Goal: Task Accomplishment & Management: Complete application form

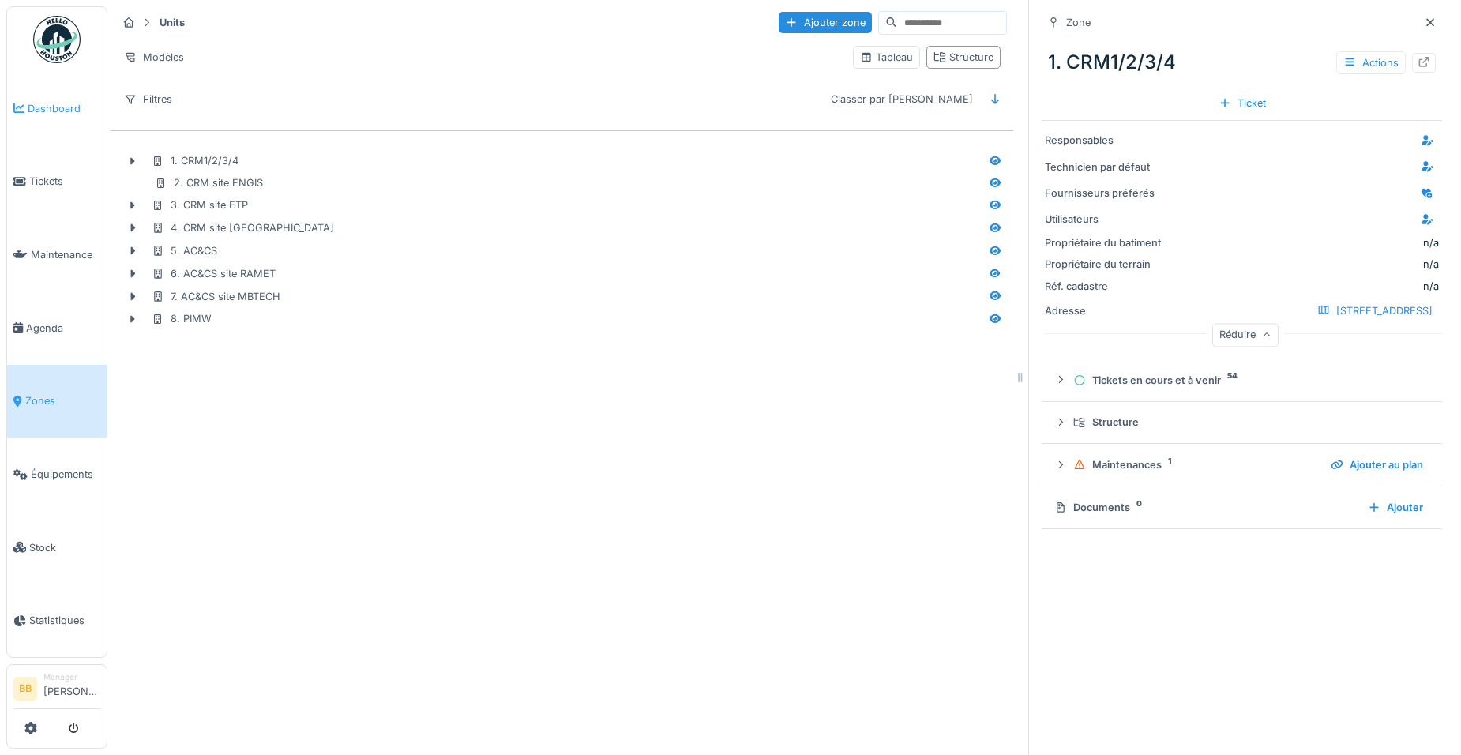
click at [40, 107] on span "Dashboard" at bounding box center [64, 108] width 73 height 15
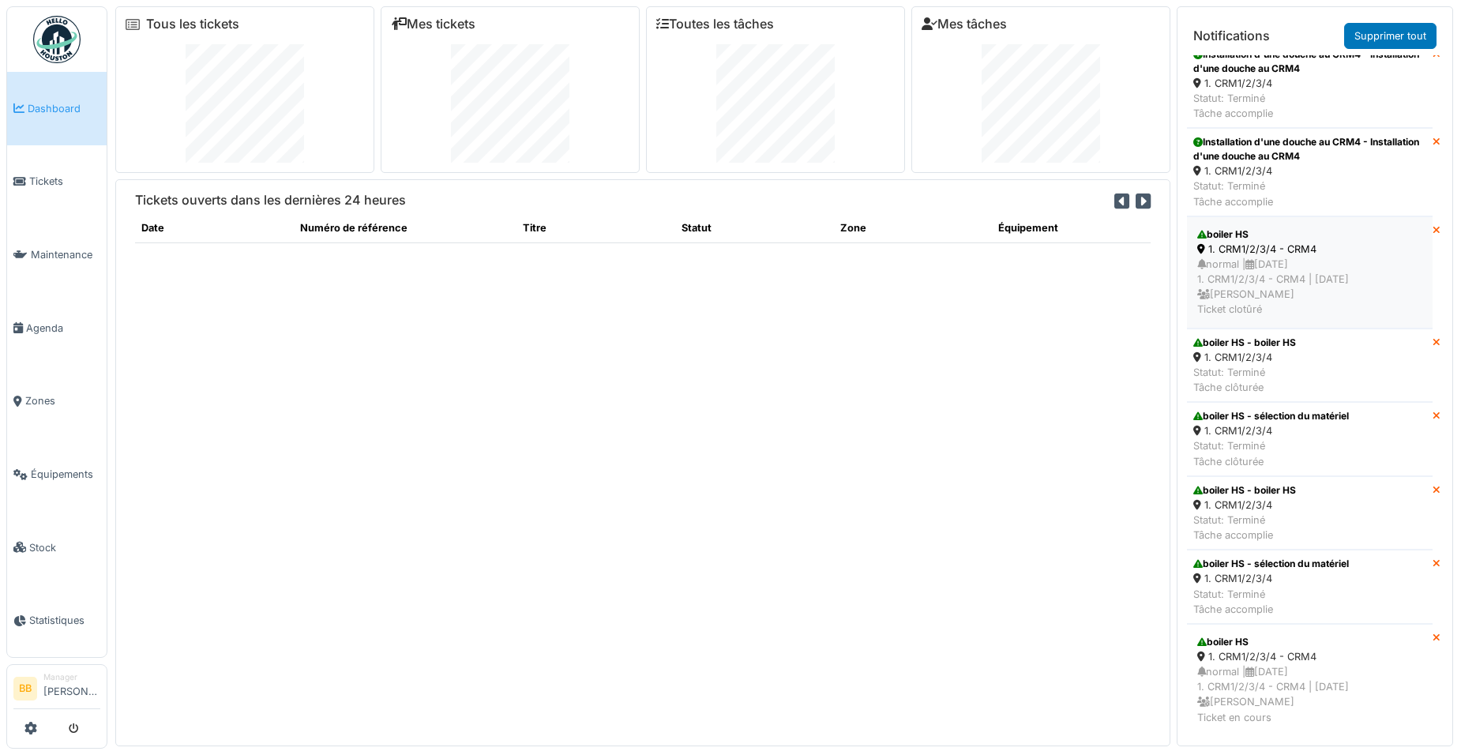
scroll to position [1157, 0]
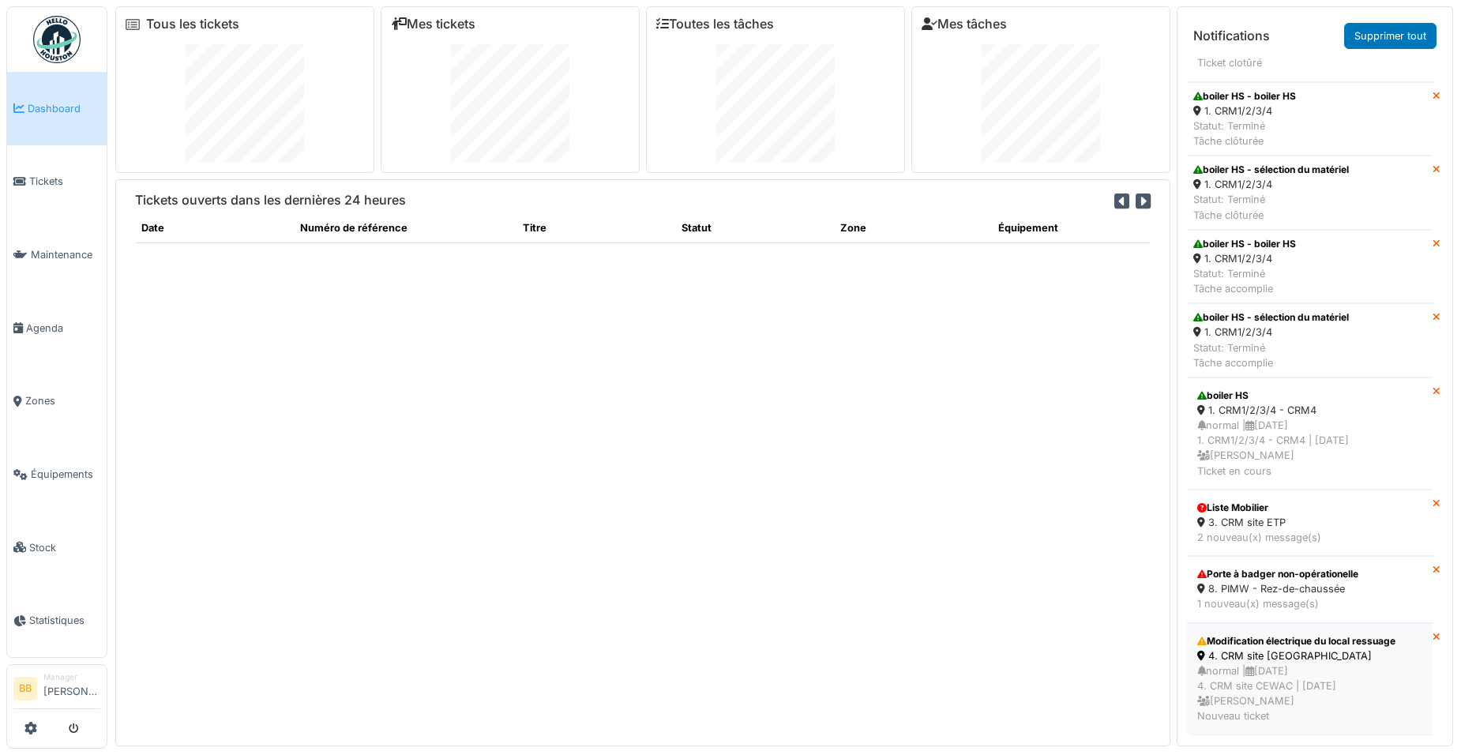
click at [1313, 648] on div "4. CRM site [GEOGRAPHIC_DATA]" at bounding box center [1309, 655] width 225 height 15
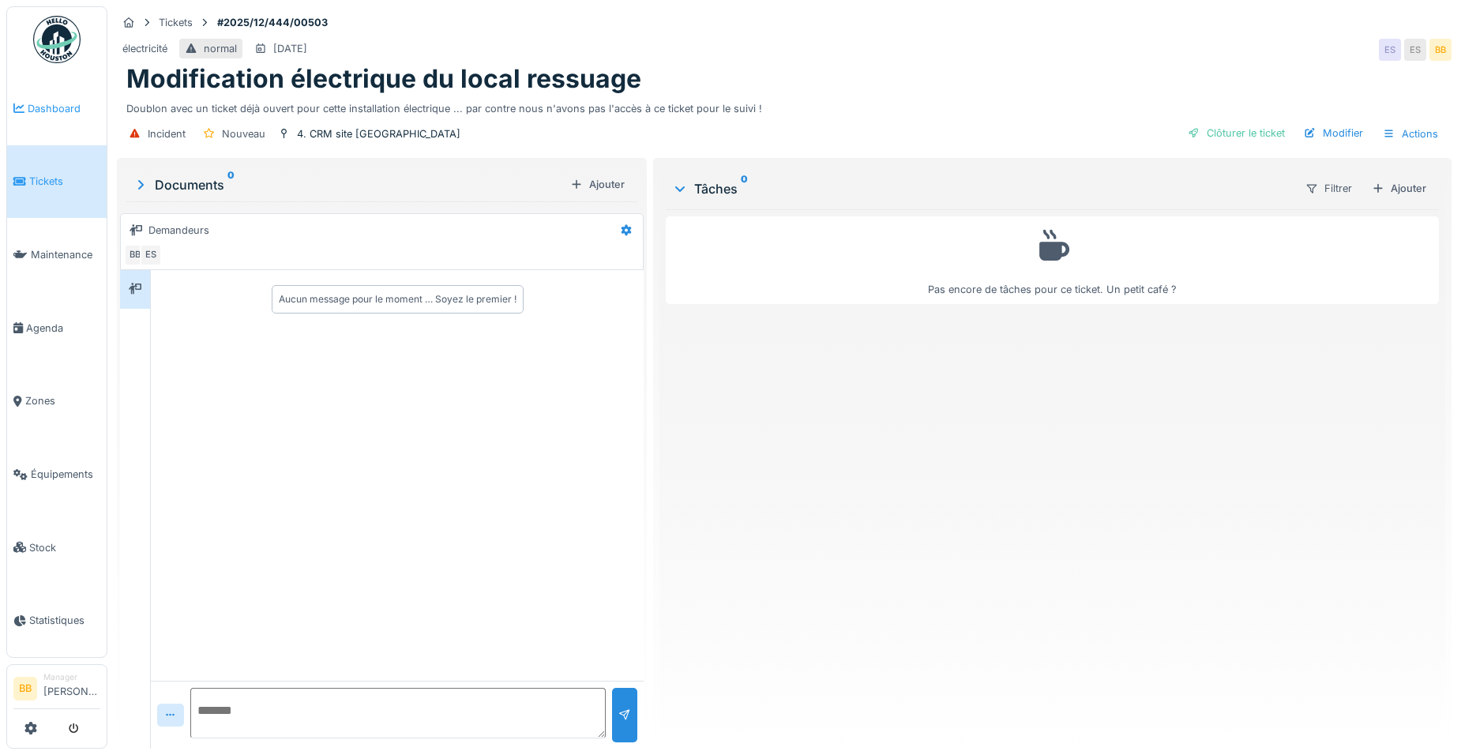
click at [38, 116] on link "Dashboard" at bounding box center [56, 108] width 99 height 73
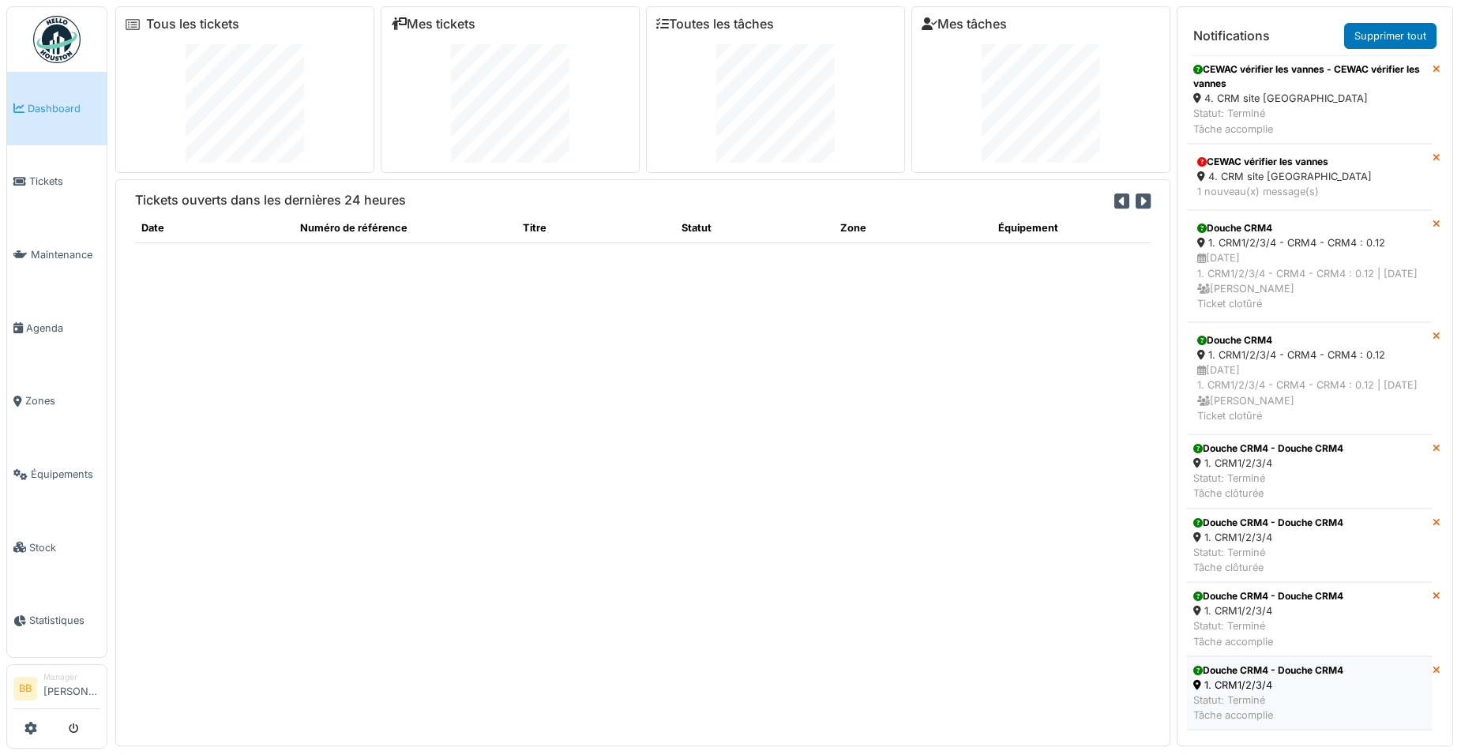
click at [1395, 716] on li "Douche CRM4 - Douche CRM4 1. CRM1/2/3/4 Statut: Terminé Tâche accomplie" at bounding box center [1310, 693] width 246 height 74
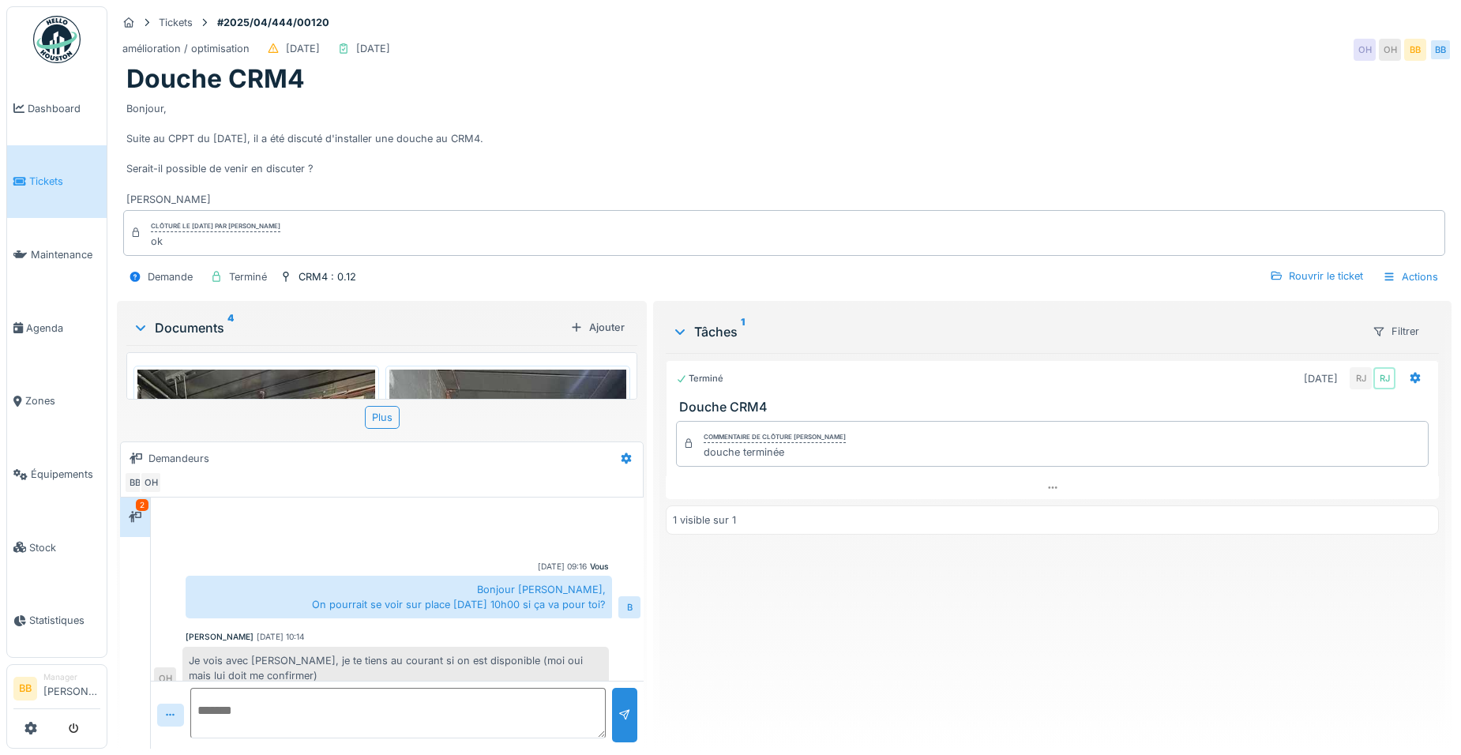
click at [32, 108] on span "Dashboard" at bounding box center [64, 108] width 73 height 15
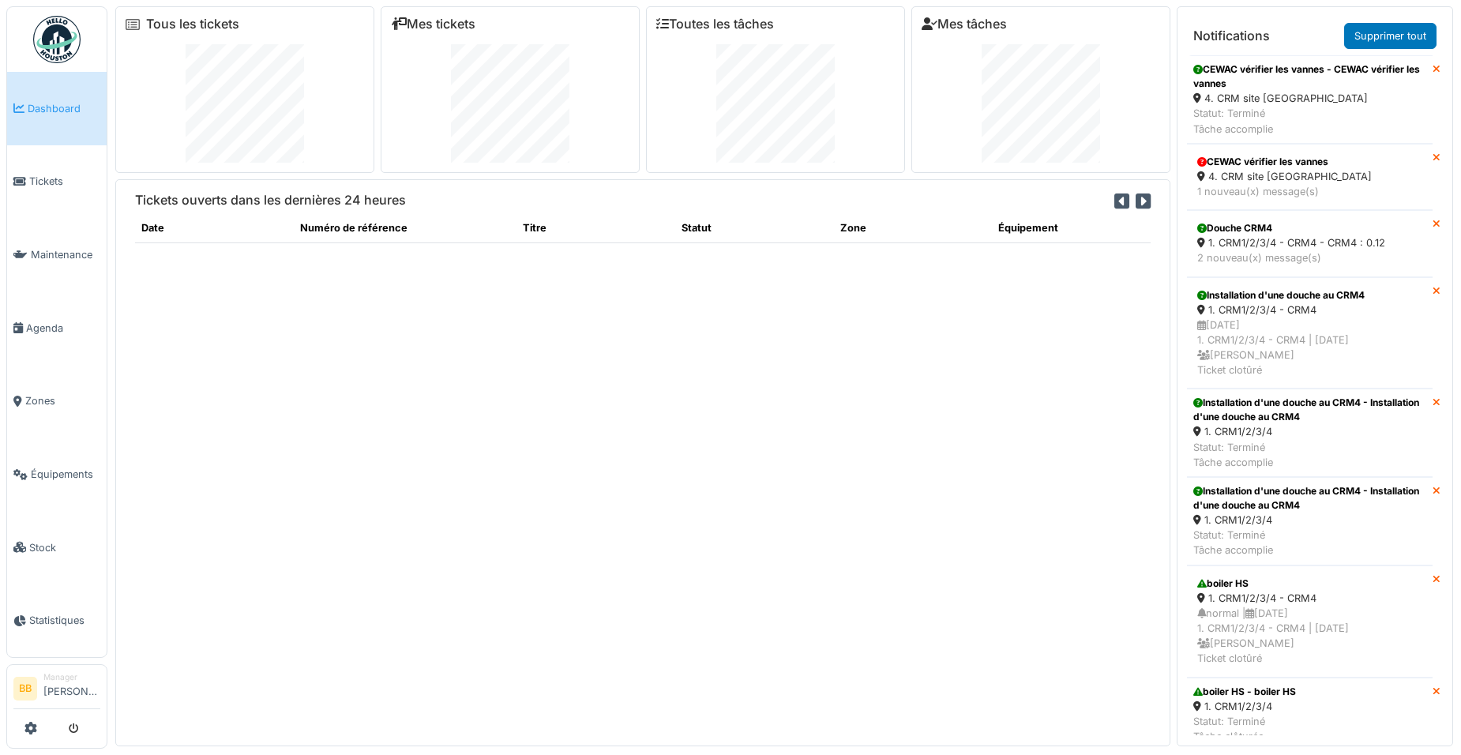
scroll to position [17, 0]
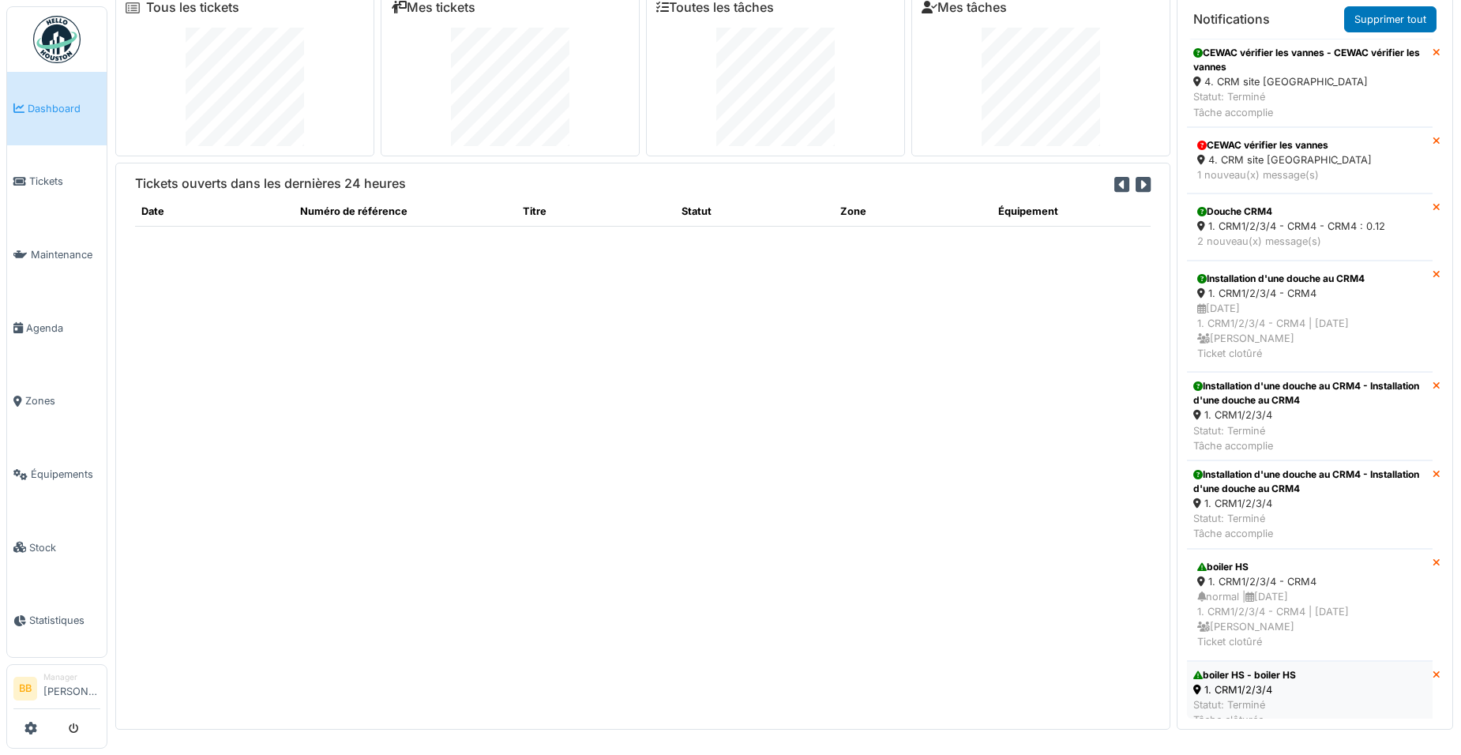
click at [1298, 678] on li "boiler HS - boiler HS 1. CRM1/2/3/4 Statut: Terminé Tâche clôturée" at bounding box center [1310, 698] width 246 height 74
click at [59, 96] on link "Dashboard" at bounding box center [56, 108] width 99 height 73
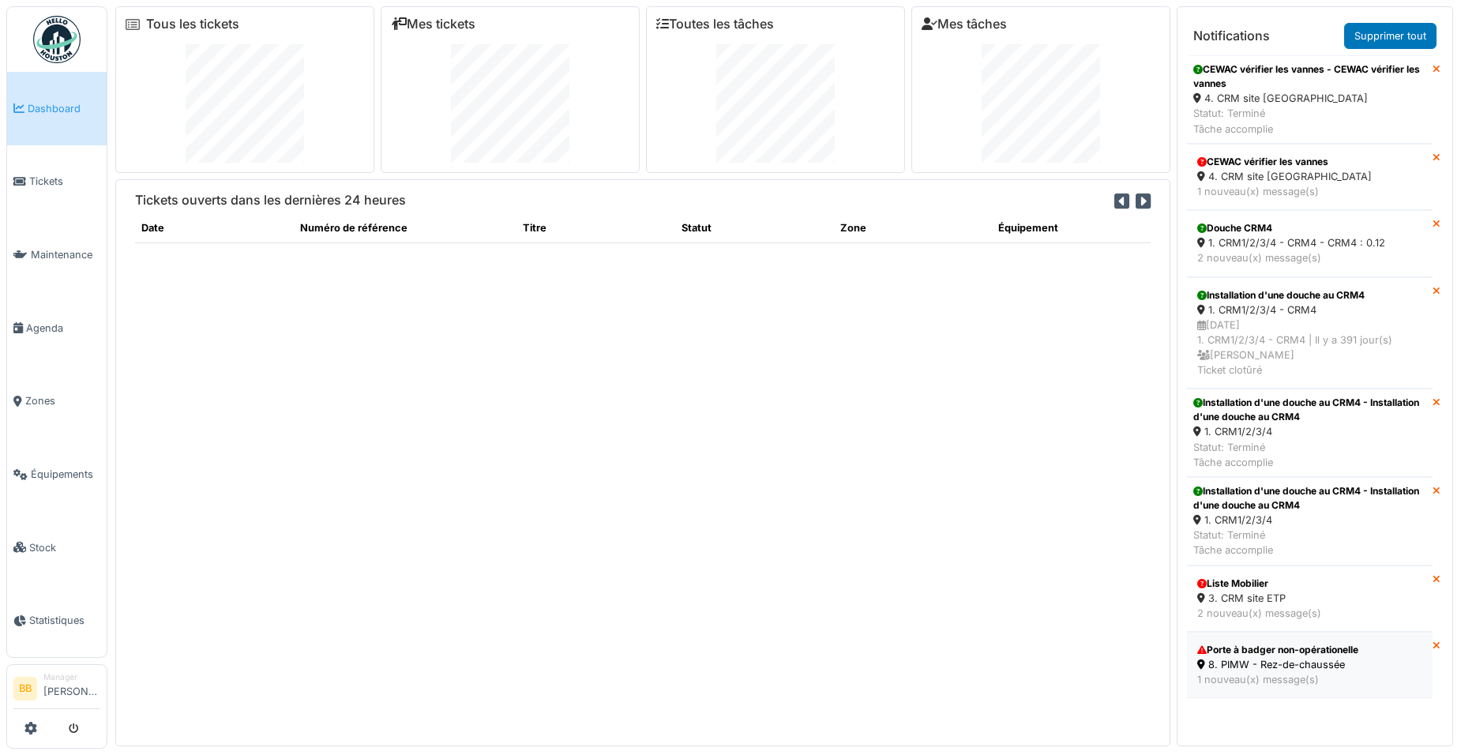
click at [1333, 651] on div "Porte à badger non-opérationelle" at bounding box center [1309, 650] width 225 height 14
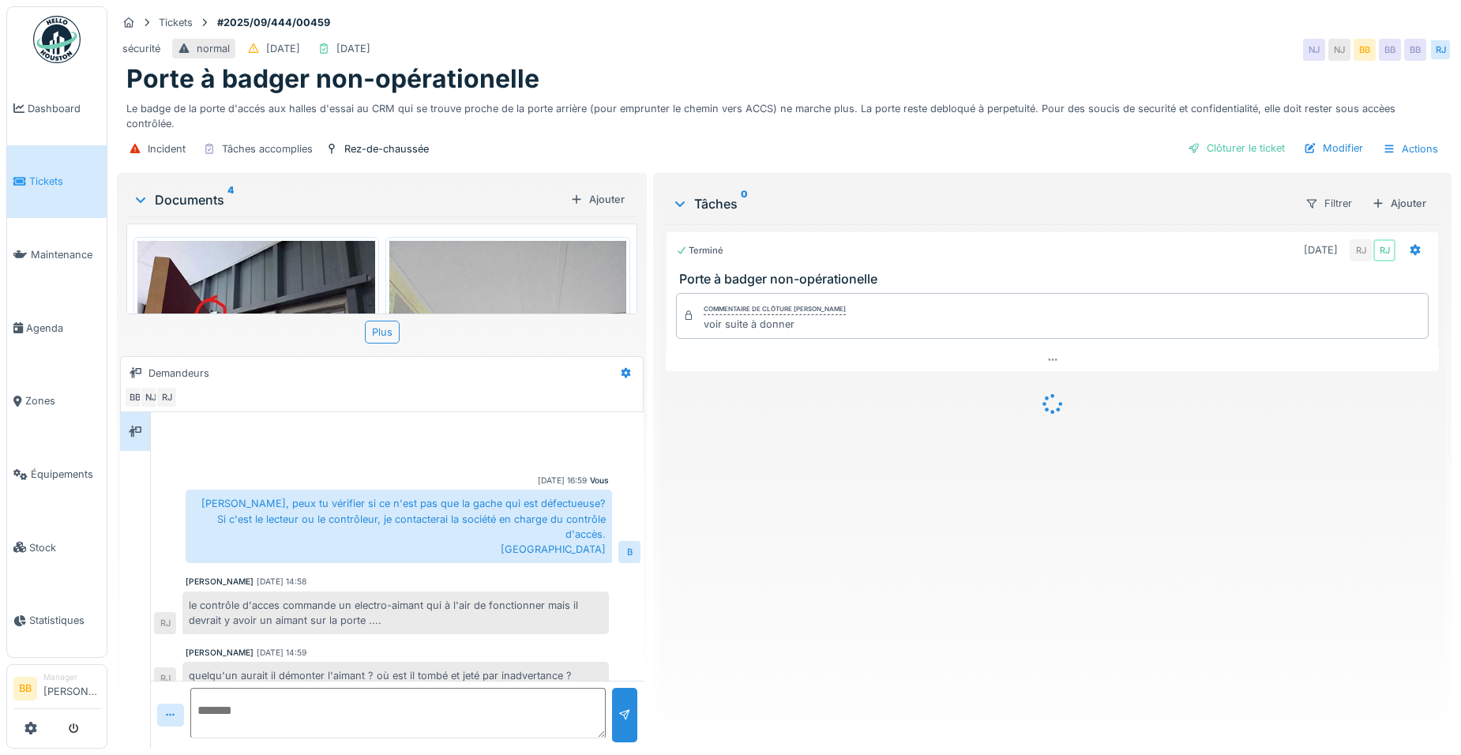
scroll to position [531, 0]
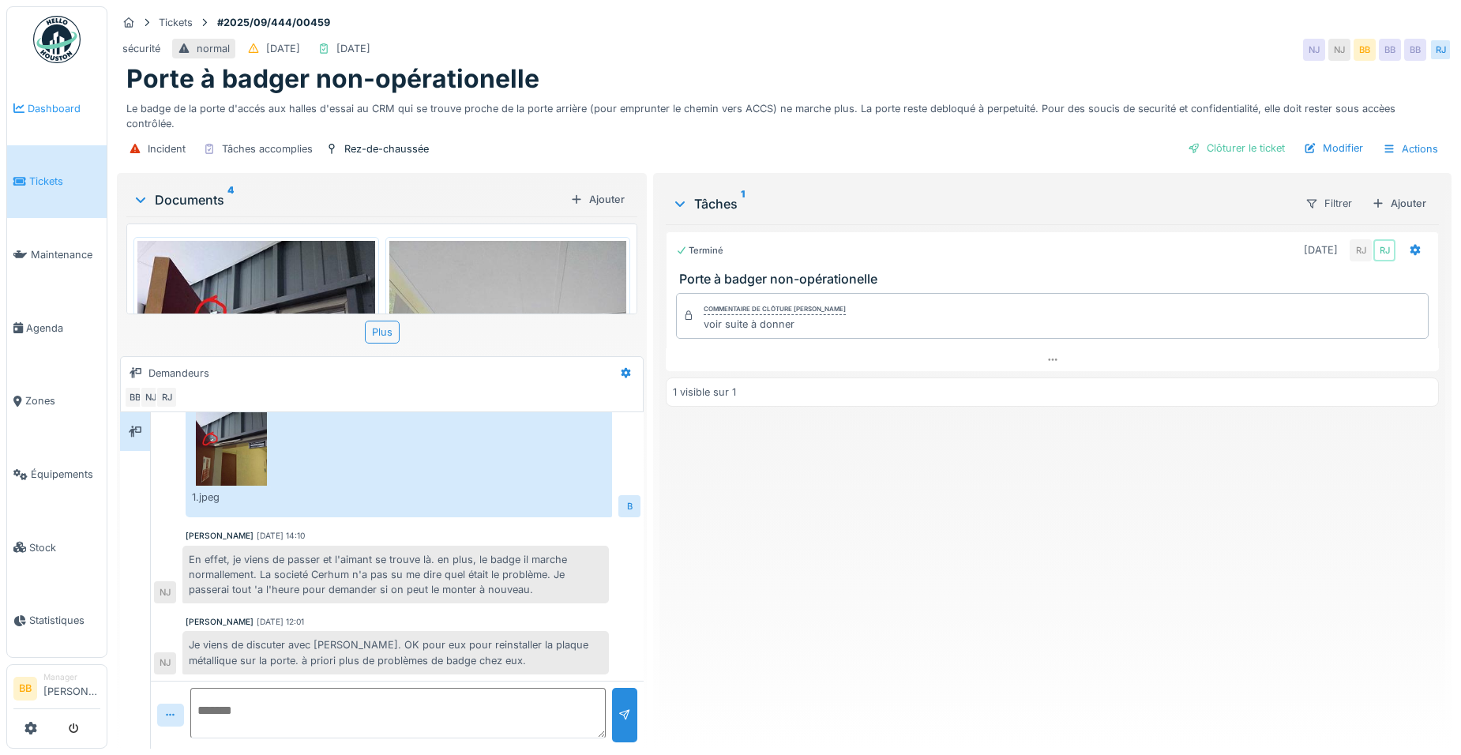
click at [90, 112] on span "Dashboard" at bounding box center [64, 108] width 73 height 15
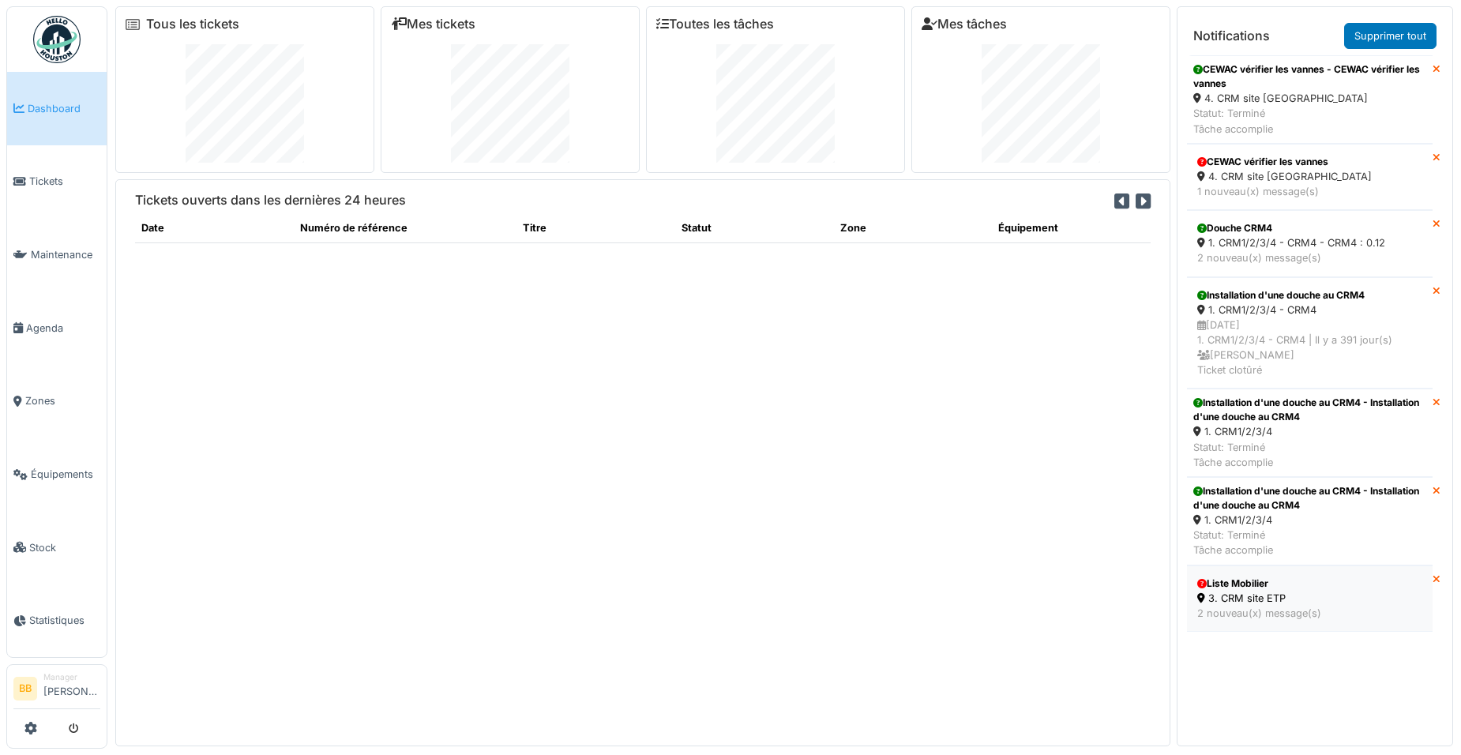
click at [1296, 587] on div "Liste Mobilier" at bounding box center [1309, 583] width 225 height 14
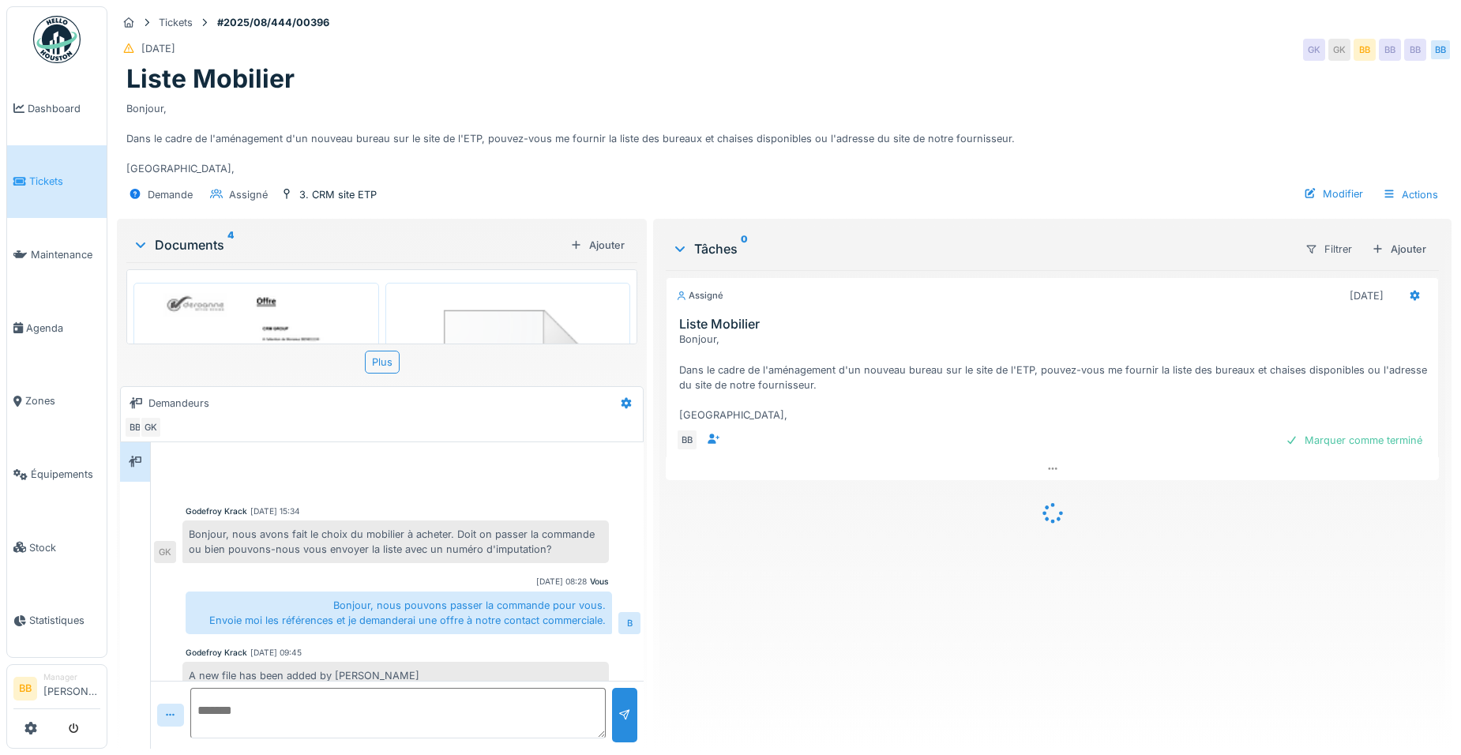
scroll to position [741, 0]
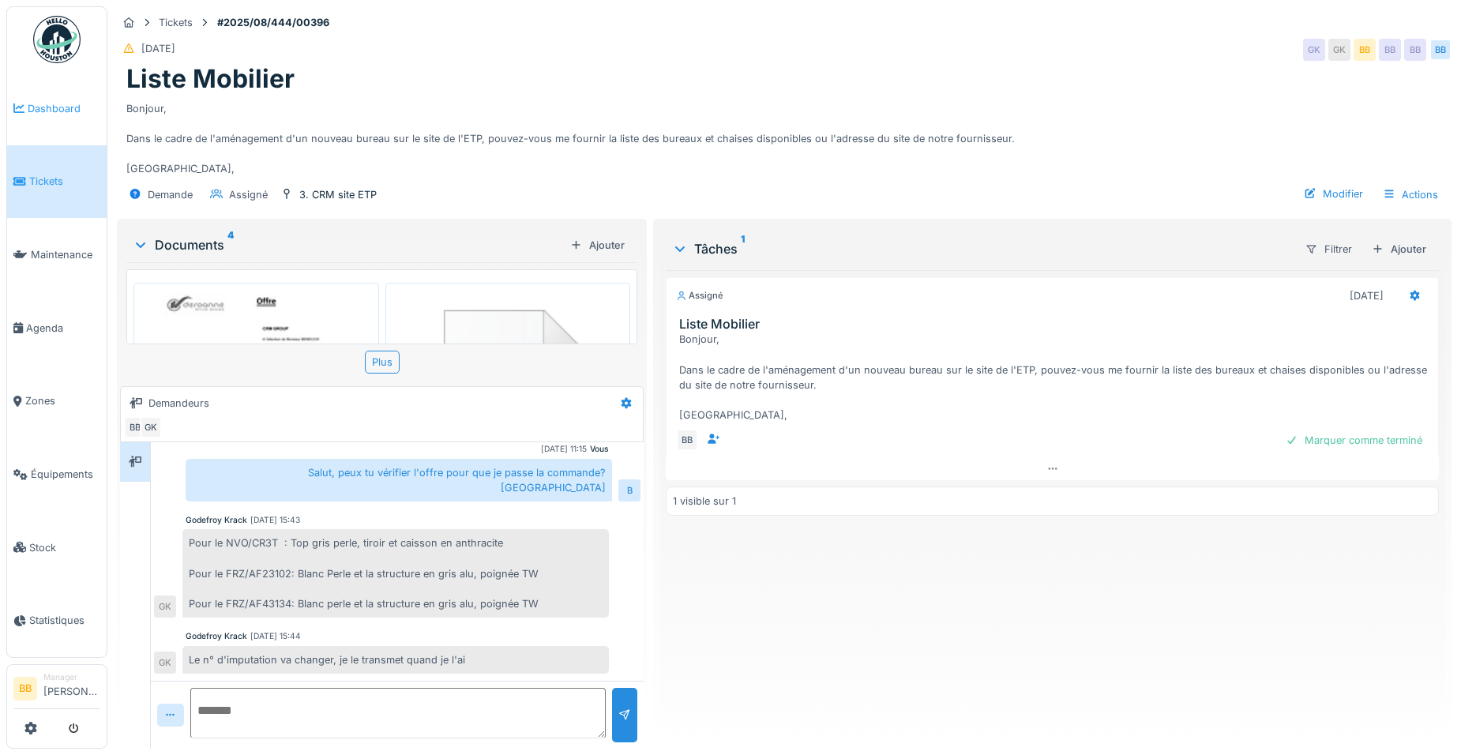
click at [58, 116] on link "Dashboard" at bounding box center [56, 108] width 99 height 73
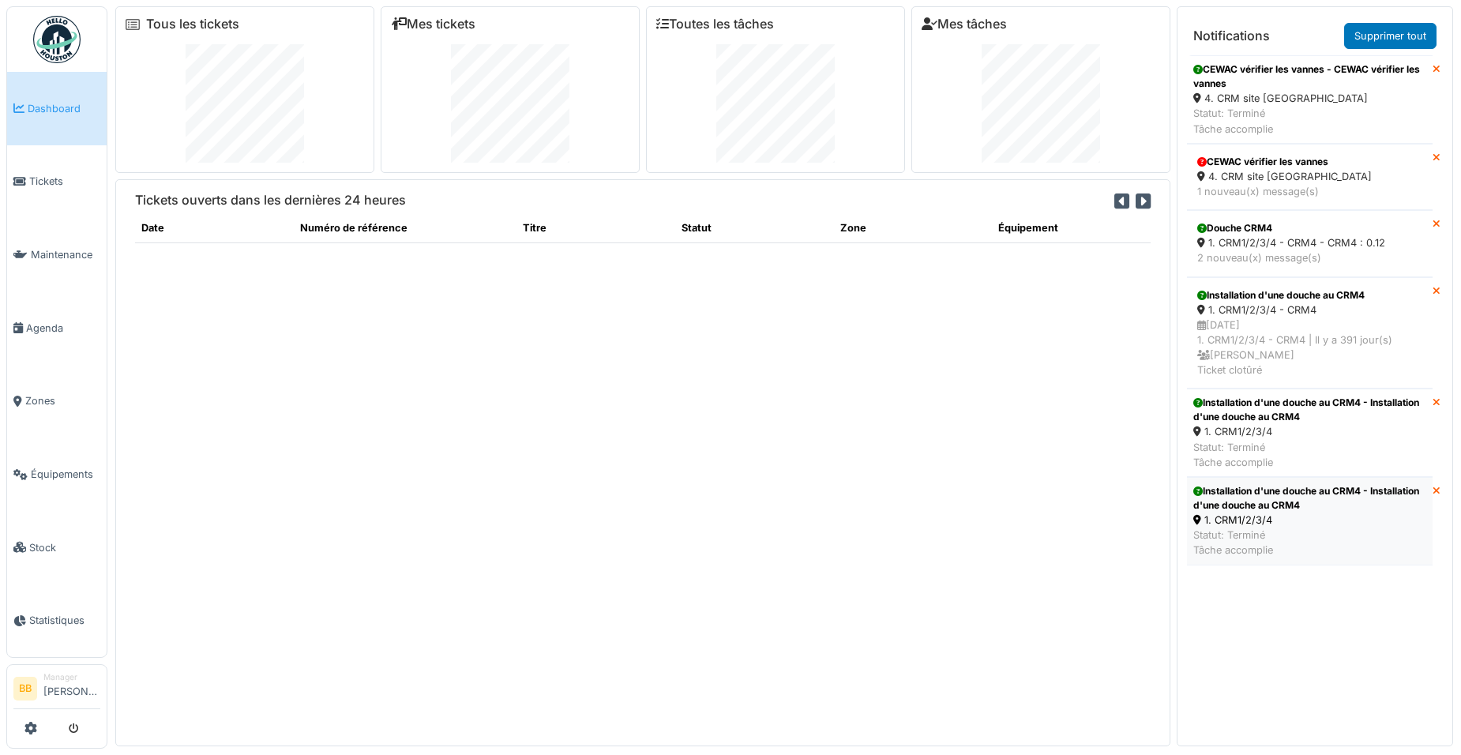
click at [1298, 509] on div "Installation d'une douche au CRM4 - Installation d'une douche au CRM4" at bounding box center [1309, 498] width 233 height 28
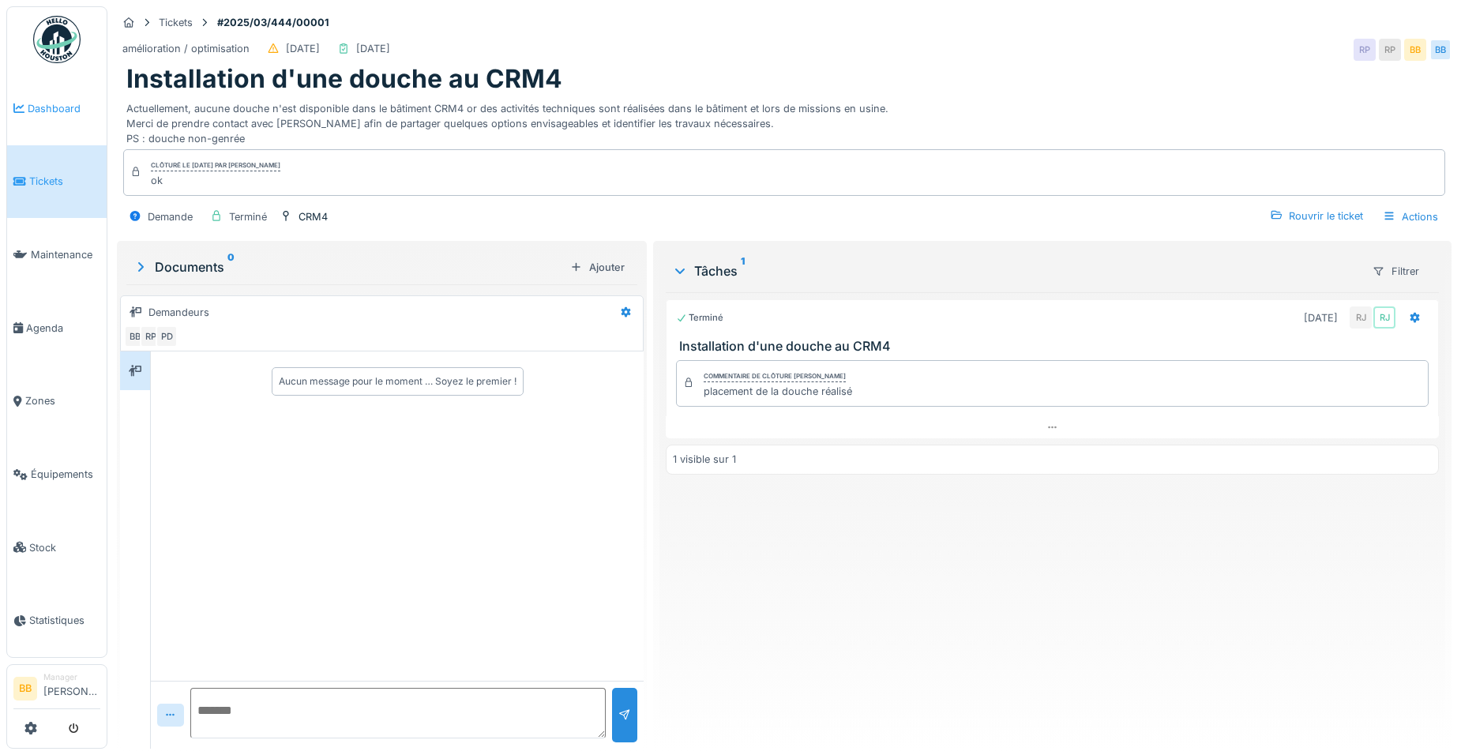
click at [69, 109] on span "Dashboard" at bounding box center [64, 108] width 73 height 15
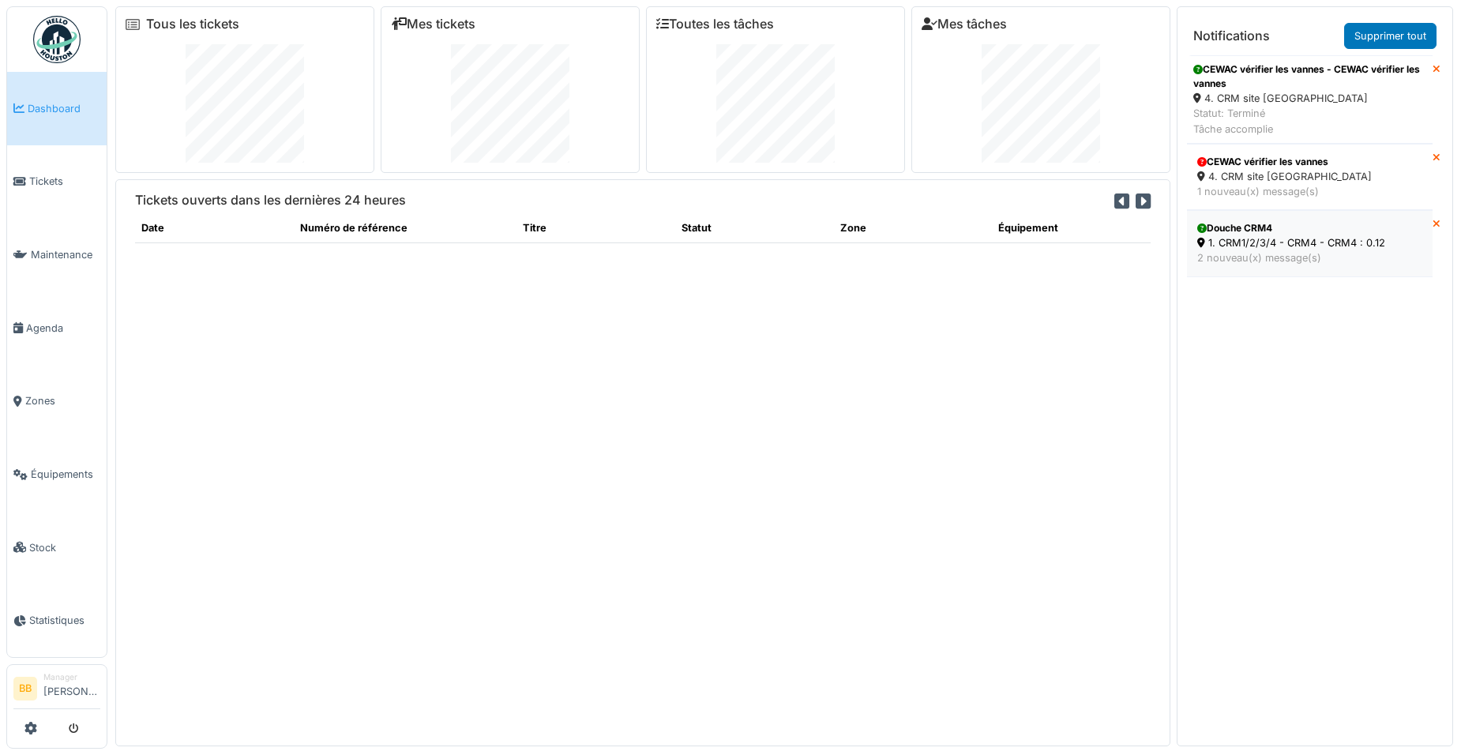
click at [1252, 242] on div "1. CRM1/2/3/4 - CRM4 - CRM4 : 0.12" at bounding box center [1309, 242] width 225 height 15
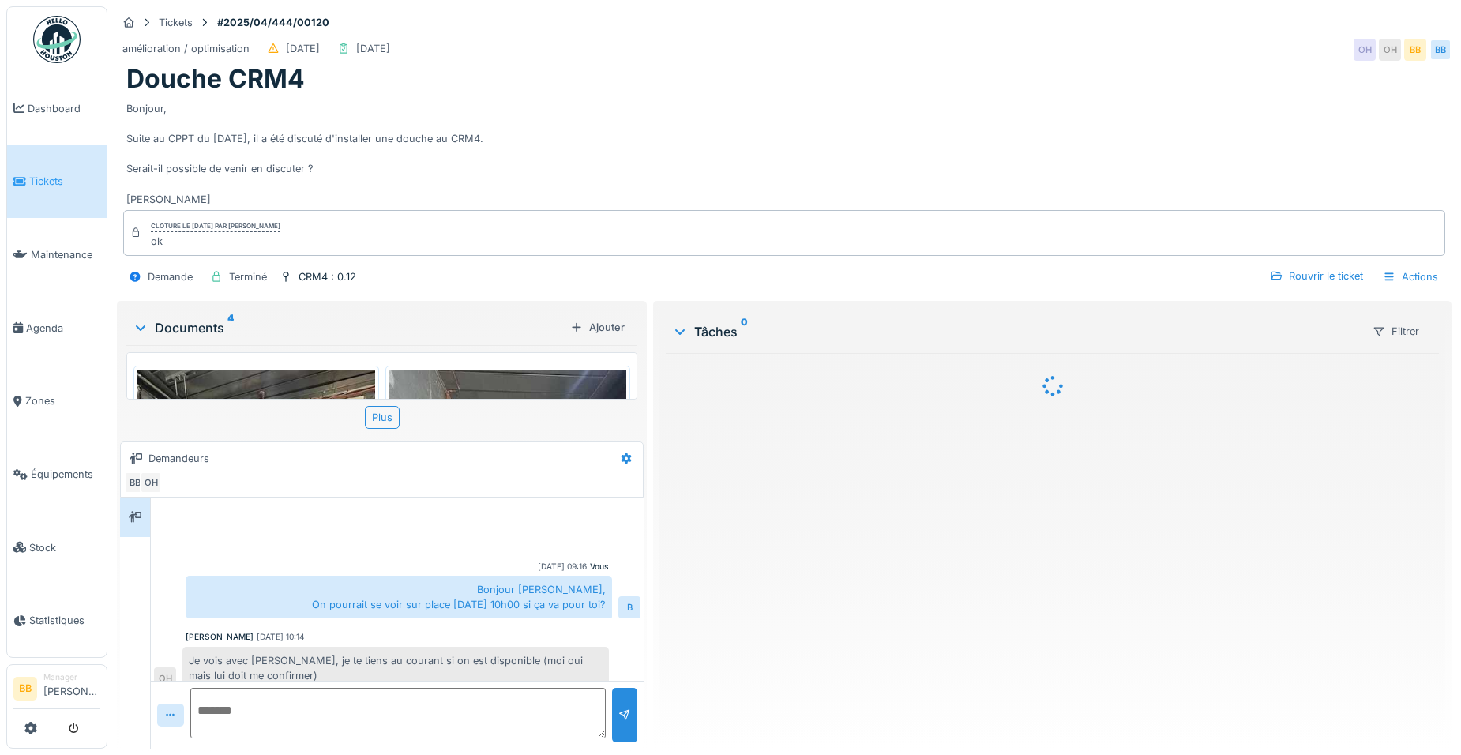
scroll to position [491, 0]
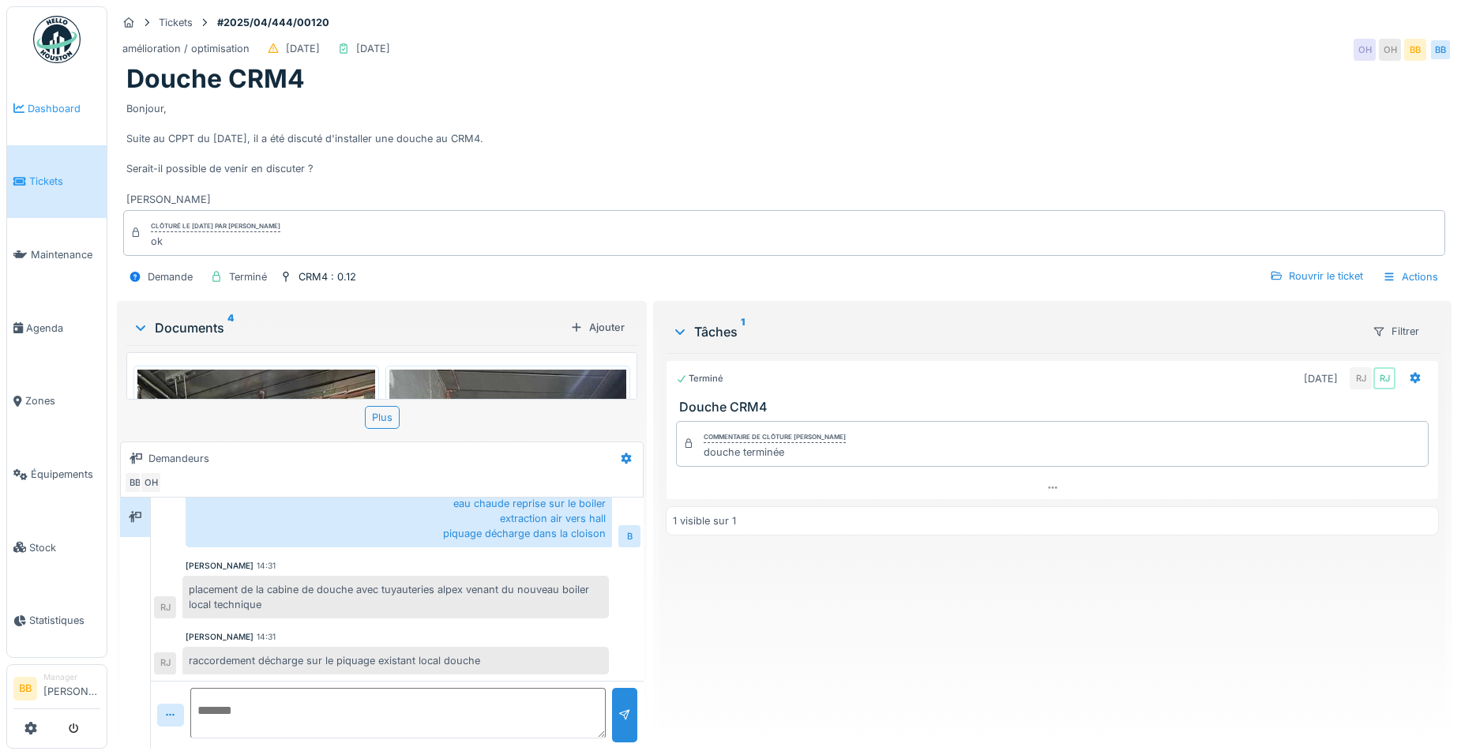
click at [56, 108] on span "Dashboard" at bounding box center [64, 108] width 73 height 15
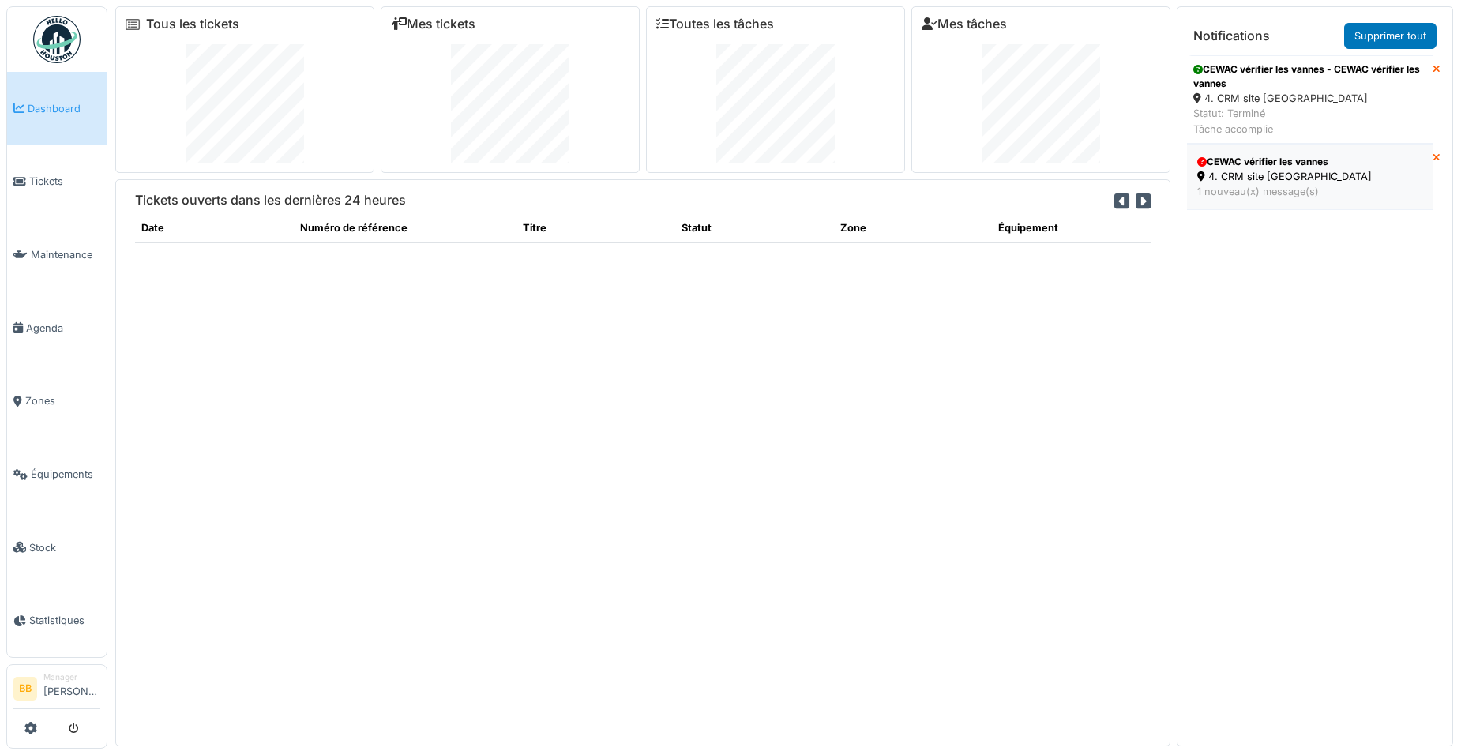
click at [1278, 172] on div "4. CRM site [GEOGRAPHIC_DATA]" at bounding box center [1309, 176] width 225 height 15
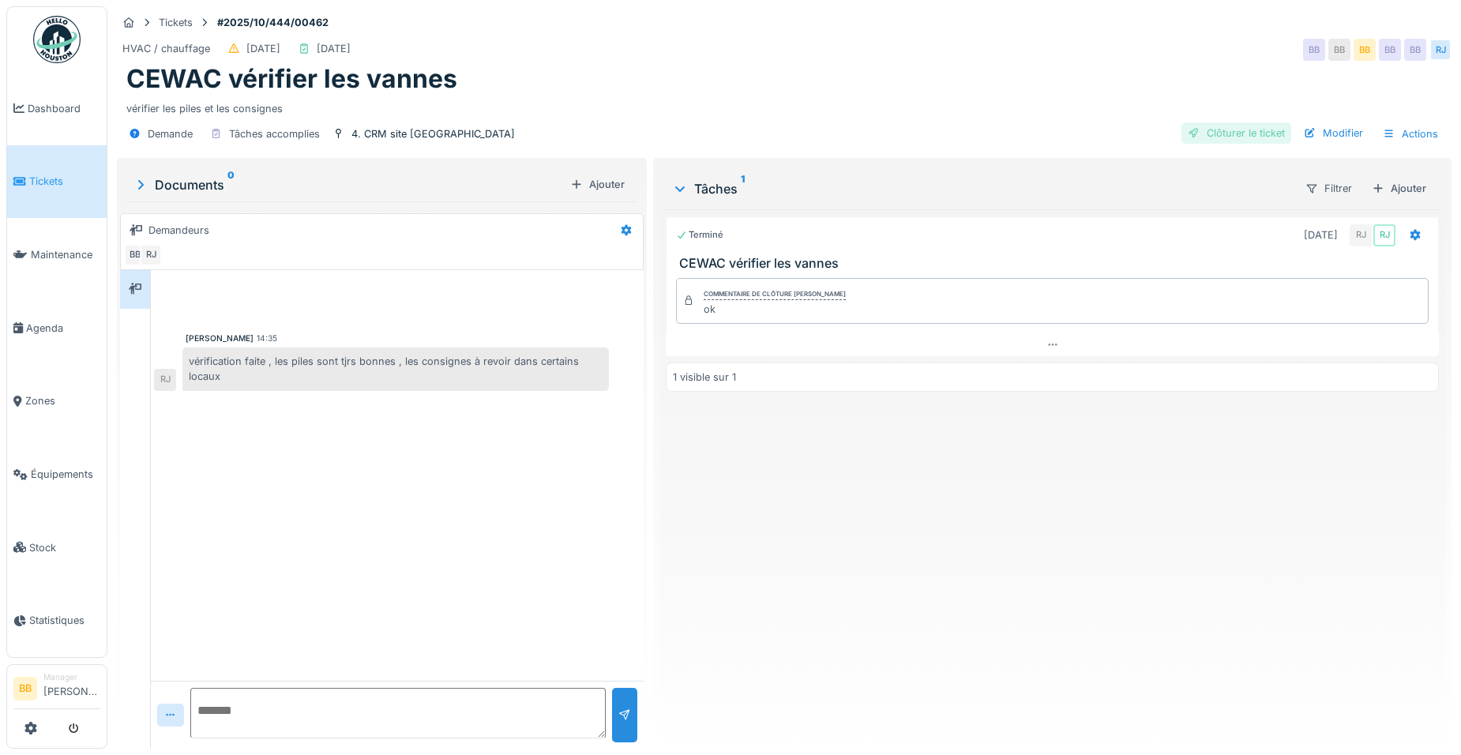
click at [1243, 133] on div "Clôturer le ticket" at bounding box center [1236, 132] width 110 height 21
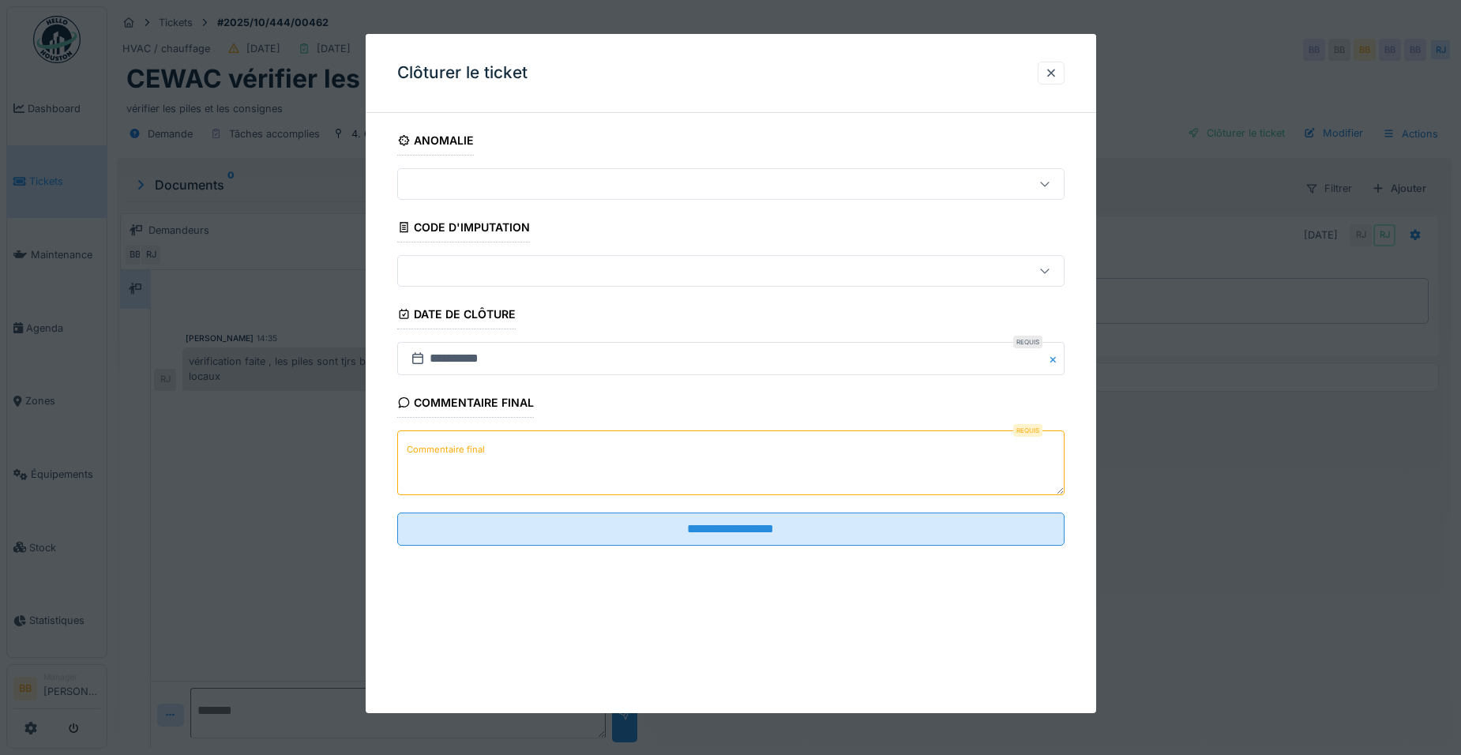
click at [716, 445] on textarea "Commentaire final" at bounding box center [730, 462] width 667 height 65
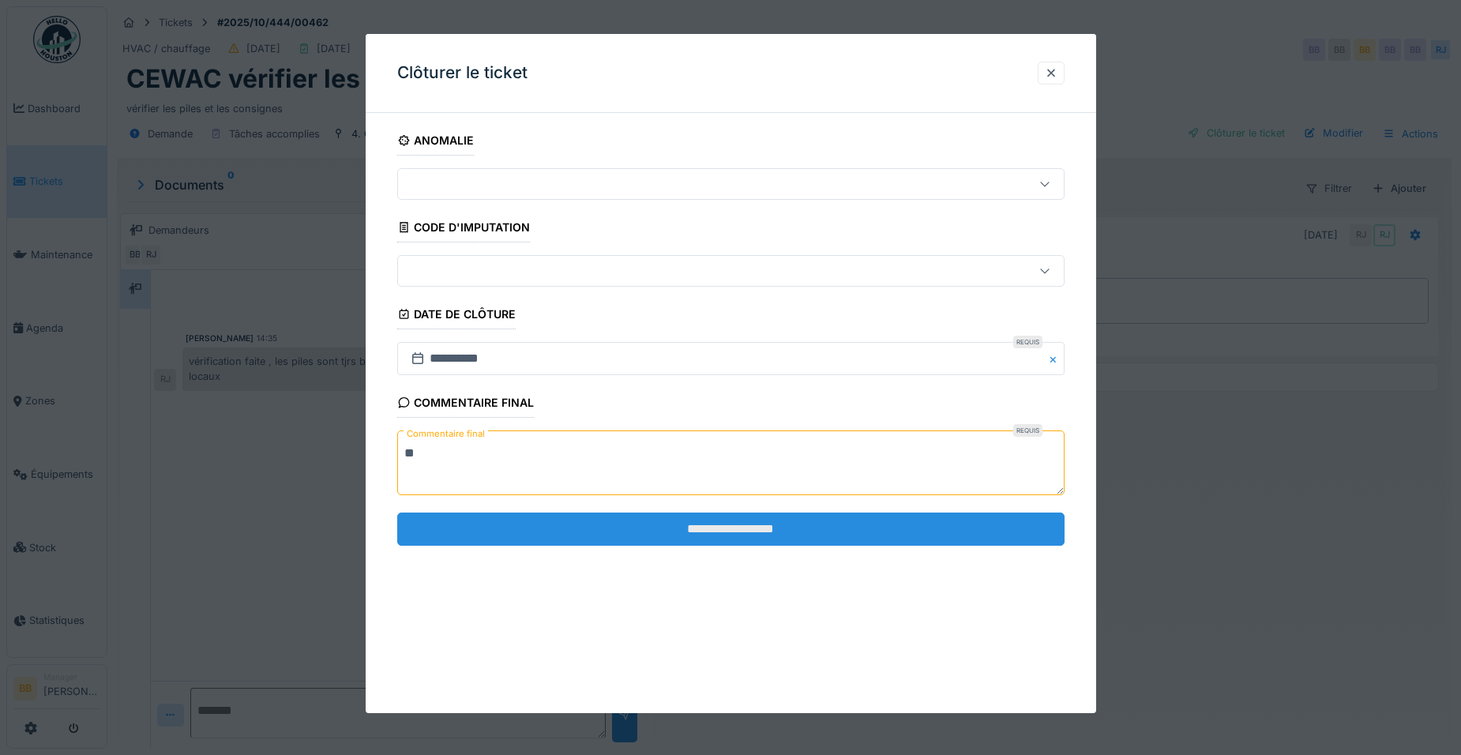
type textarea "**"
click at [702, 533] on input "**********" at bounding box center [730, 528] width 667 height 33
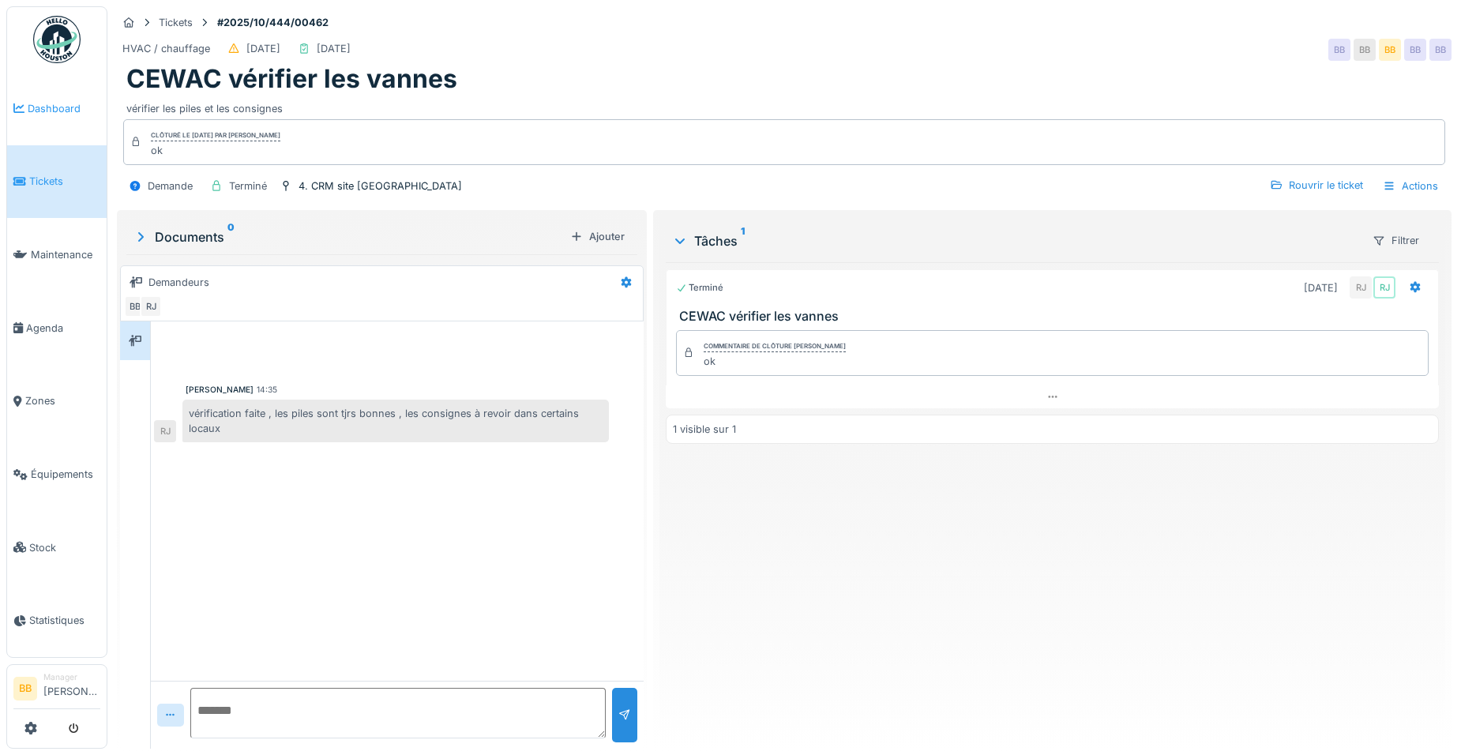
click at [71, 118] on link "Dashboard" at bounding box center [56, 108] width 99 height 73
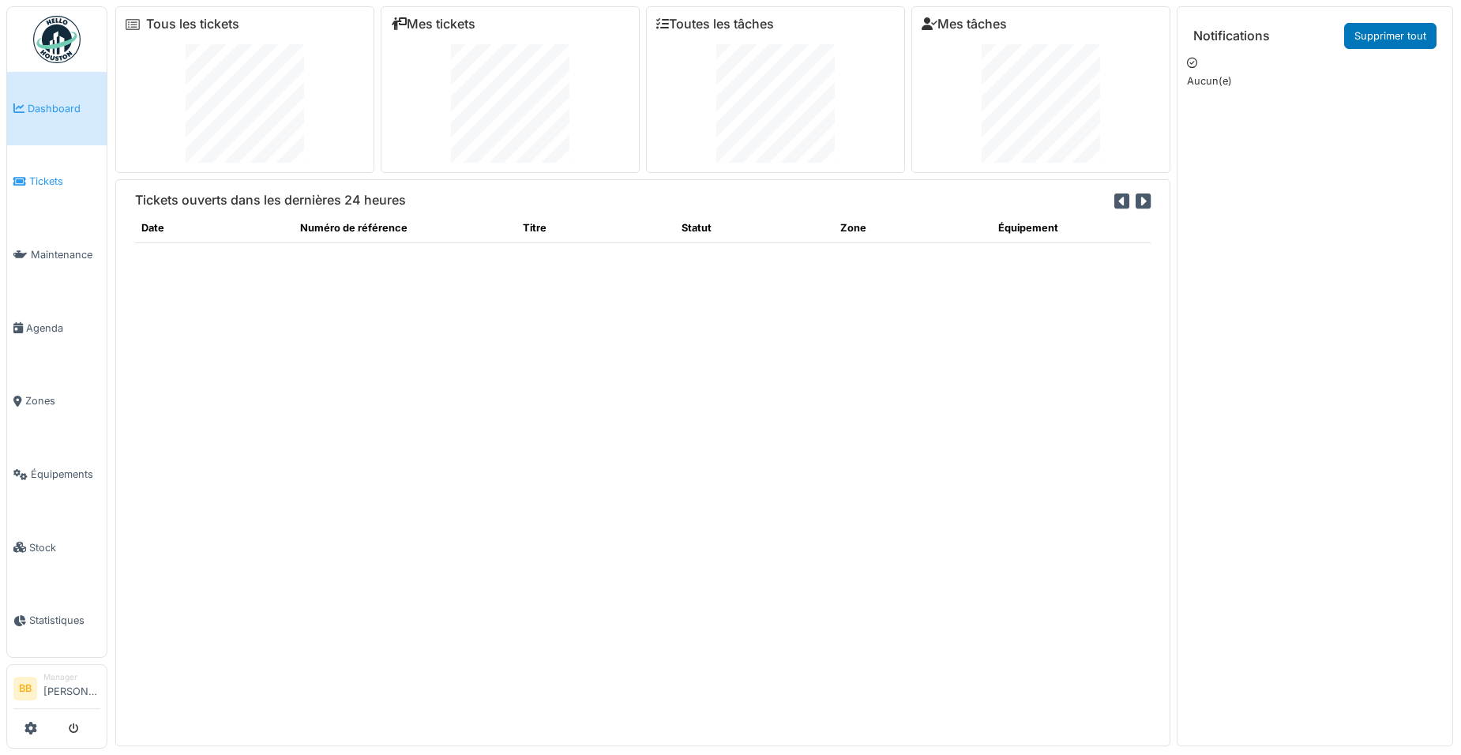
click at [28, 189] on link "Tickets" at bounding box center [56, 181] width 99 height 73
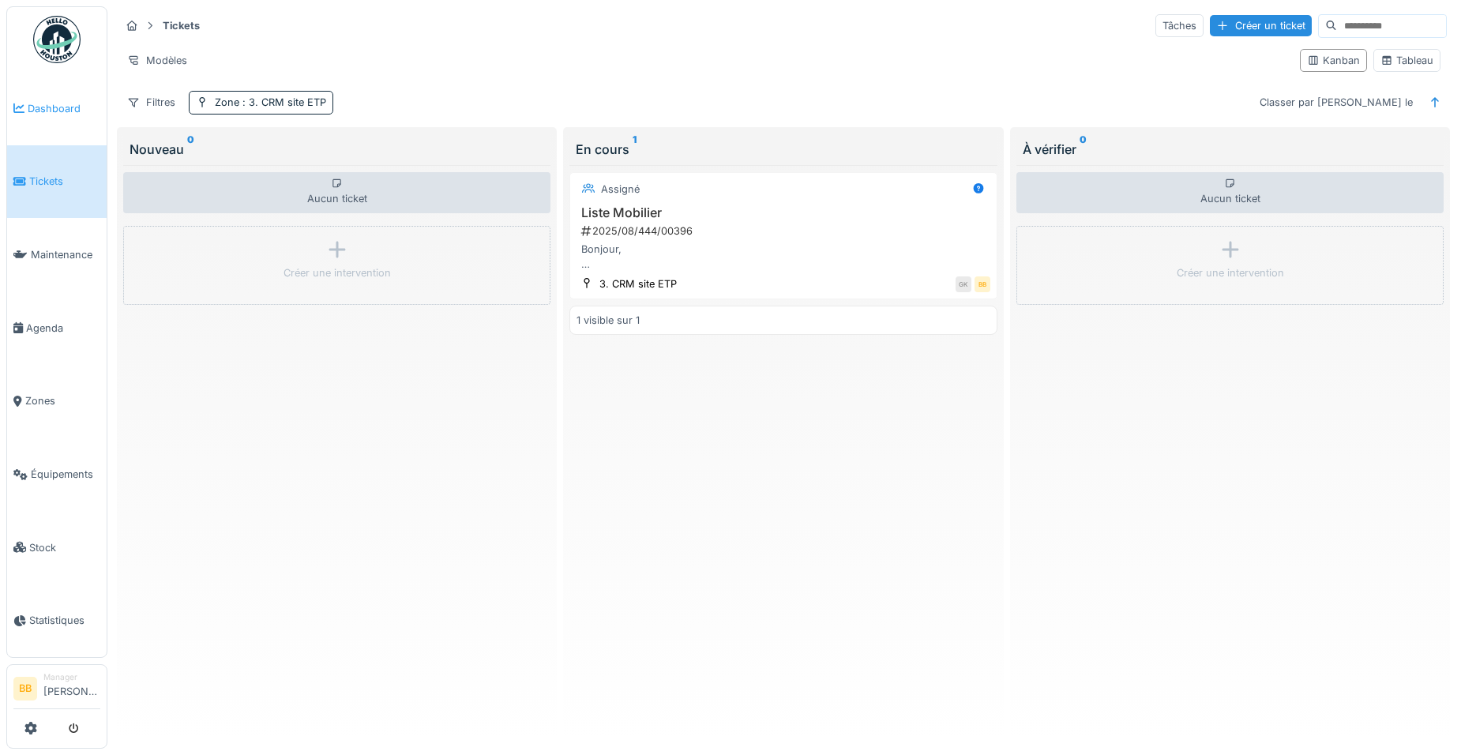
click at [64, 115] on link "Dashboard" at bounding box center [56, 108] width 99 height 73
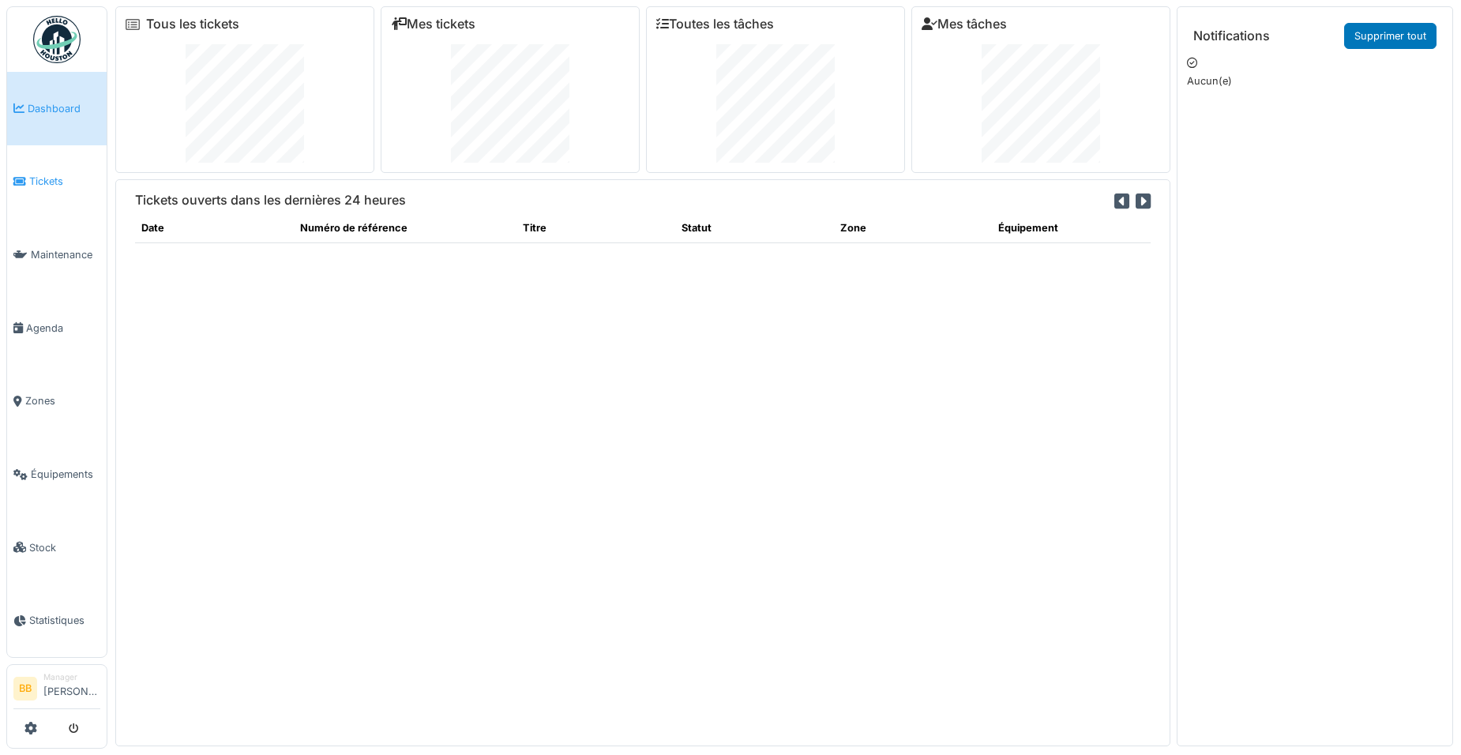
click at [41, 174] on span "Tickets" at bounding box center [64, 181] width 71 height 15
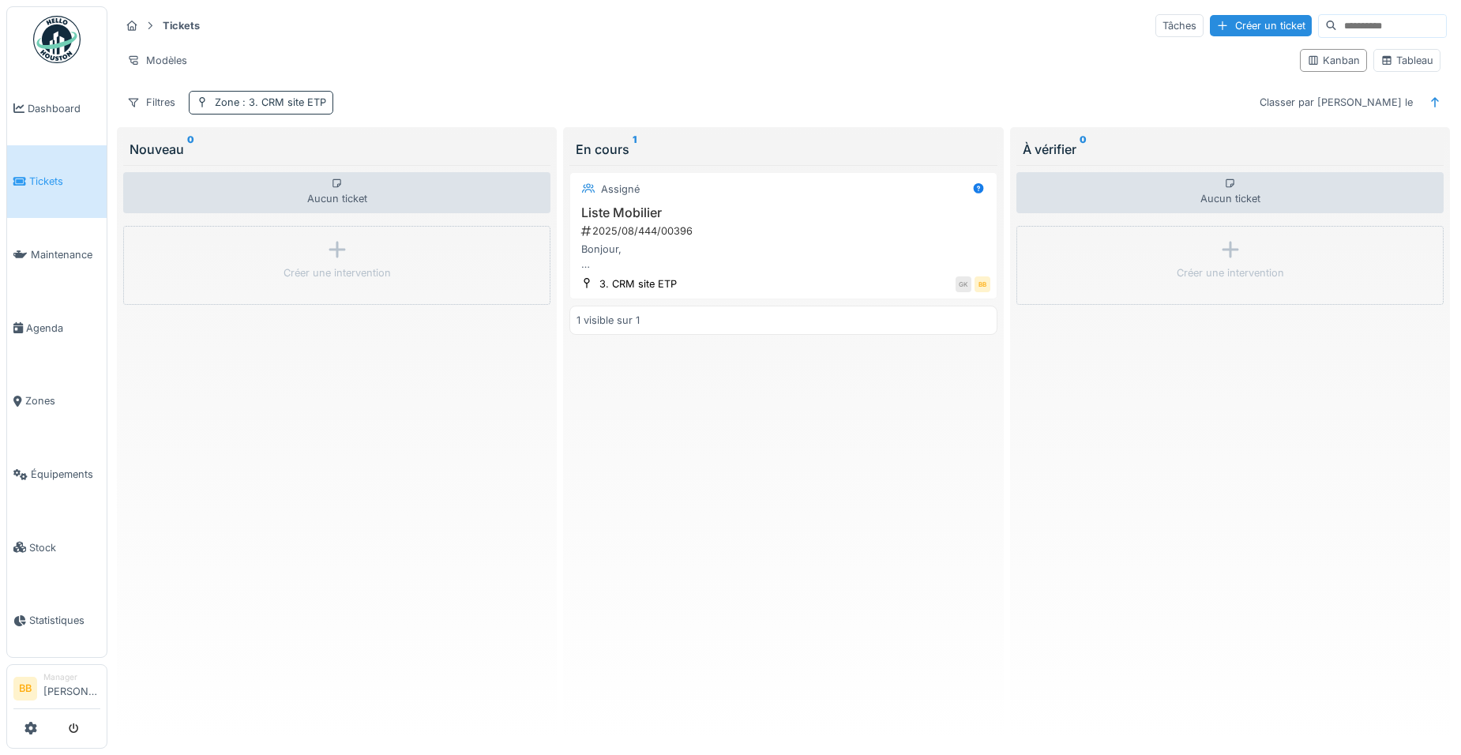
click at [235, 101] on div "Zone : 3. CRM site ETP" at bounding box center [270, 102] width 111 height 15
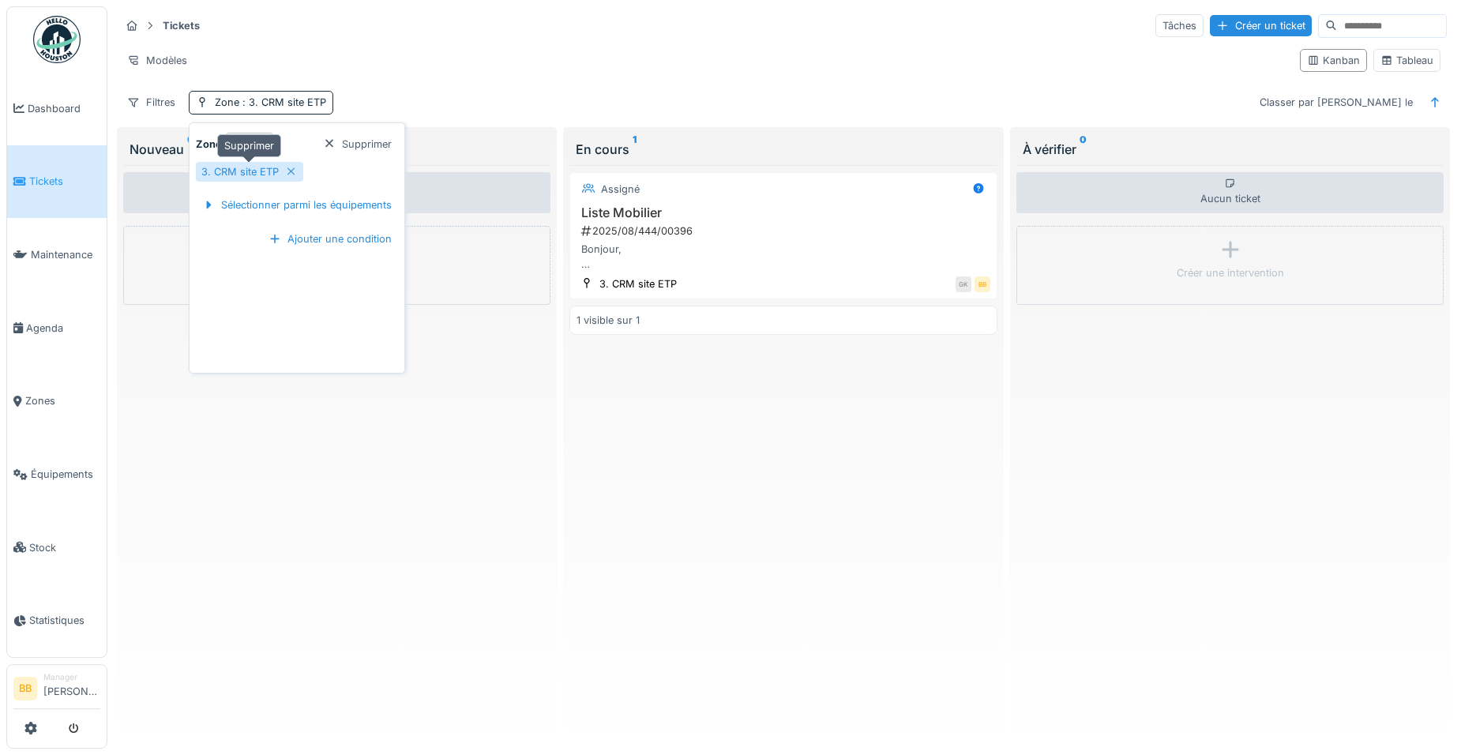
click at [291, 178] on div at bounding box center [291, 171] width 13 height 15
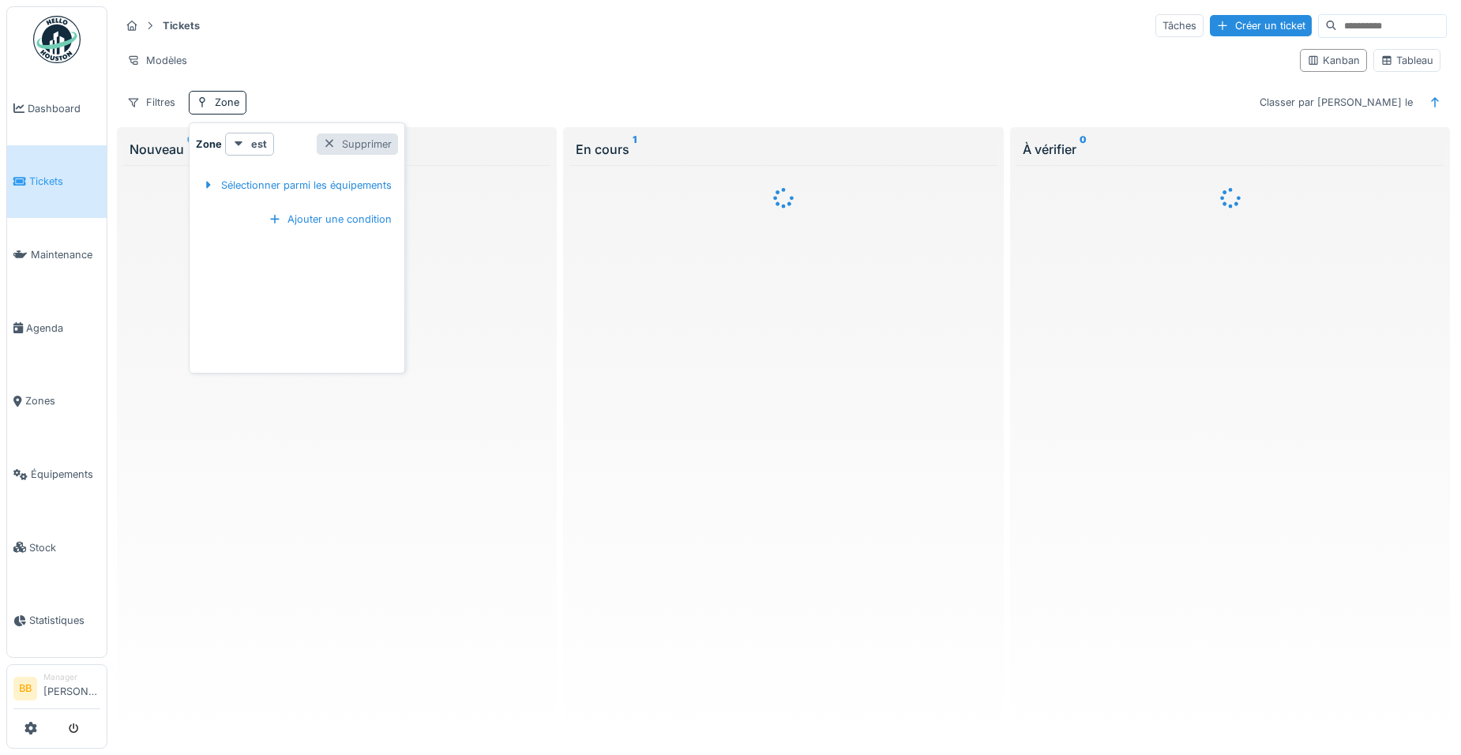
click at [363, 146] on div "Supprimer" at bounding box center [357, 143] width 81 height 21
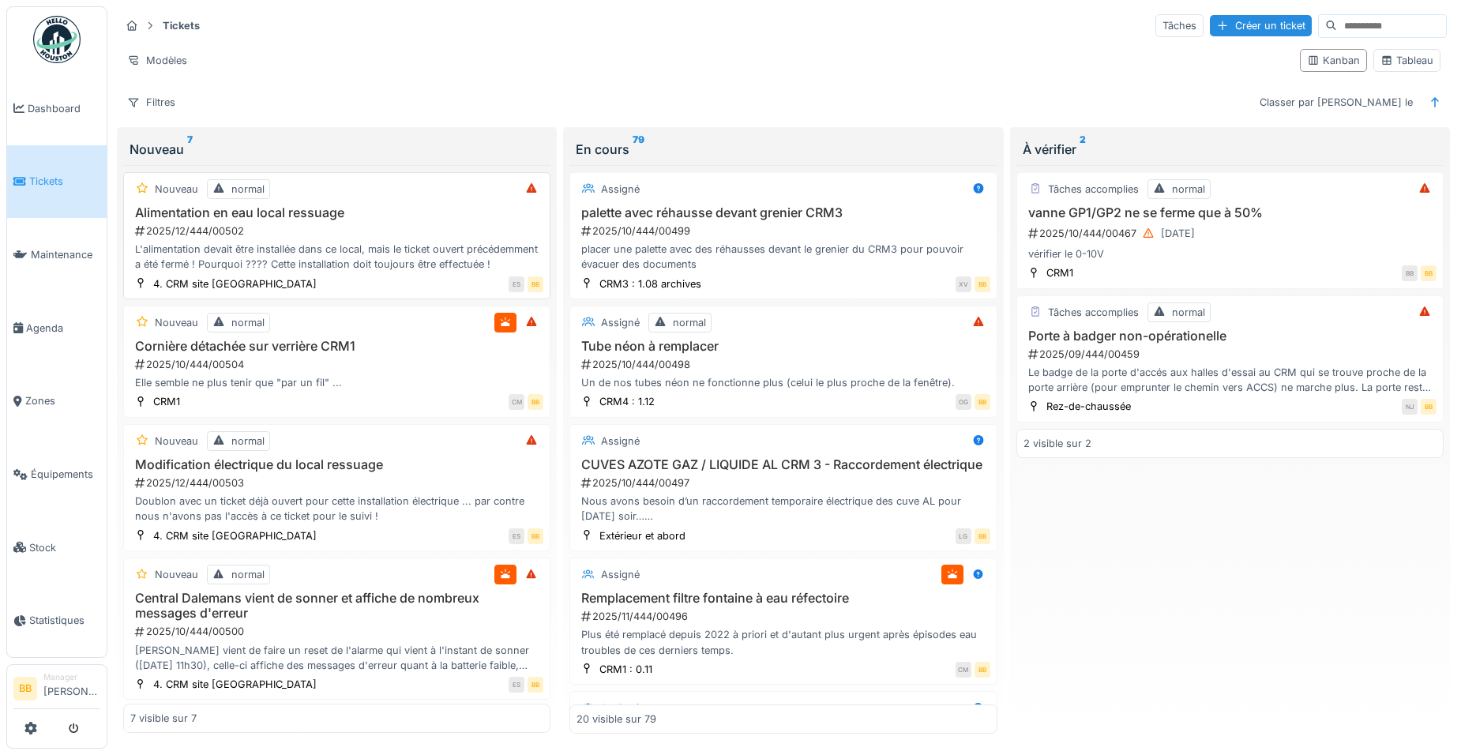
click at [303, 212] on h3 "Alimentation en eau local ressuage" at bounding box center [336, 212] width 413 height 15
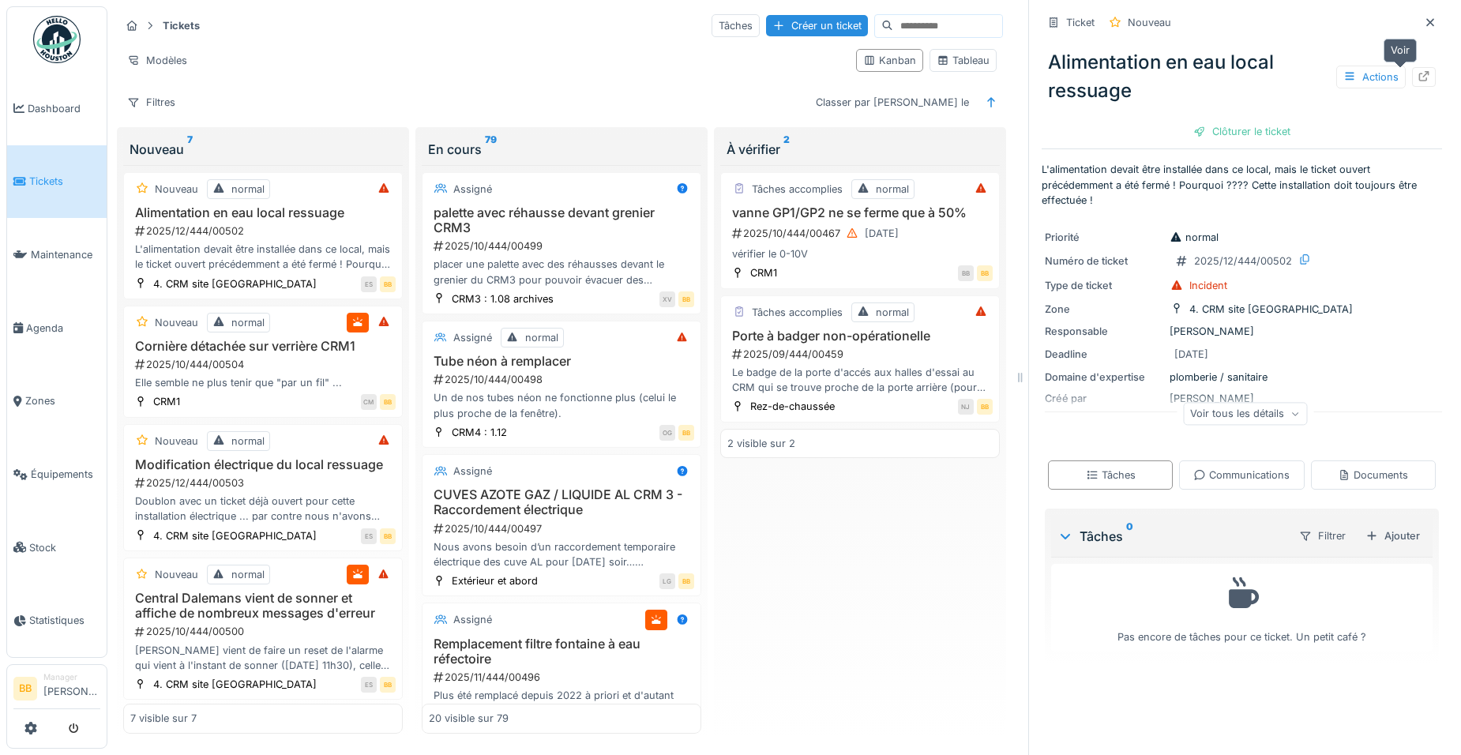
click at [1417, 77] on icon at bounding box center [1423, 76] width 13 height 10
click at [275, 350] on h3 "Cornière détachée sur verrière CRM1" at bounding box center [262, 346] width 265 height 15
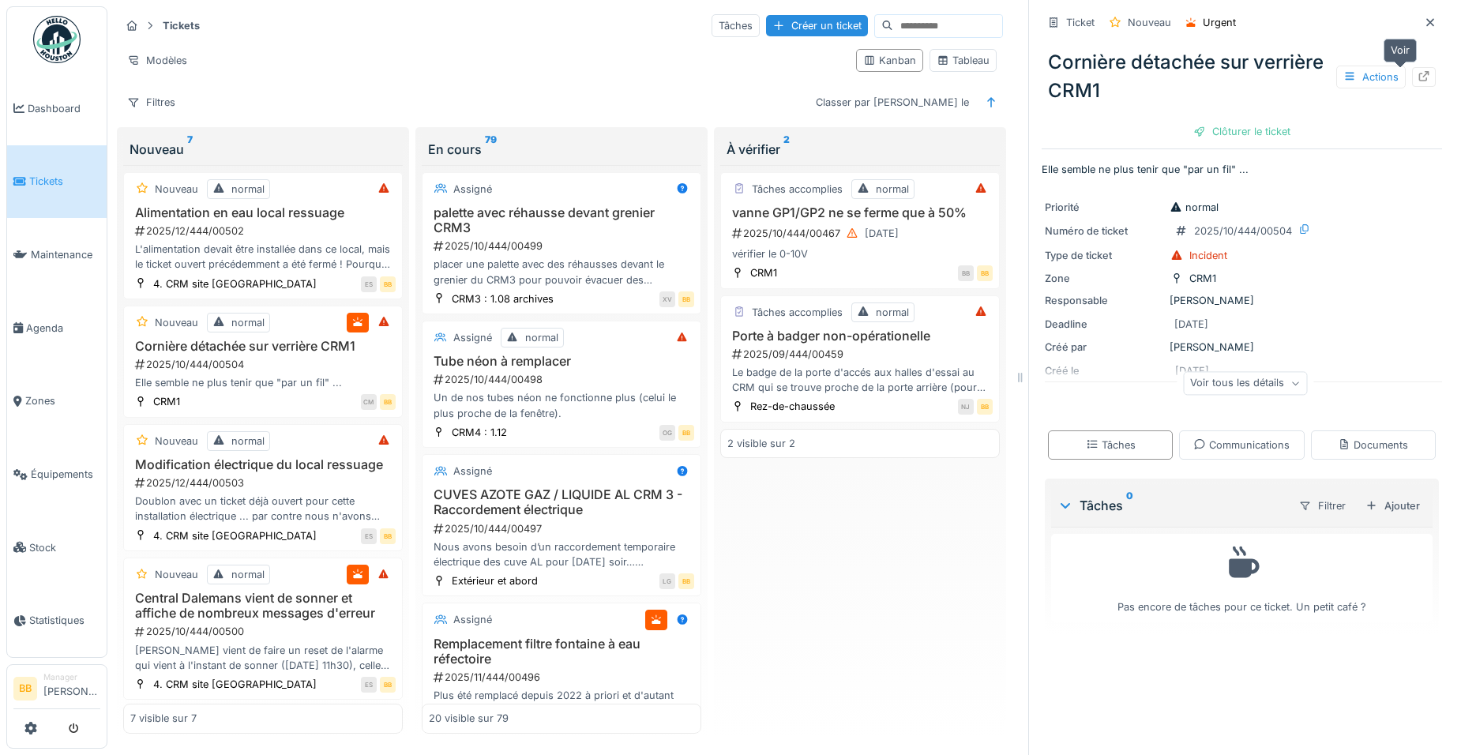
click at [1417, 82] on div at bounding box center [1423, 76] width 13 height 15
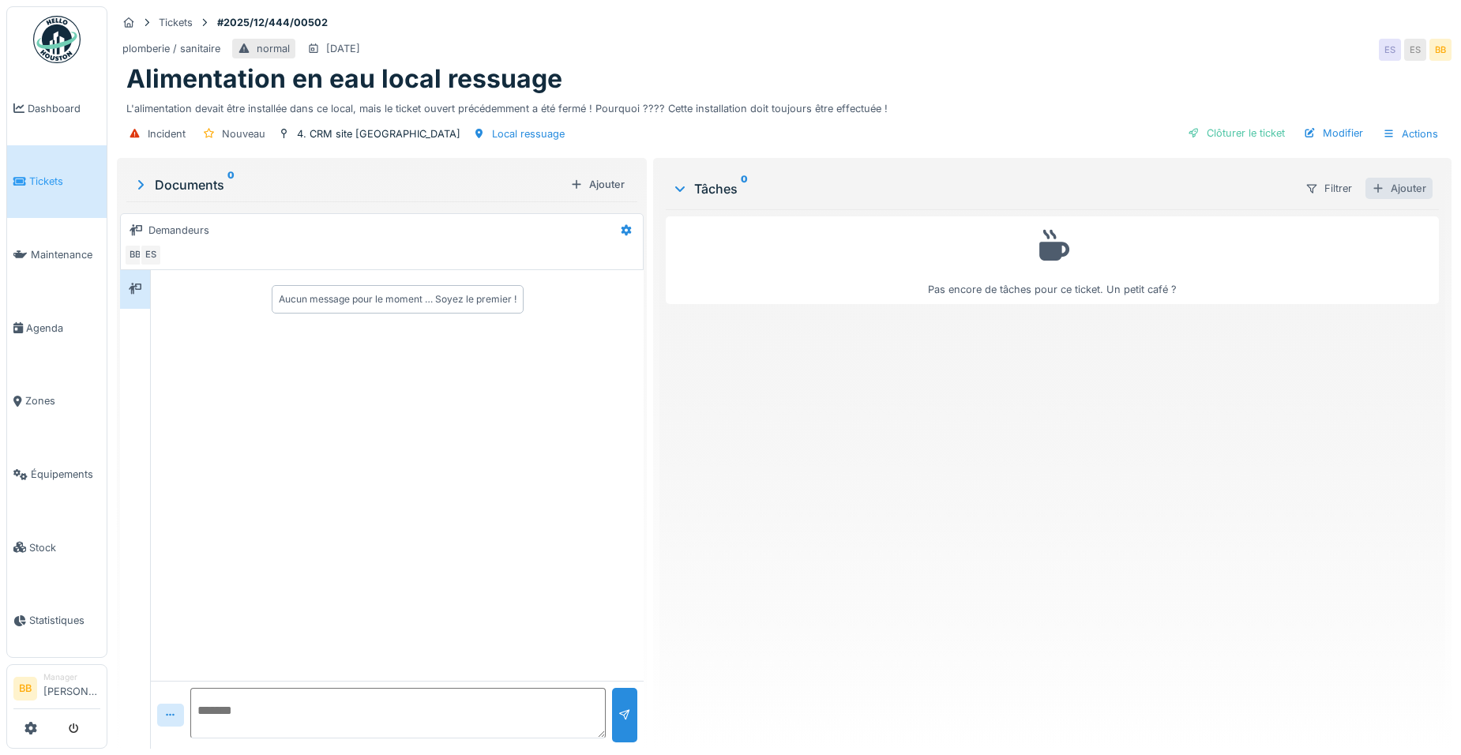
click at [1390, 194] on div "Ajouter" at bounding box center [1398, 188] width 67 height 21
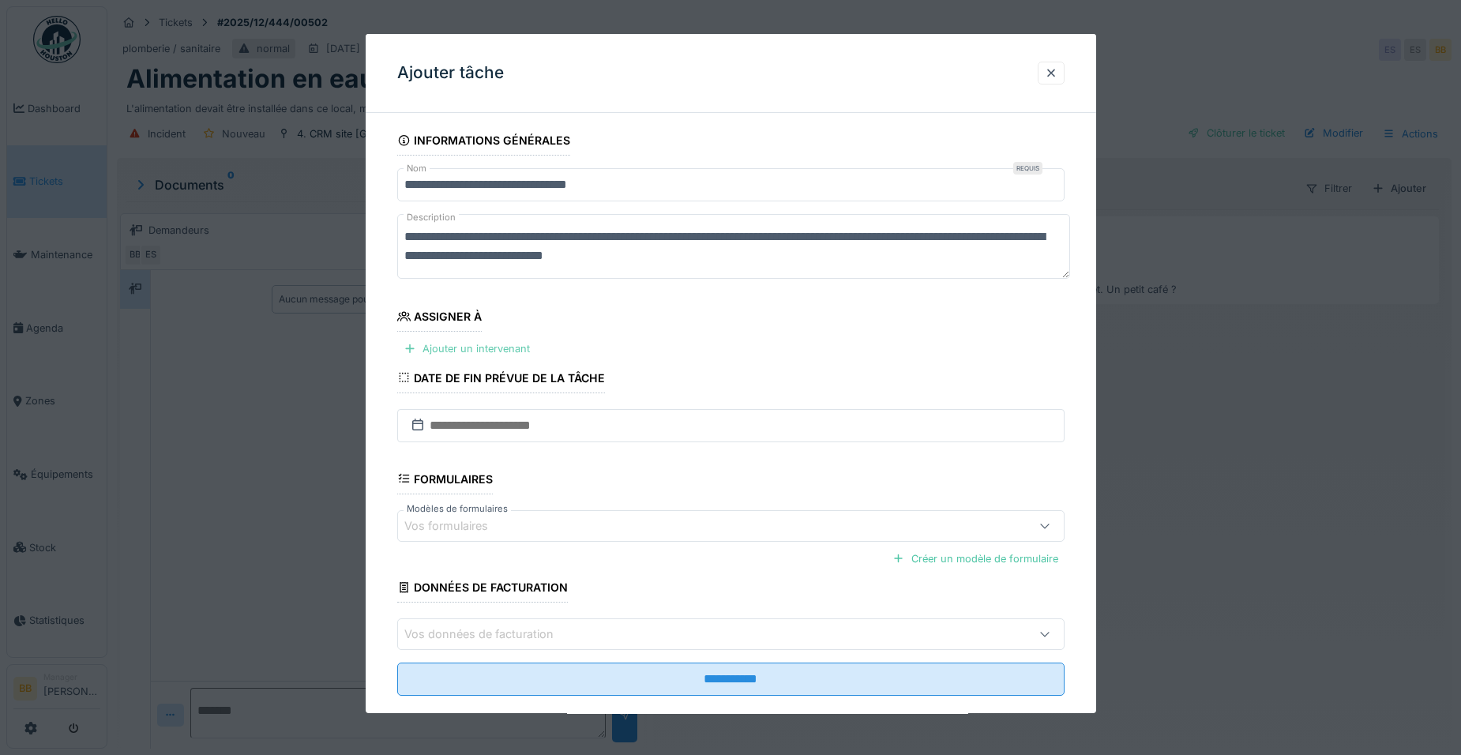
click at [505, 349] on div "Ajouter un intervenant" at bounding box center [466, 348] width 139 height 21
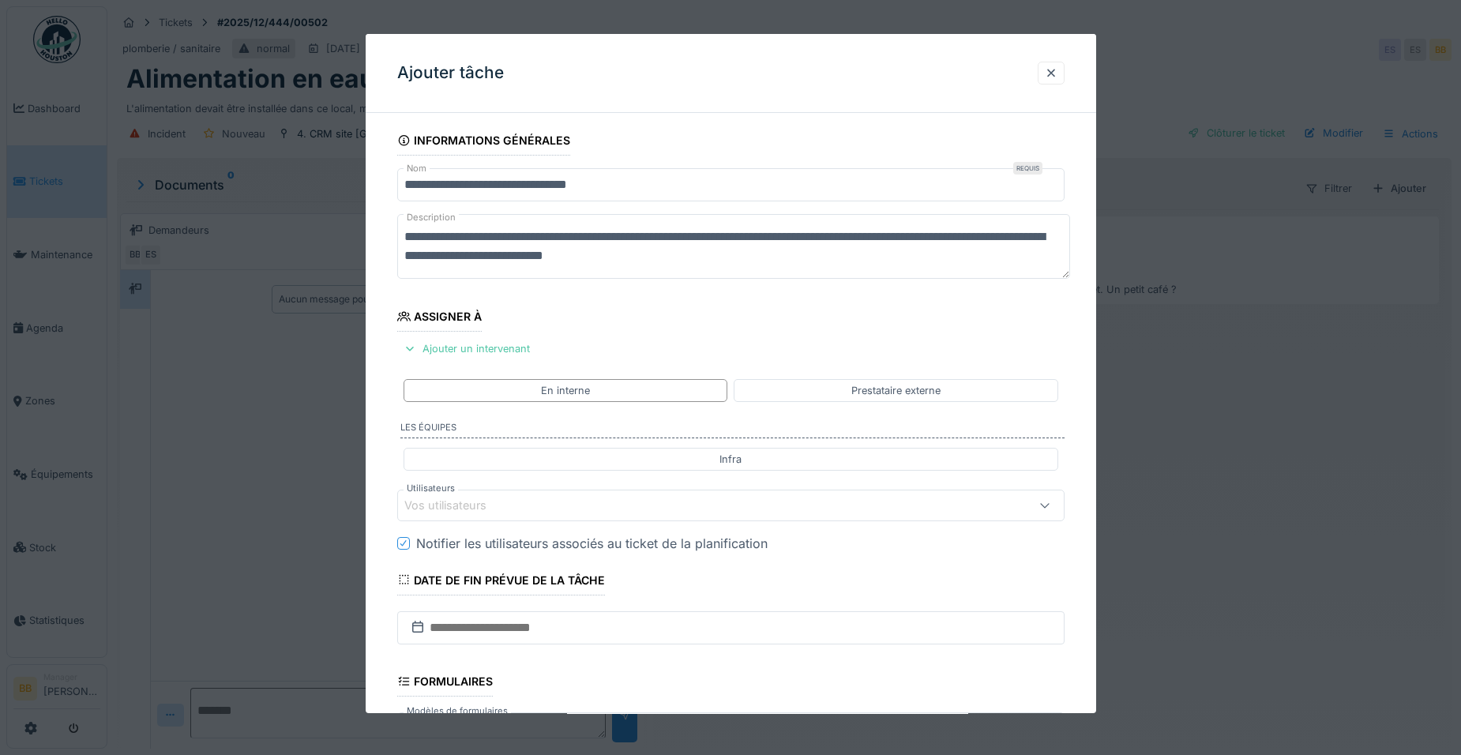
click at [468, 500] on div "Vos utilisateurs" at bounding box center [456, 505] width 104 height 17
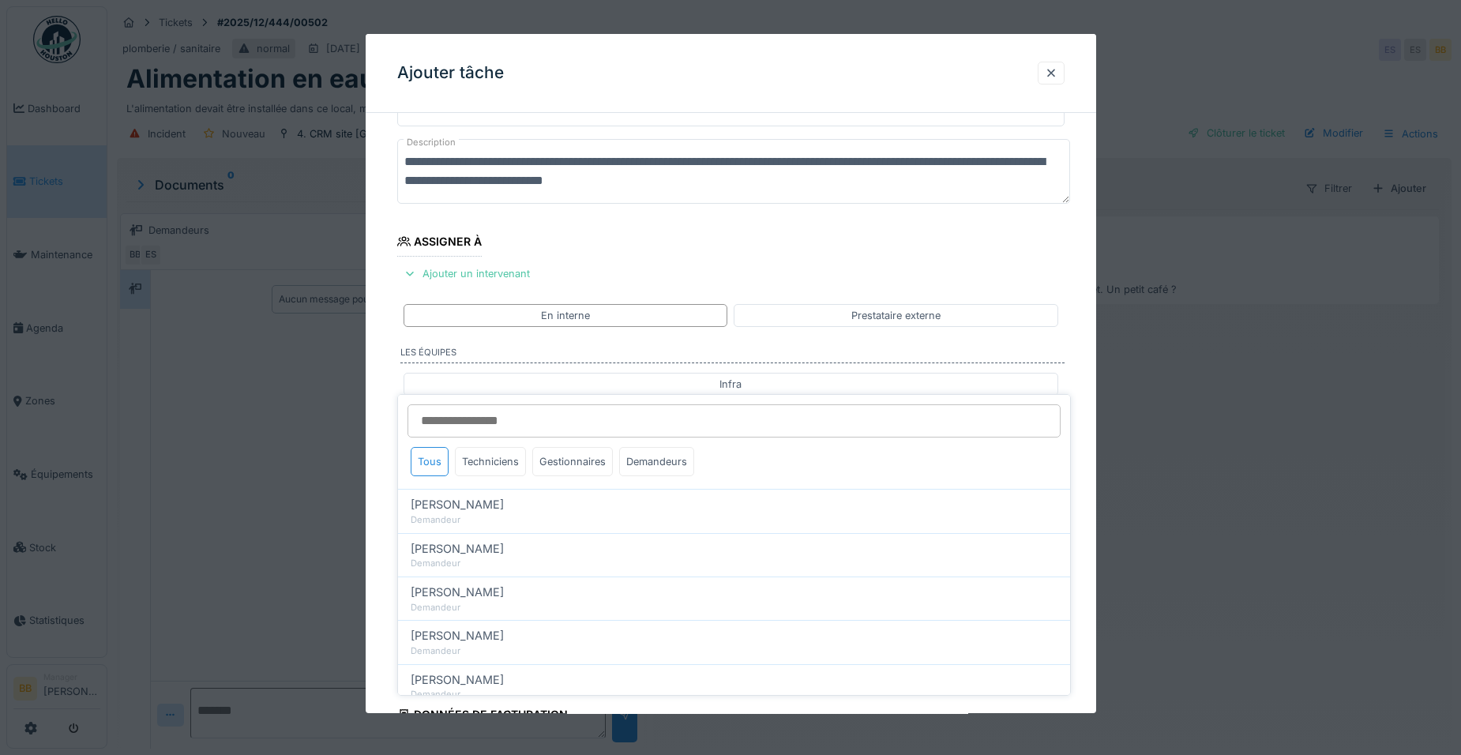
scroll to position [132, 0]
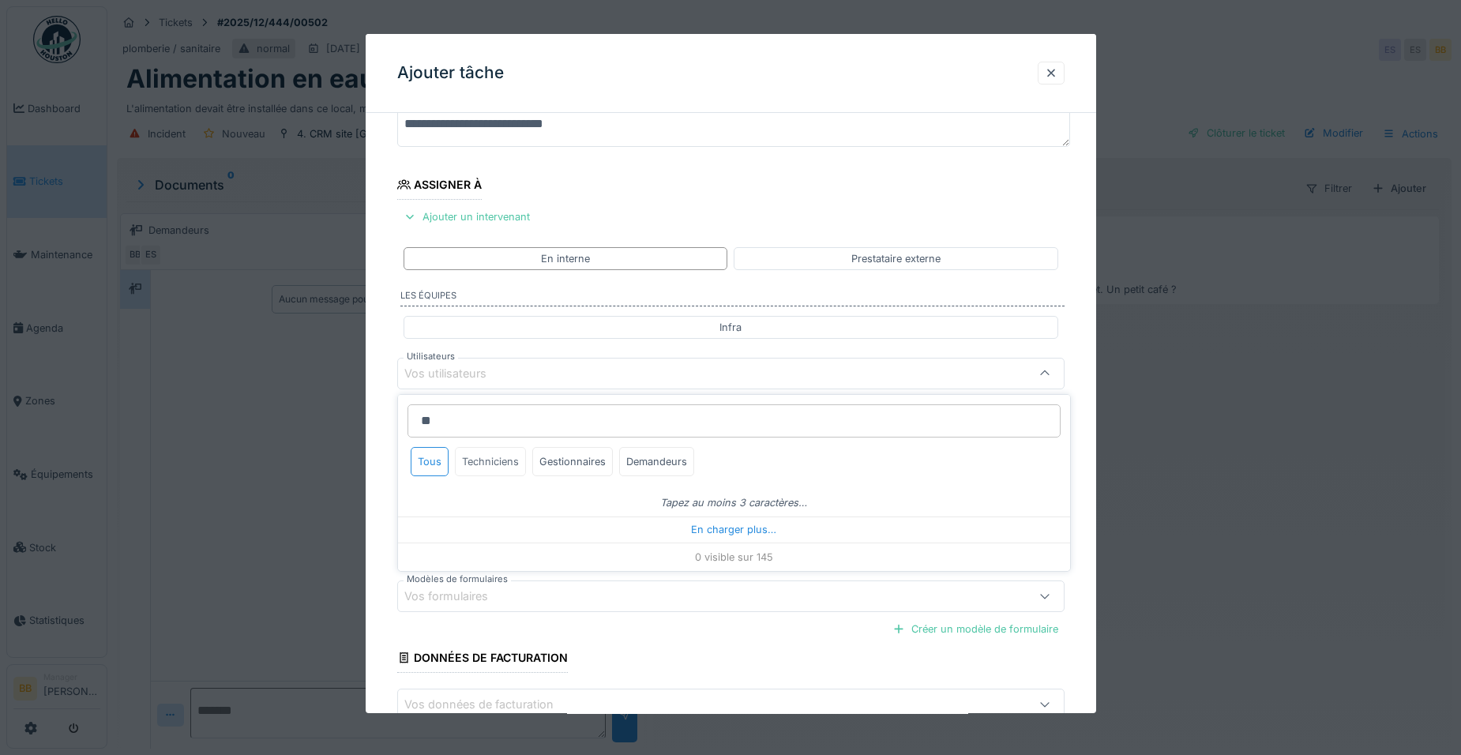
type input "**"
click at [482, 461] on div "Techniciens" at bounding box center [490, 461] width 71 height 29
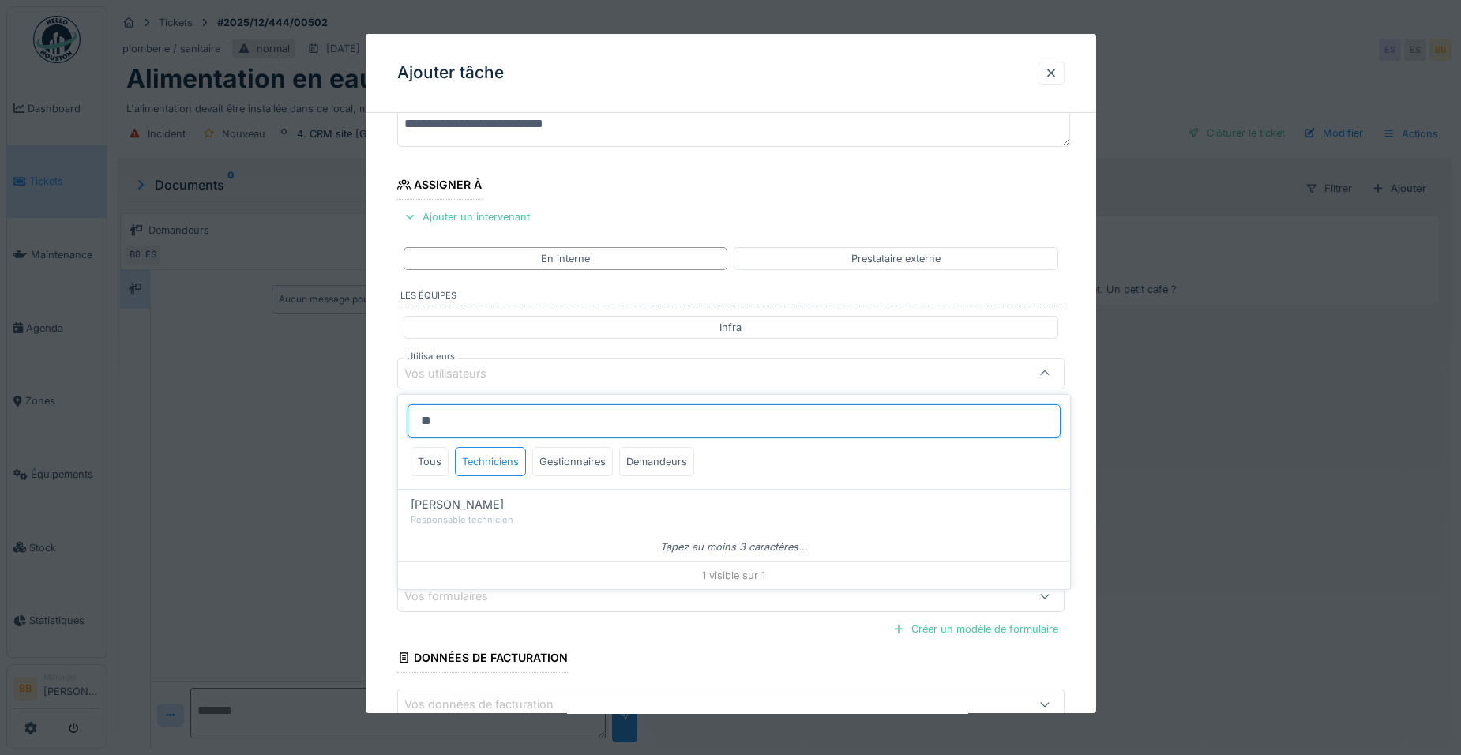
click at [482, 431] on input "**" at bounding box center [733, 420] width 653 height 33
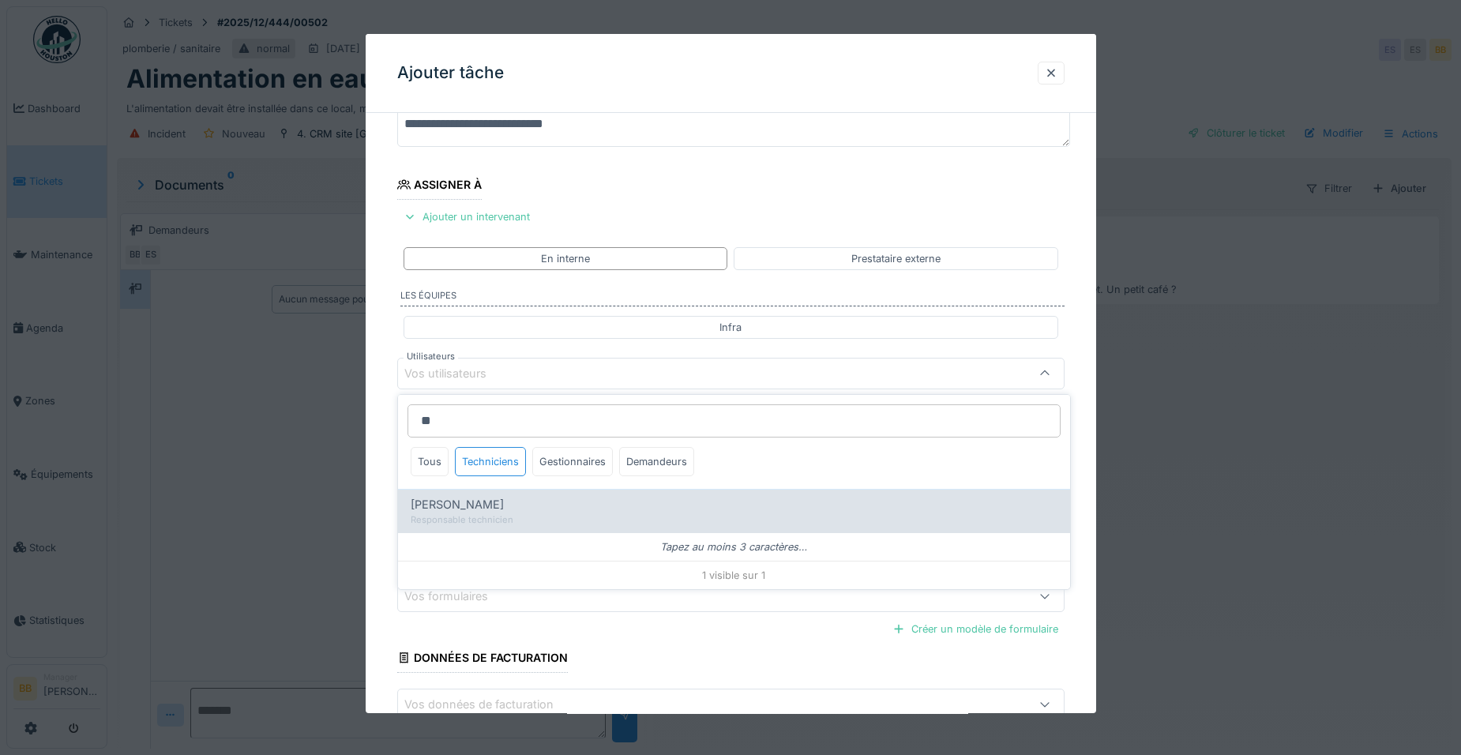
click at [473, 497] on span "[PERSON_NAME]" at bounding box center [457, 504] width 93 height 17
type input "*****"
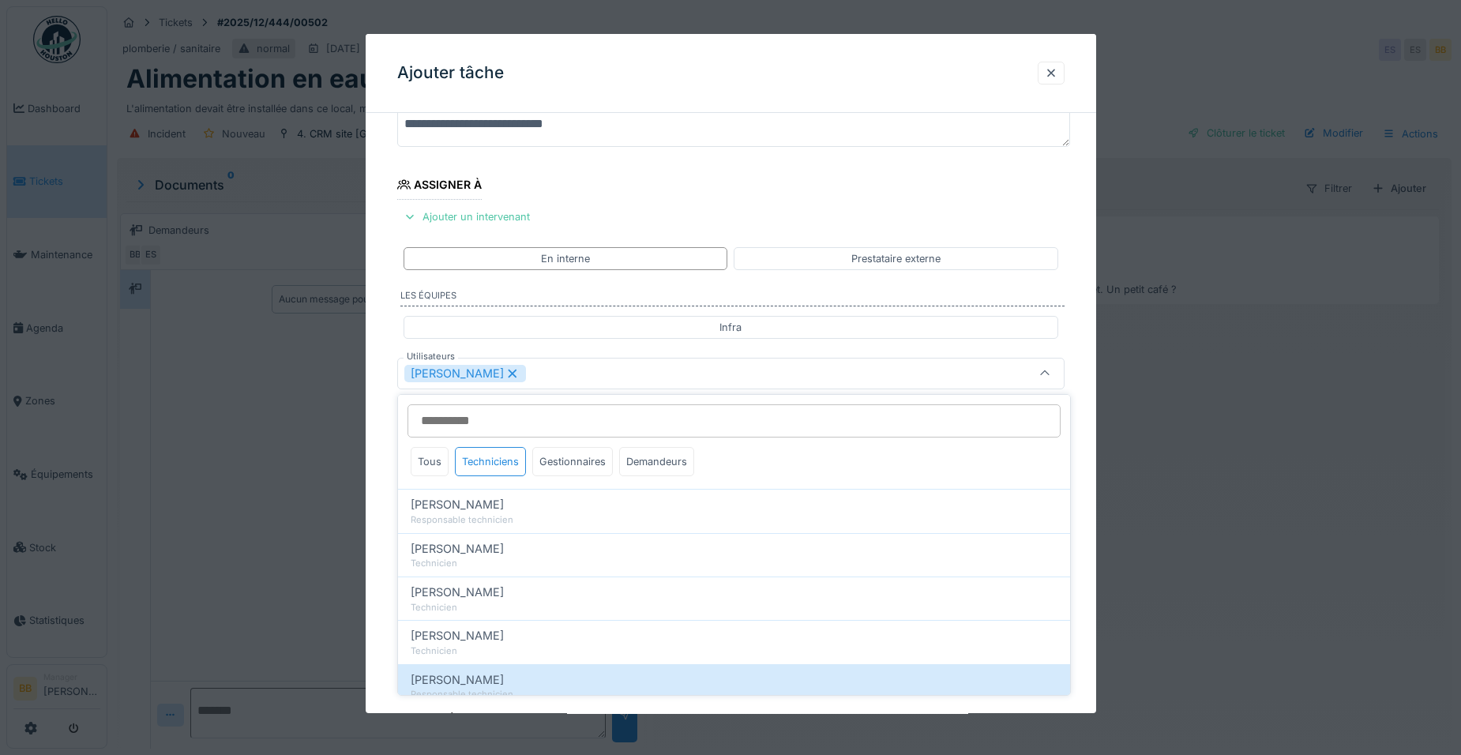
click at [249, 385] on div at bounding box center [730, 377] width 1461 height 755
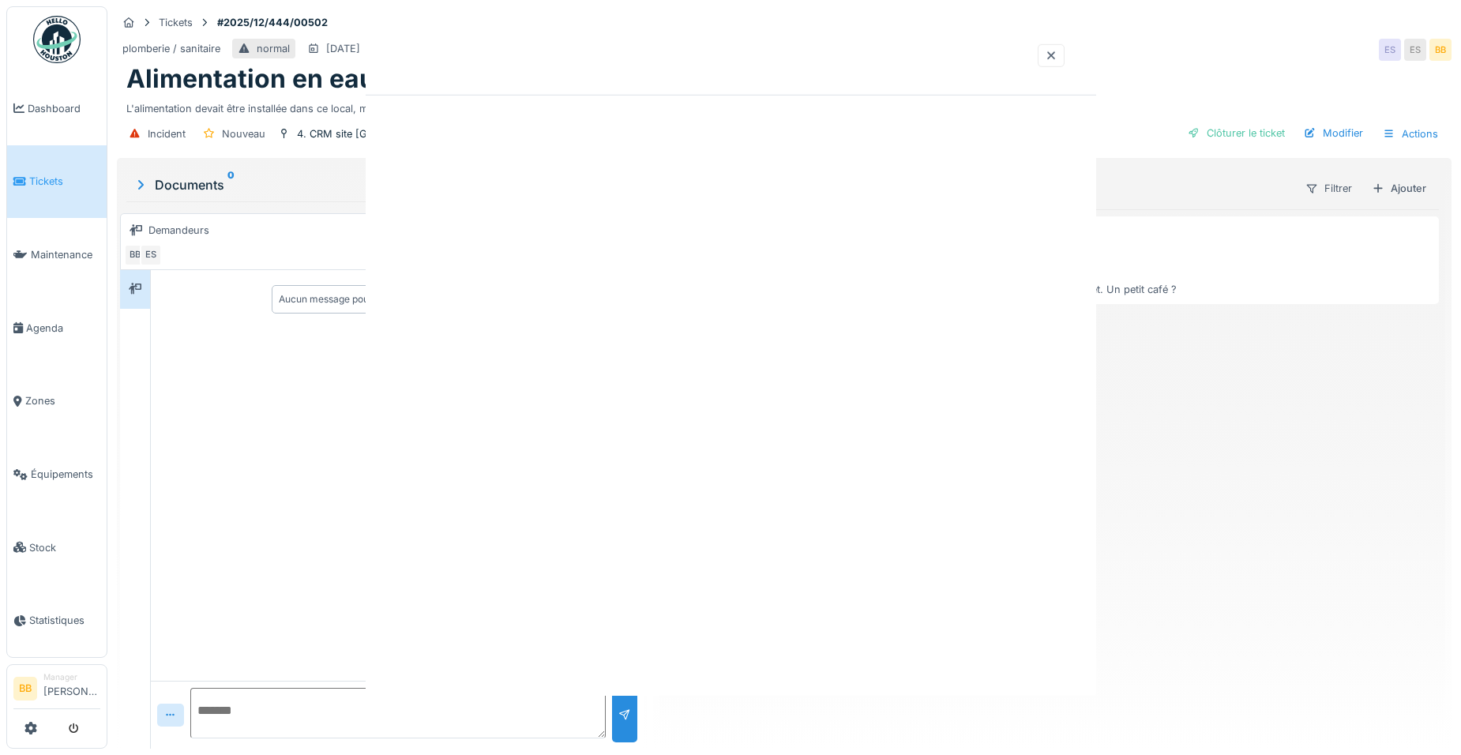
scroll to position [0, 0]
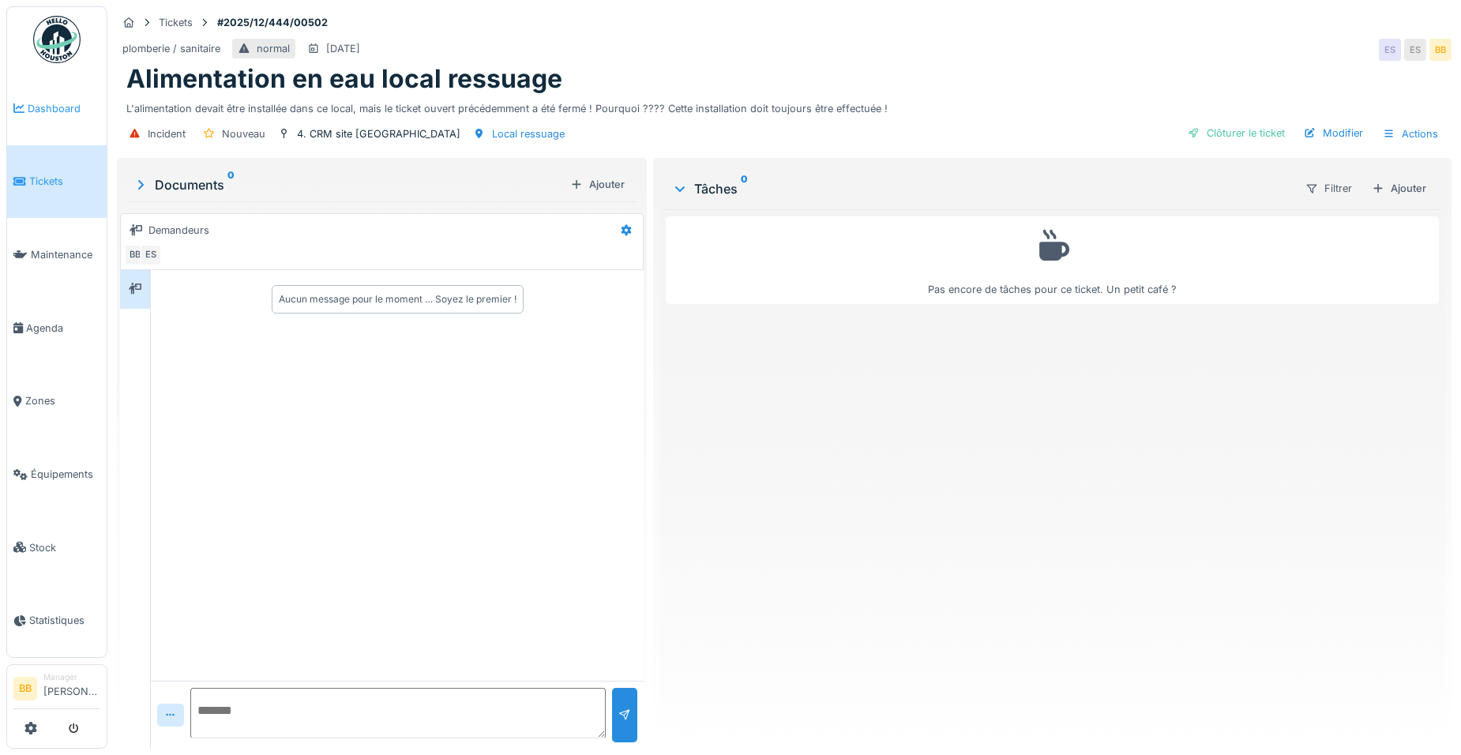
click at [46, 116] on link "Dashboard" at bounding box center [56, 108] width 99 height 73
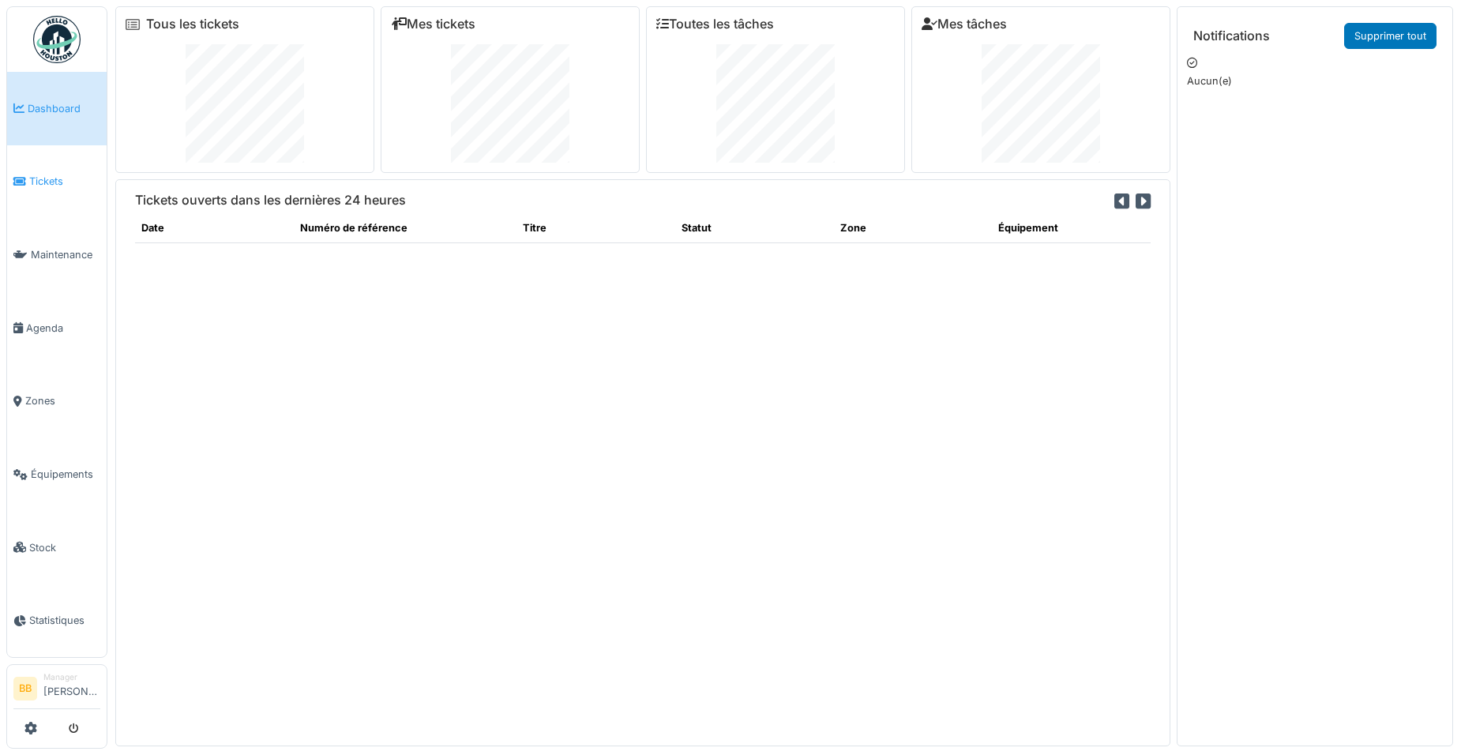
click at [51, 167] on link "Tickets" at bounding box center [56, 181] width 99 height 73
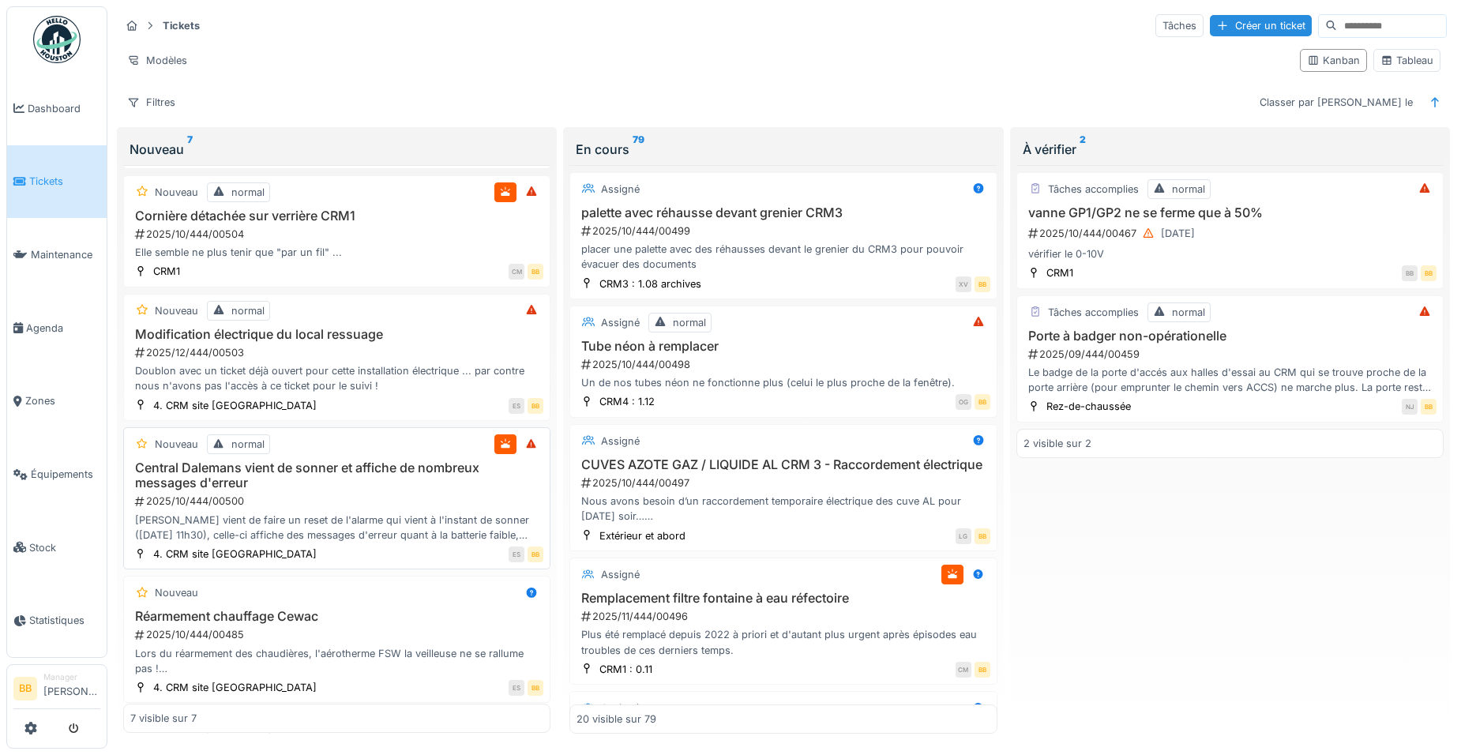
scroll to position [158, 0]
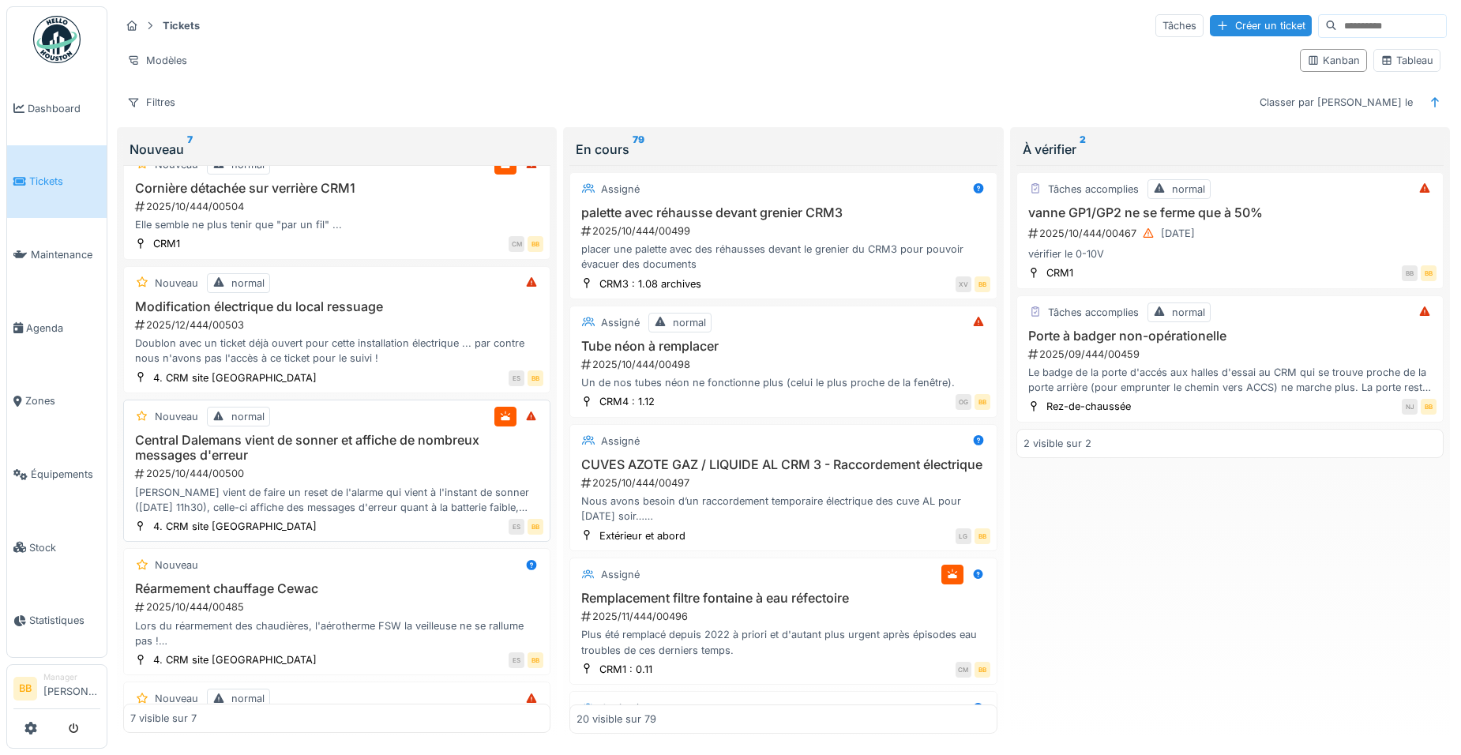
click at [268, 445] on h3 "Central Dalemans vient de sonner et affiche de nombreux messages d'erreur" at bounding box center [336, 448] width 413 height 30
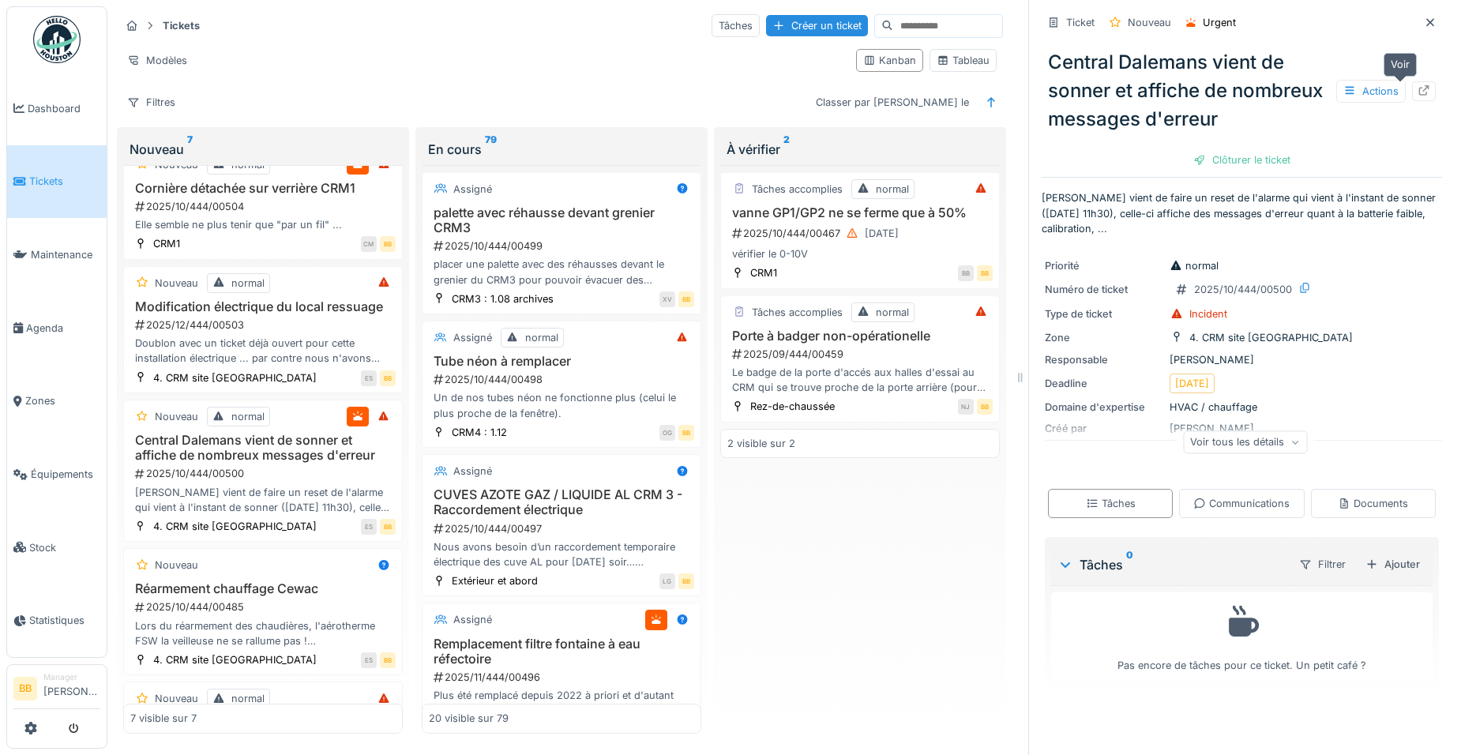
click at [1417, 91] on icon at bounding box center [1423, 90] width 13 height 10
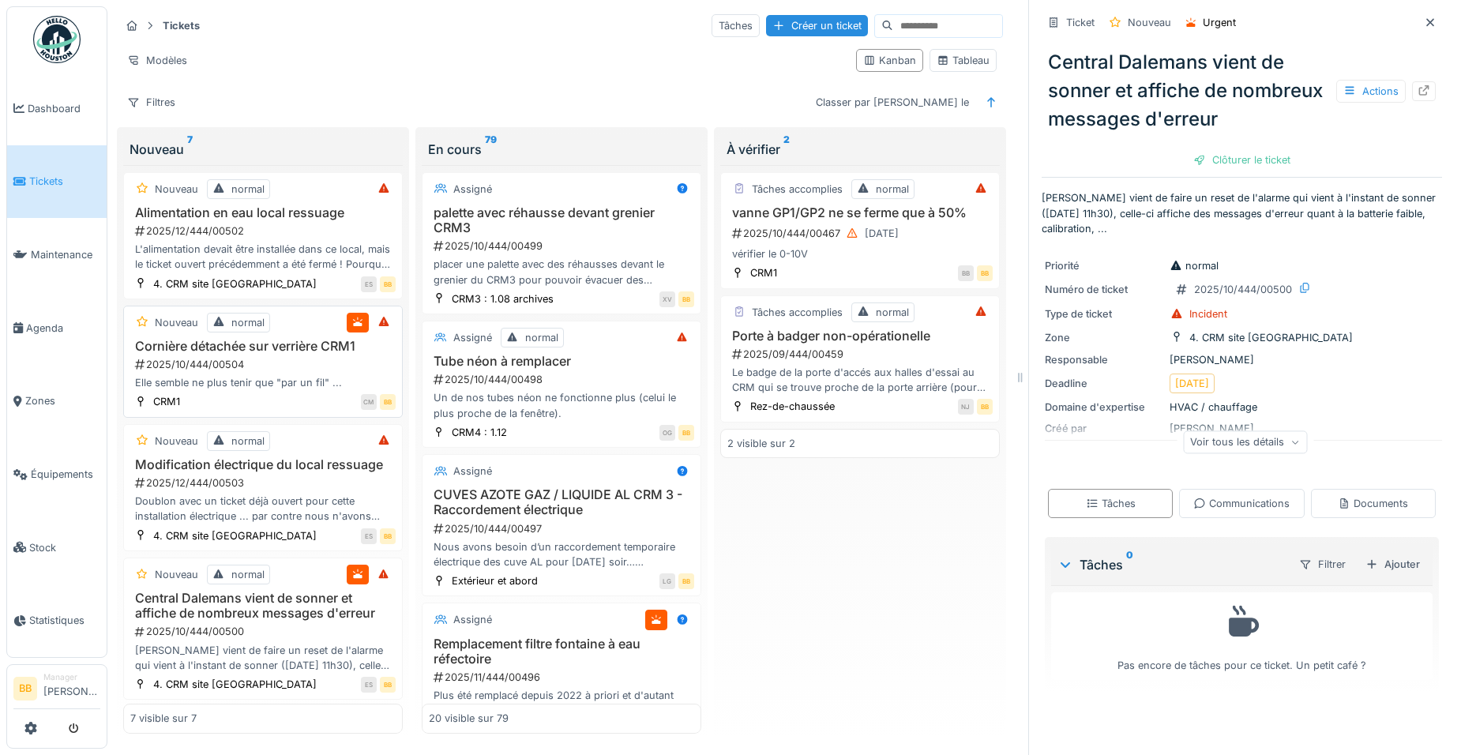
click at [248, 359] on div "2025/10/444/00504" at bounding box center [264, 364] width 262 height 15
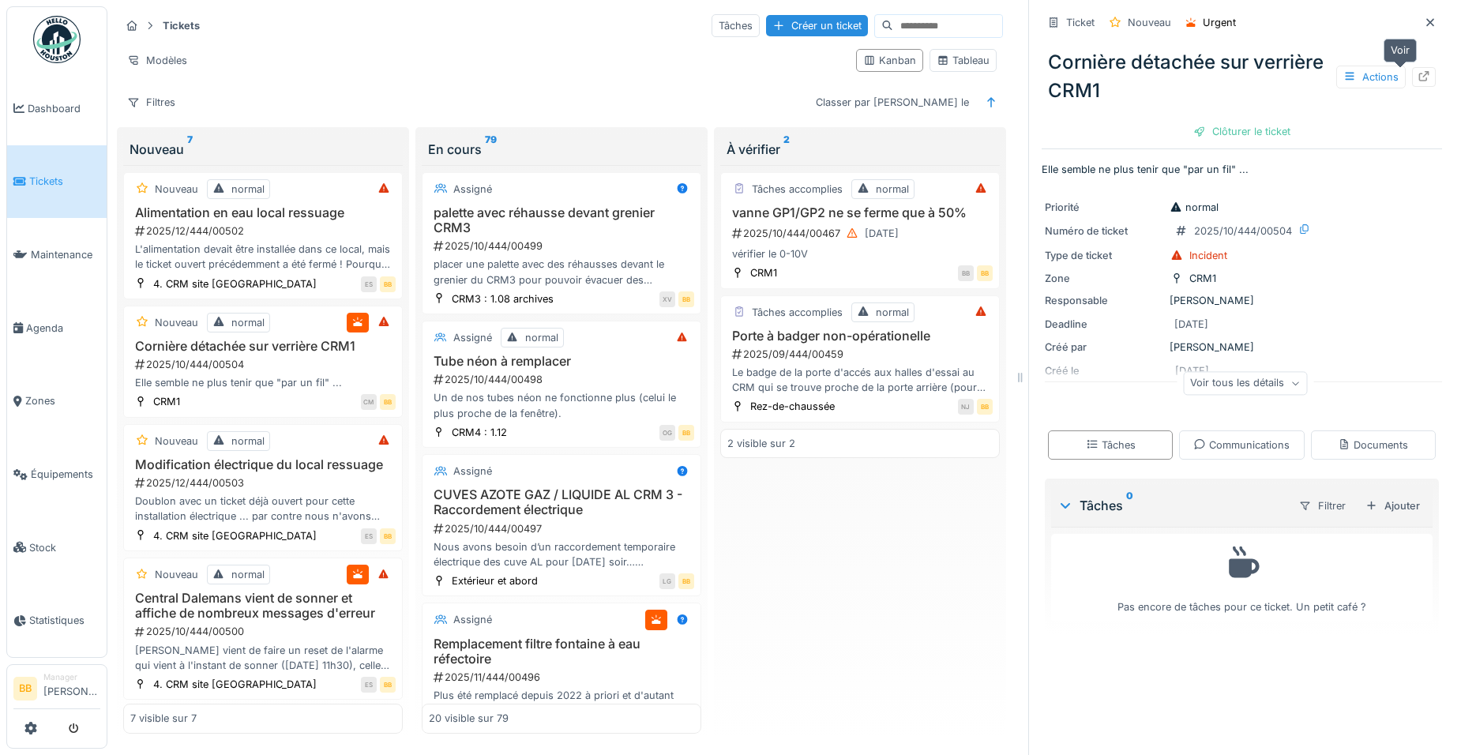
click at [1412, 77] on div at bounding box center [1424, 77] width 24 height 20
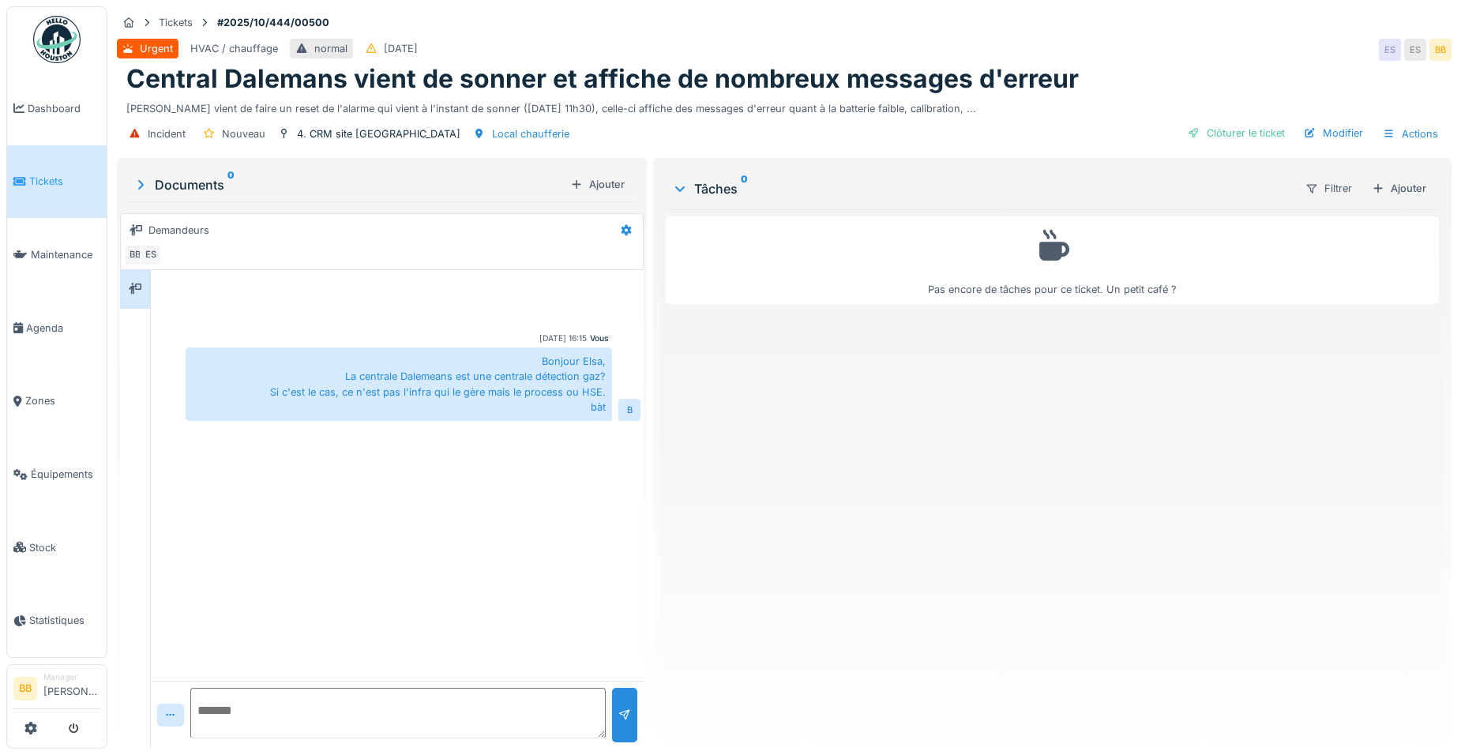
click at [328, 723] on textarea at bounding box center [397, 713] width 415 height 51
click at [72, 101] on span "Dashboard" at bounding box center [64, 108] width 73 height 15
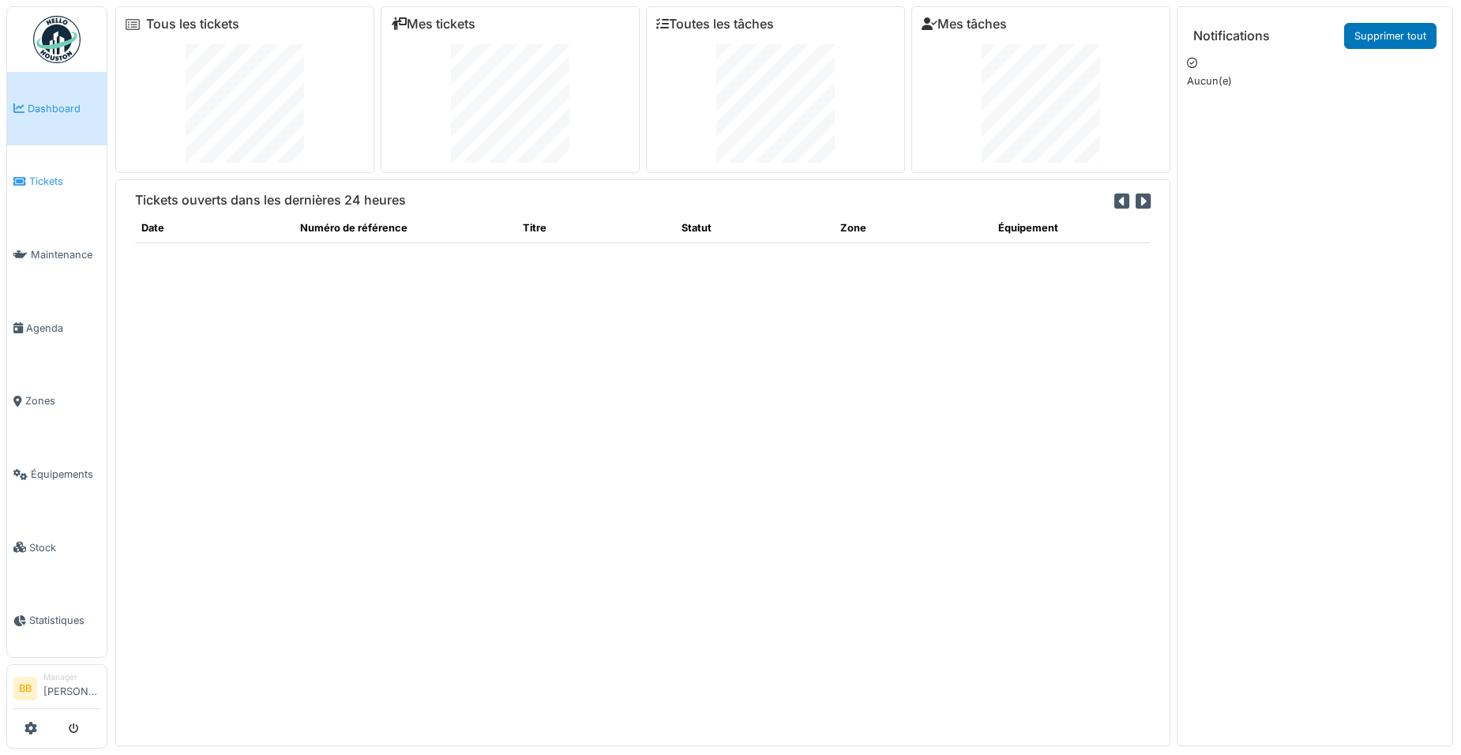
click at [56, 179] on span "Tickets" at bounding box center [64, 181] width 71 height 15
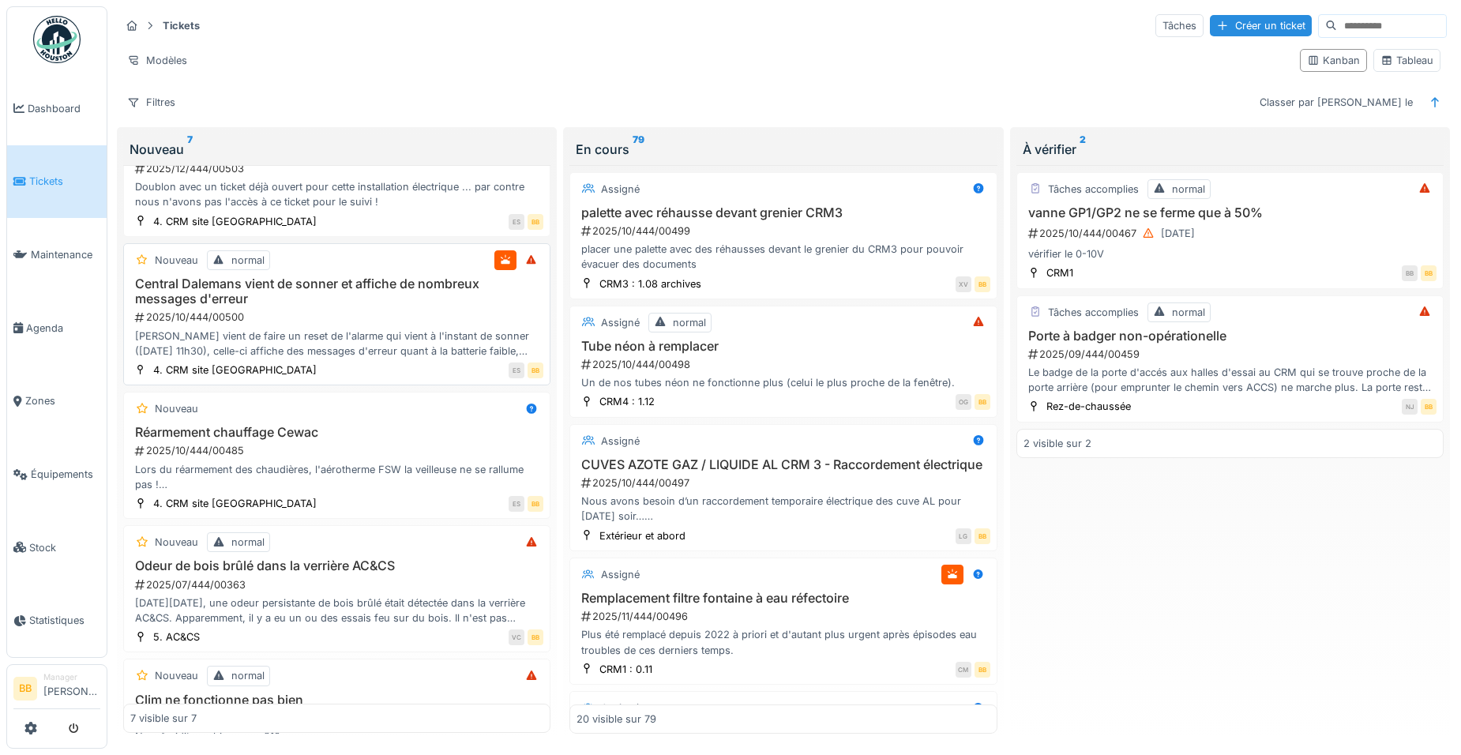
scroll to position [316, 0]
click at [265, 426] on h3 "Réarmement chauffage Cewac" at bounding box center [336, 430] width 413 height 15
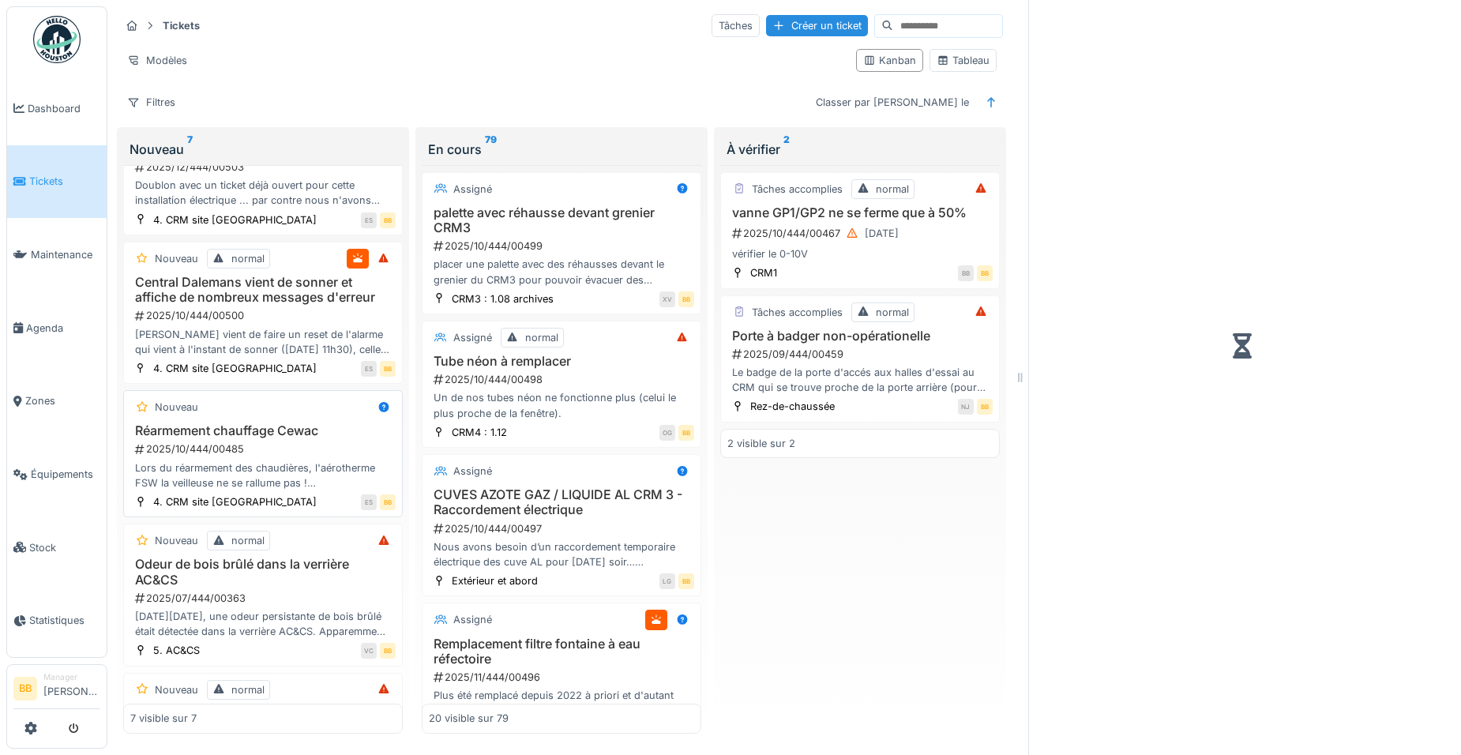
scroll to position [331, 0]
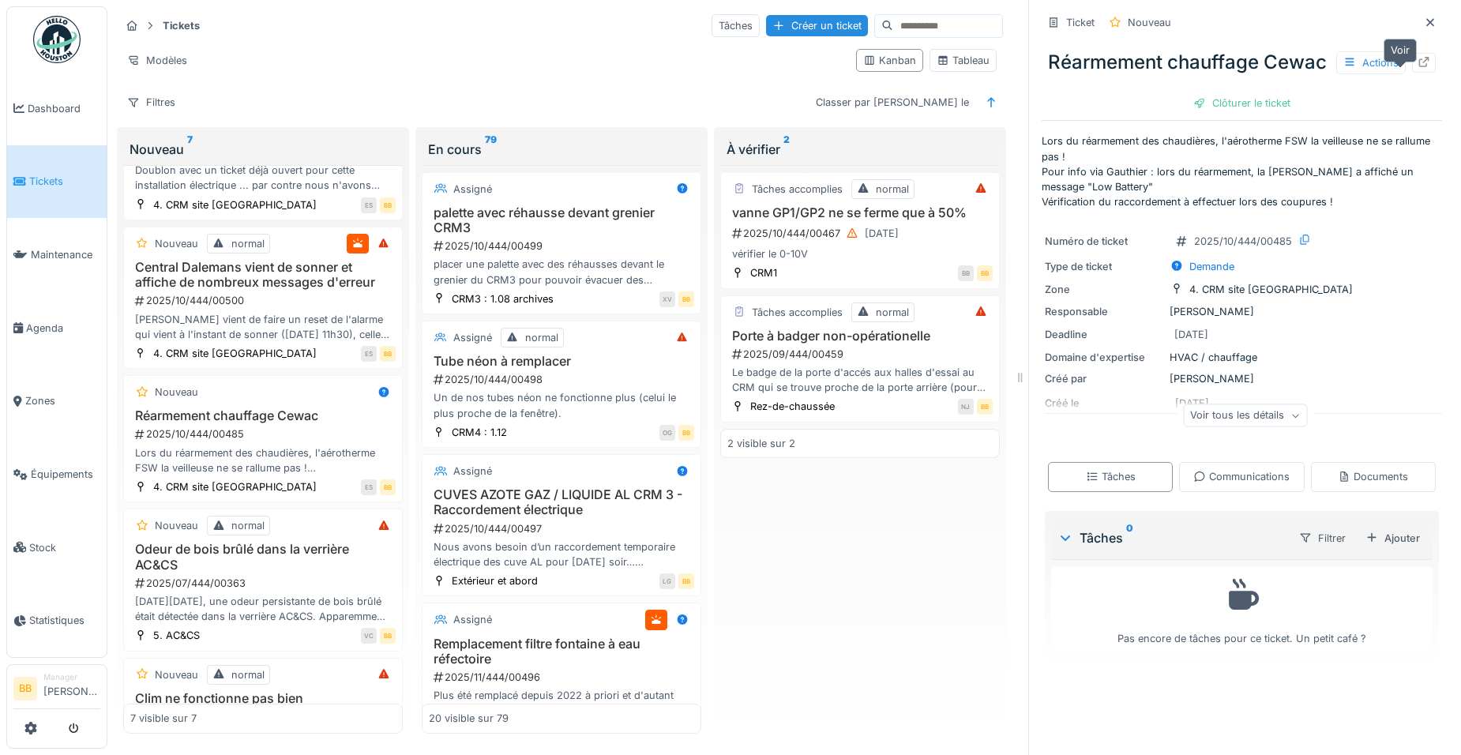
click at [1412, 73] on div at bounding box center [1424, 63] width 24 height 20
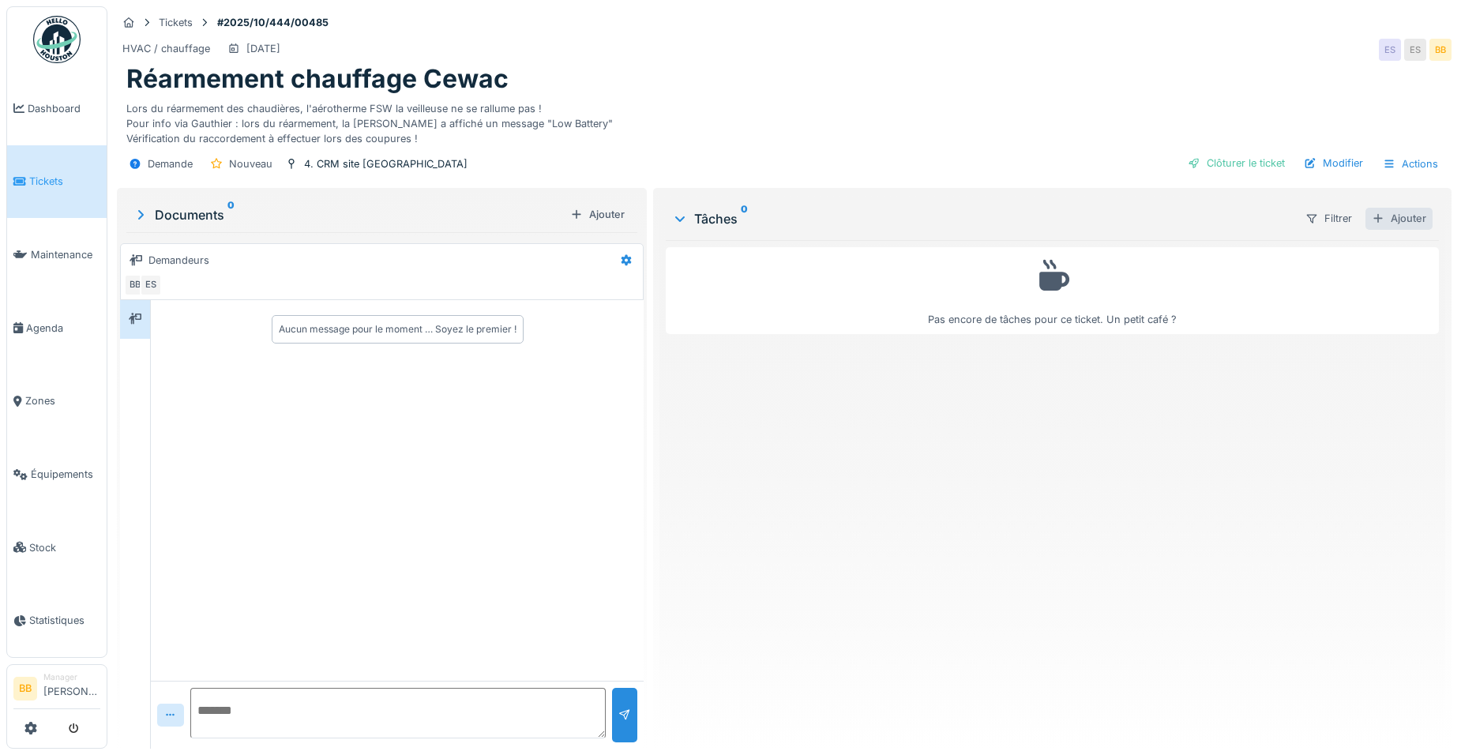
click at [1385, 222] on div "Ajouter" at bounding box center [1398, 218] width 67 height 21
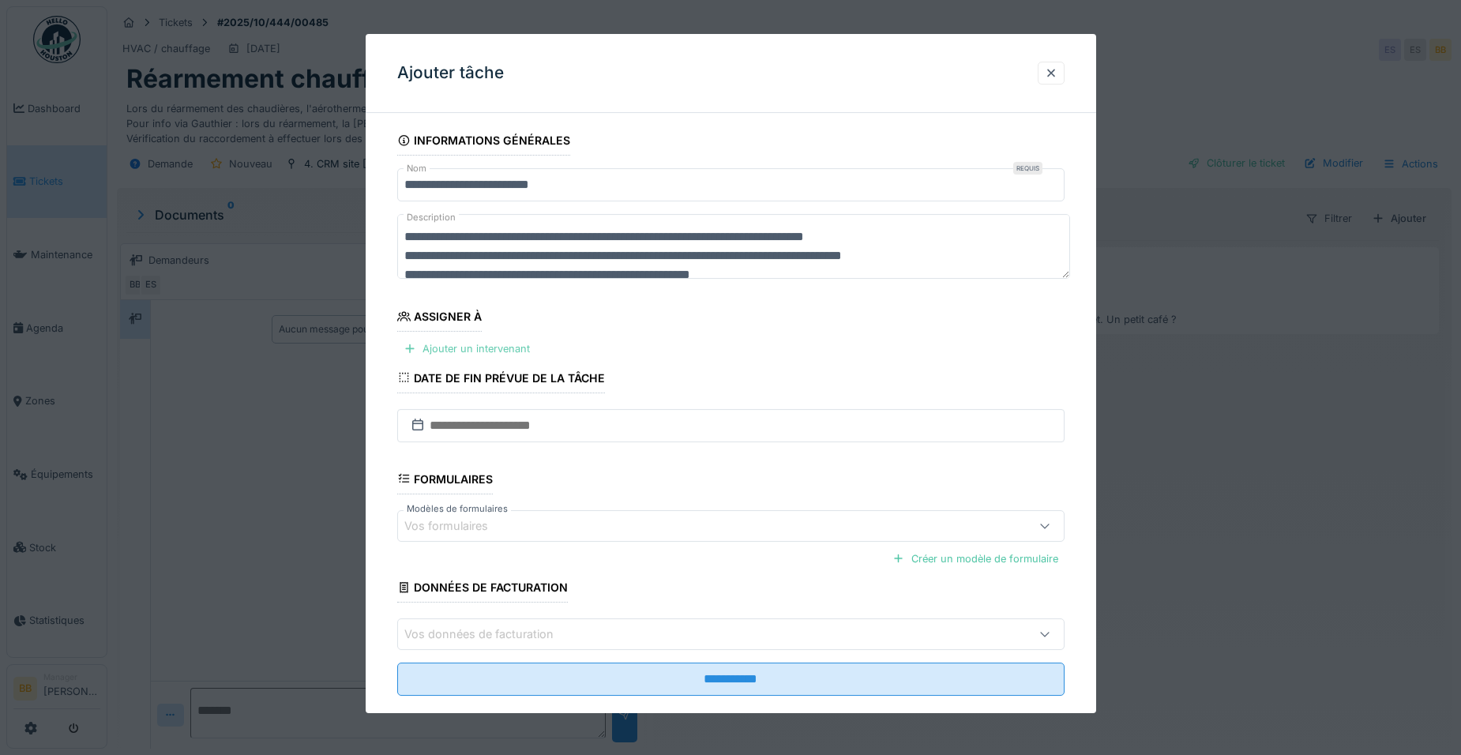
click at [483, 344] on div "Ajouter un intervenant" at bounding box center [466, 348] width 139 height 21
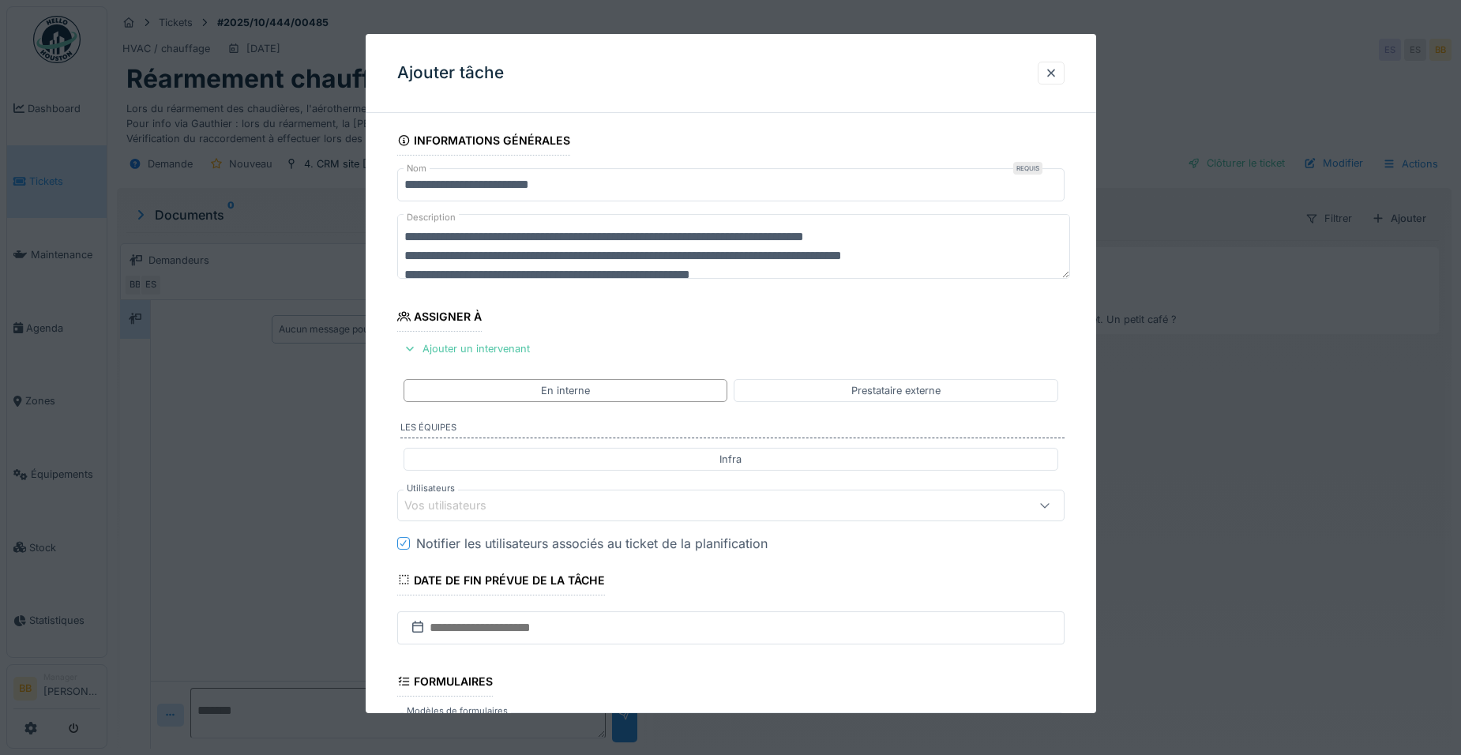
click at [512, 501] on div "Vos utilisateurs" at bounding box center [691, 505] width 575 height 17
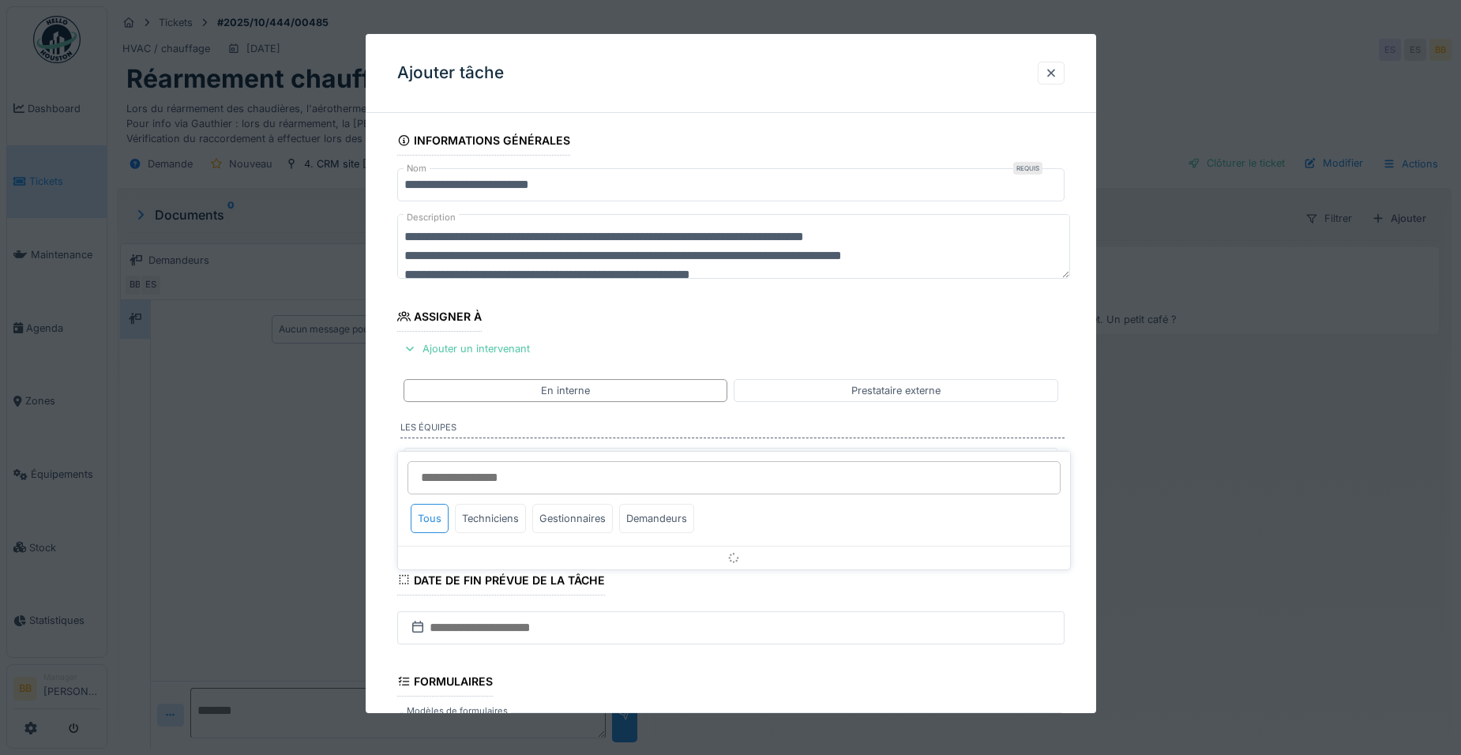
scroll to position [132, 0]
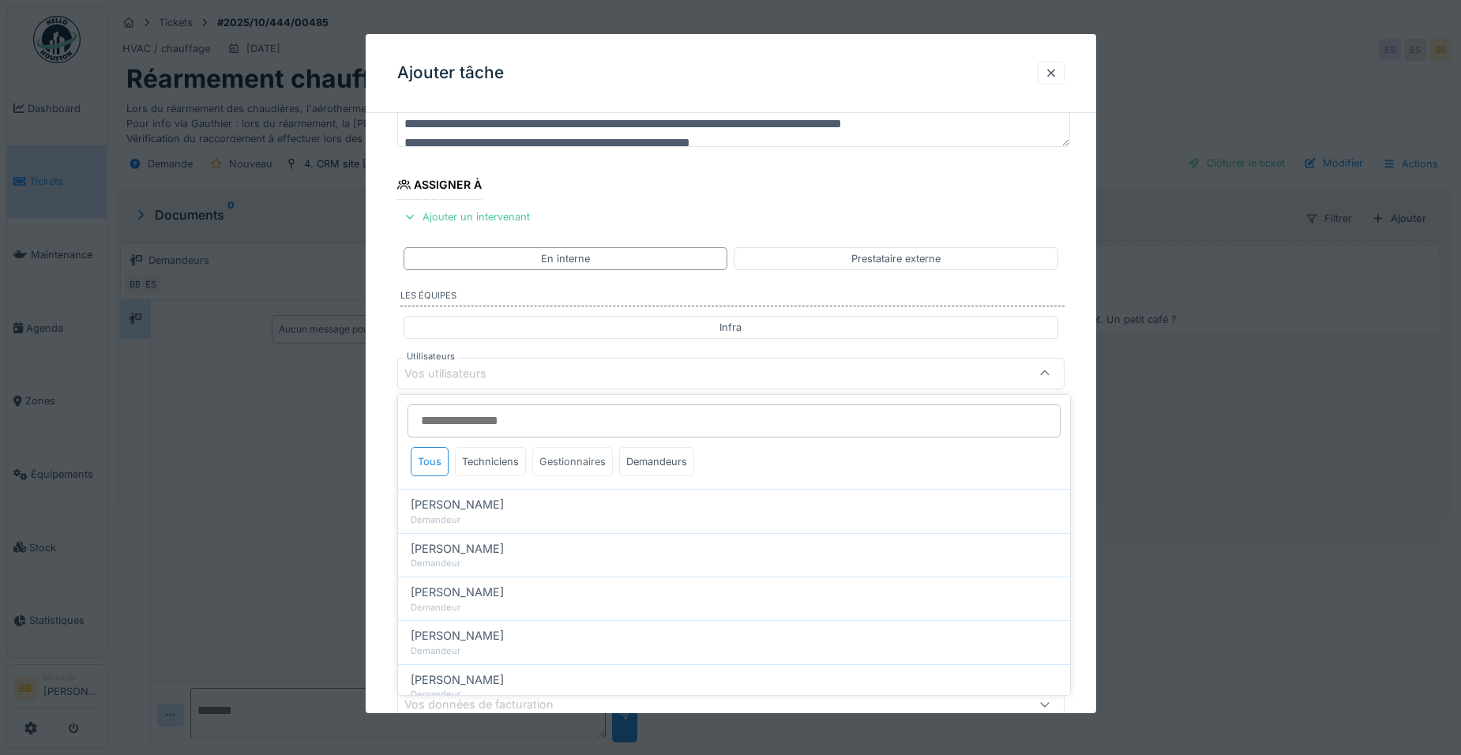
click at [552, 454] on div "Gestionnaires" at bounding box center [572, 461] width 81 height 29
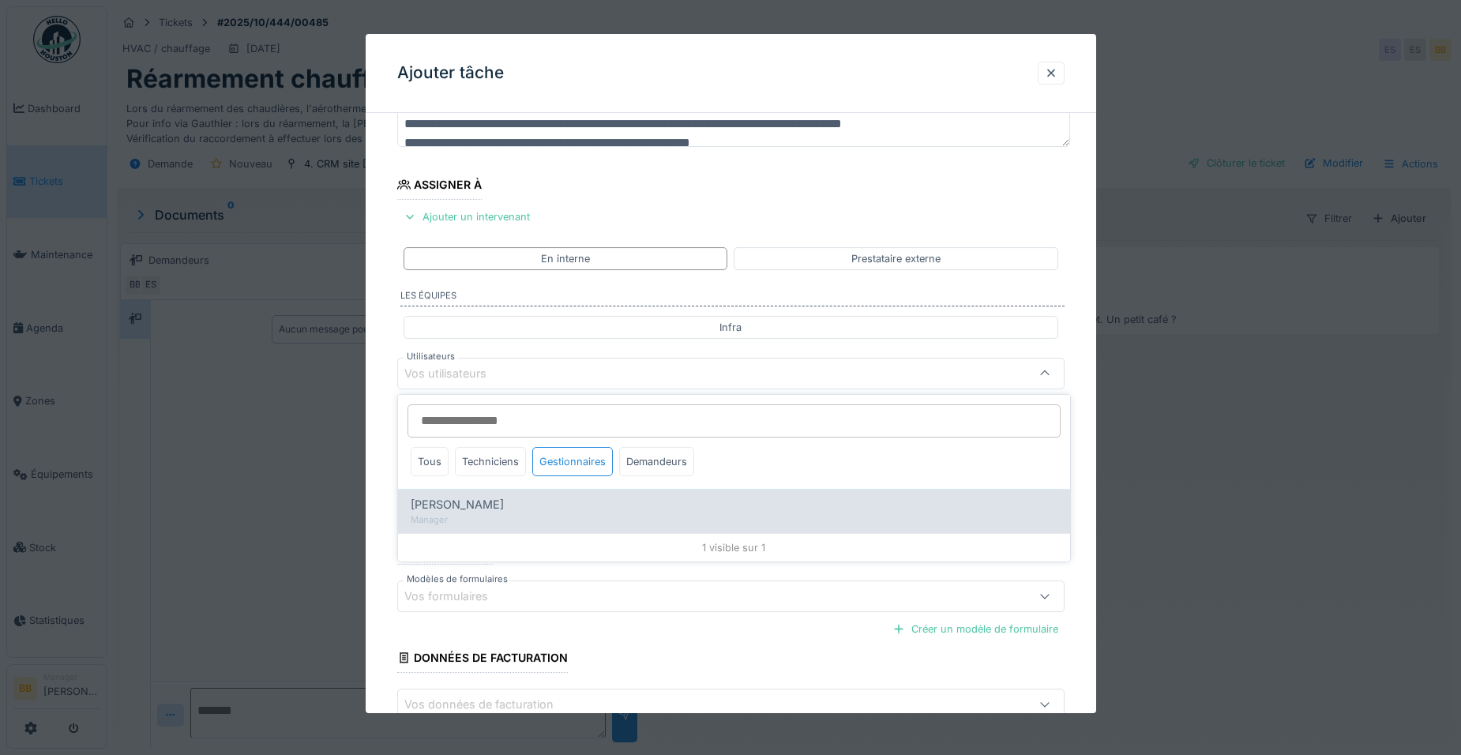
click at [503, 499] on div "[PERSON_NAME]" at bounding box center [734, 504] width 647 height 17
type input "*****"
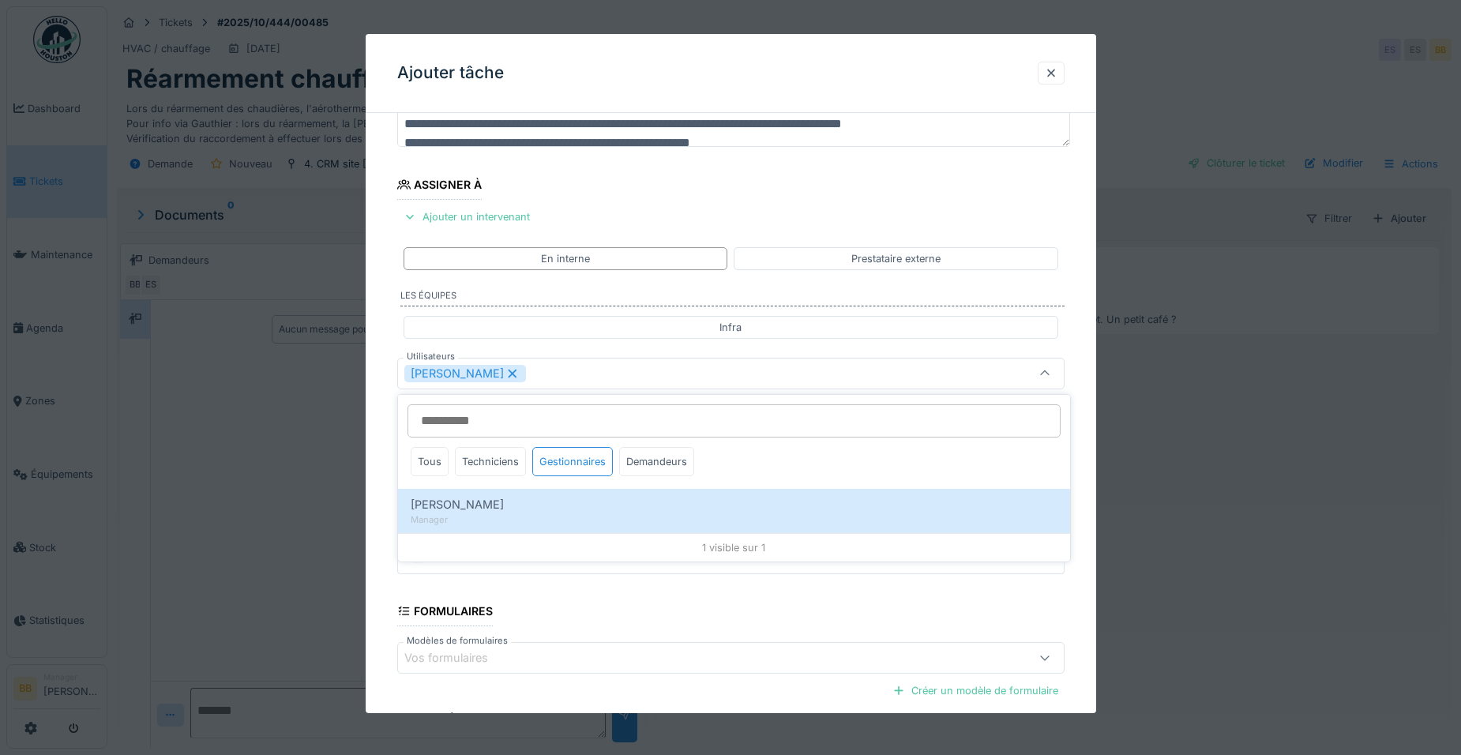
click at [840, 479] on div "Tous Techniciens Gestionnaires Demandeurs" at bounding box center [734, 468] width 672 height 42
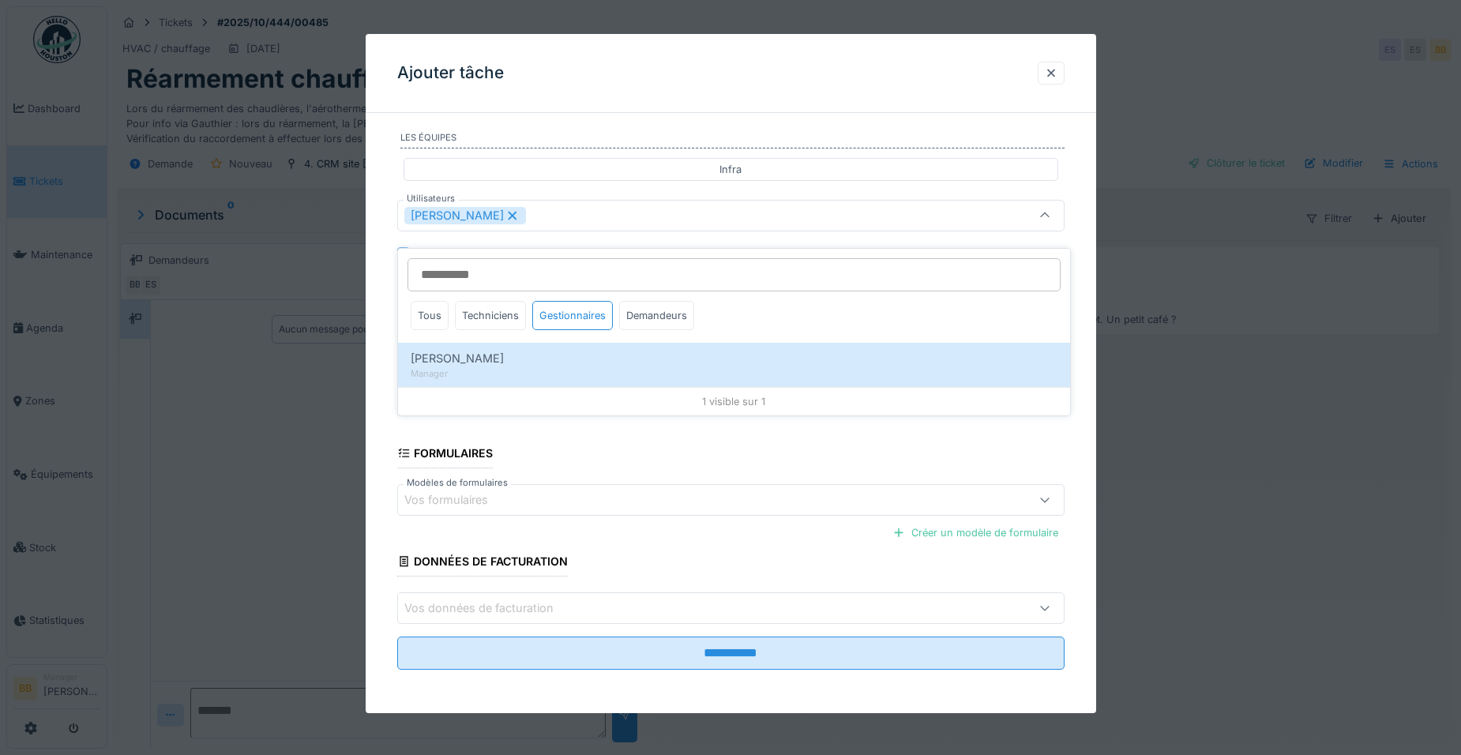
scroll to position [291, 0]
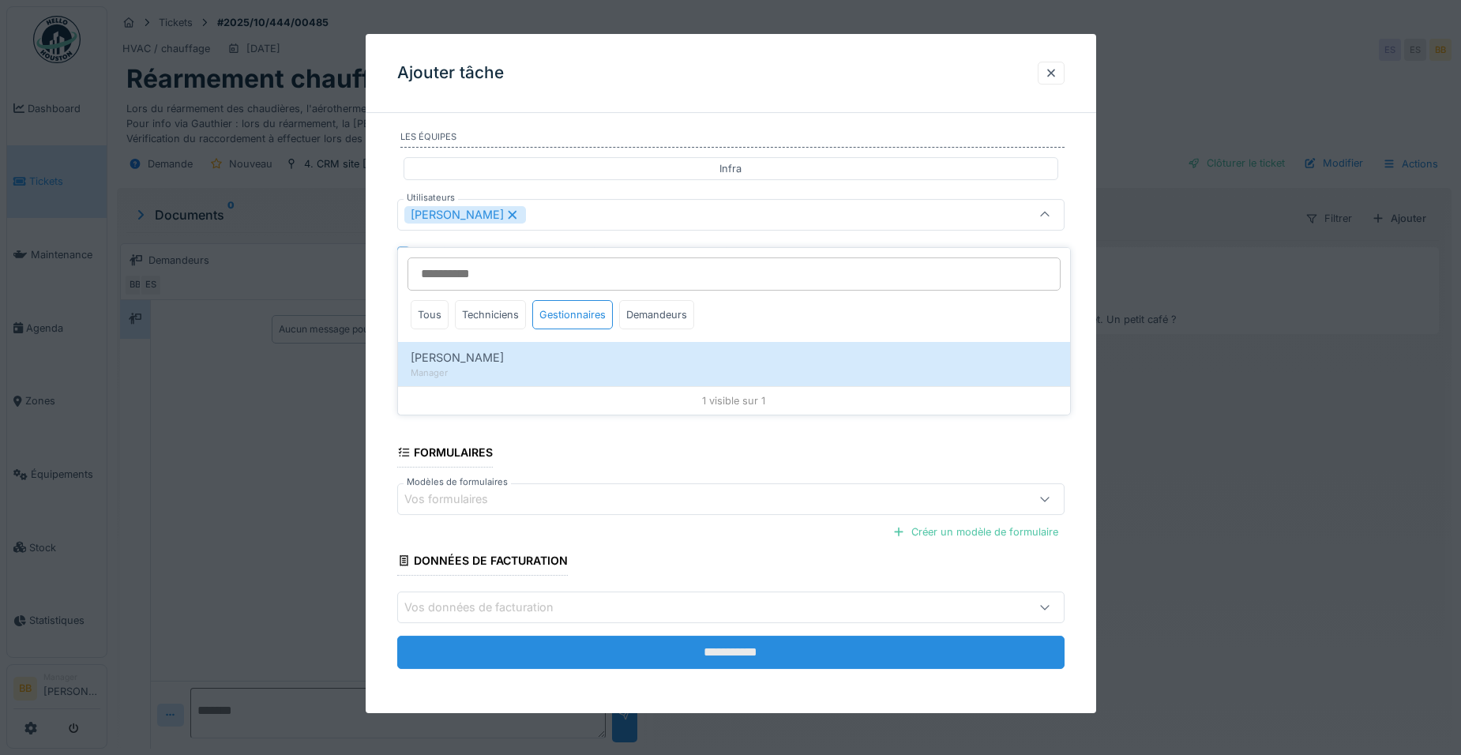
click at [816, 643] on input "**********" at bounding box center [730, 652] width 667 height 33
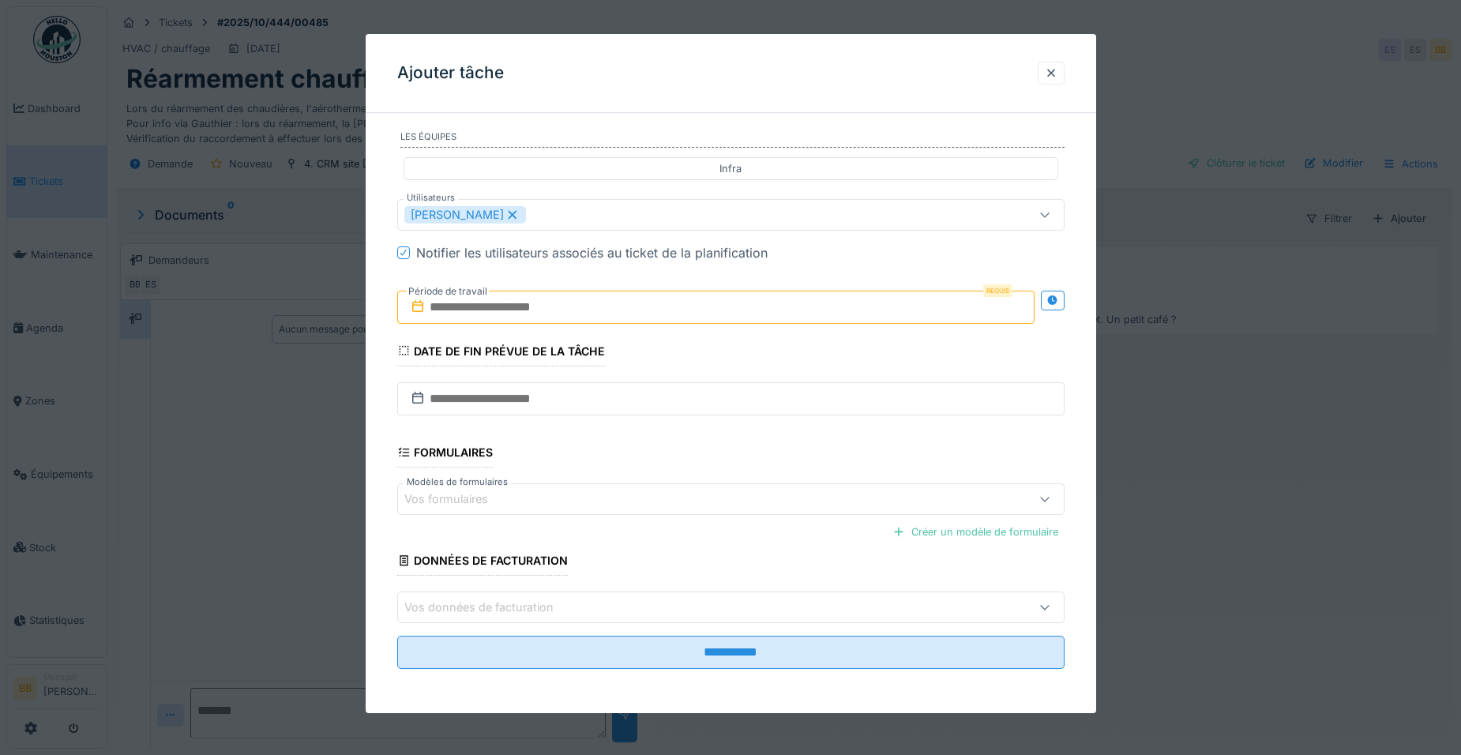
click at [659, 310] on input "text" at bounding box center [715, 307] width 637 height 33
click at [689, 460] on div "15" at bounding box center [691, 461] width 21 height 21
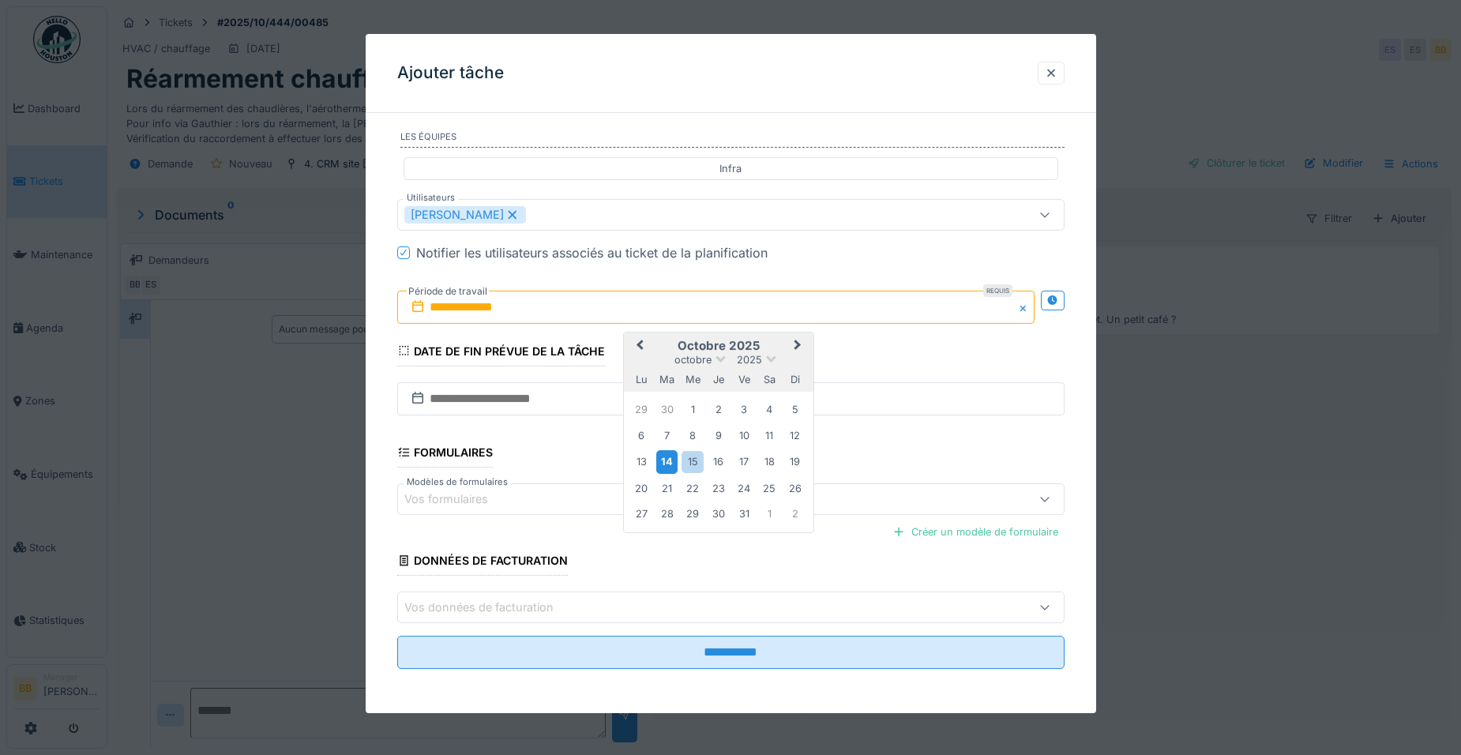
click at [659, 452] on div "14" at bounding box center [666, 461] width 21 height 23
click at [738, 510] on div "31" at bounding box center [743, 513] width 21 height 21
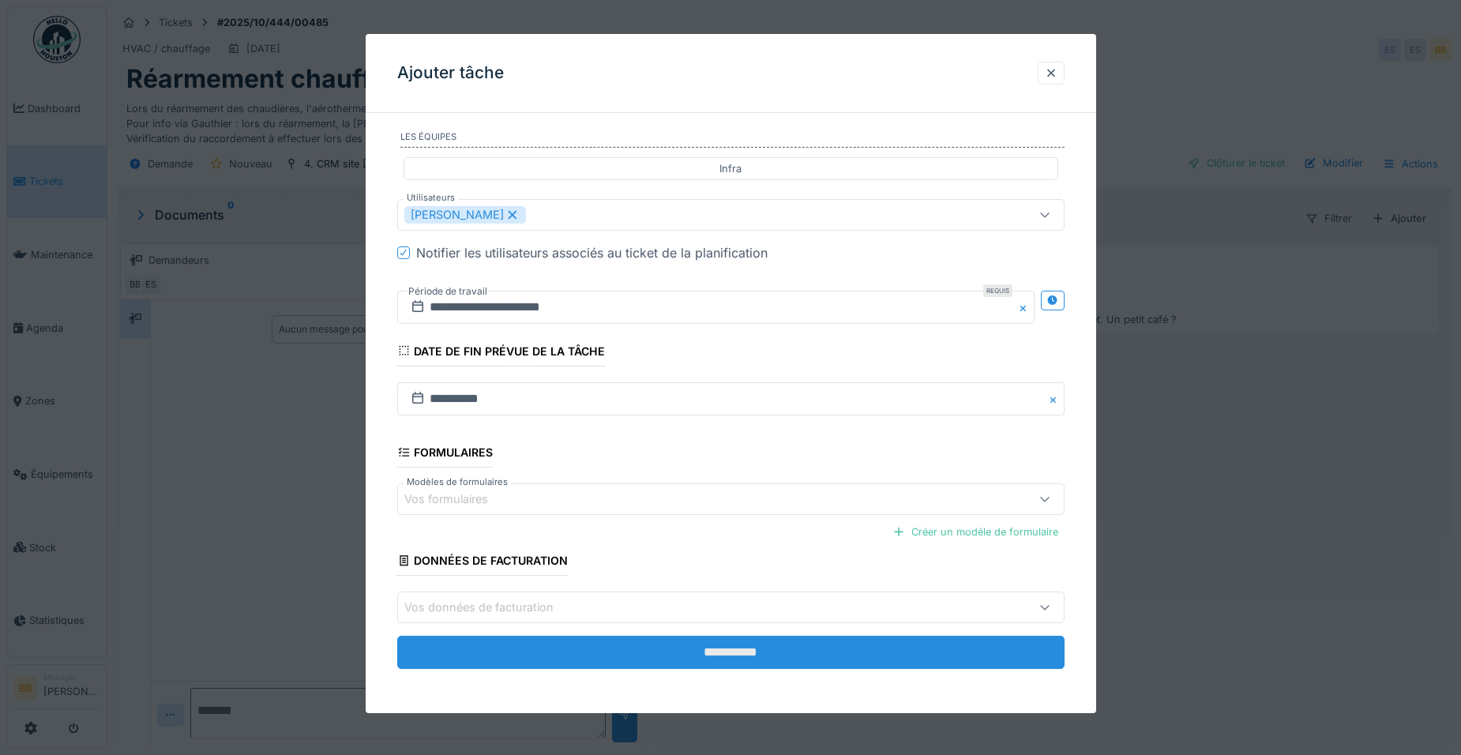
click at [745, 655] on input "**********" at bounding box center [730, 652] width 667 height 33
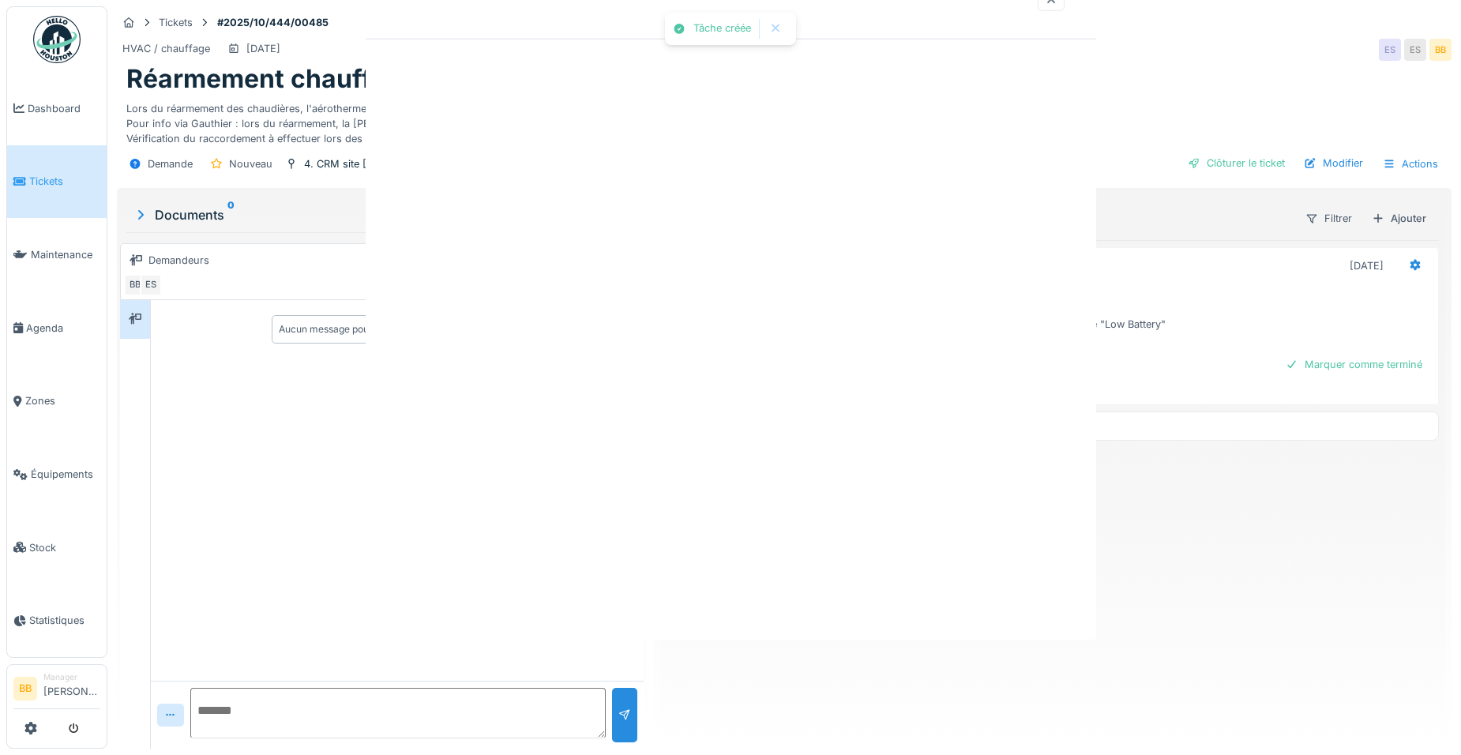
scroll to position [0, 0]
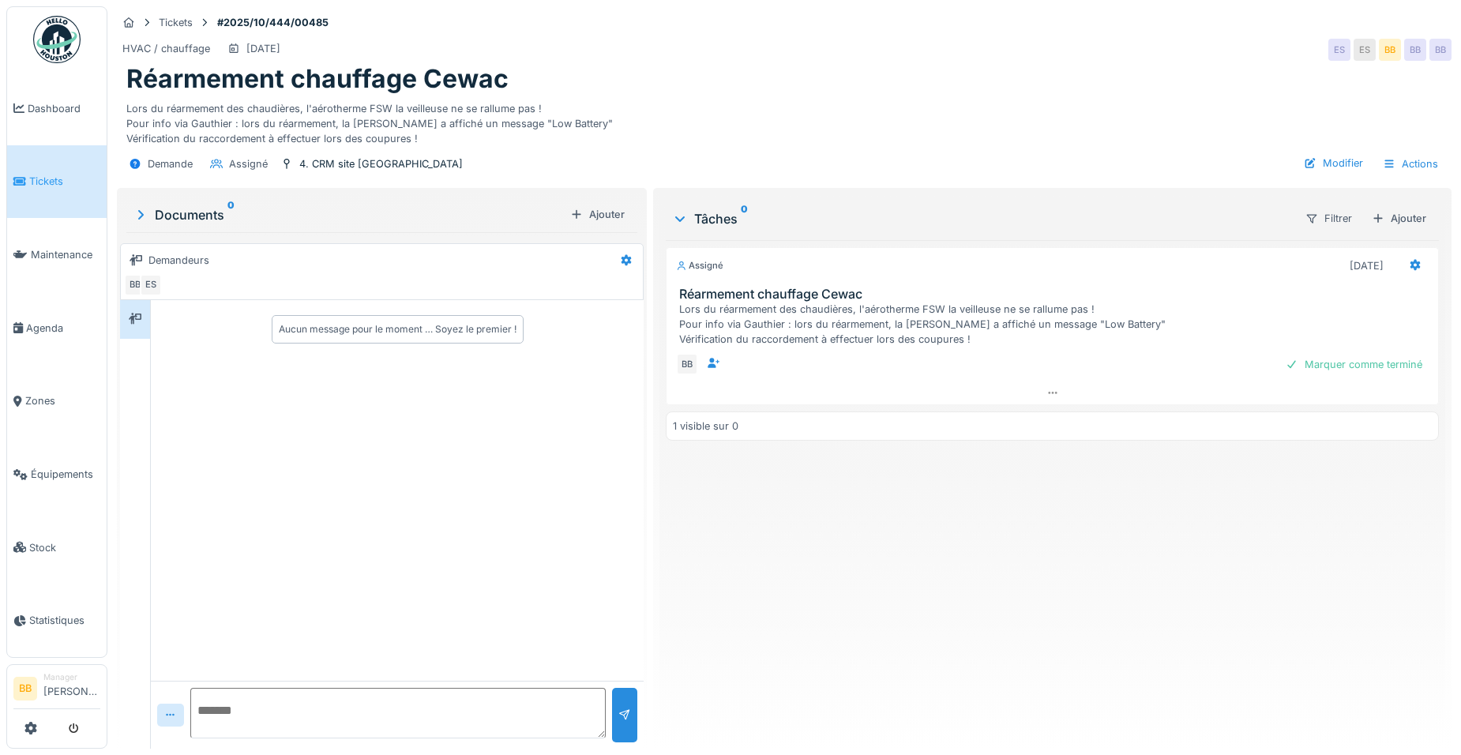
click at [235, 703] on textarea at bounding box center [397, 713] width 415 height 51
type textarea "*****"
click at [620, 255] on icon at bounding box center [626, 260] width 13 height 10
click at [626, 291] on icon at bounding box center [620, 295] width 11 height 9
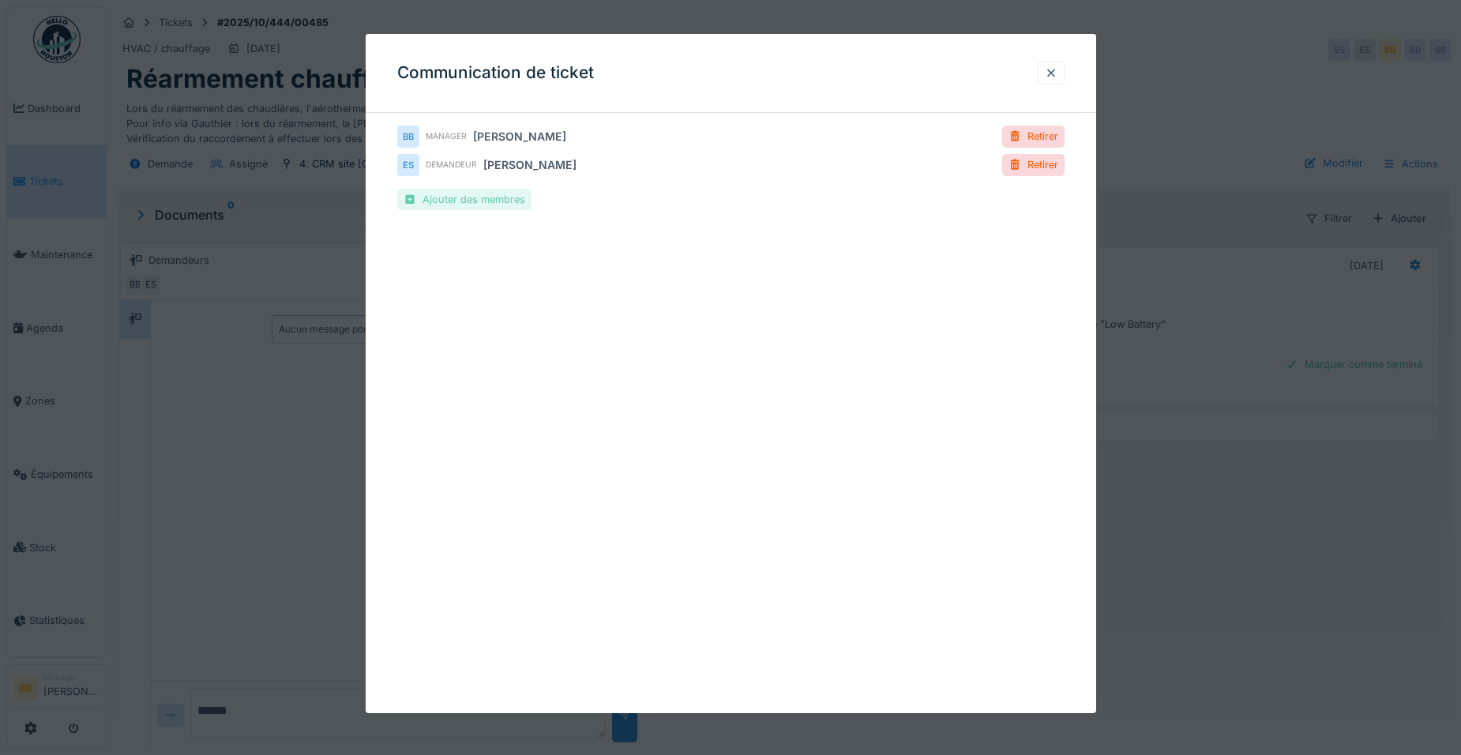
click at [515, 198] on div "Ajouter des membres" at bounding box center [464, 199] width 134 height 21
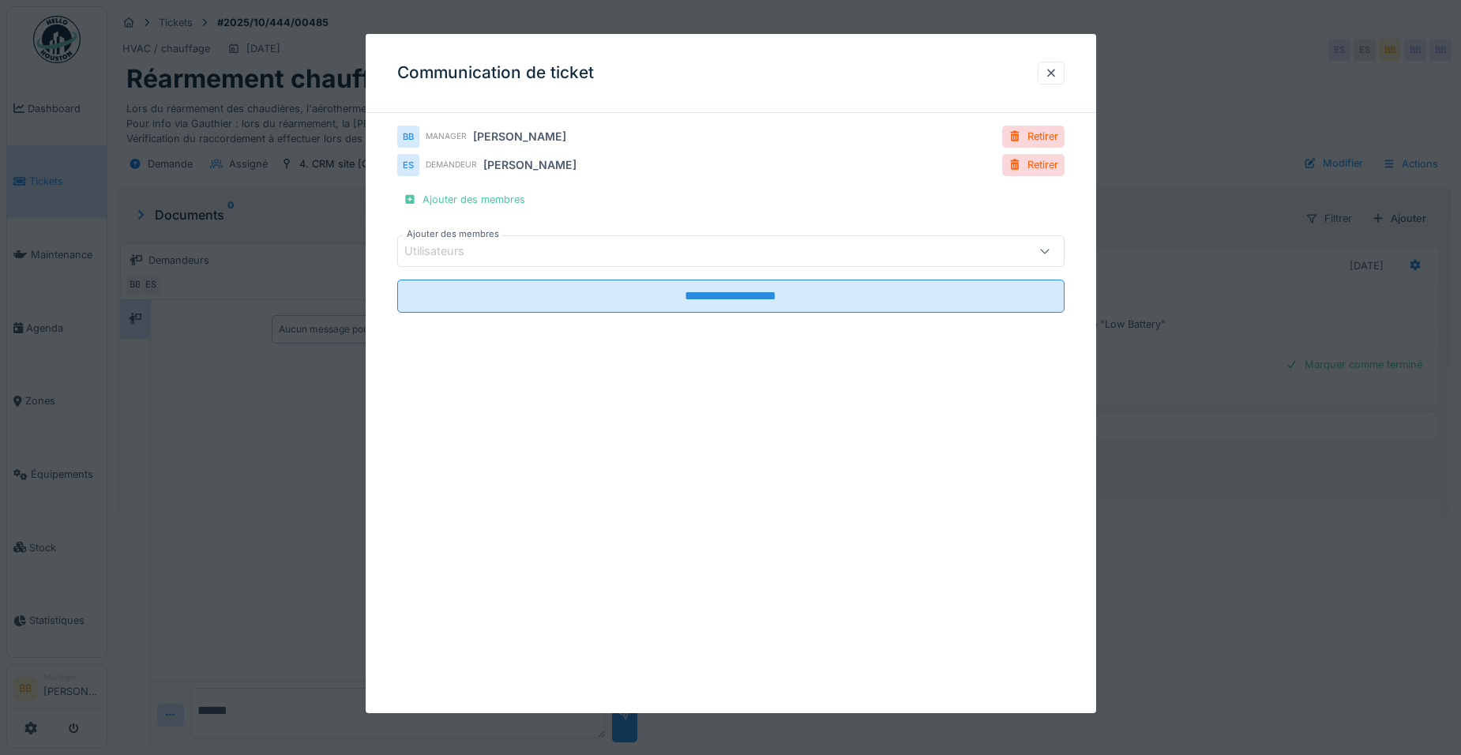
click at [520, 247] on div "Utilisateurs" at bounding box center [691, 250] width 575 height 17
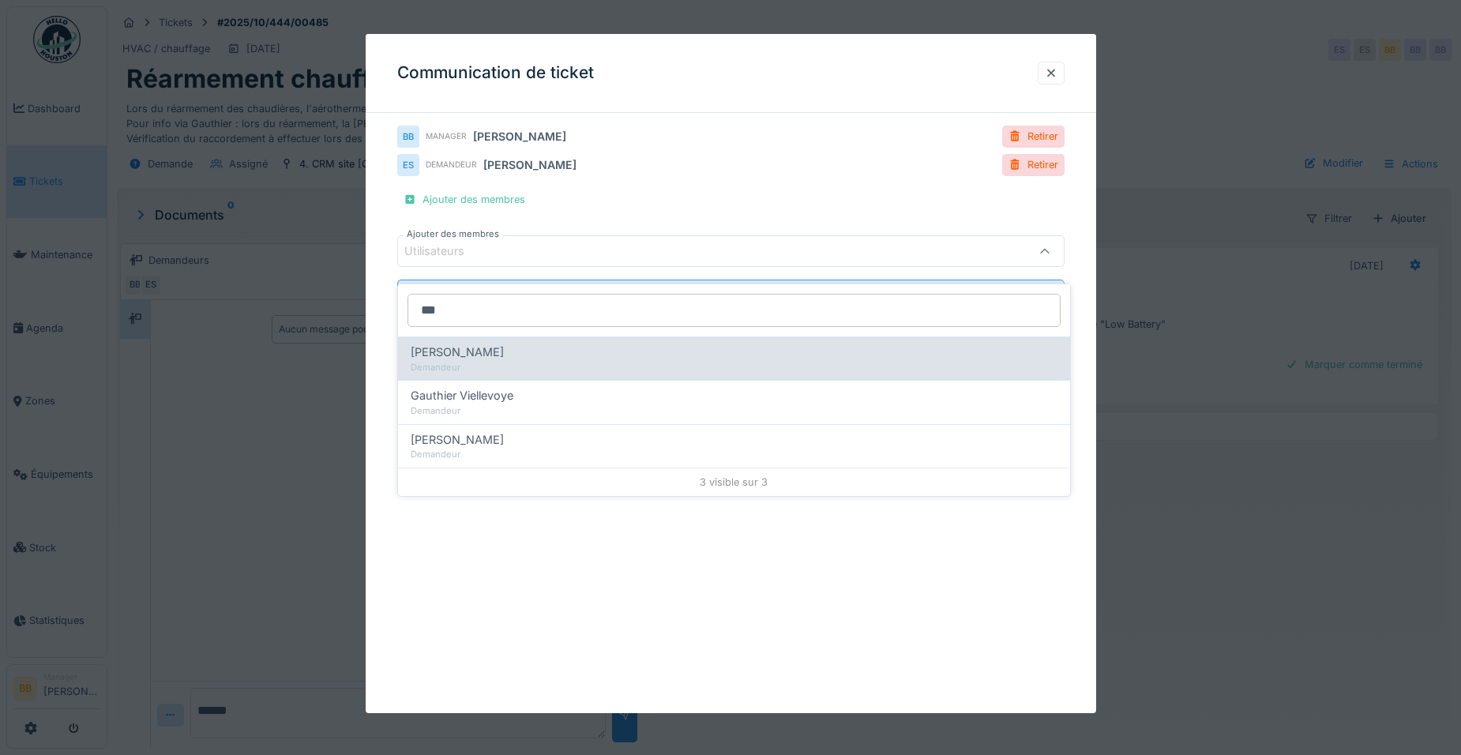
type input "***"
click at [508, 361] on div "Demandeur" at bounding box center [734, 367] width 647 height 13
type input "*****"
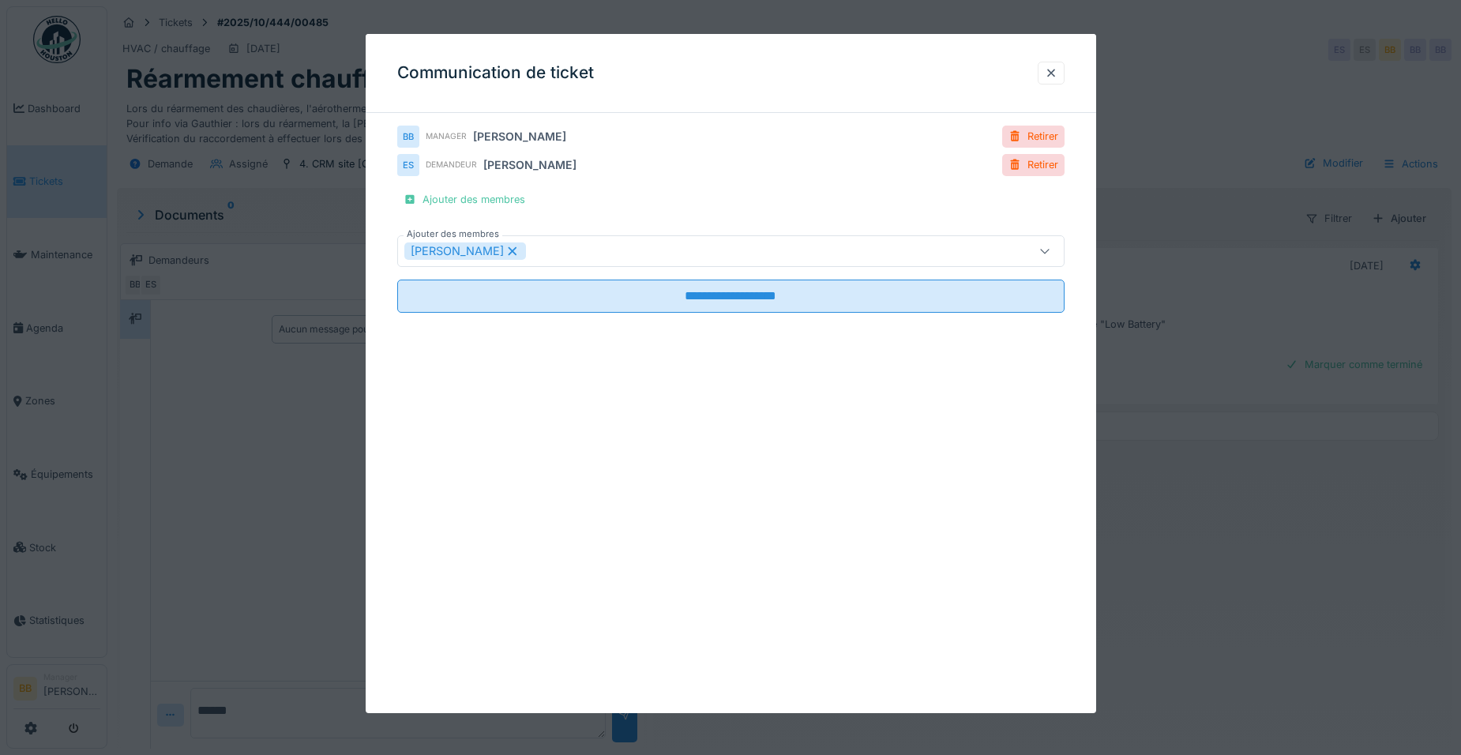
click at [865, 578] on div "**********" at bounding box center [731, 373] width 730 height 679
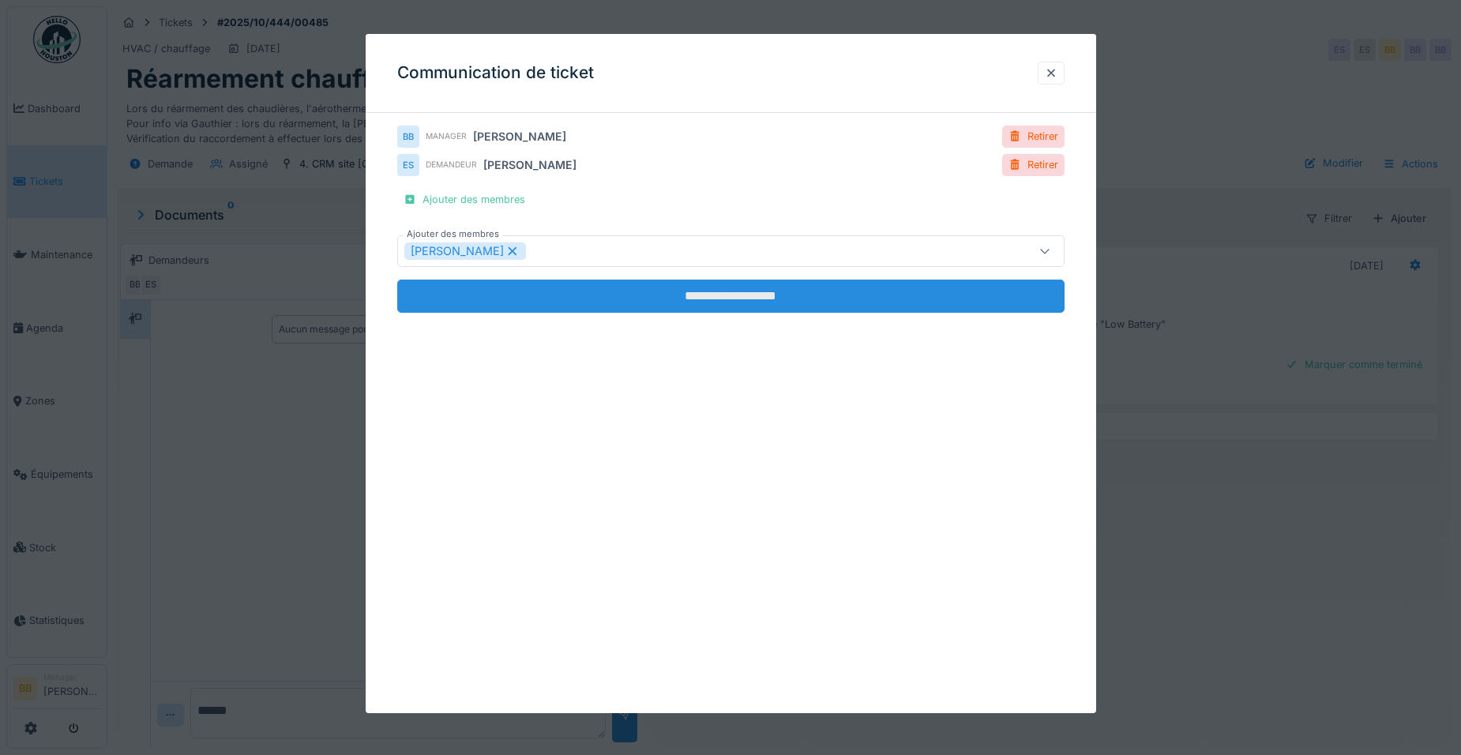
click at [786, 298] on input "**********" at bounding box center [730, 296] width 667 height 33
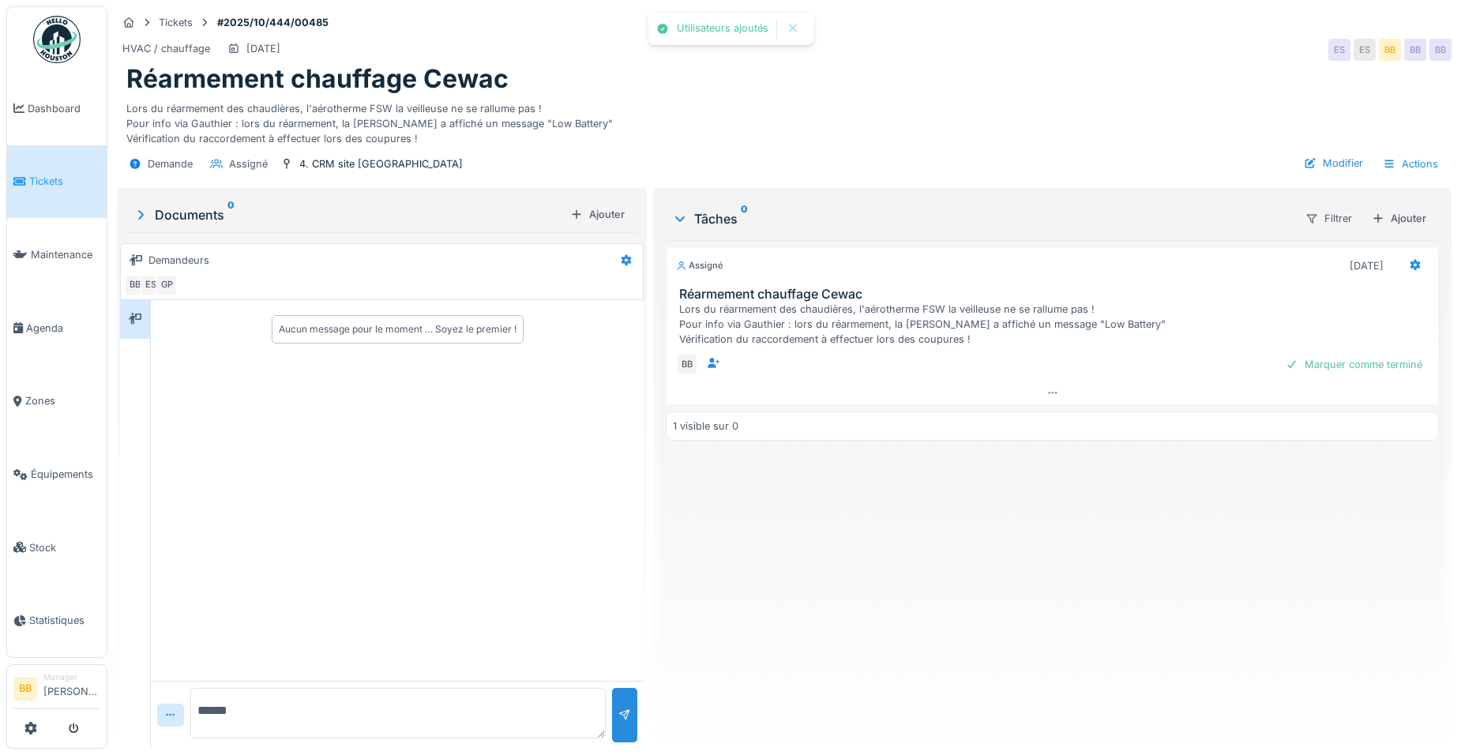
click at [268, 693] on textarea "*****" at bounding box center [397, 713] width 415 height 51
type textarea "**********"
drag, startPoint x: 271, startPoint y: 721, endPoint x: 198, endPoint y: 677, distance: 85.0
click at [199, 688] on textarea "**********" at bounding box center [394, 713] width 409 height 51
click at [1327, 354] on div "Marquer comme terminé" at bounding box center [1353, 364] width 149 height 21
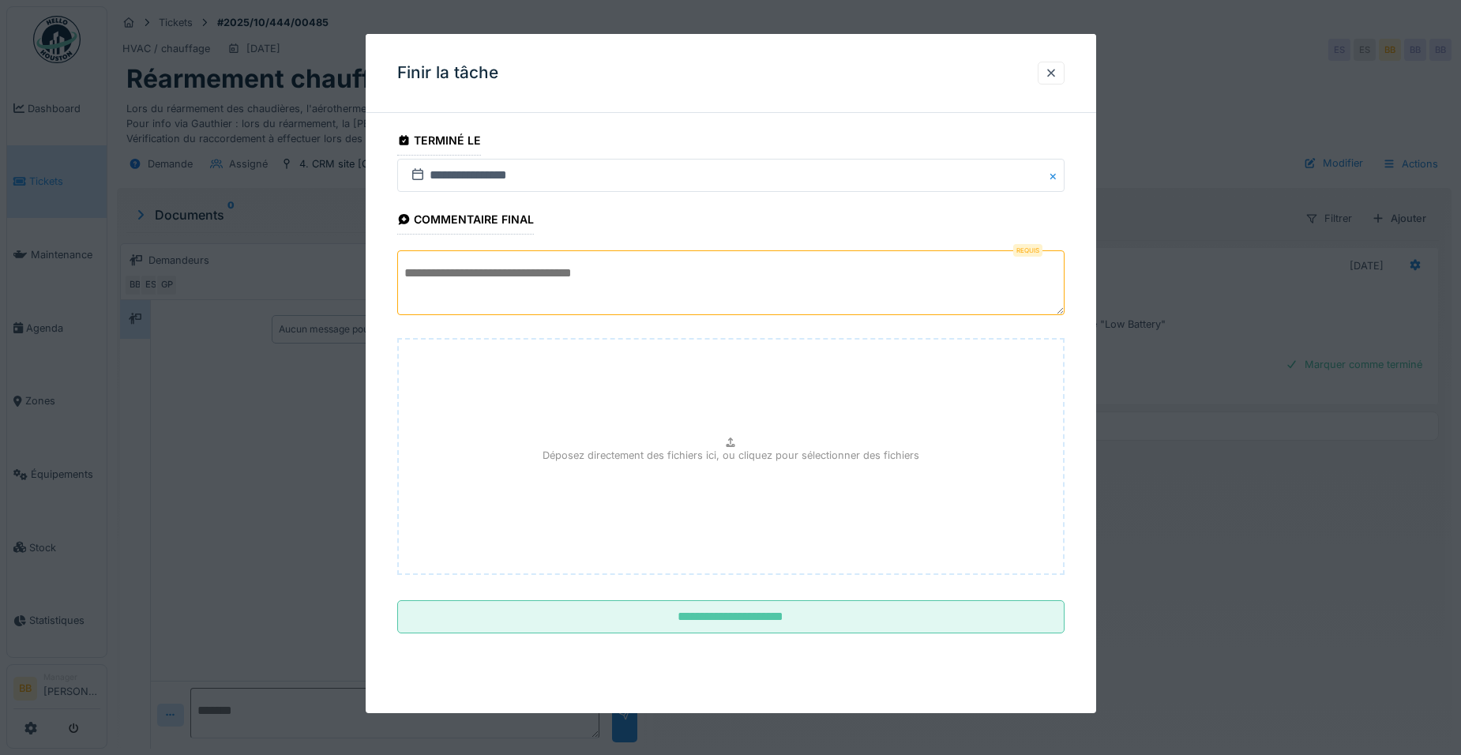
click at [796, 294] on textarea at bounding box center [730, 282] width 667 height 65
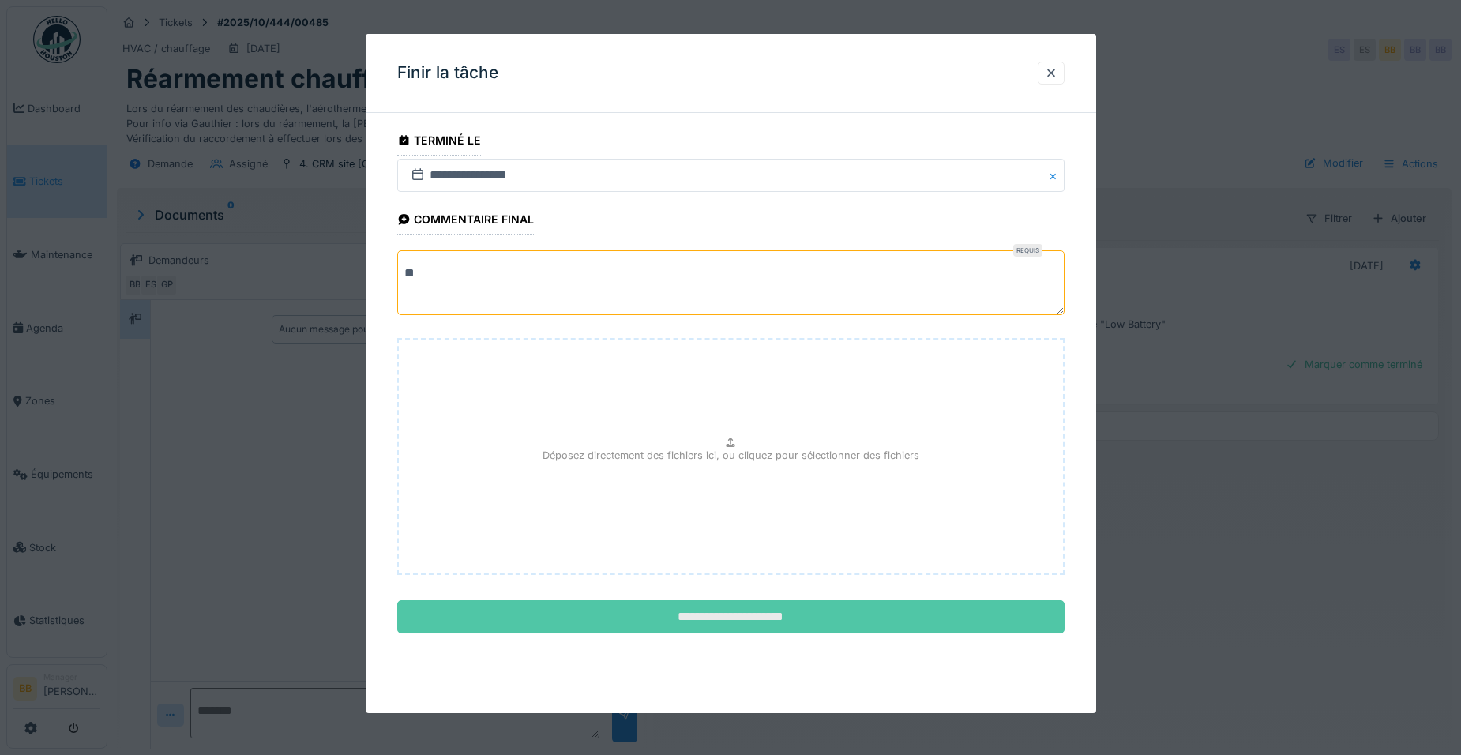
type textarea "**"
click at [700, 630] on input "**********" at bounding box center [730, 616] width 667 height 33
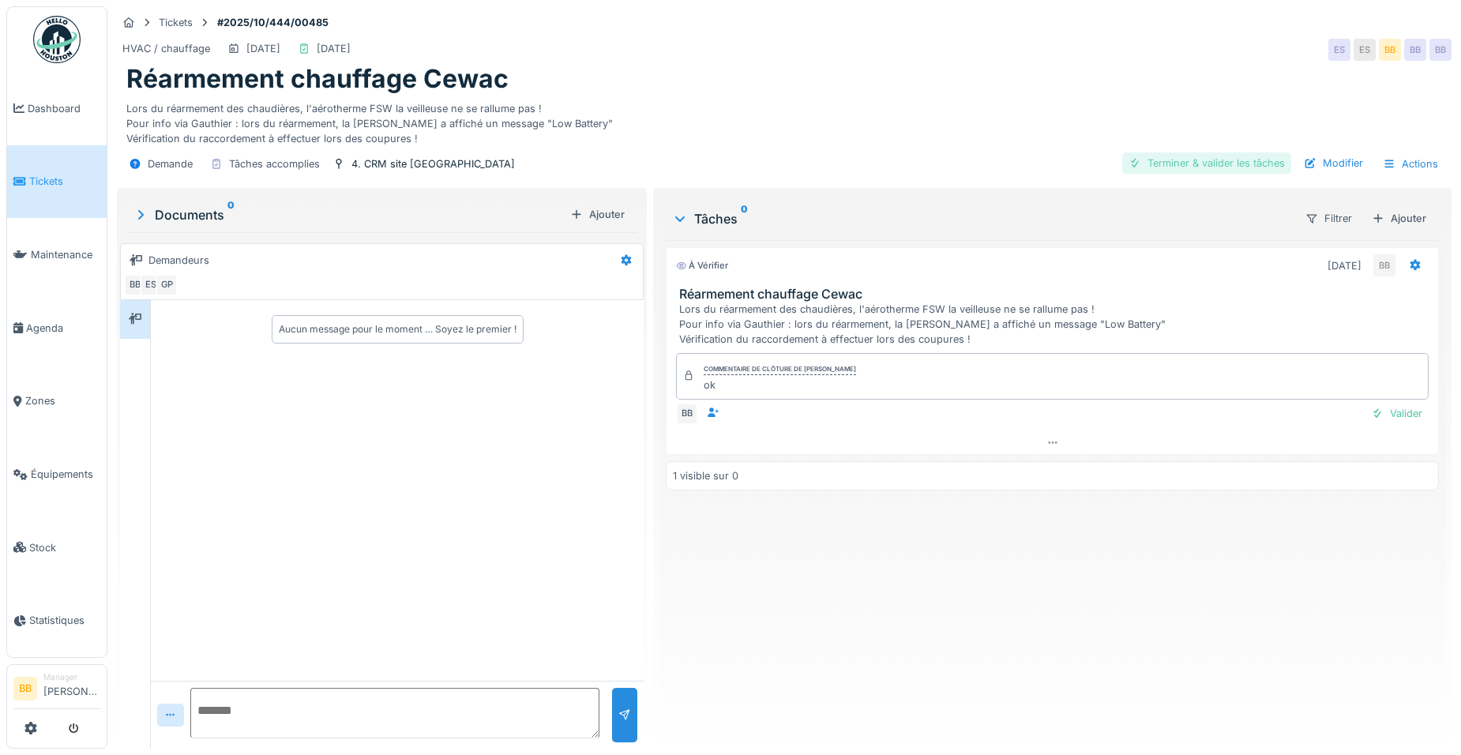
click at [1150, 158] on div "Terminer & valider les tâches" at bounding box center [1206, 162] width 169 height 21
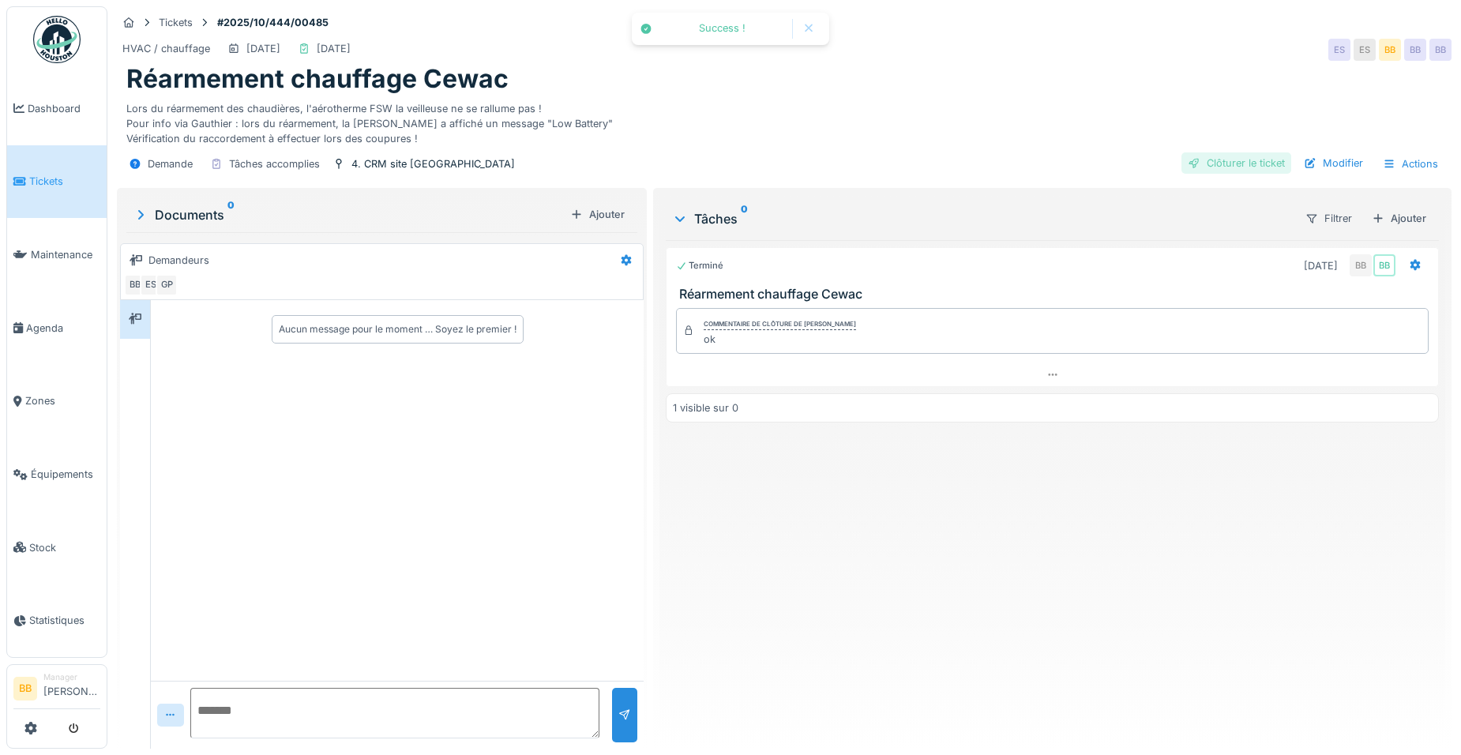
click at [1248, 152] on div "Clôturer le ticket" at bounding box center [1236, 162] width 110 height 21
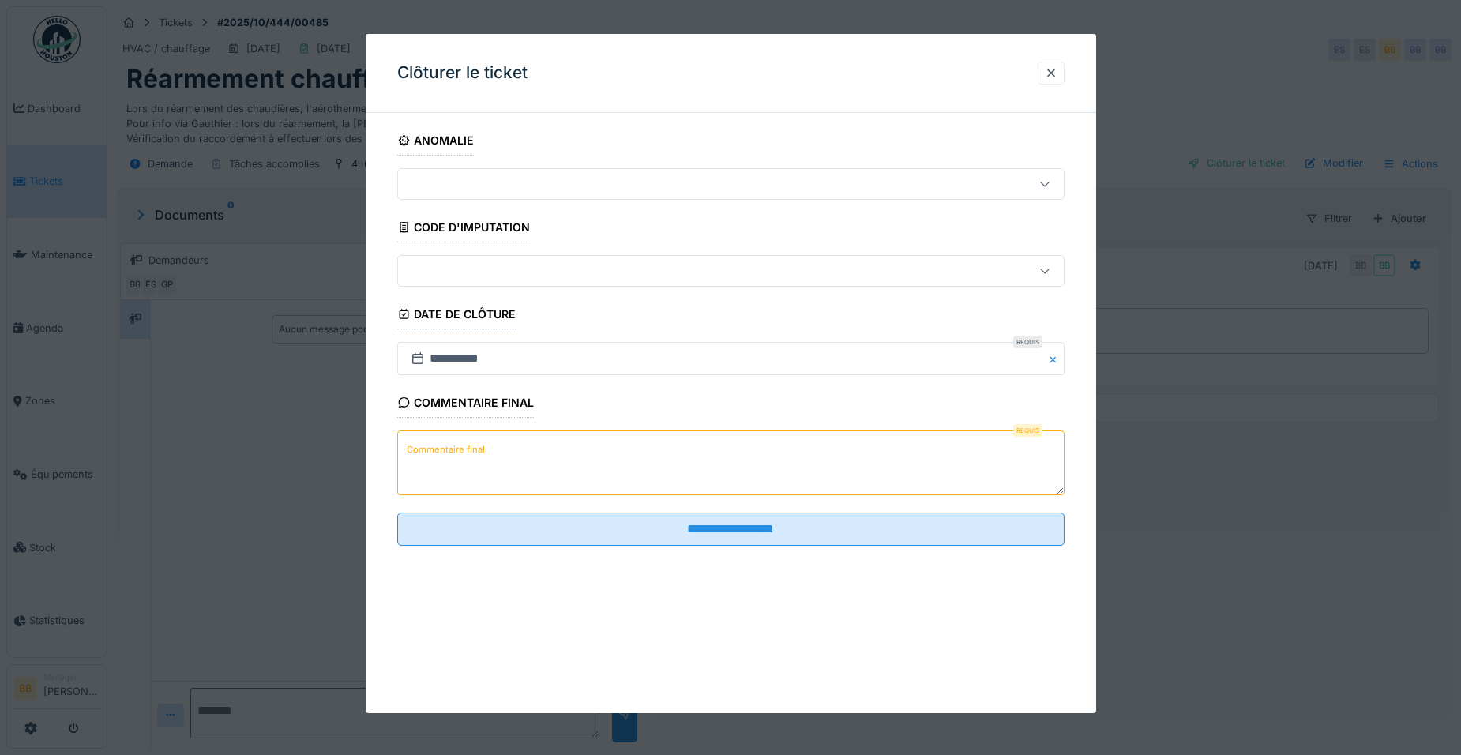
click at [507, 467] on textarea "Commentaire final" at bounding box center [730, 462] width 667 height 65
paste textarea "**********"
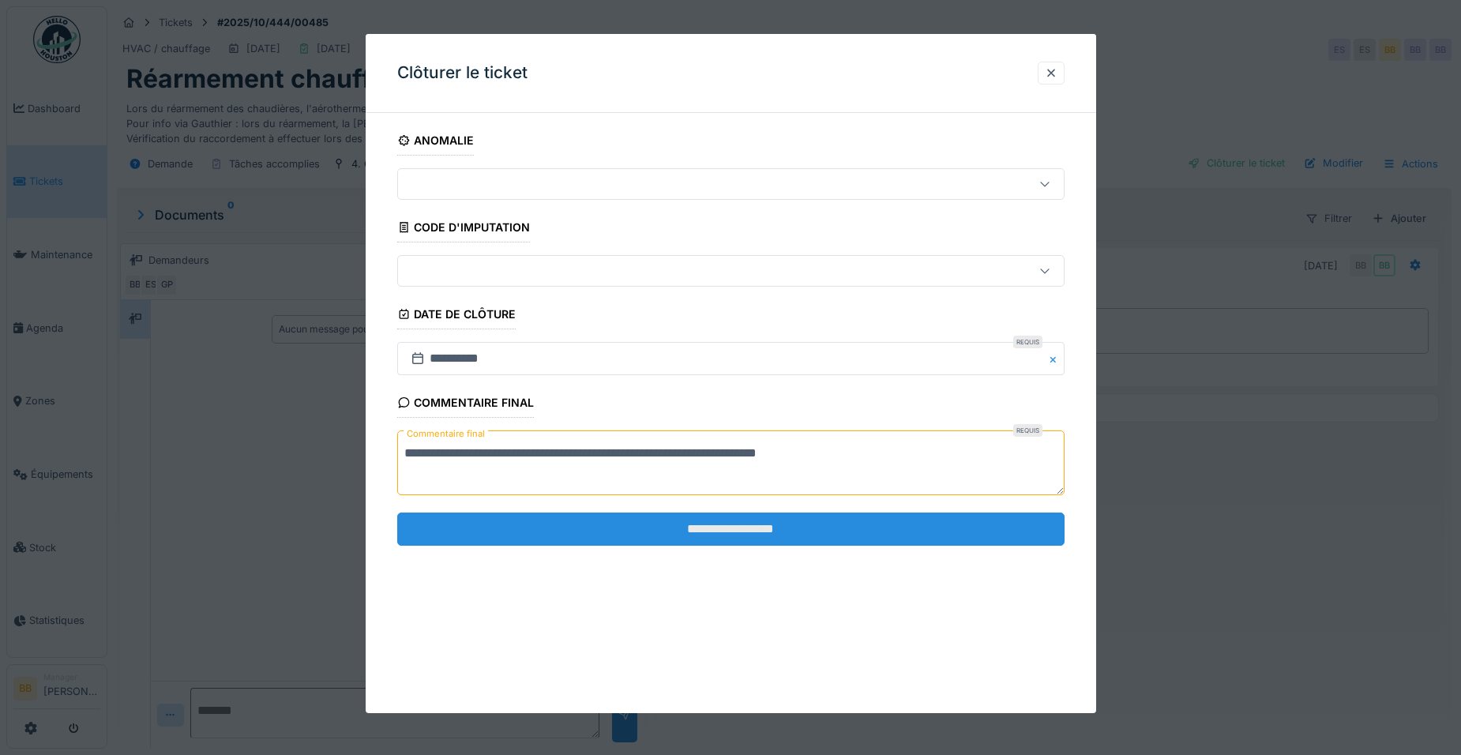
type textarea "**********"
click at [566, 539] on input "**********" at bounding box center [730, 528] width 667 height 33
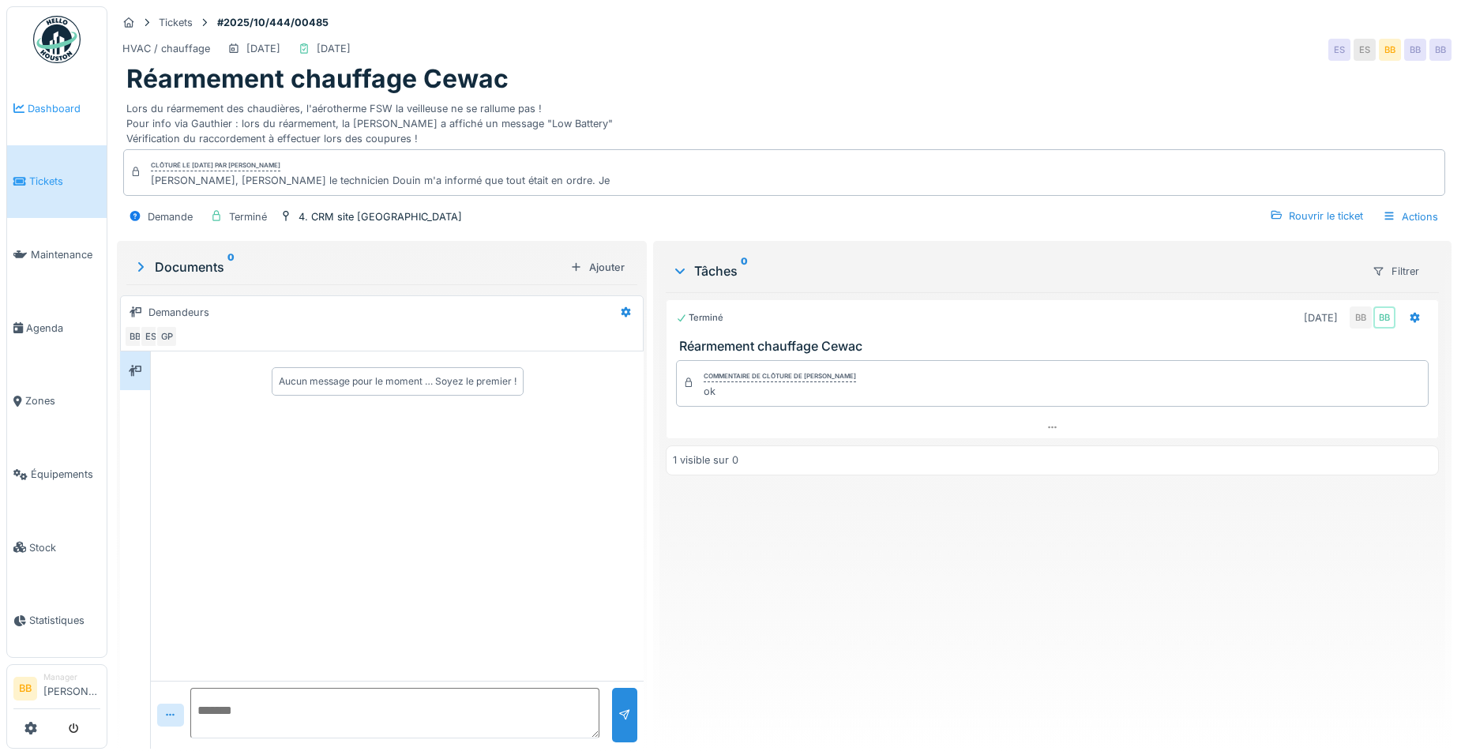
click at [58, 105] on span "Dashboard" at bounding box center [64, 108] width 73 height 15
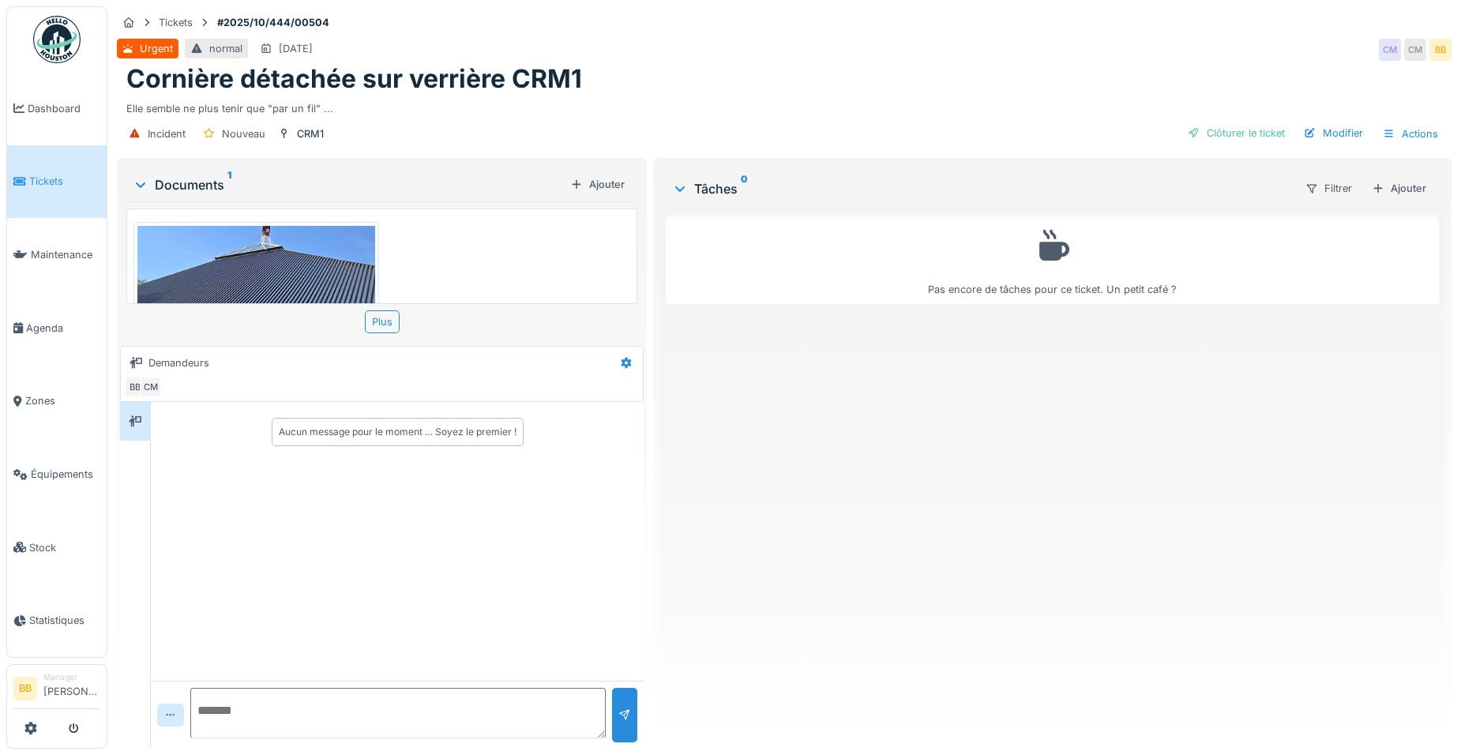
click at [201, 235] on img at bounding box center [256, 289] width 238 height 126
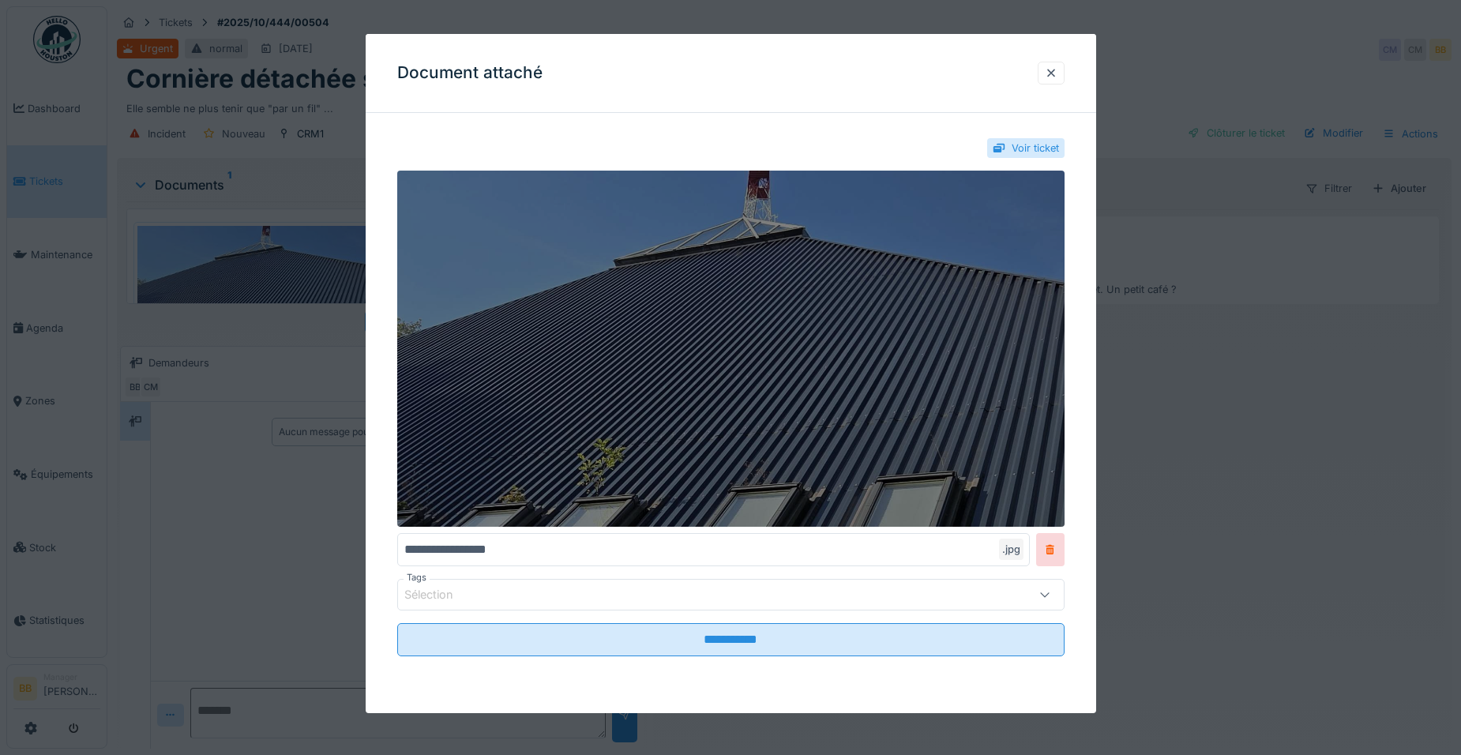
click at [734, 227] on img at bounding box center [730, 349] width 667 height 356
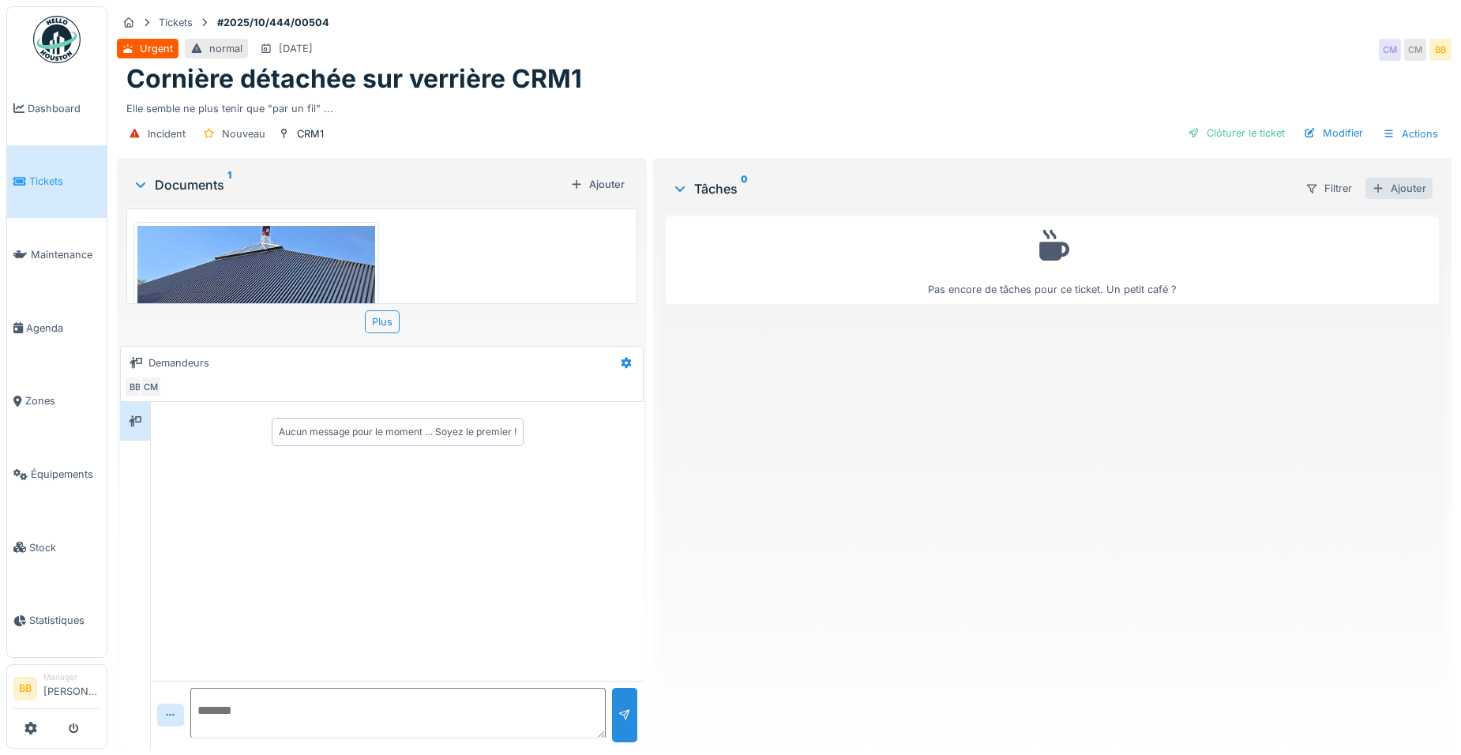
click at [1399, 193] on div "Ajouter" at bounding box center [1398, 188] width 67 height 21
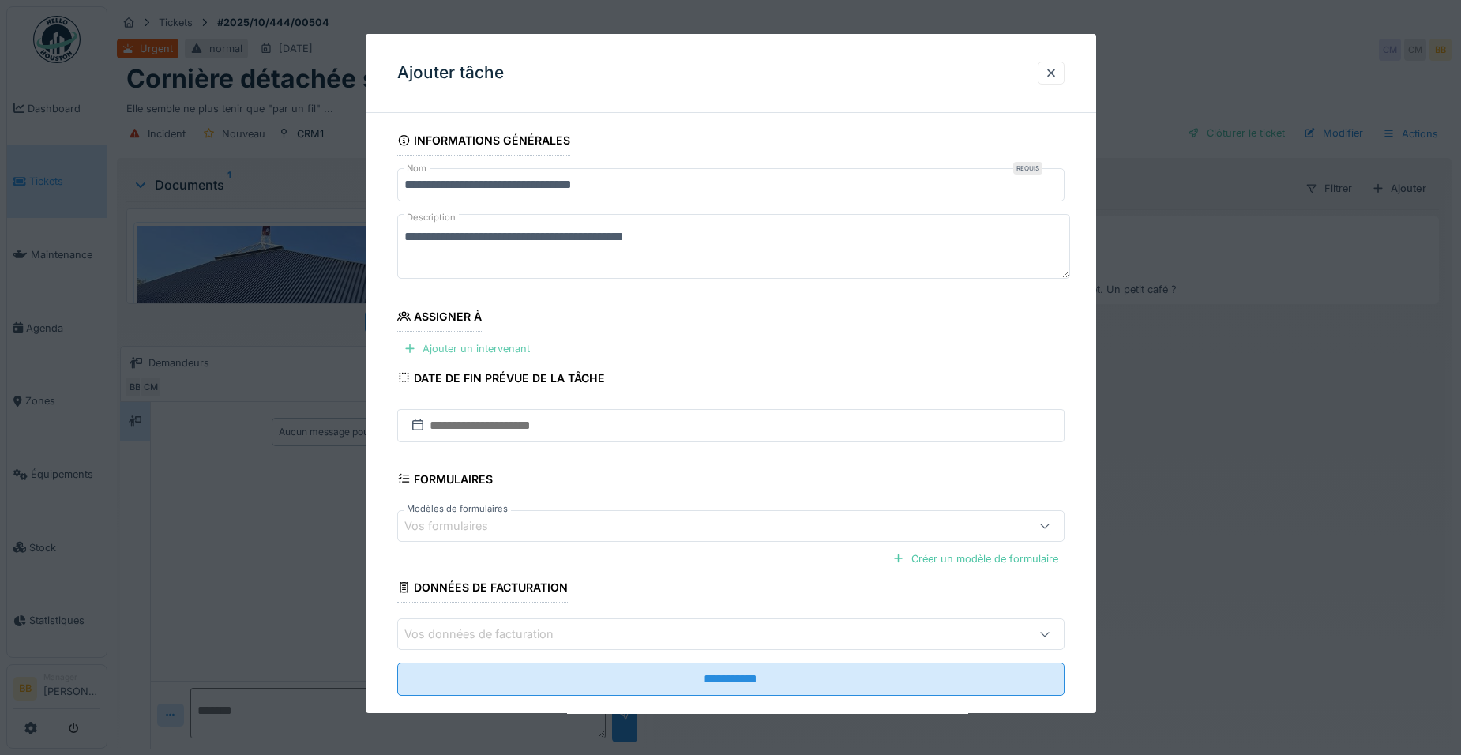
click at [485, 347] on div "Ajouter un intervenant" at bounding box center [466, 348] width 139 height 21
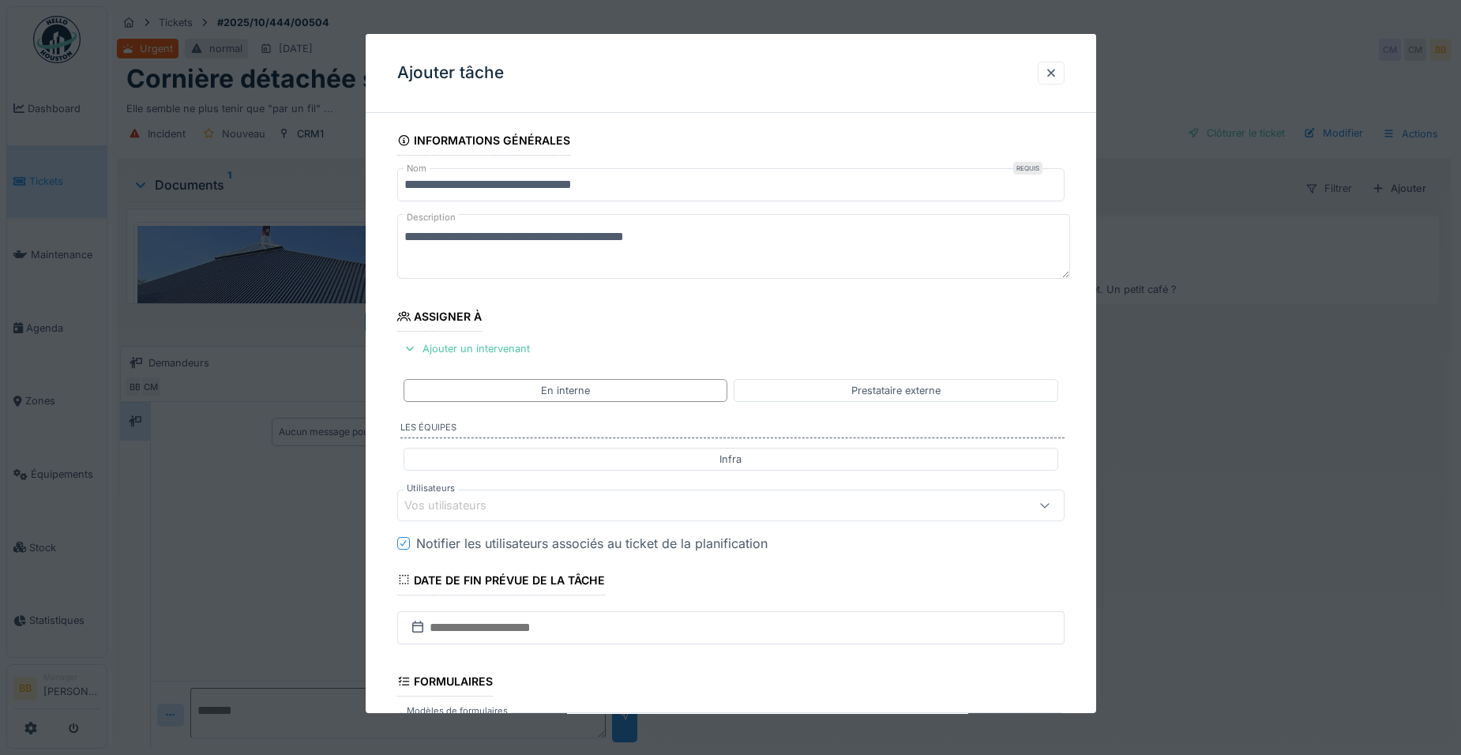
click at [468, 506] on div "Vos utilisateurs" at bounding box center [456, 505] width 104 height 17
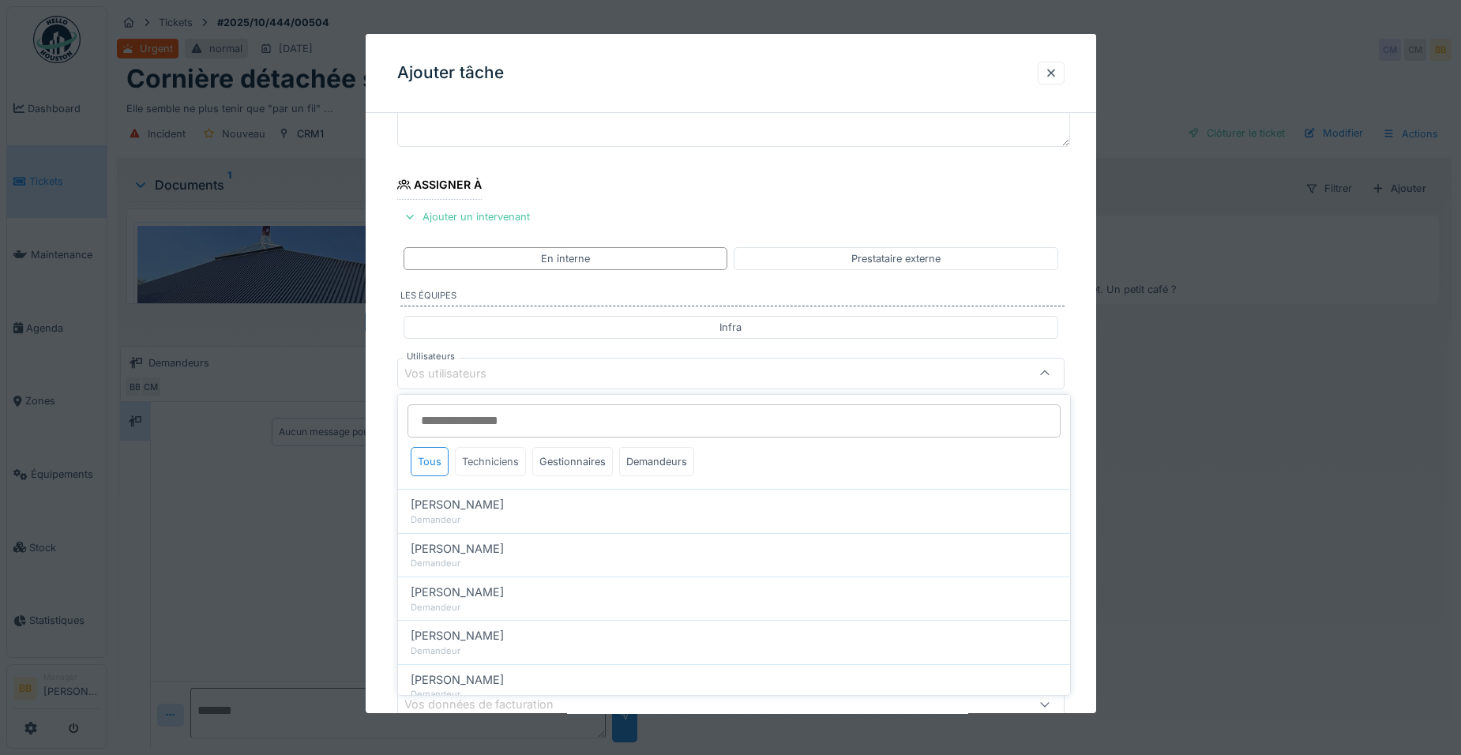
click at [475, 457] on div "Techniciens" at bounding box center [490, 461] width 71 height 29
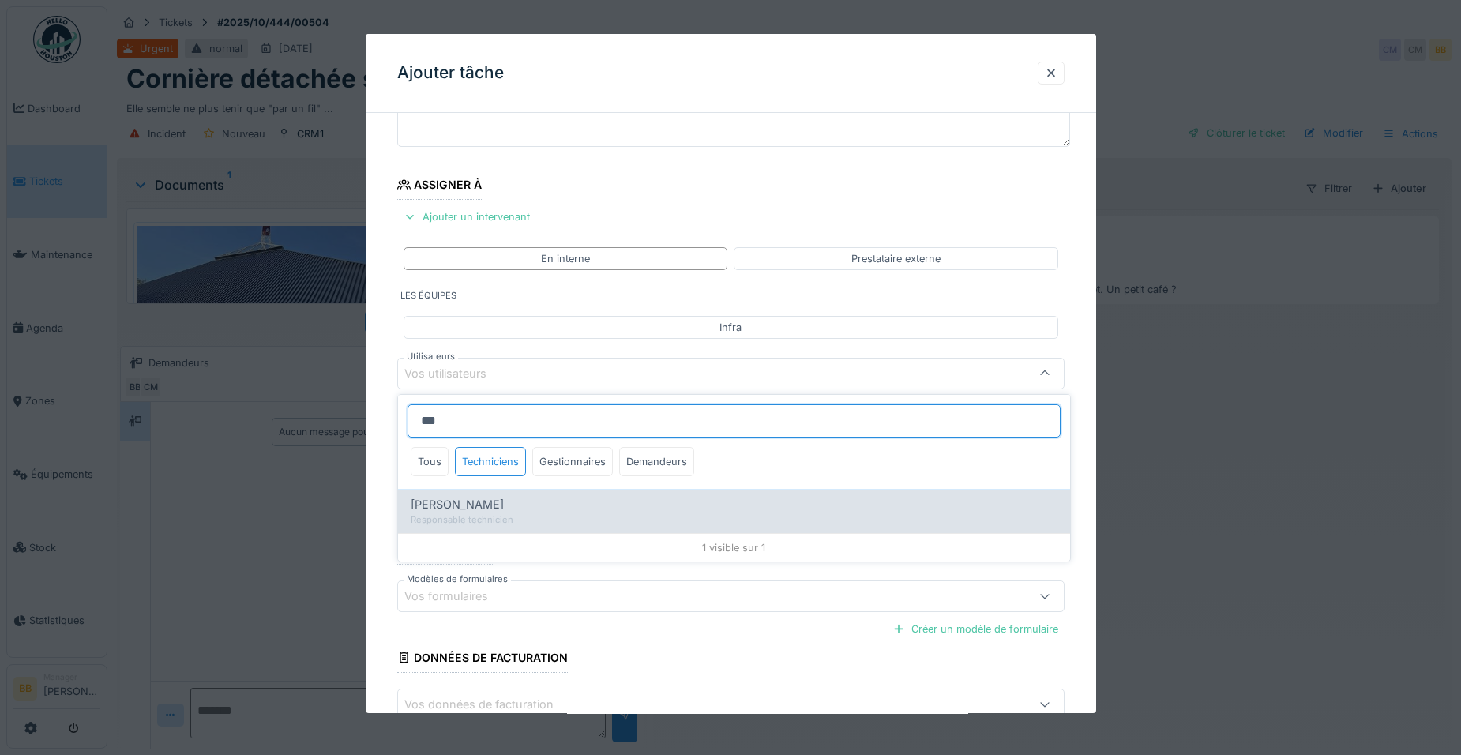
type input "***"
click at [467, 507] on span "Daniel Spiteri" at bounding box center [457, 504] width 93 height 17
type input "*****"
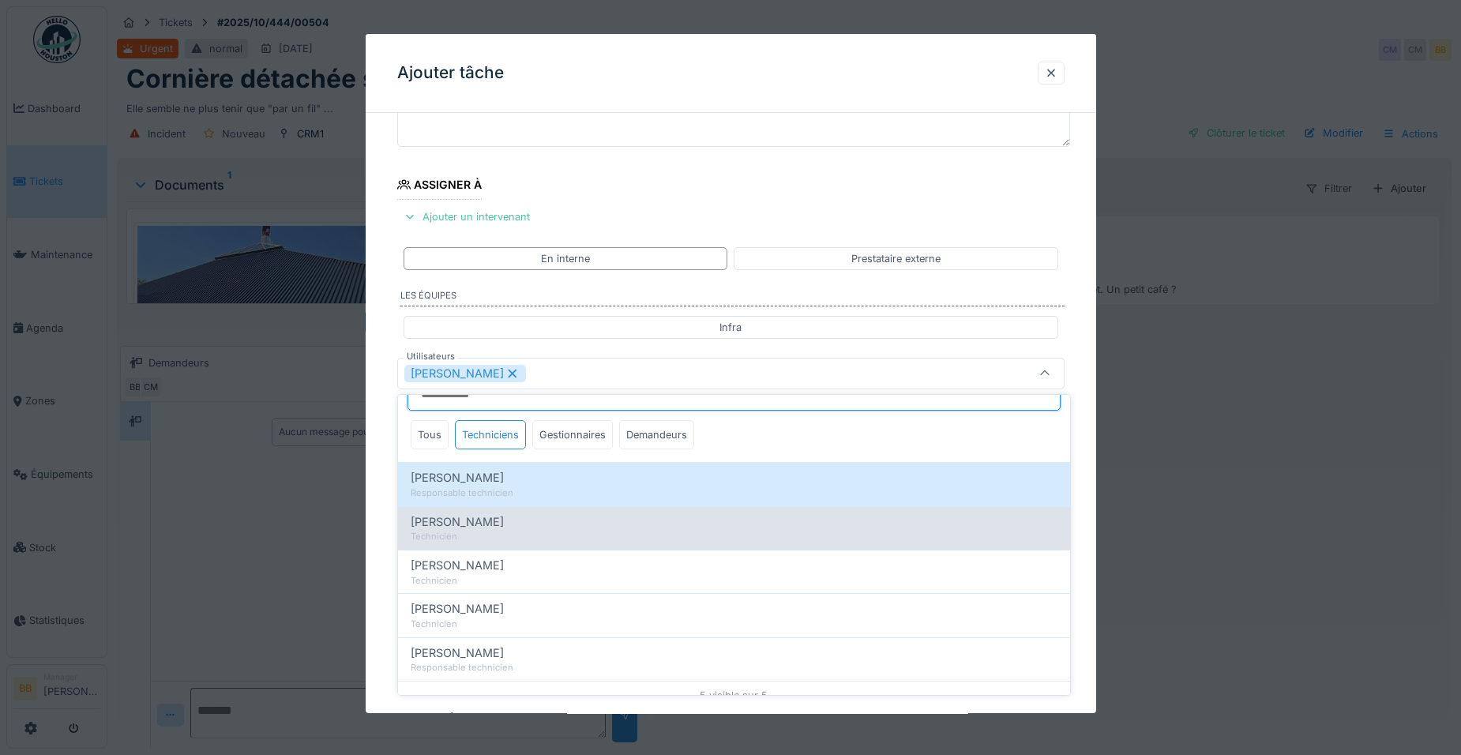
scroll to position [41, 0]
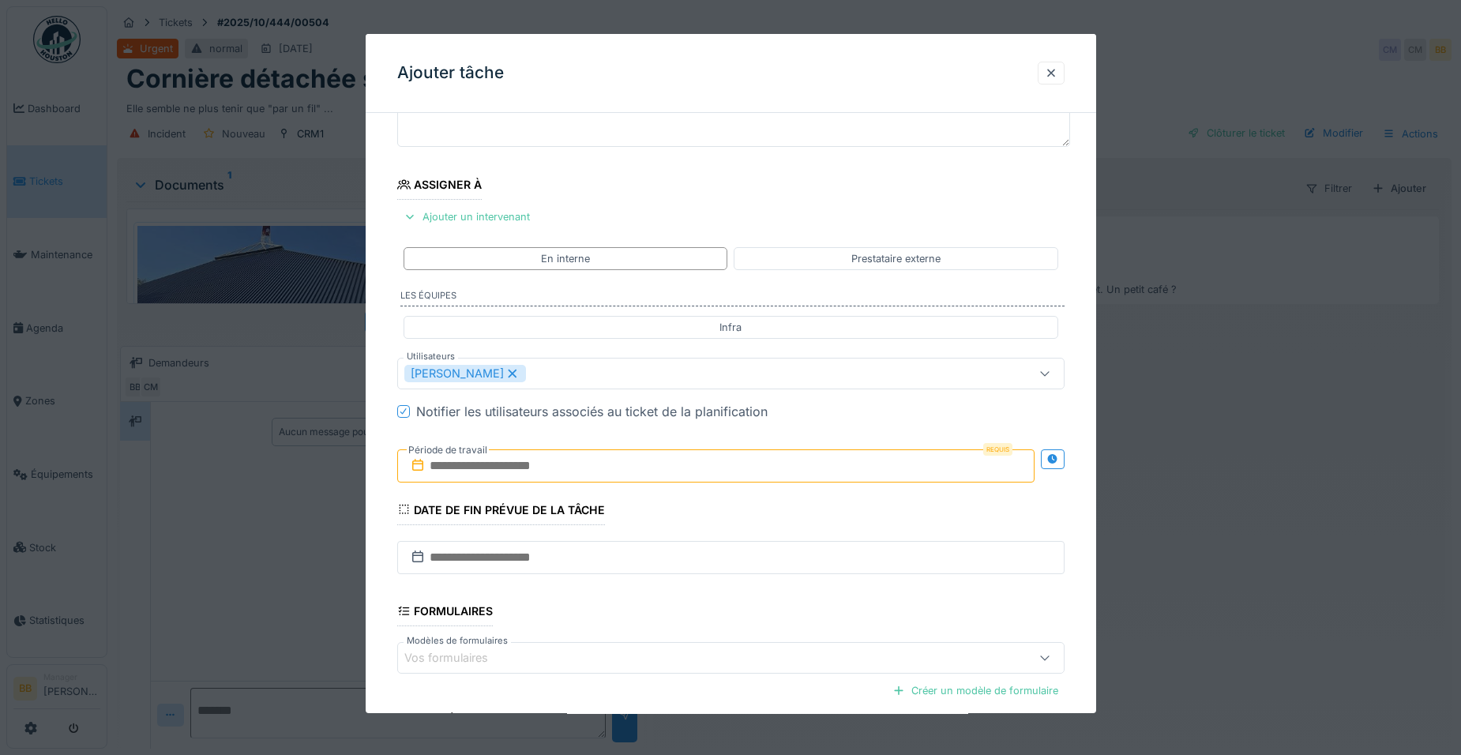
click at [1095, 640] on div "**********" at bounding box center [731, 433] width 730 height 878
click at [729, 475] on input "text" at bounding box center [715, 465] width 637 height 33
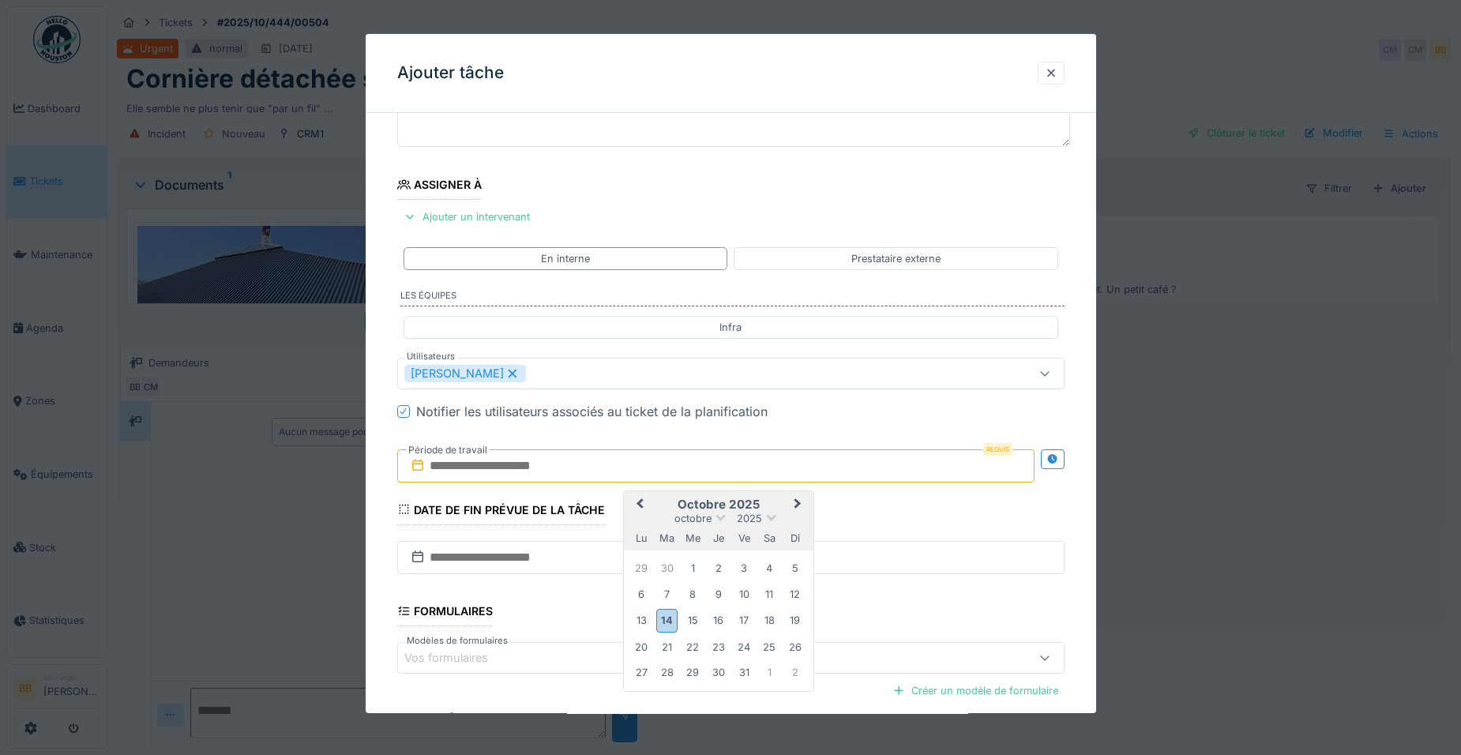
click at [723, 505] on h2 "octobre 2025" at bounding box center [719, 504] width 190 height 14
click at [664, 614] on div "14" at bounding box center [666, 620] width 21 height 23
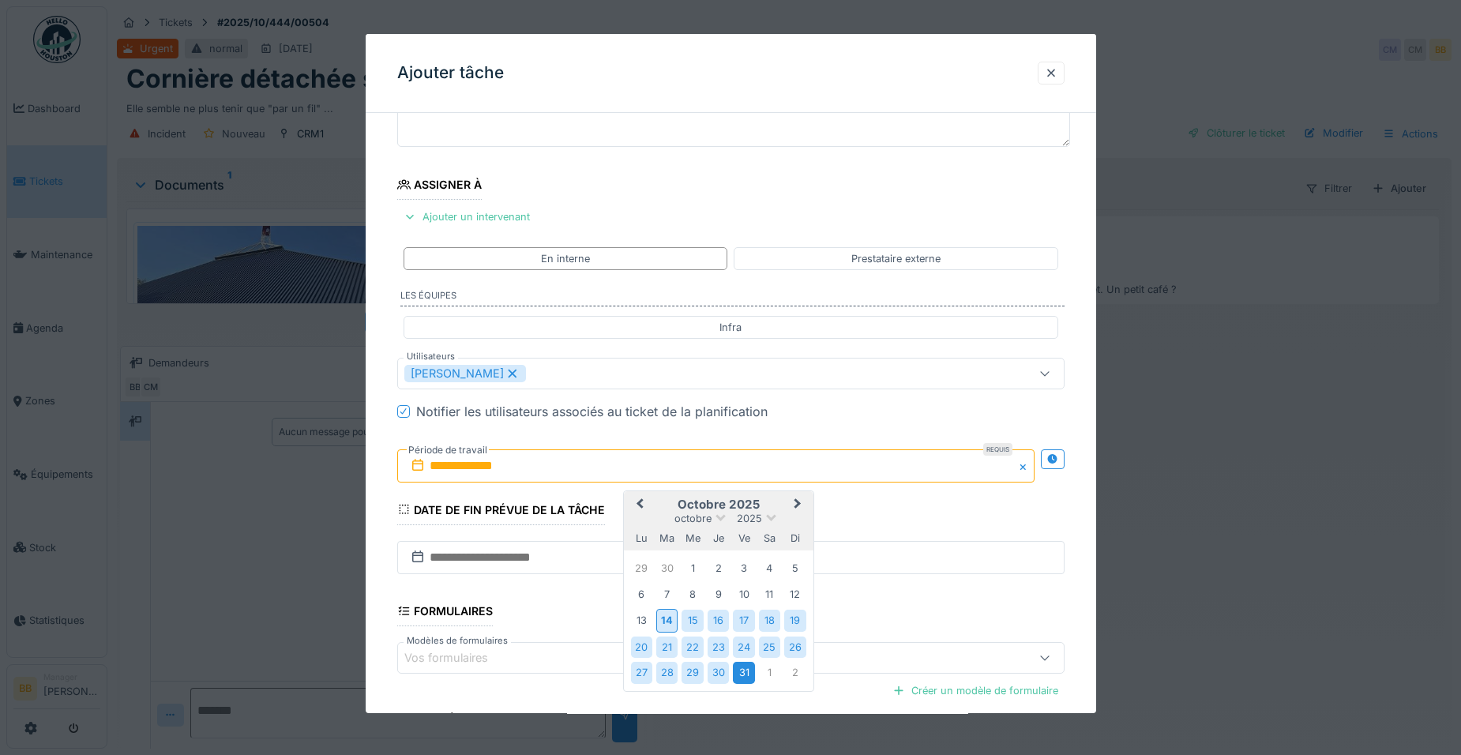
click at [741, 662] on div "31" at bounding box center [743, 672] width 21 height 21
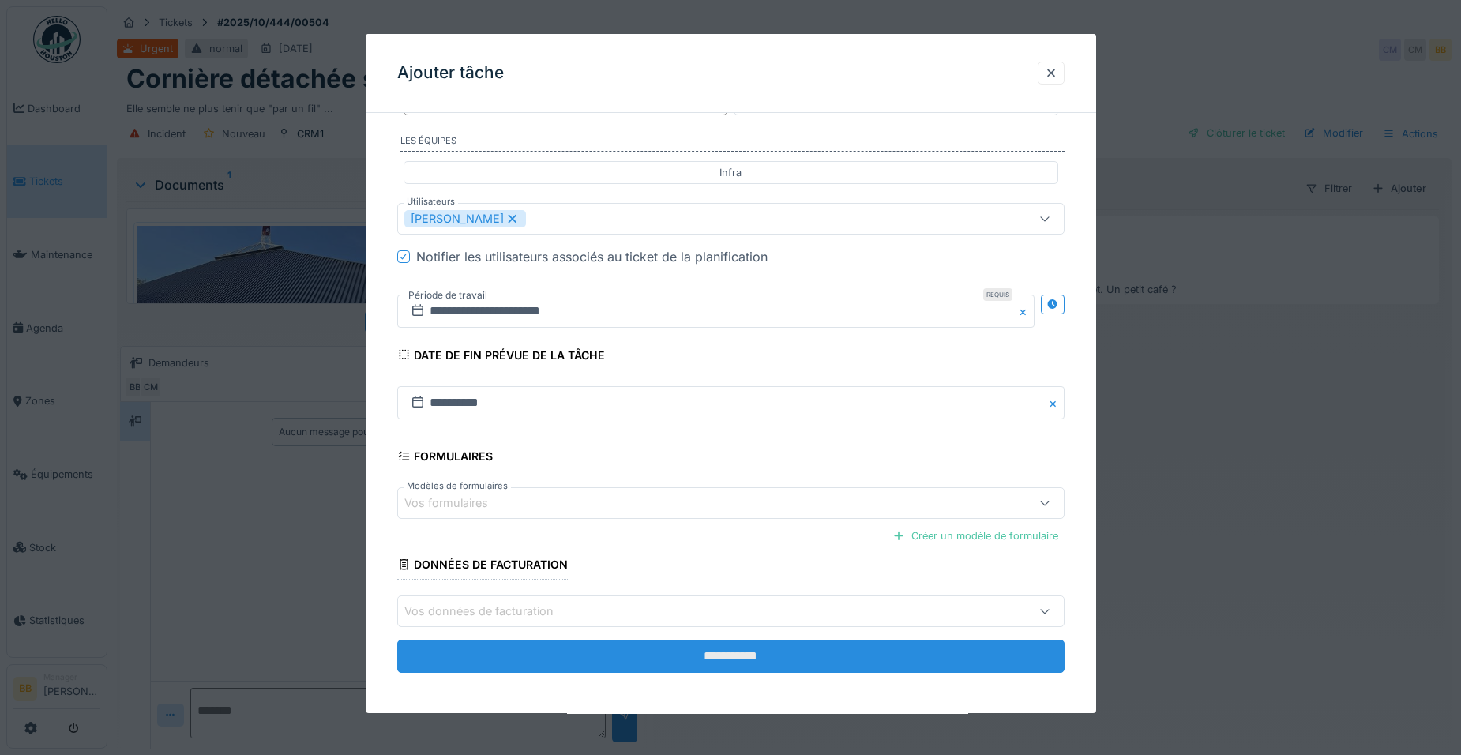
scroll to position [291, 0]
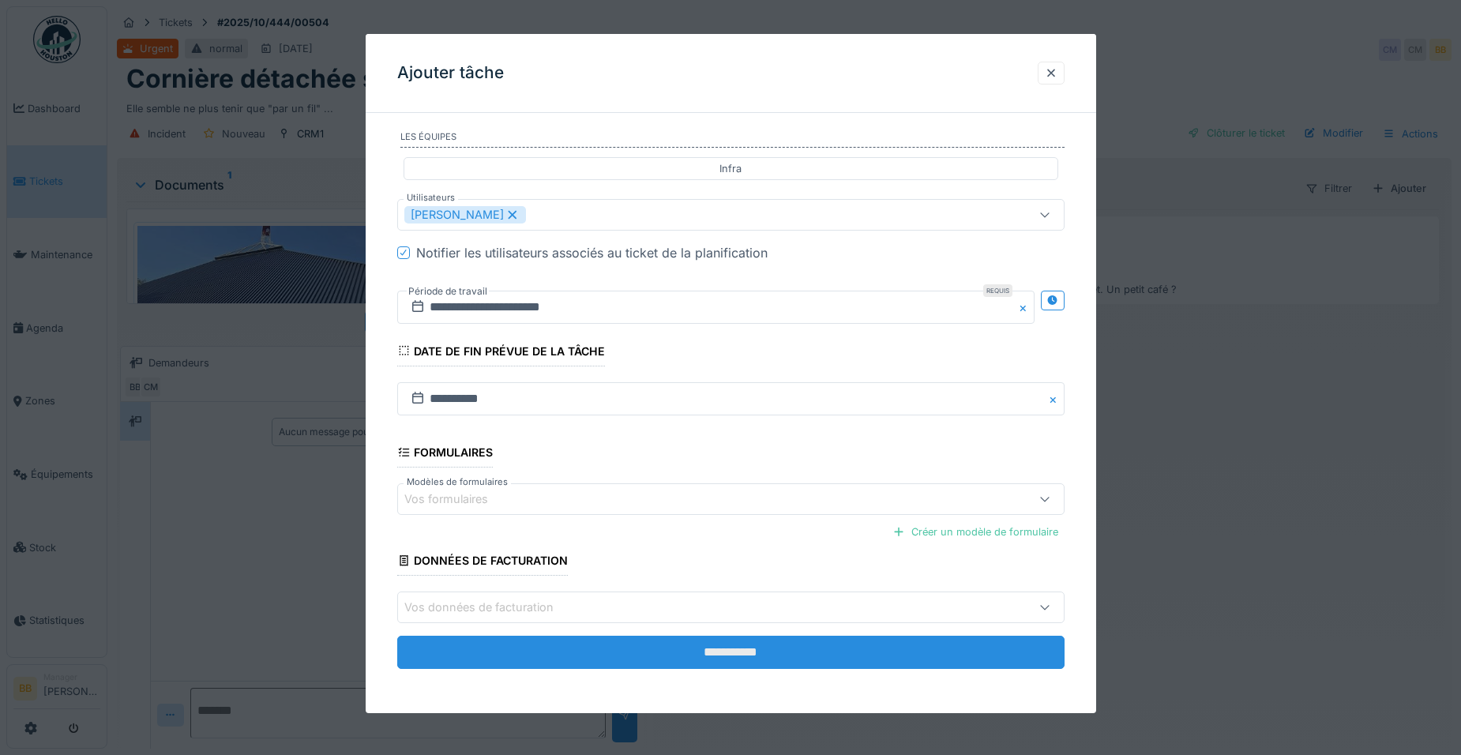
click at [741, 659] on input "**********" at bounding box center [730, 652] width 667 height 33
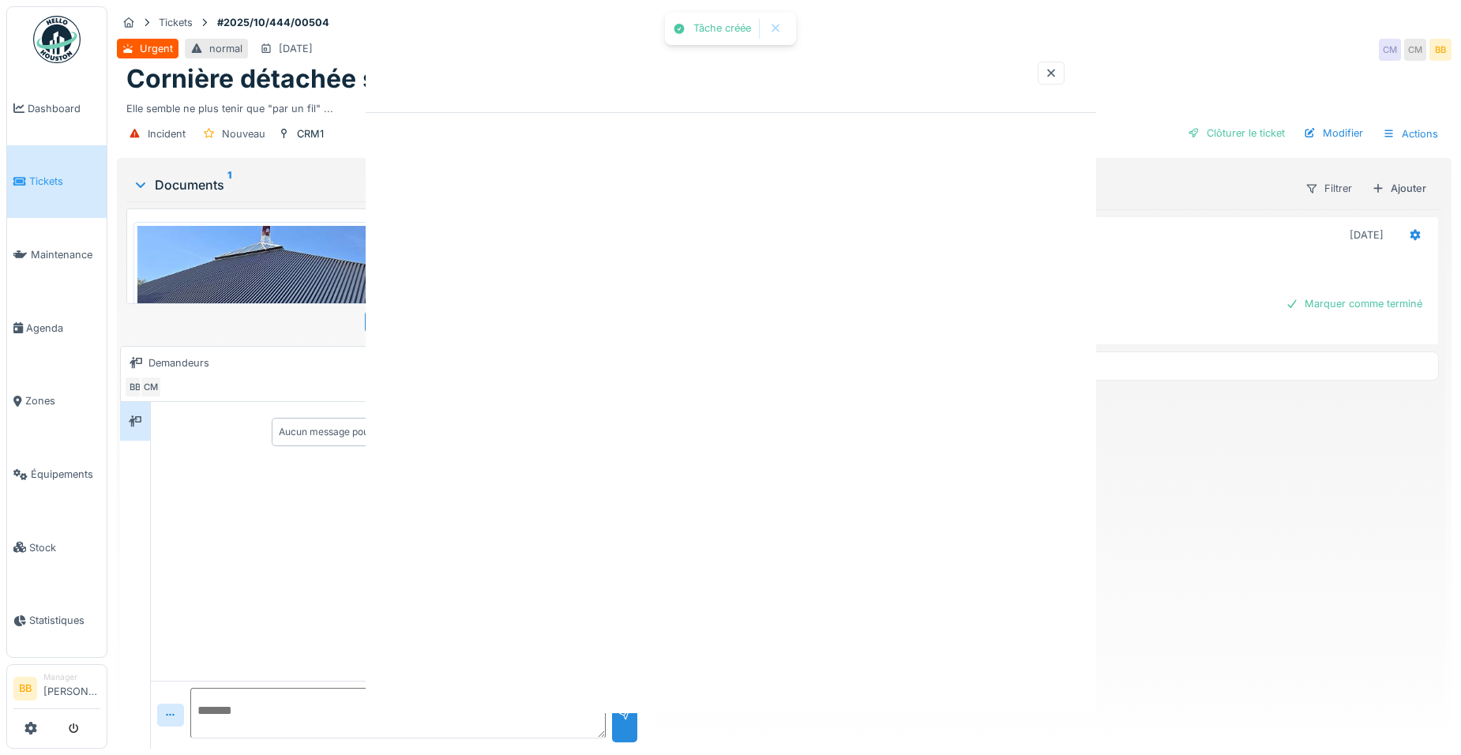
scroll to position [0, 0]
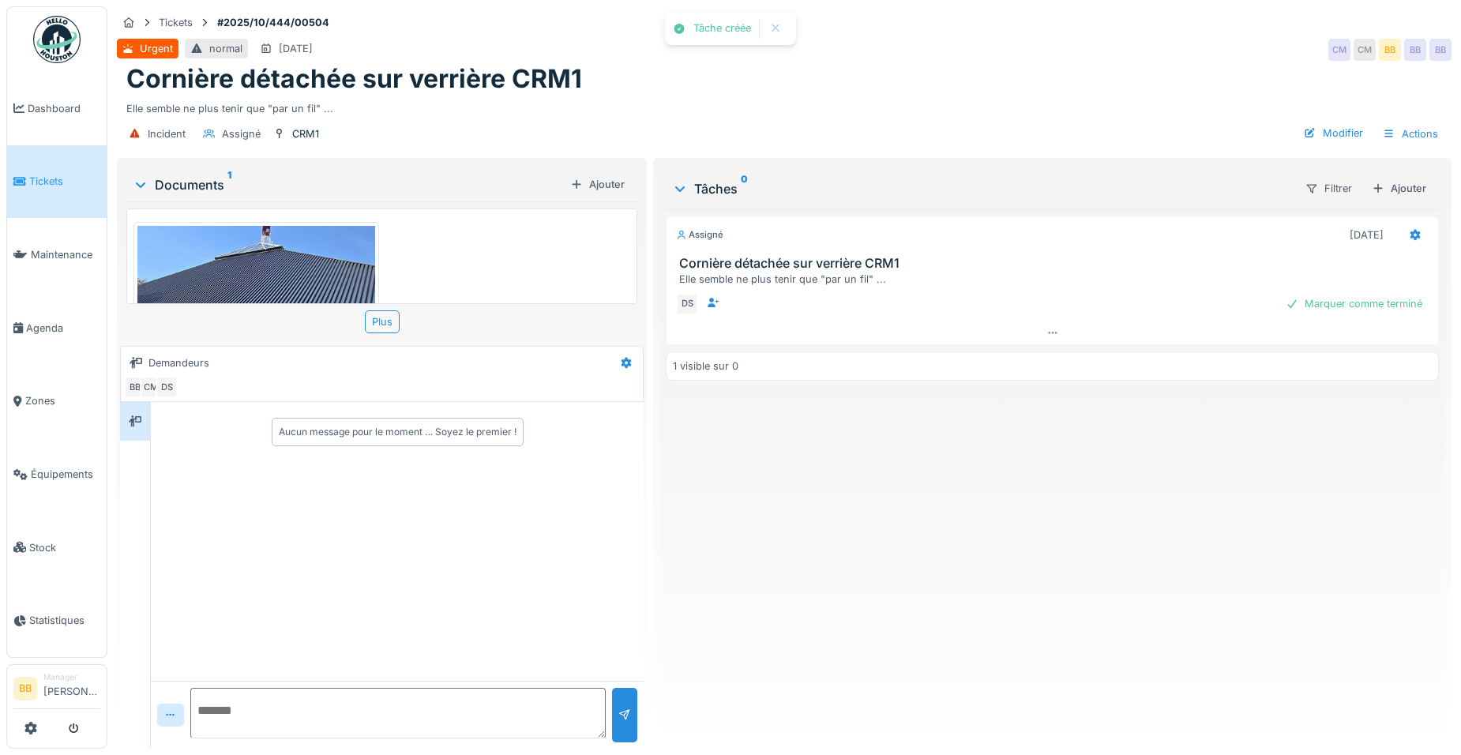
click at [368, 689] on textarea at bounding box center [397, 713] width 415 height 51
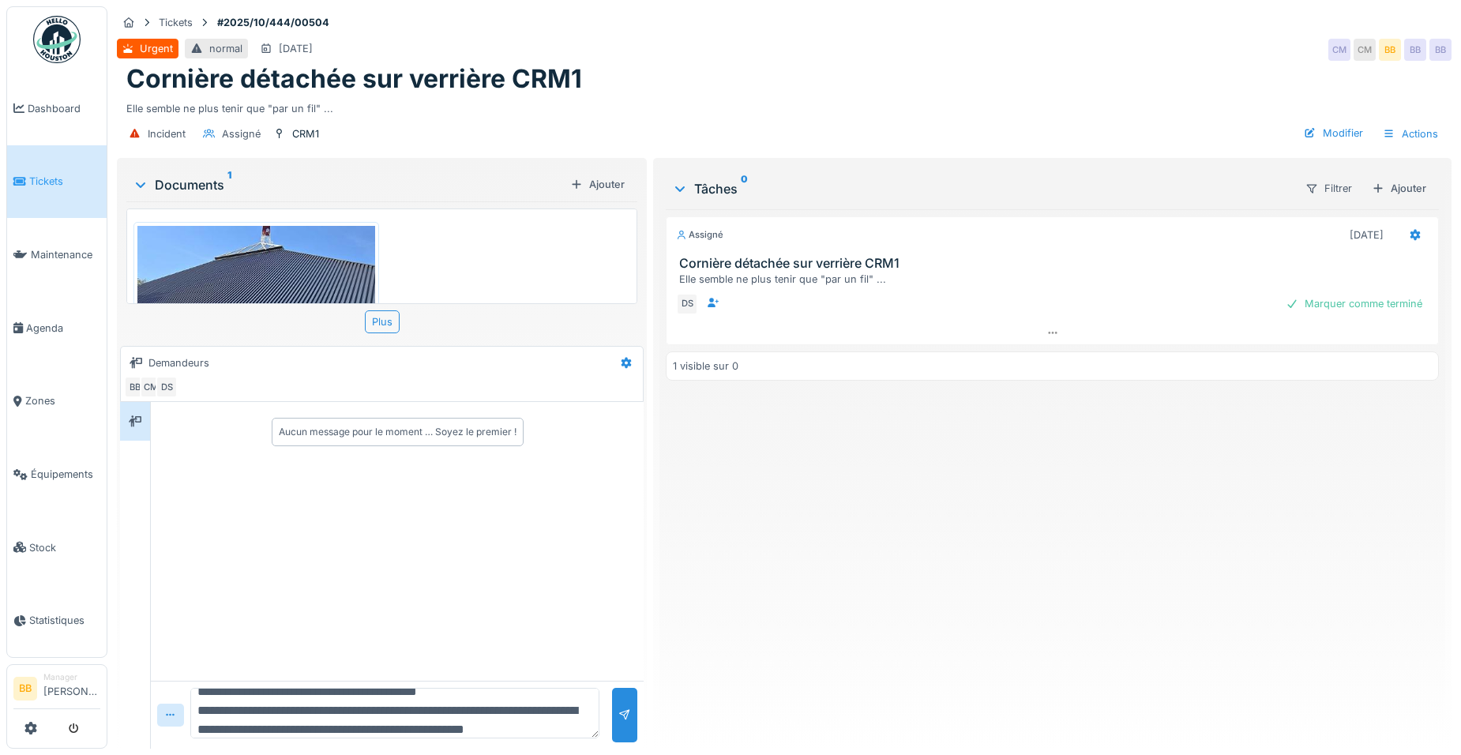
scroll to position [57, 0]
type textarea "**********"
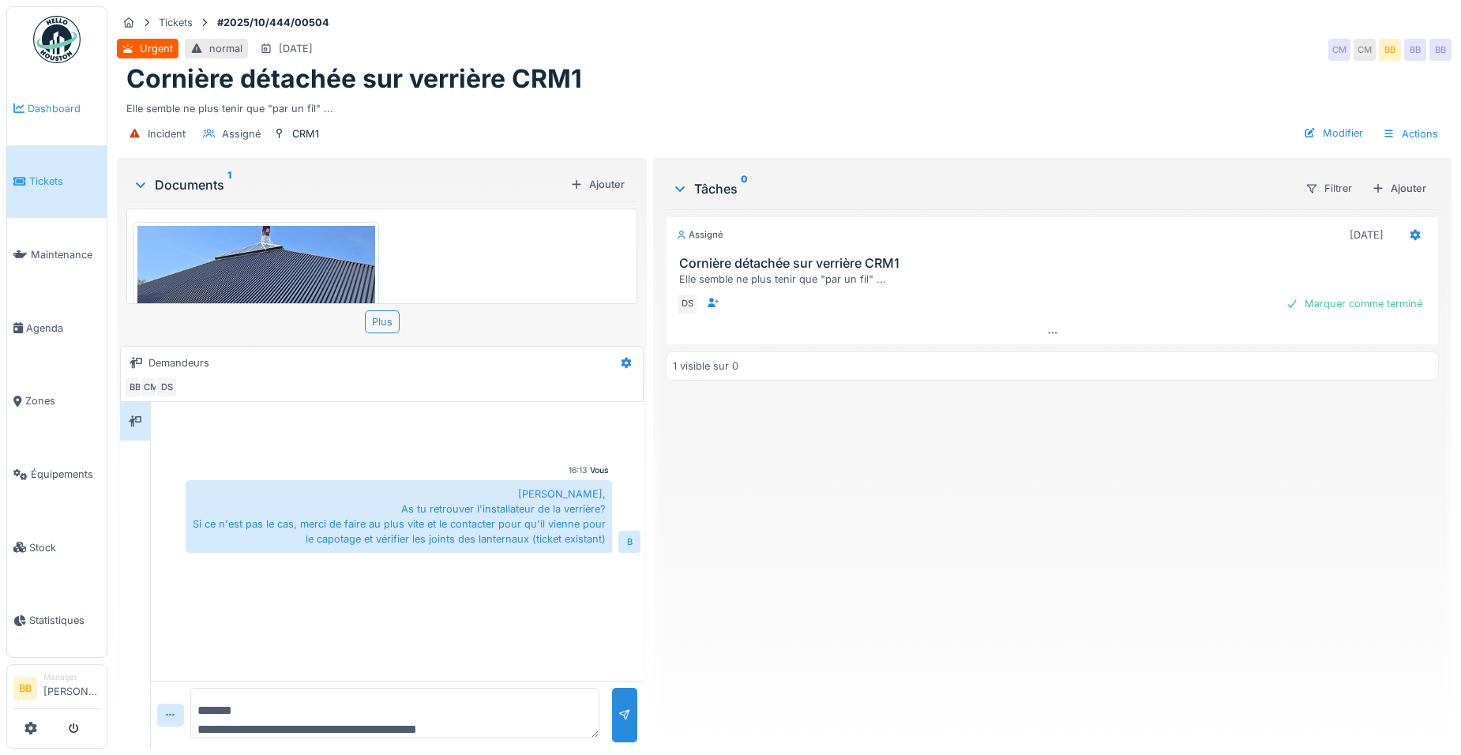
click at [52, 107] on span "Dashboard" at bounding box center [64, 108] width 73 height 15
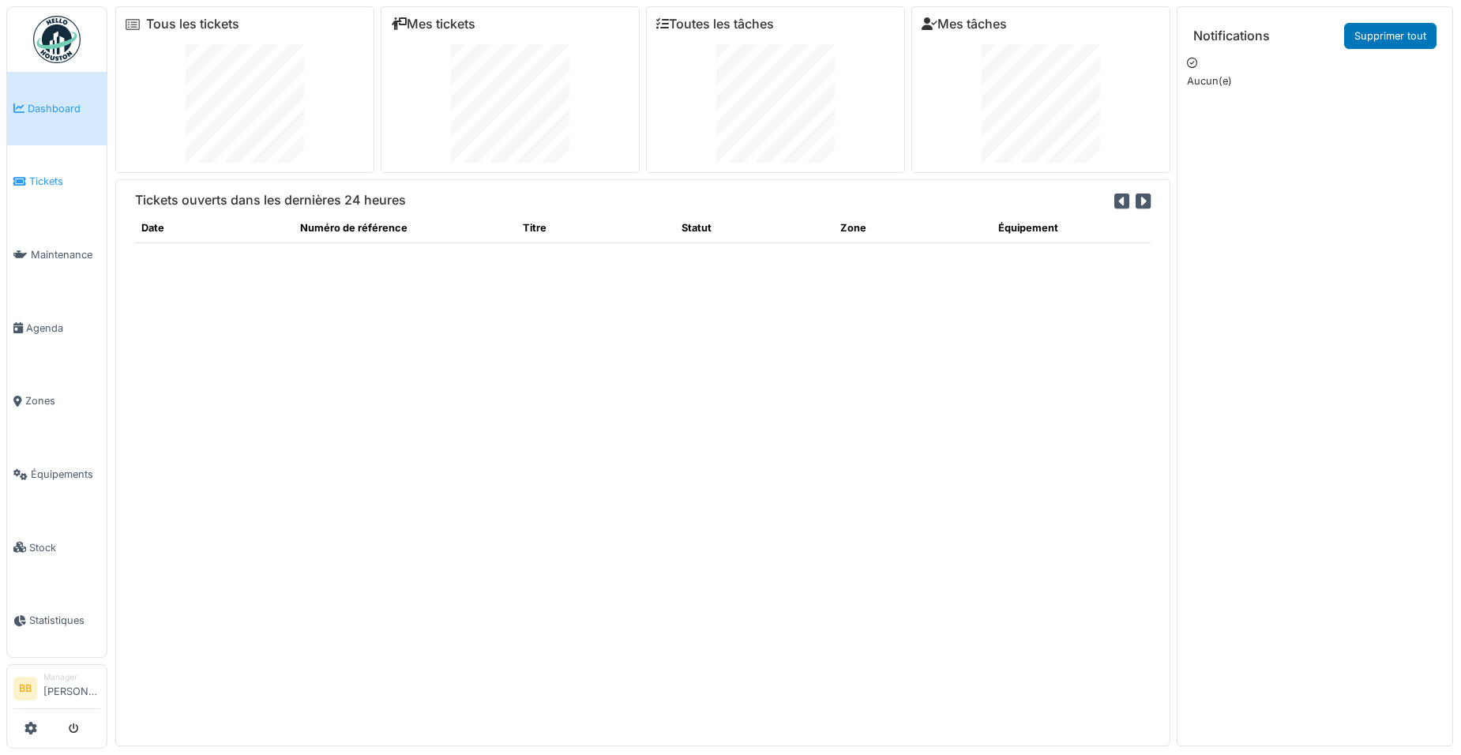
click at [39, 174] on span "Tickets" at bounding box center [64, 181] width 71 height 15
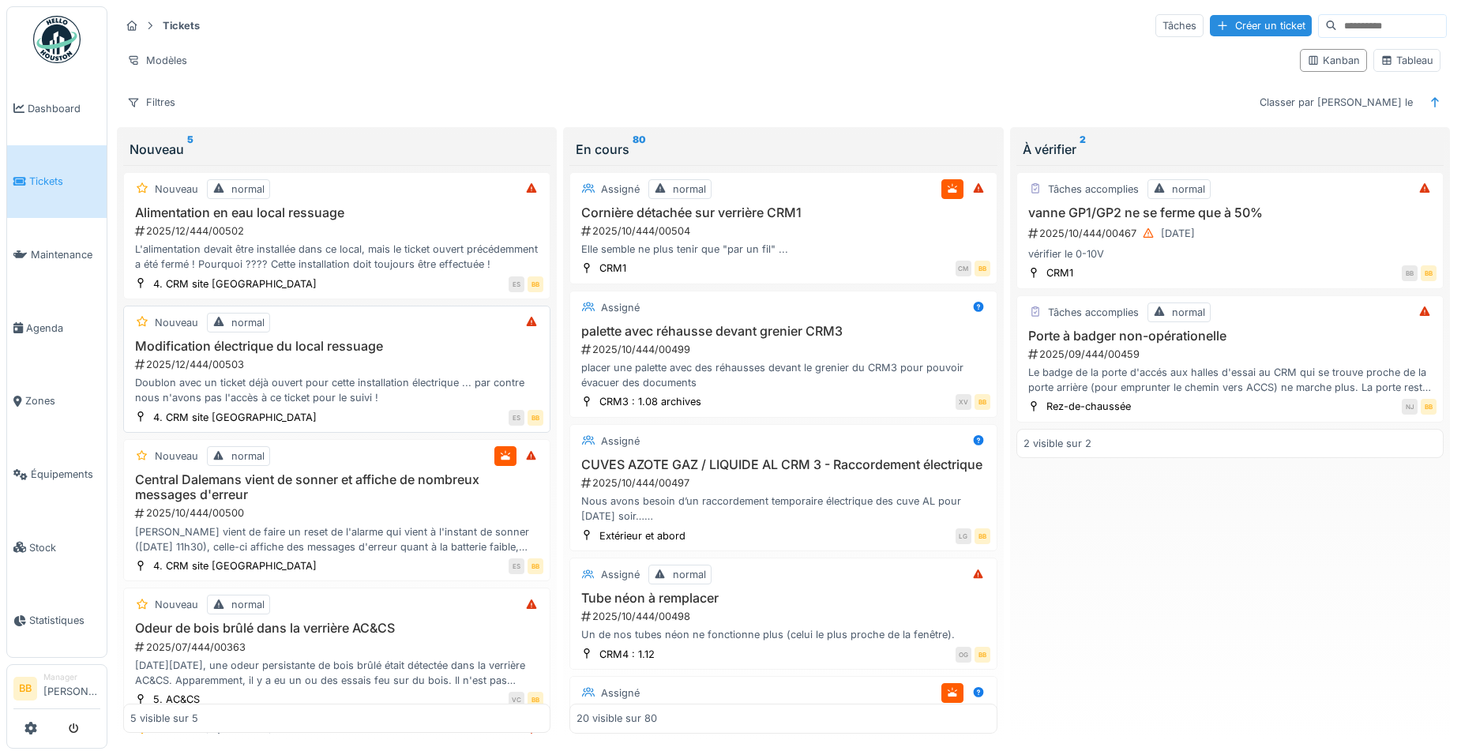
click at [317, 342] on h3 "Modification électrique du local ressuage" at bounding box center [336, 346] width 413 height 15
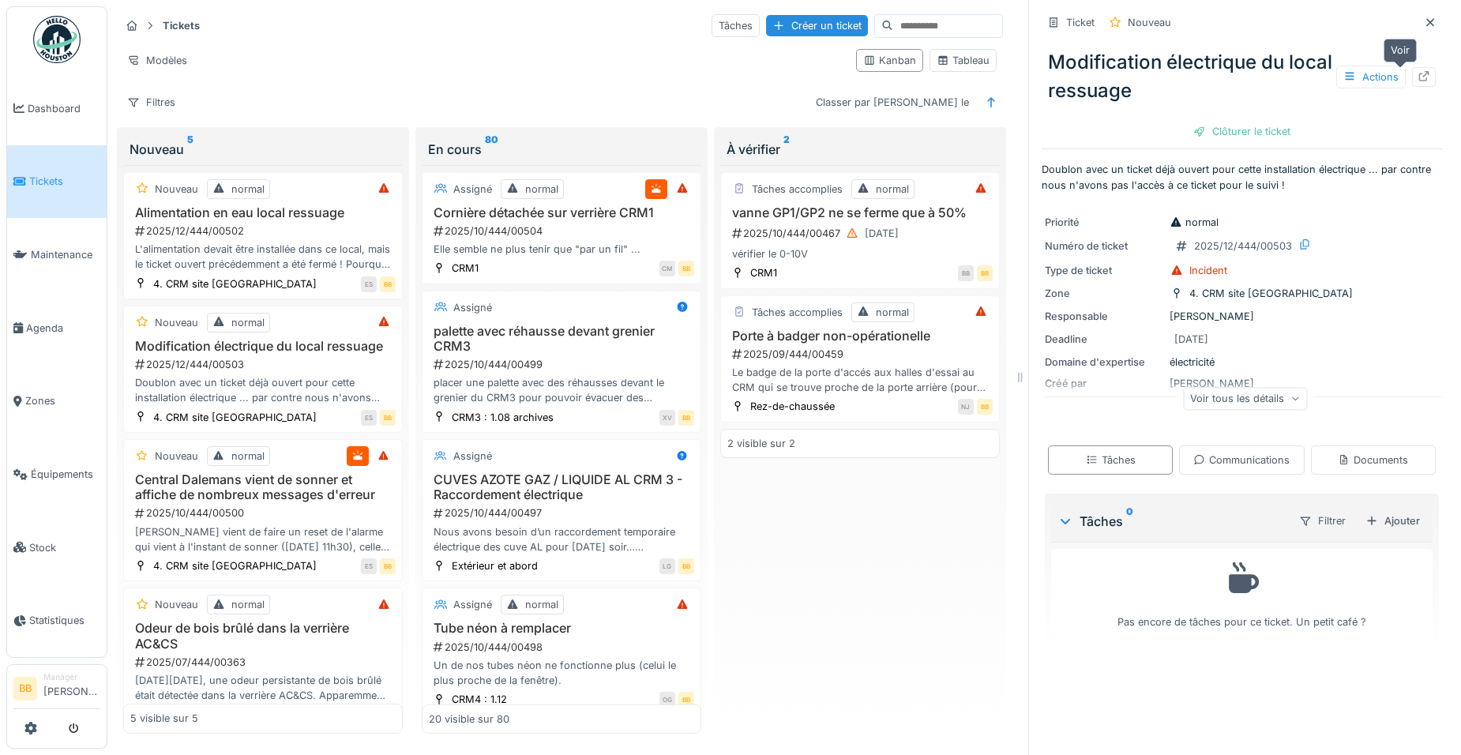
click at [1417, 77] on icon at bounding box center [1423, 76] width 13 height 10
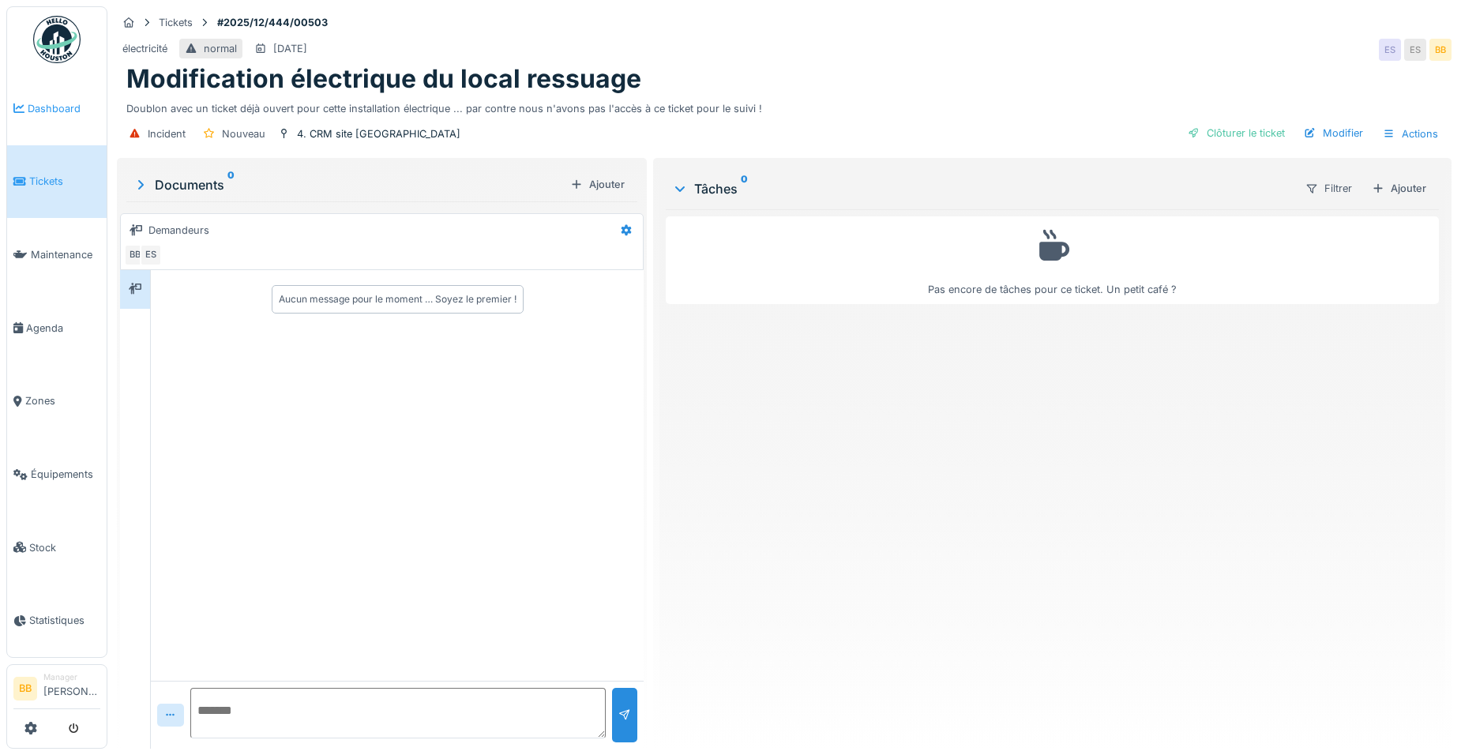
click at [43, 106] on span "Dashboard" at bounding box center [64, 108] width 73 height 15
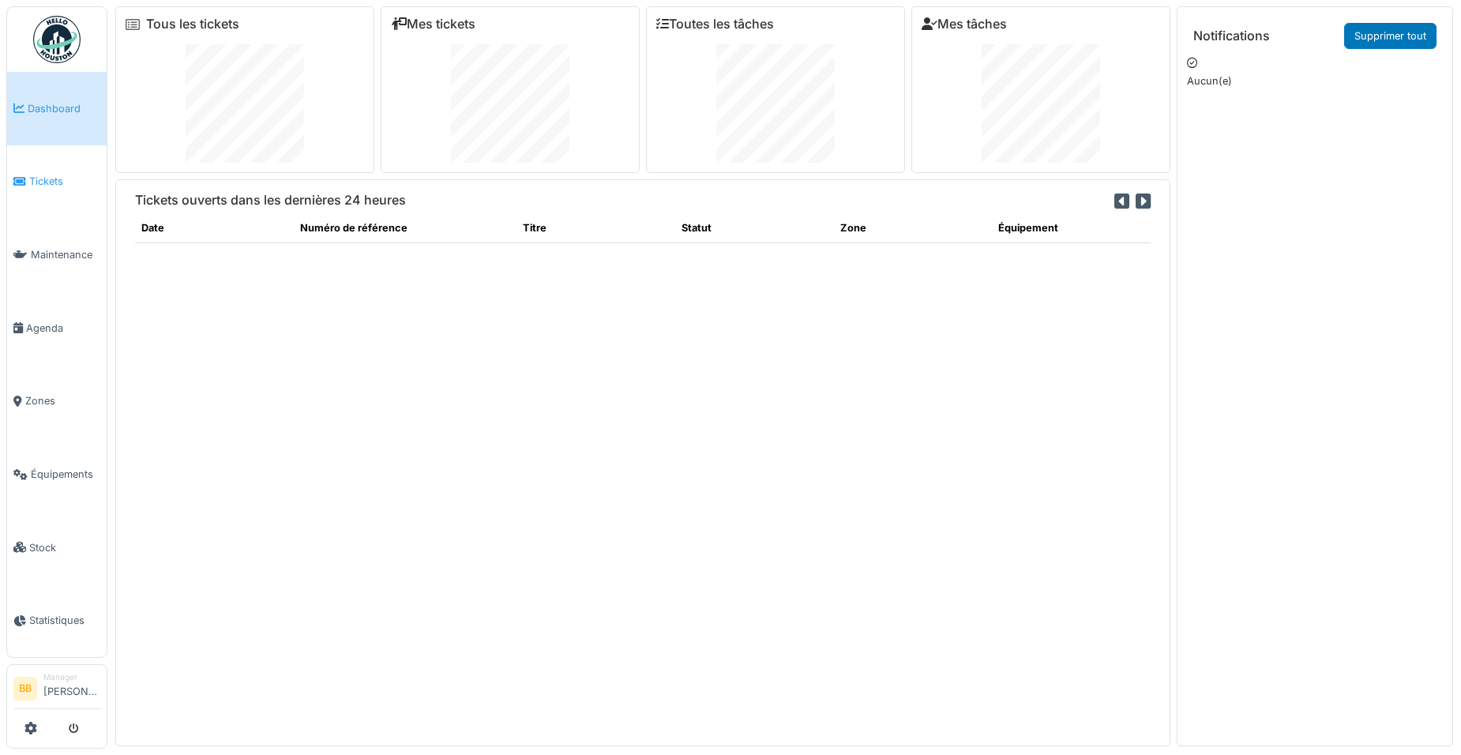
click at [34, 165] on link "Tickets" at bounding box center [56, 181] width 99 height 73
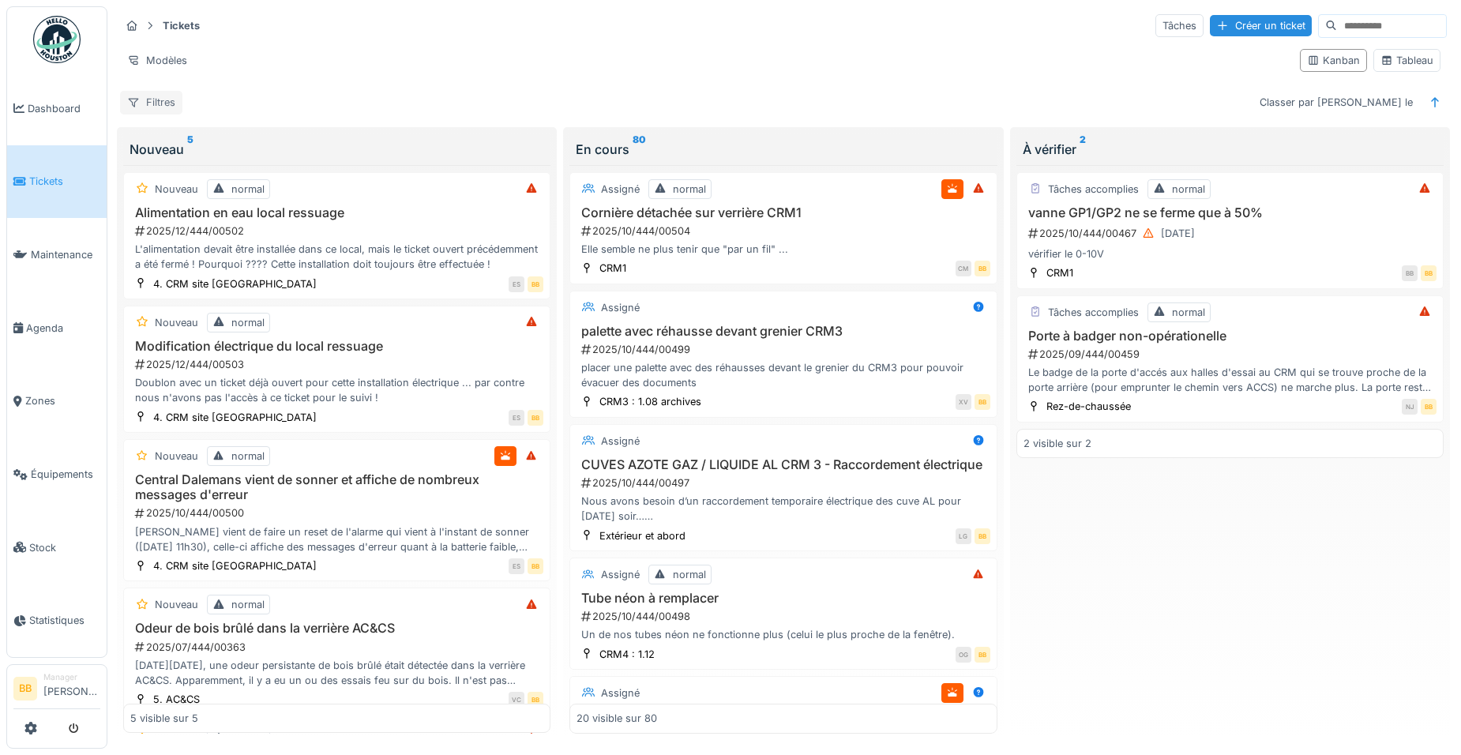
click at [151, 92] on div "Filtres" at bounding box center [151, 102] width 62 height 23
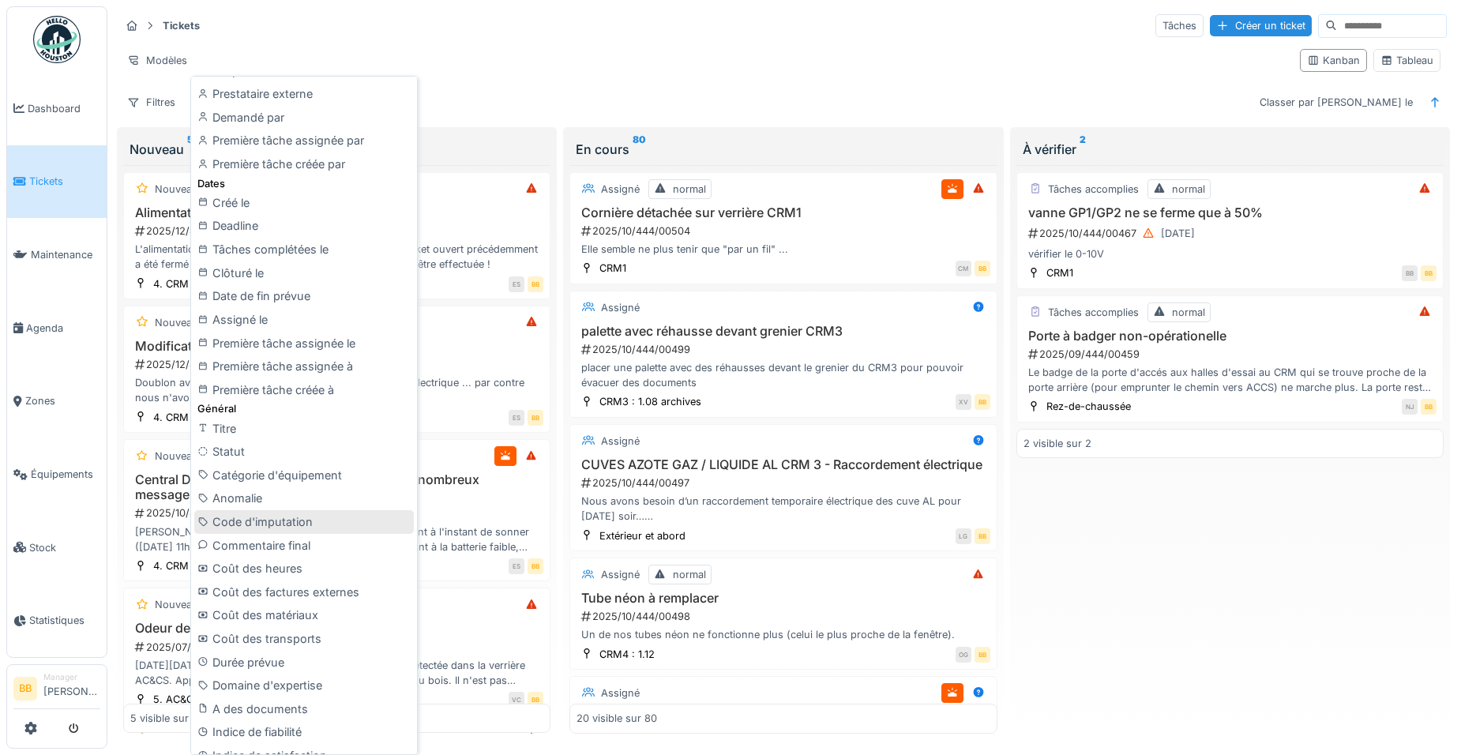
scroll to position [79, 0]
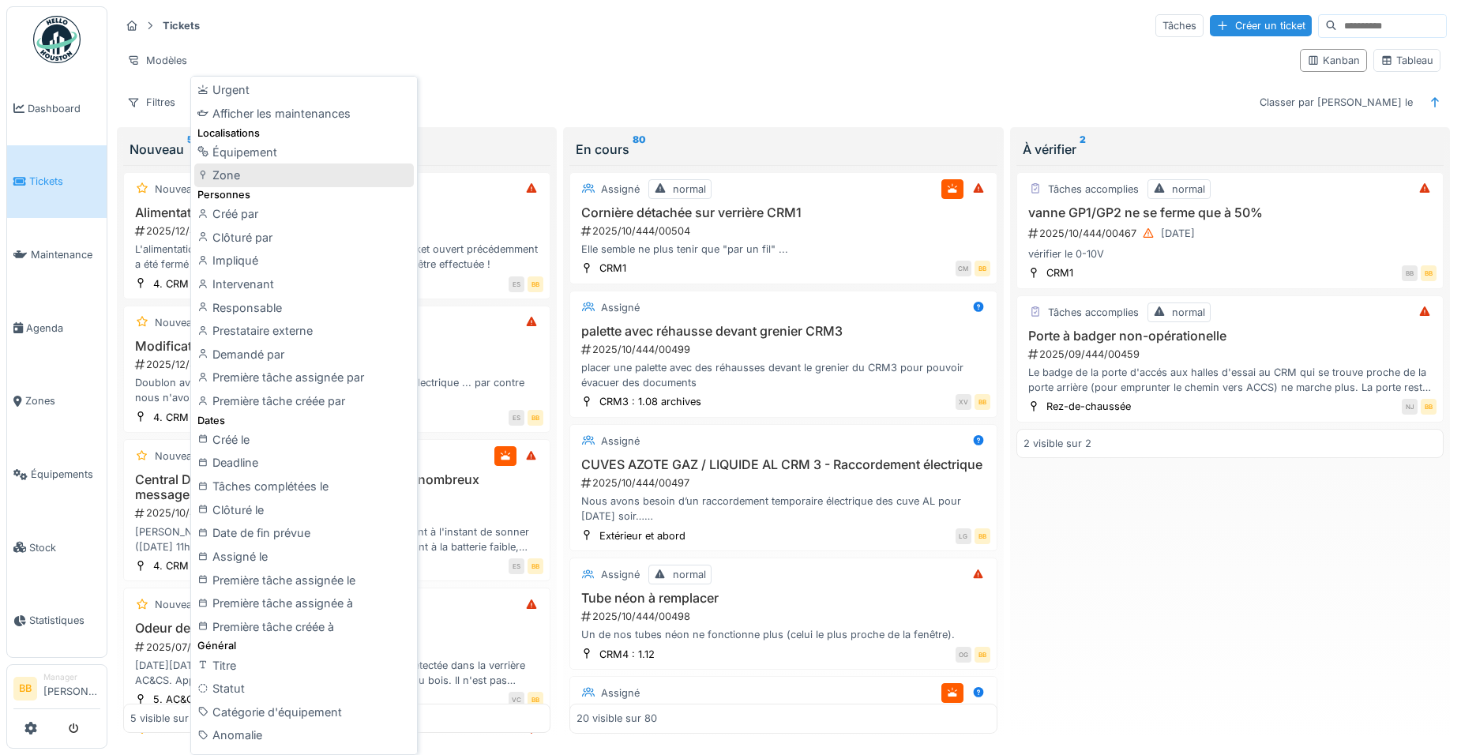
click at [235, 175] on div "Zone" at bounding box center [304, 175] width 220 height 24
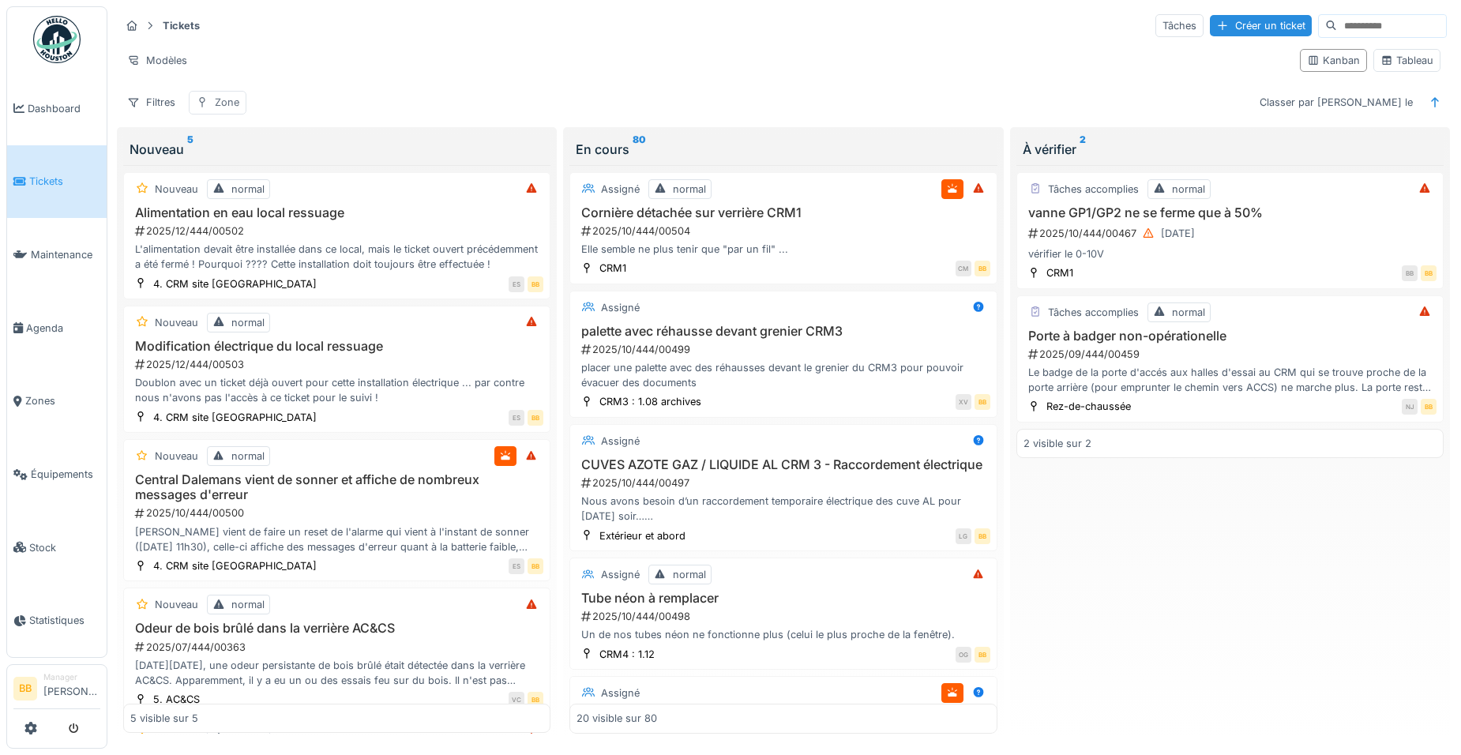
click at [220, 101] on div "Zone" at bounding box center [227, 102] width 24 height 15
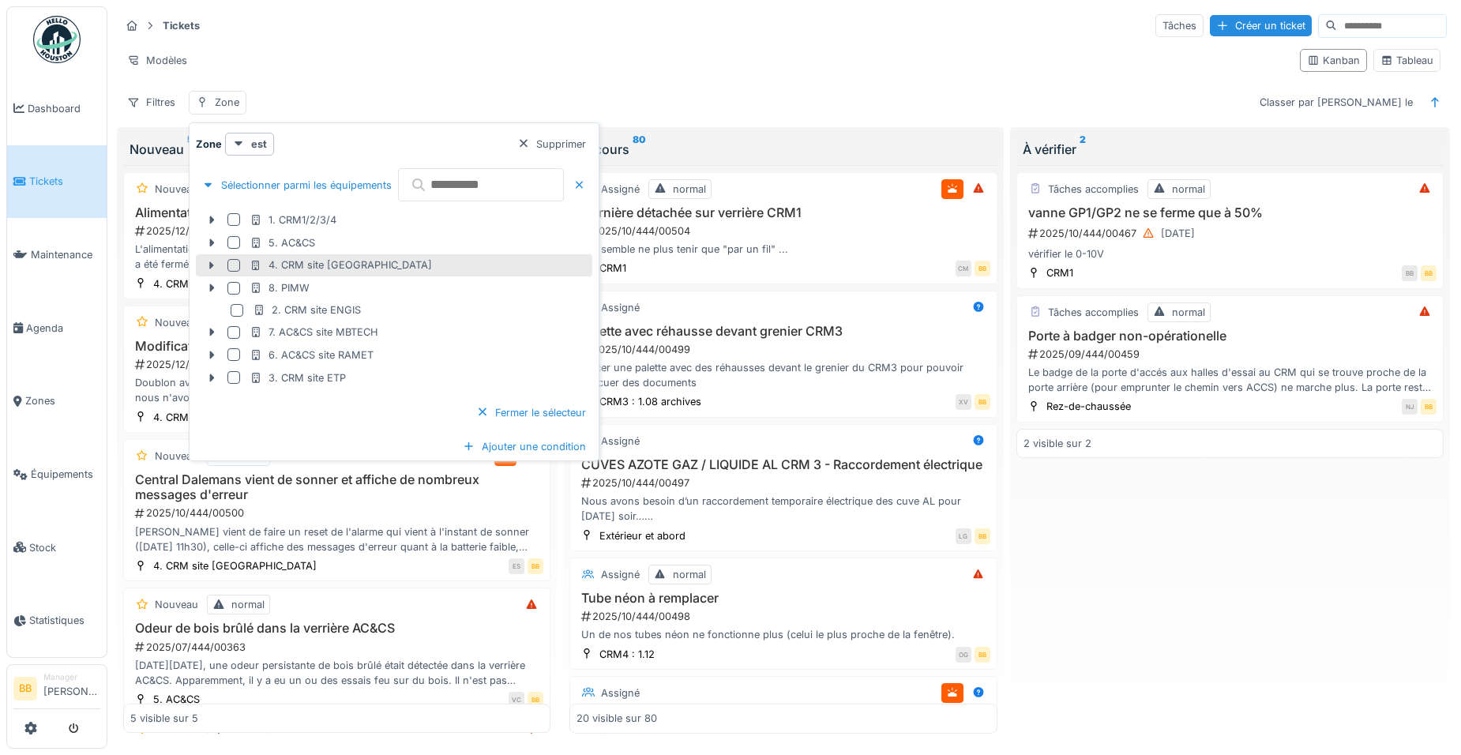
click at [247, 270] on div "4. CRM site [GEOGRAPHIC_DATA]" at bounding box center [394, 265] width 396 height 23
click at [233, 266] on div at bounding box center [233, 265] width 13 height 13
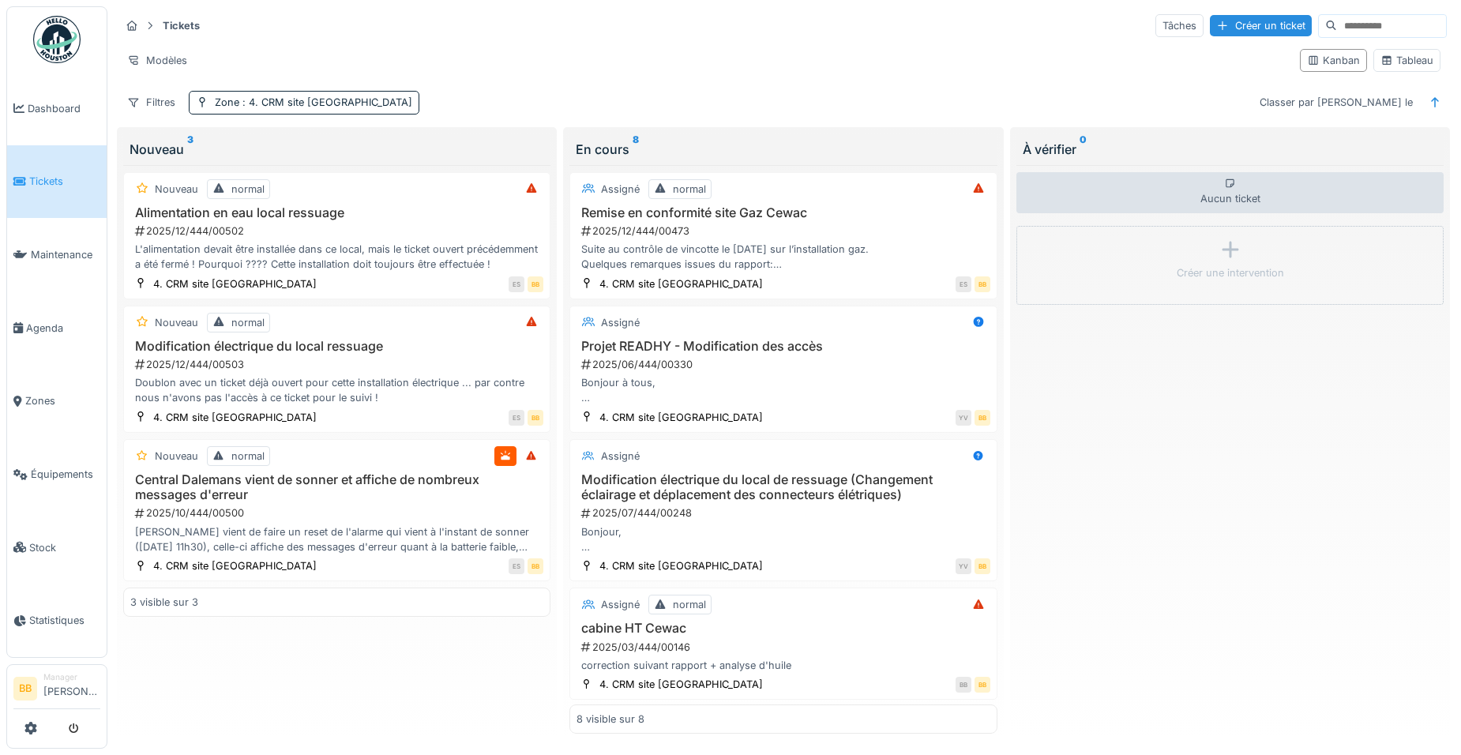
click at [574, 88] on div "Tickets Tâches Créer un ticket Modèles Kanban Tableau Filtres Zone : 4. CRM sit…" at bounding box center [783, 63] width 1339 height 115
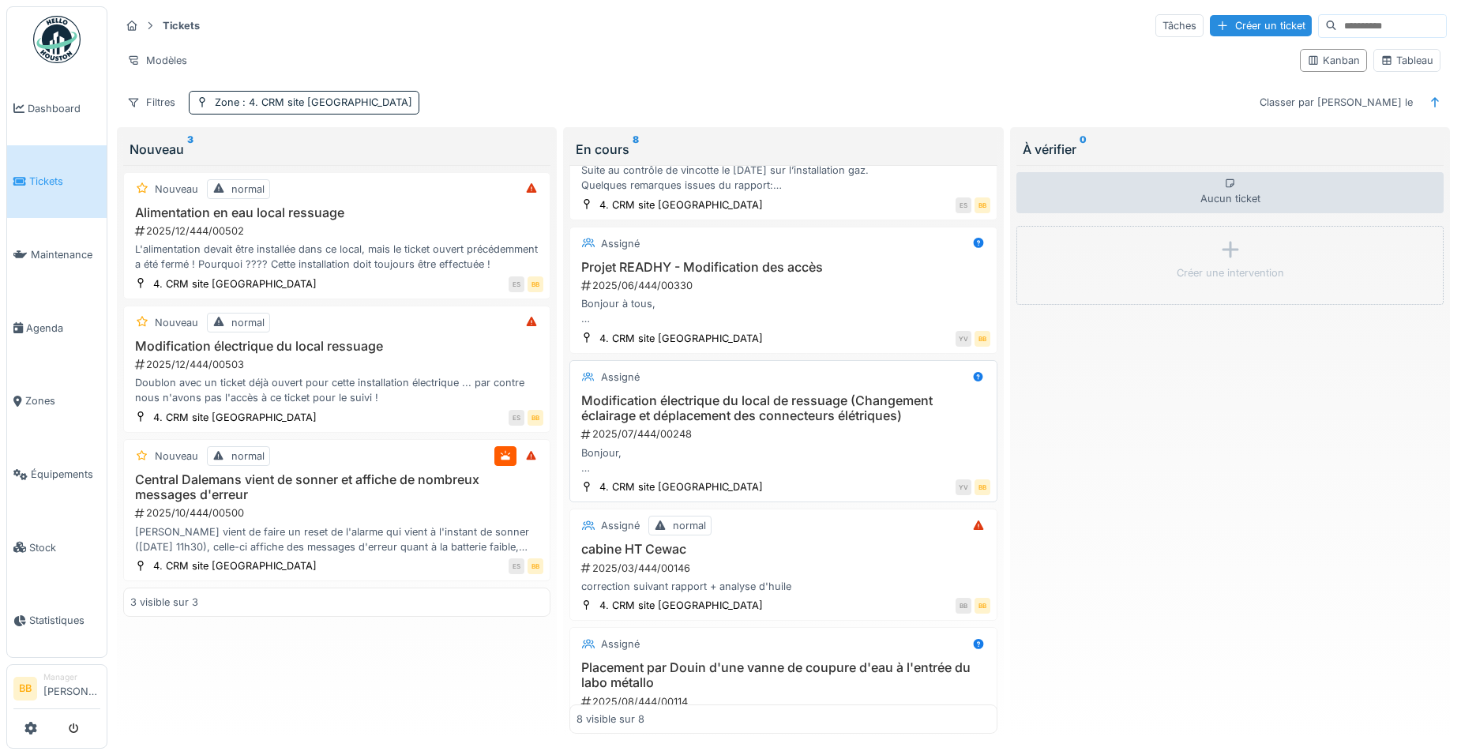
click at [799, 405] on h3 "Modification électrique du local de ressuage (Changement éclairage et déplaceme…" at bounding box center [782, 408] width 413 height 30
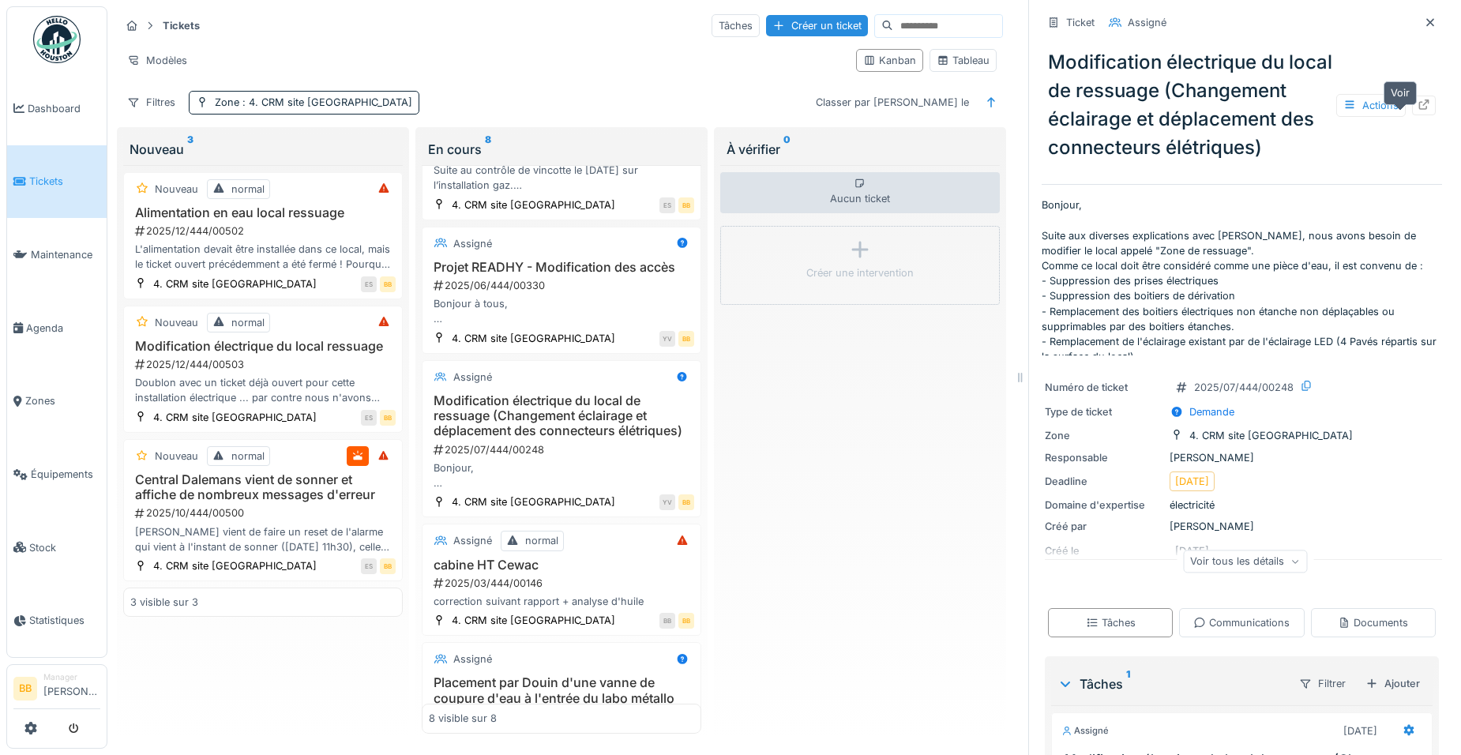
click at [1417, 110] on icon at bounding box center [1423, 104] width 13 height 10
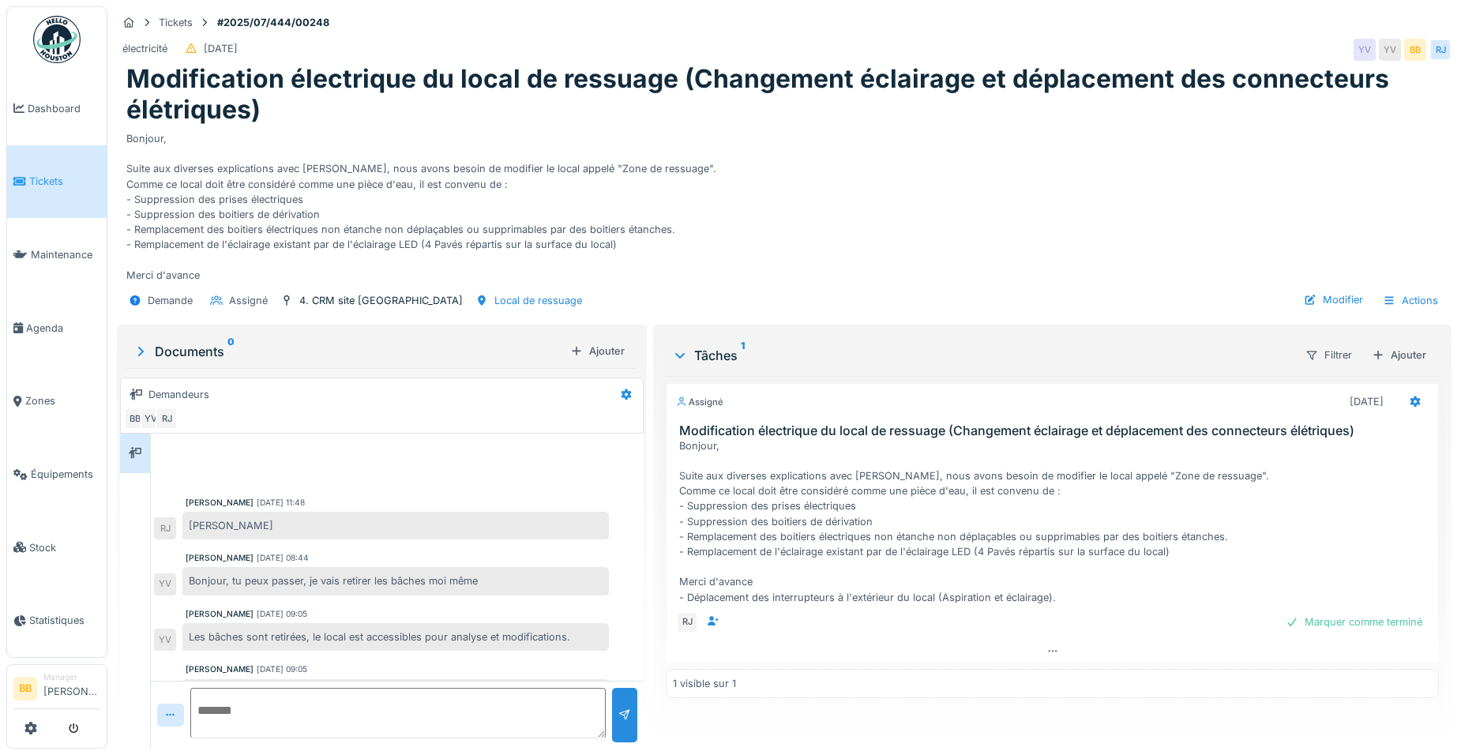
scroll to position [459, 0]
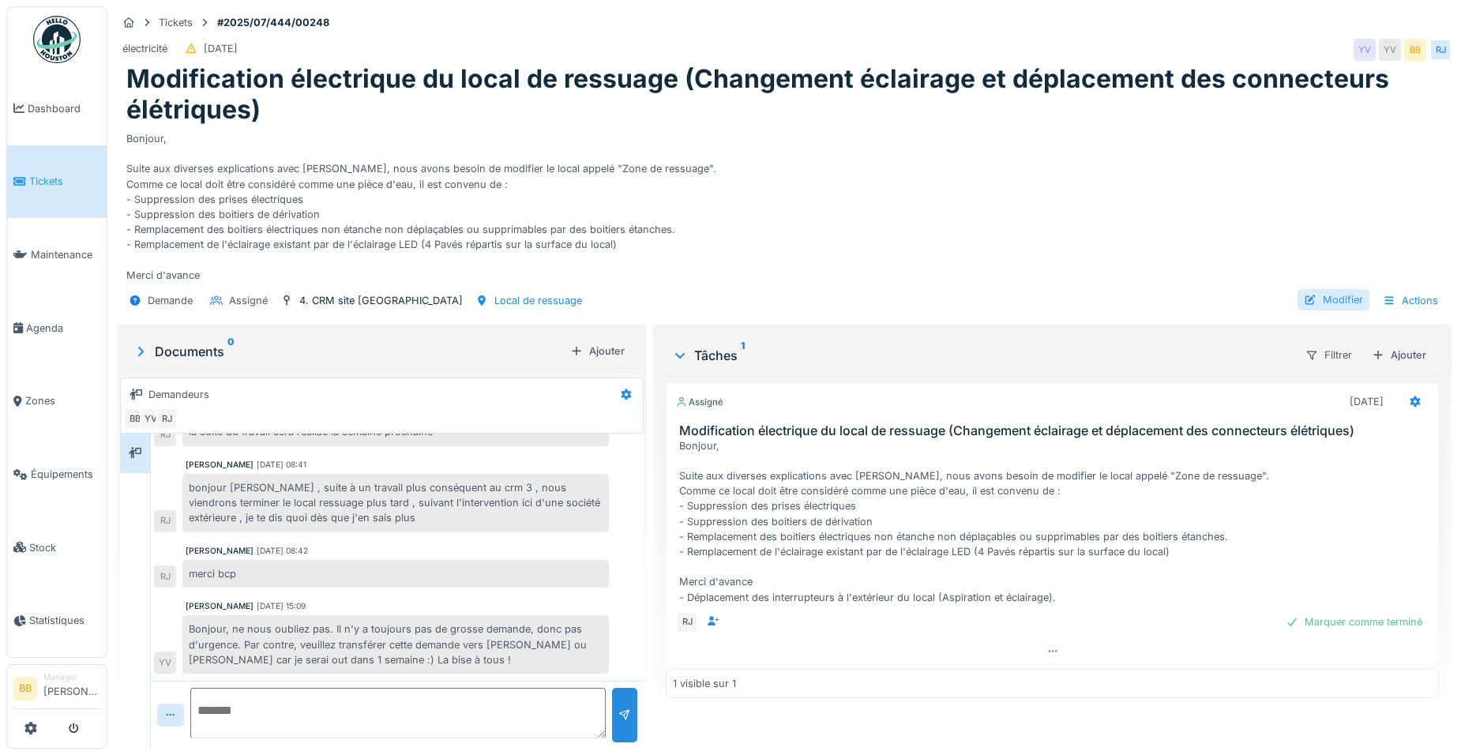
click at [1328, 300] on div "Modifier" at bounding box center [1333, 299] width 72 height 21
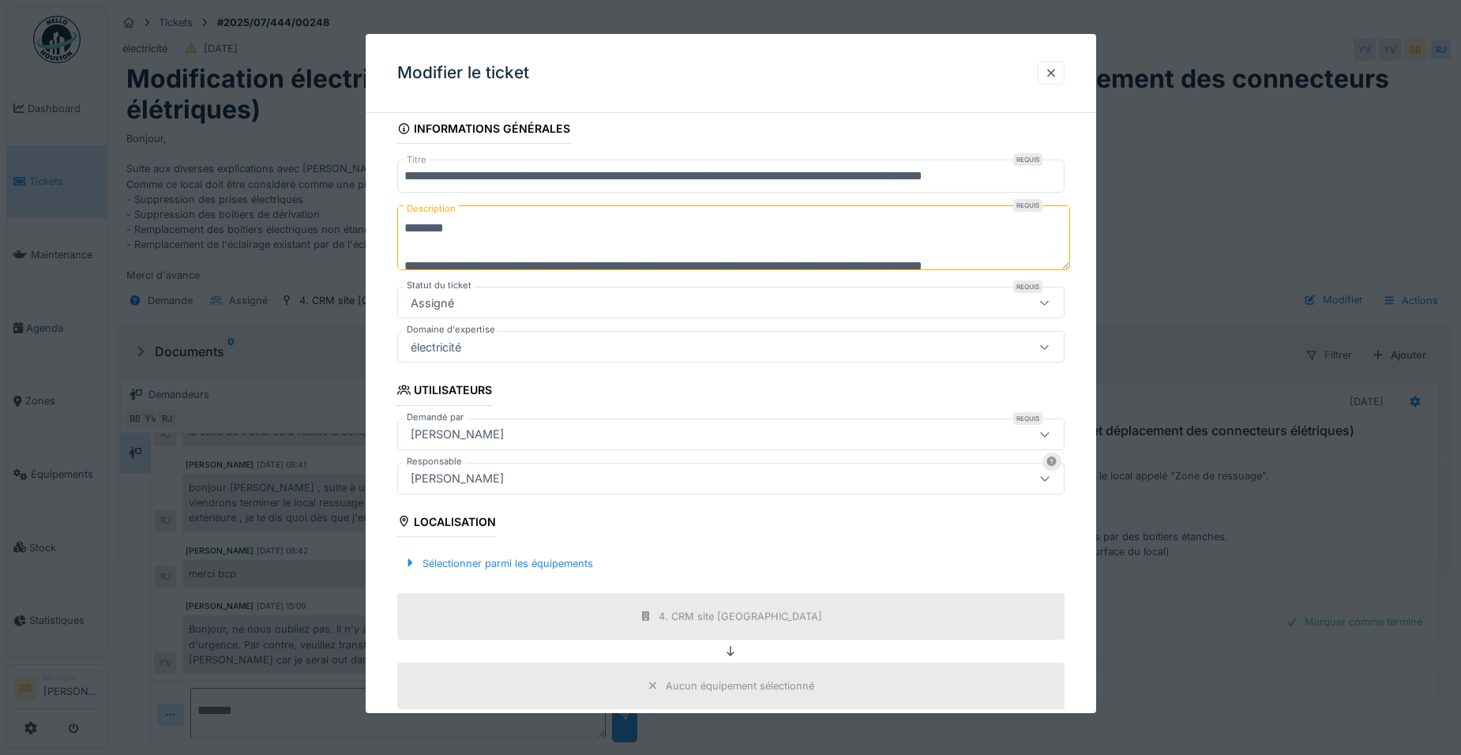
scroll to position [0, 0]
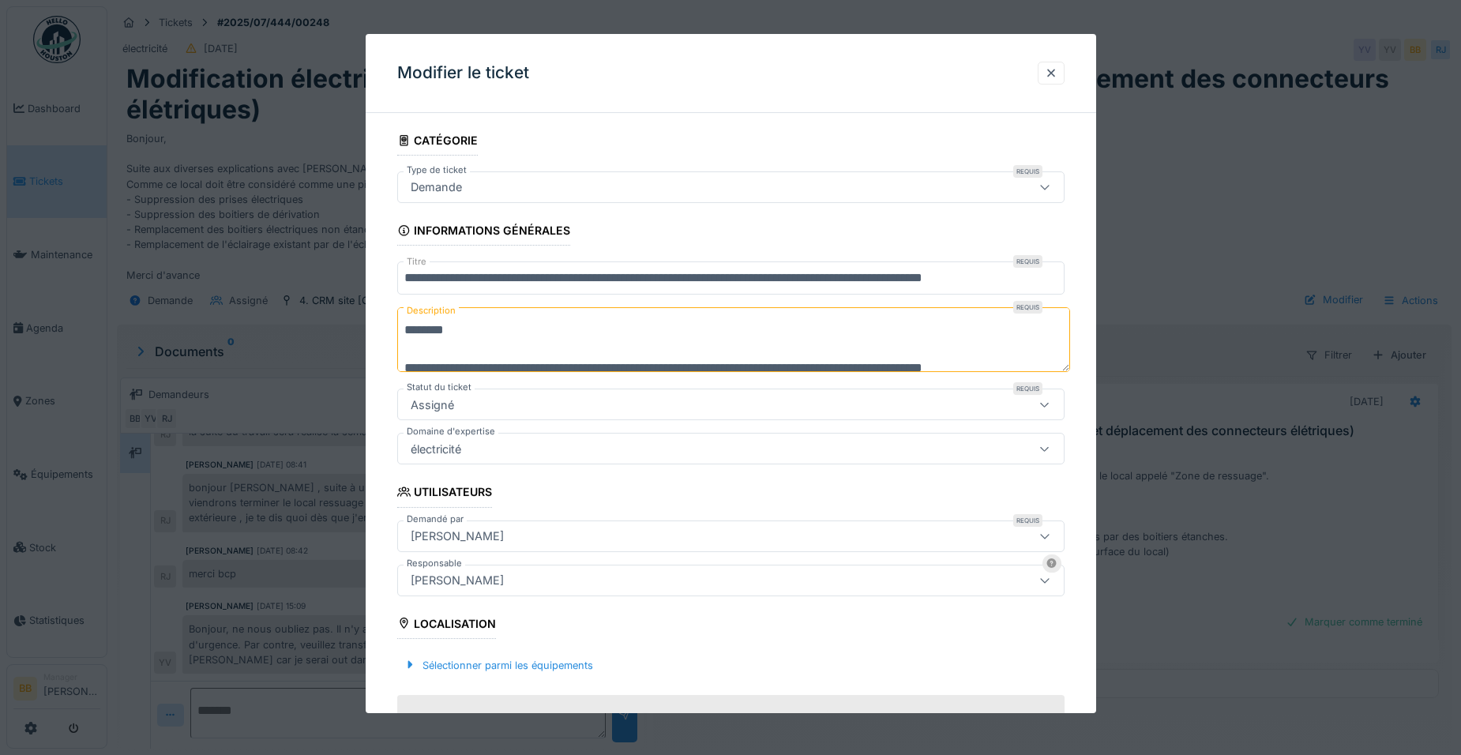
click at [494, 542] on div "[PERSON_NAME]" at bounding box center [691, 535] width 575 height 17
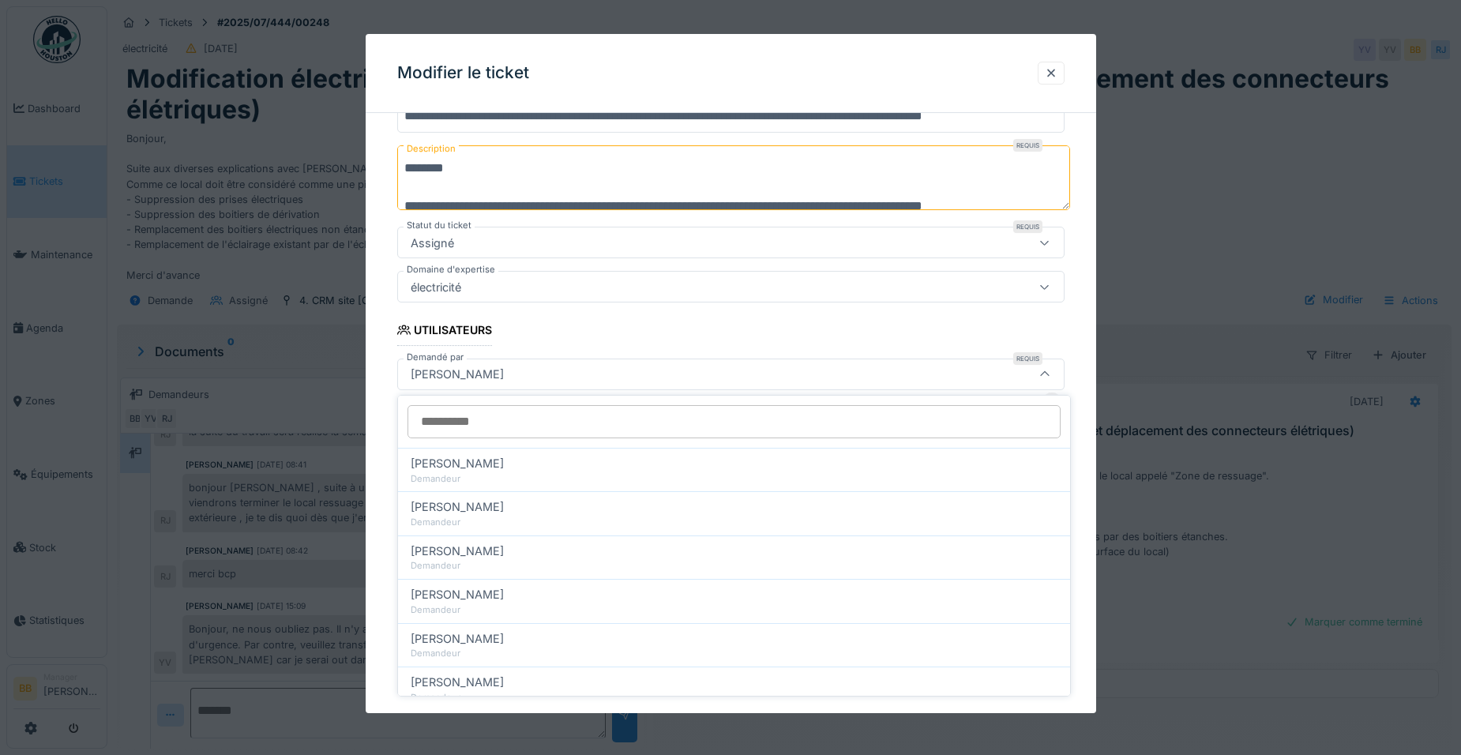
click at [491, 377] on div "[PERSON_NAME]" at bounding box center [691, 374] width 575 height 17
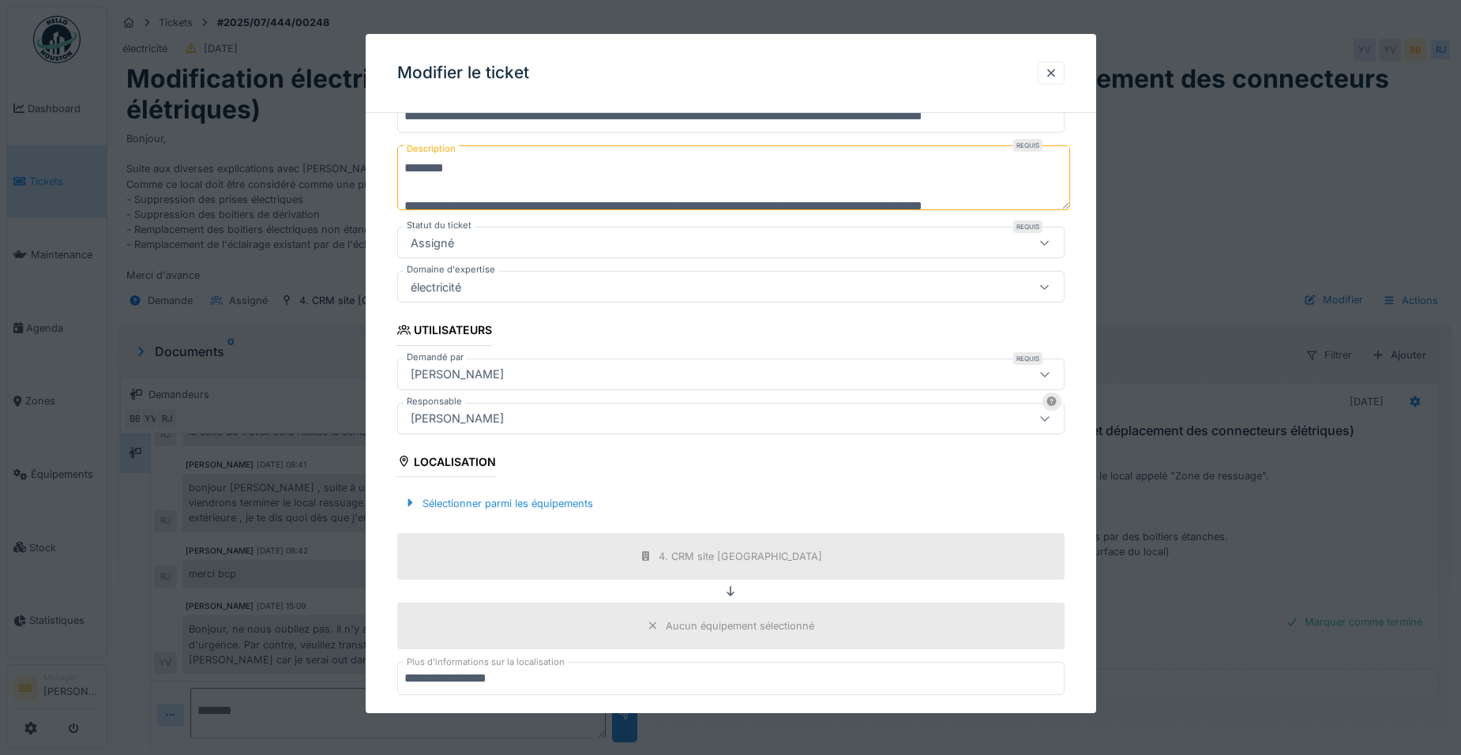
click at [494, 369] on div "[PERSON_NAME]" at bounding box center [691, 374] width 575 height 17
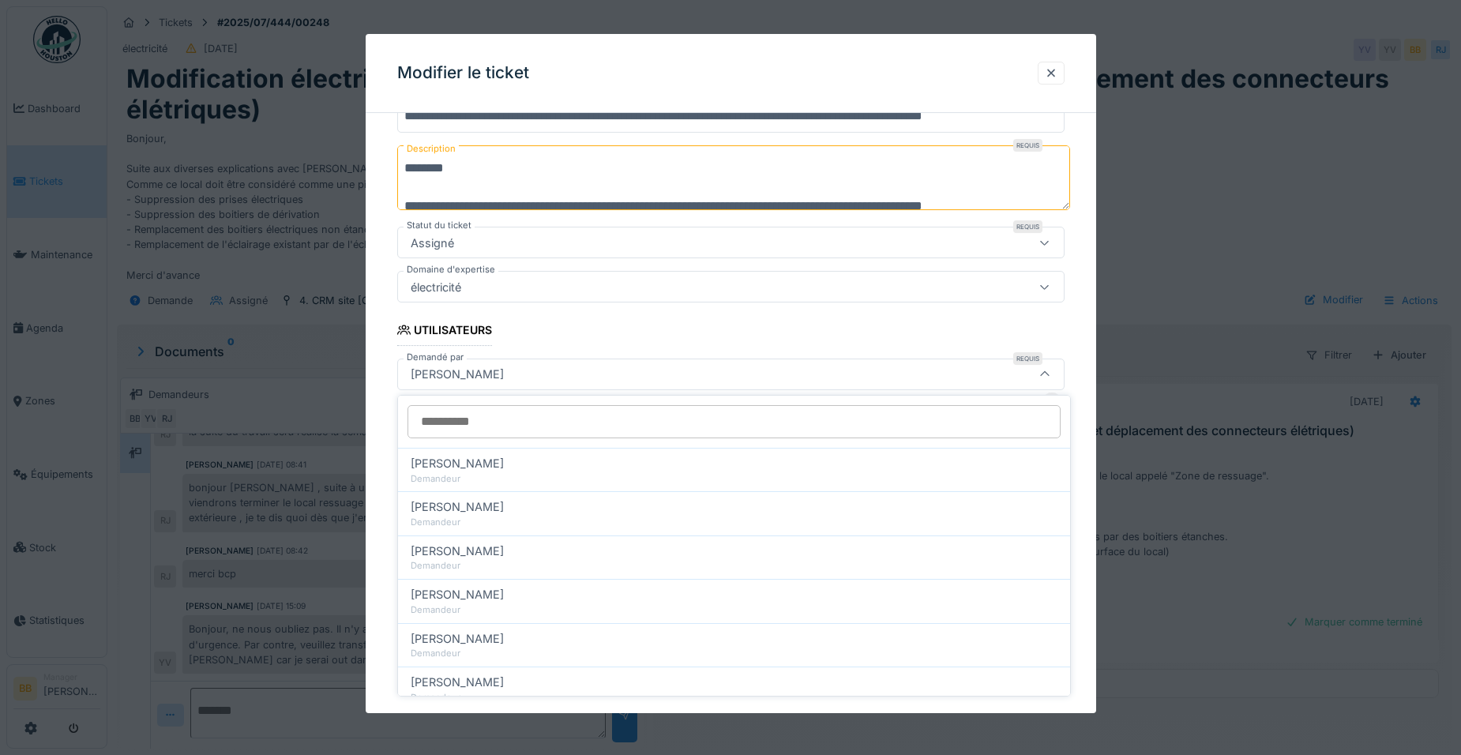
click at [497, 363] on div "[PERSON_NAME]" at bounding box center [730, 375] width 667 height 32
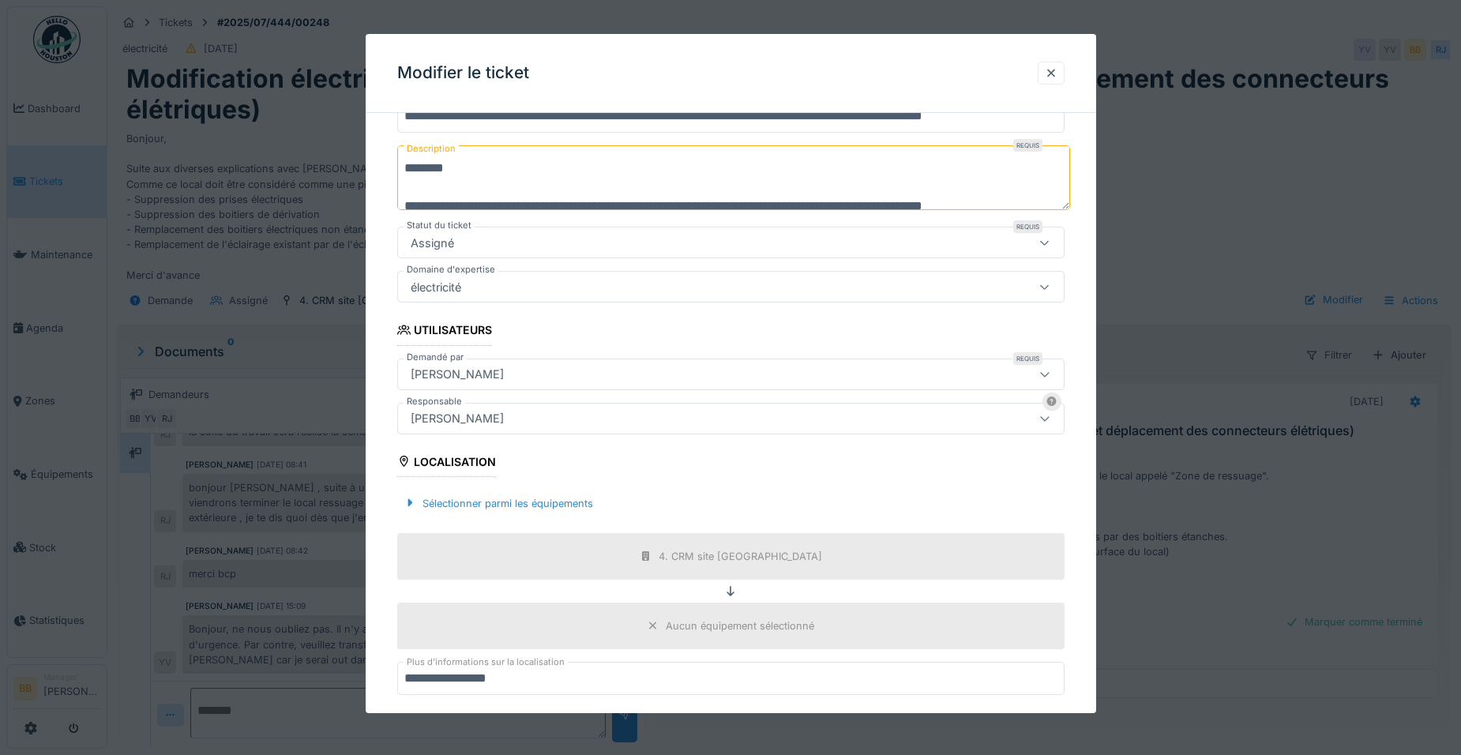
click at [497, 363] on div "[PERSON_NAME]" at bounding box center [730, 375] width 667 height 32
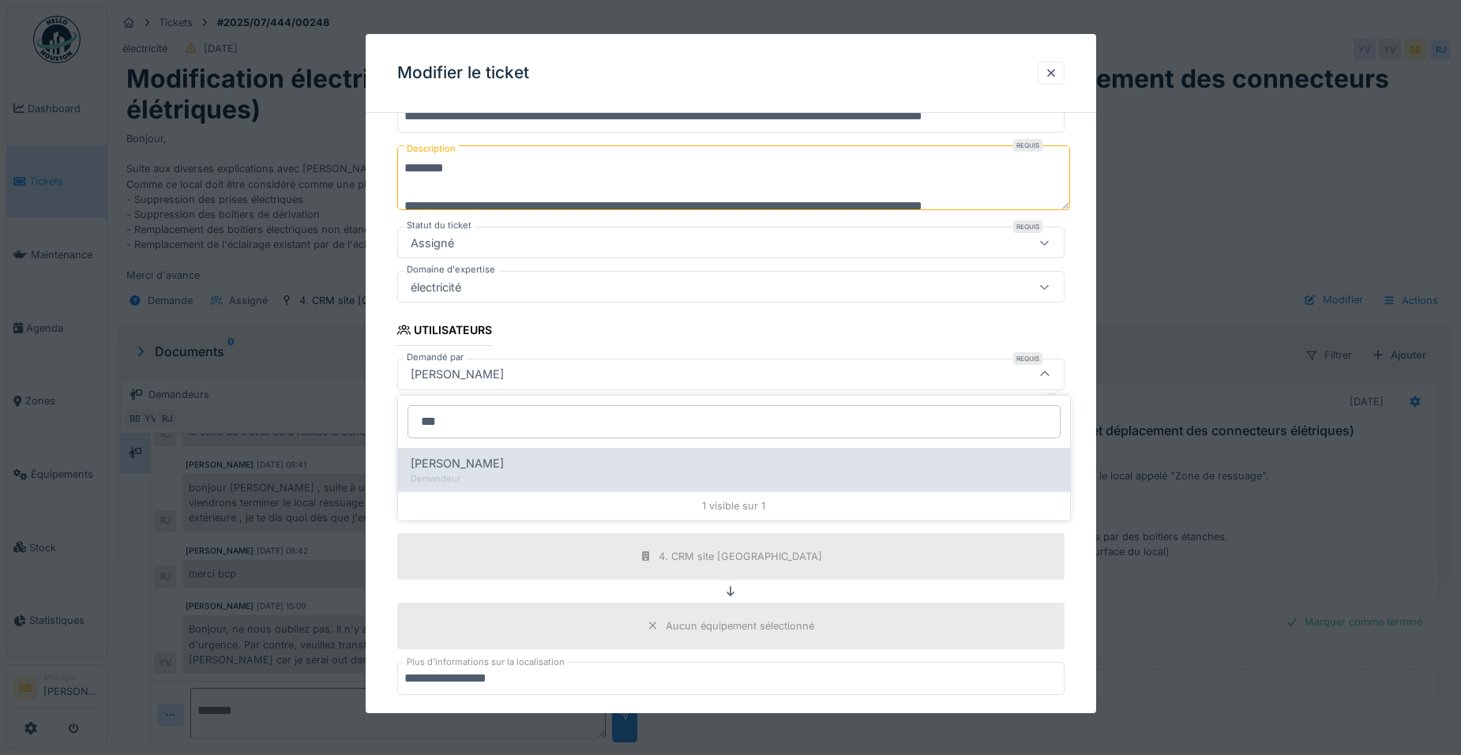
type input "***"
click at [509, 467] on div "[PERSON_NAME]" at bounding box center [734, 463] width 647 height 17
type input "*****"
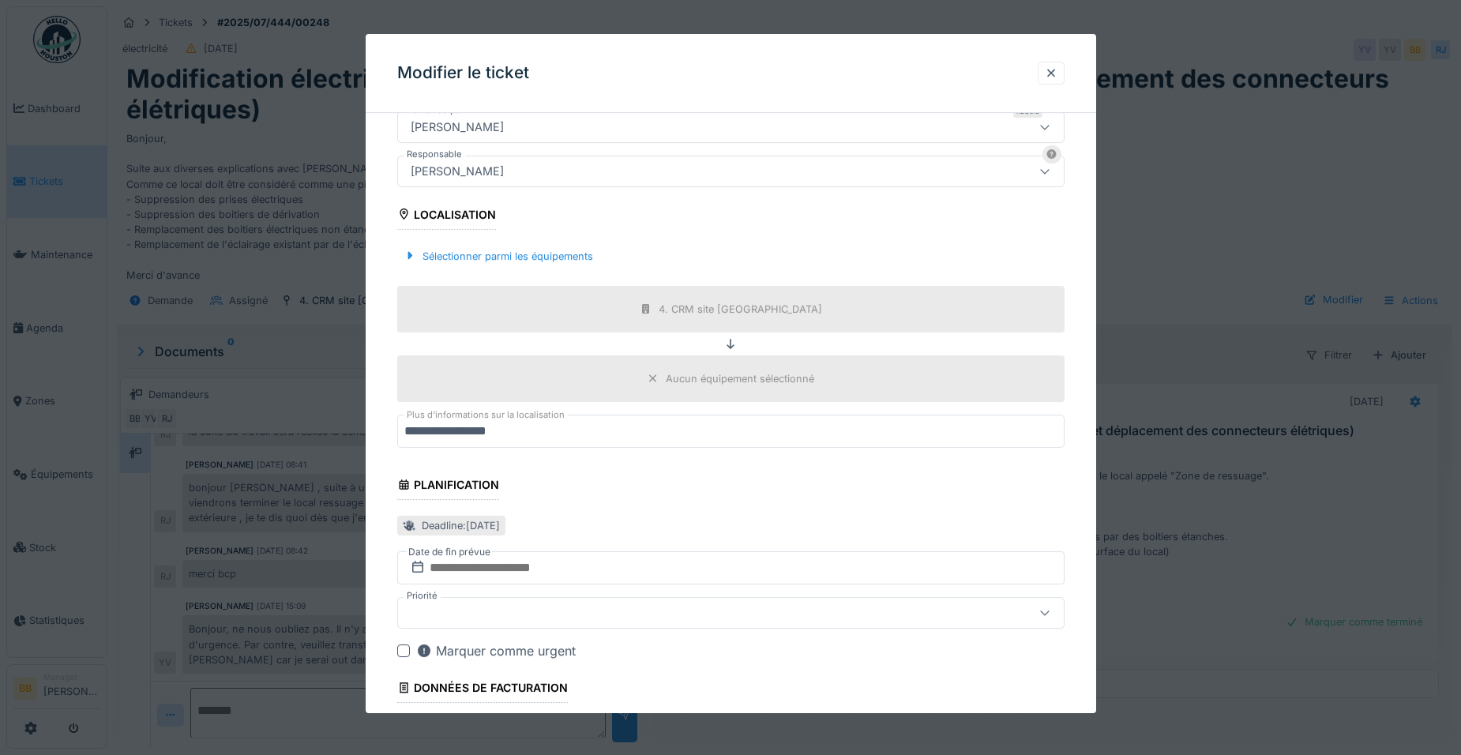
scroll to position [536, 0]
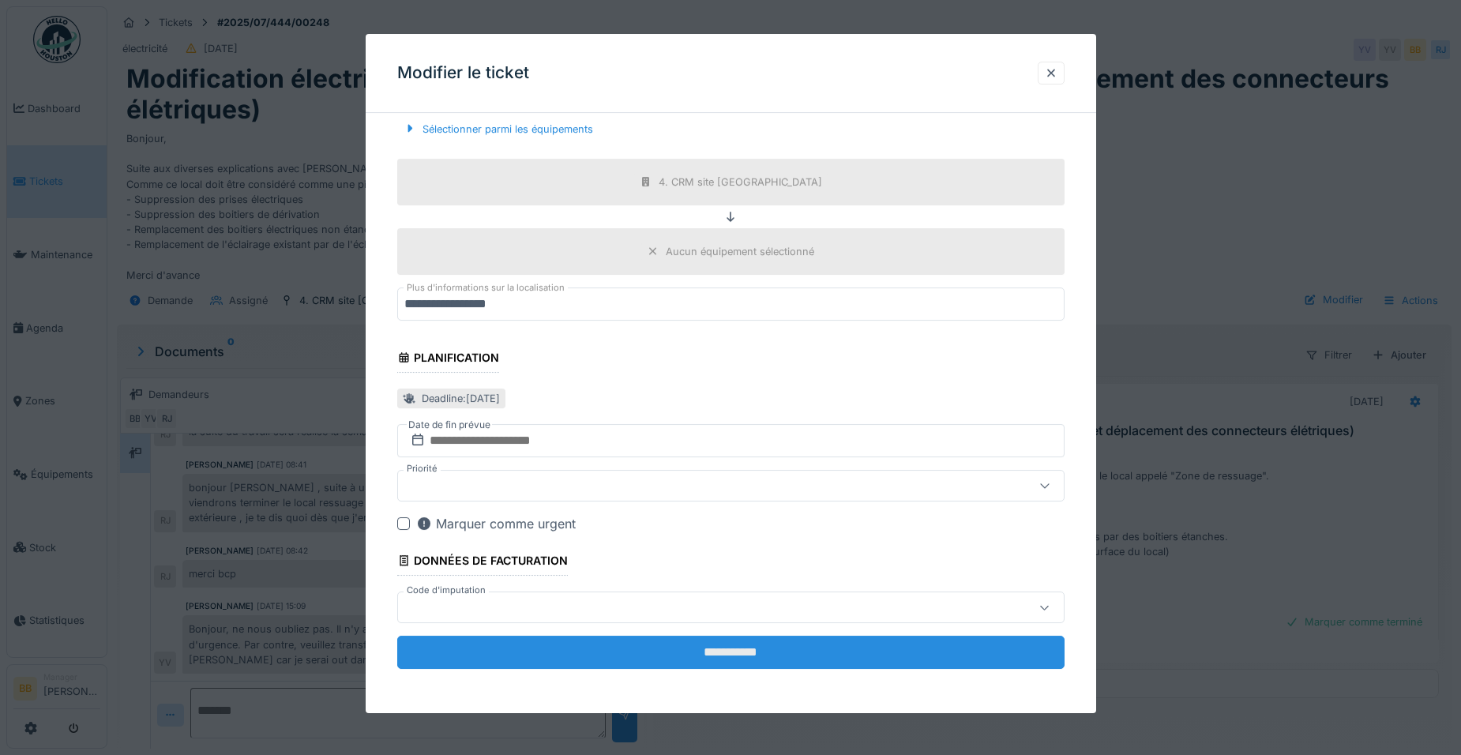
click at [655, 644] on input "**********" at bounding box center [730, 652] width 667 height 33
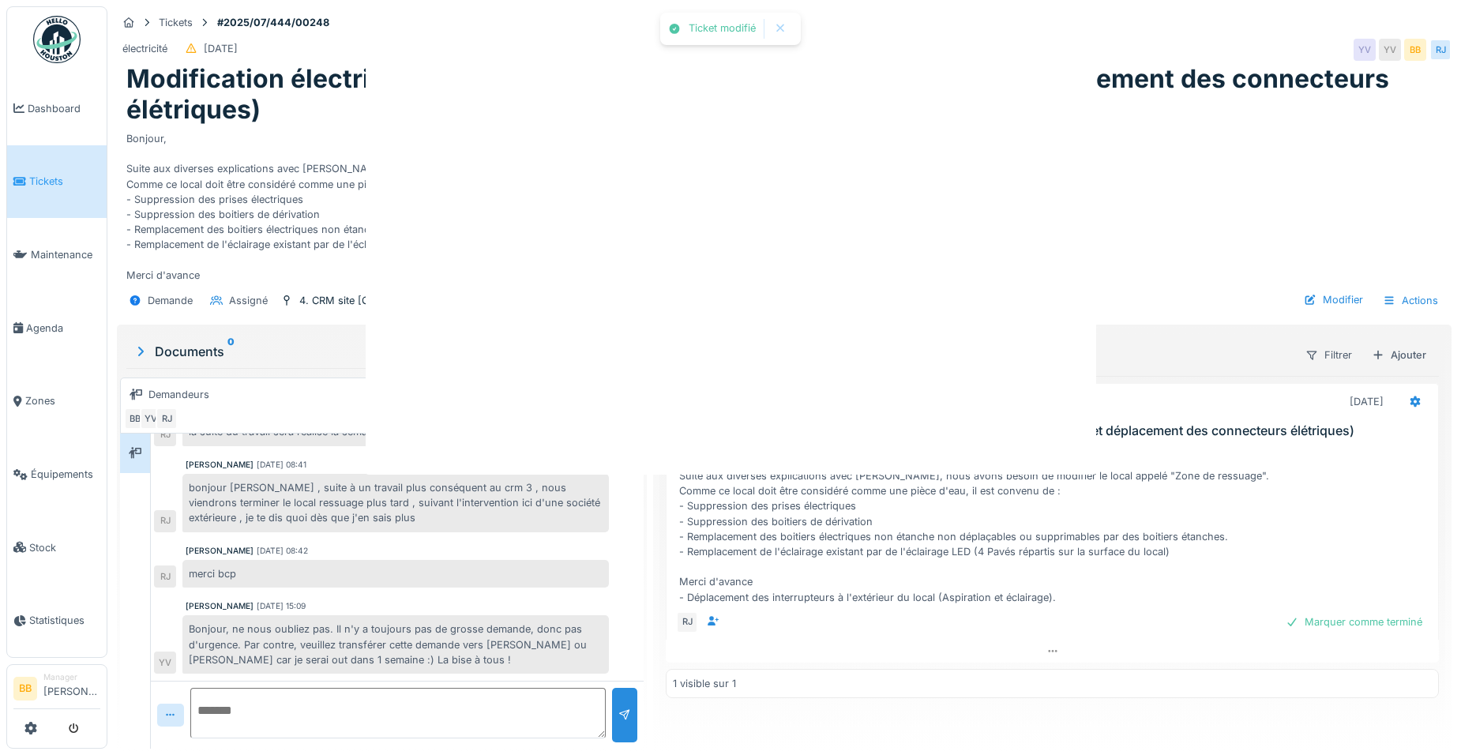
scroll to position [0, 0]
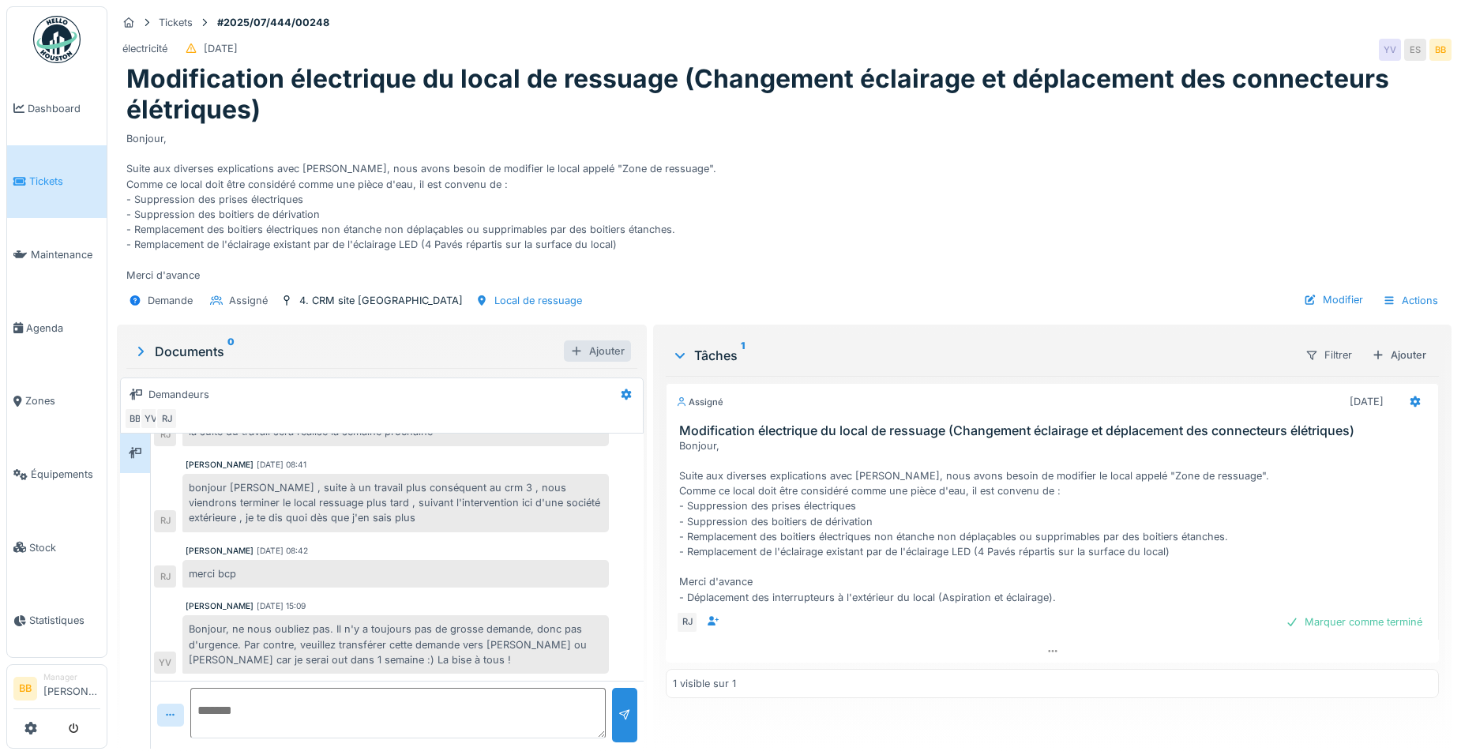
click at [589, 349] on div "Ajouter" at bounding box center [597, 350] width 67 height 21
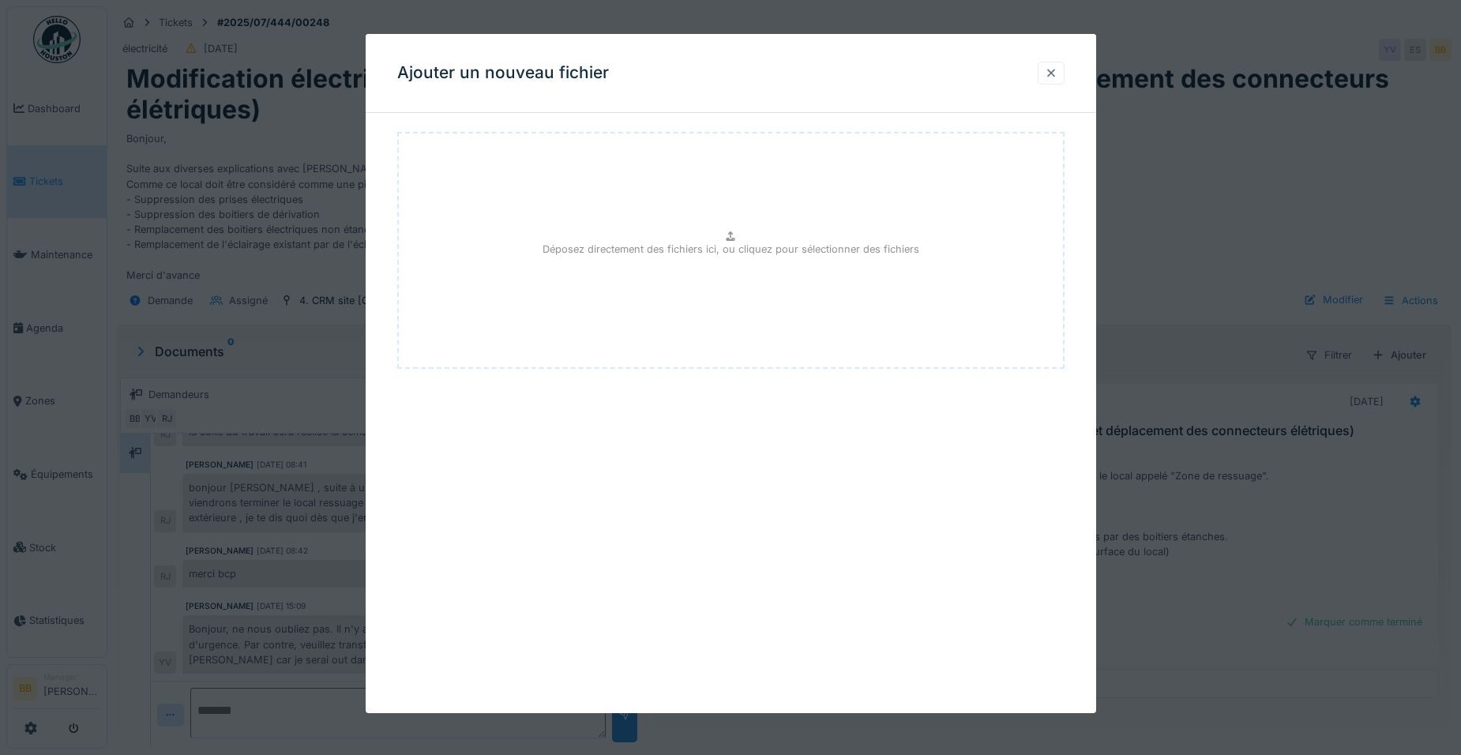
click at [1064, 73] on div at bounding box center [1051, 73] width 27 height 23
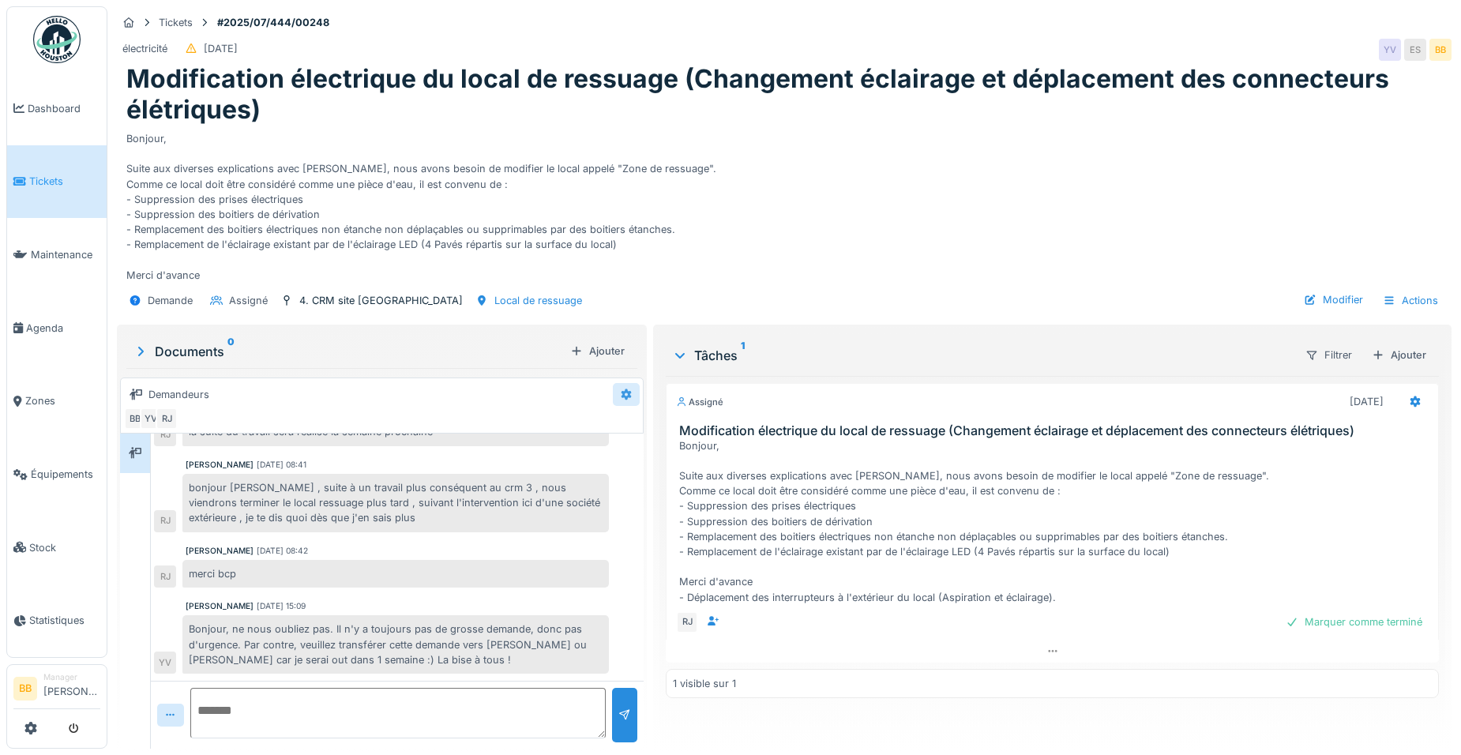
click at [621, 396] on icon at bounding box center [626, 394] width 10 height 11
click at [638, 423] on div "Modifier" at bounding box center [686, 430] width 148 height 24
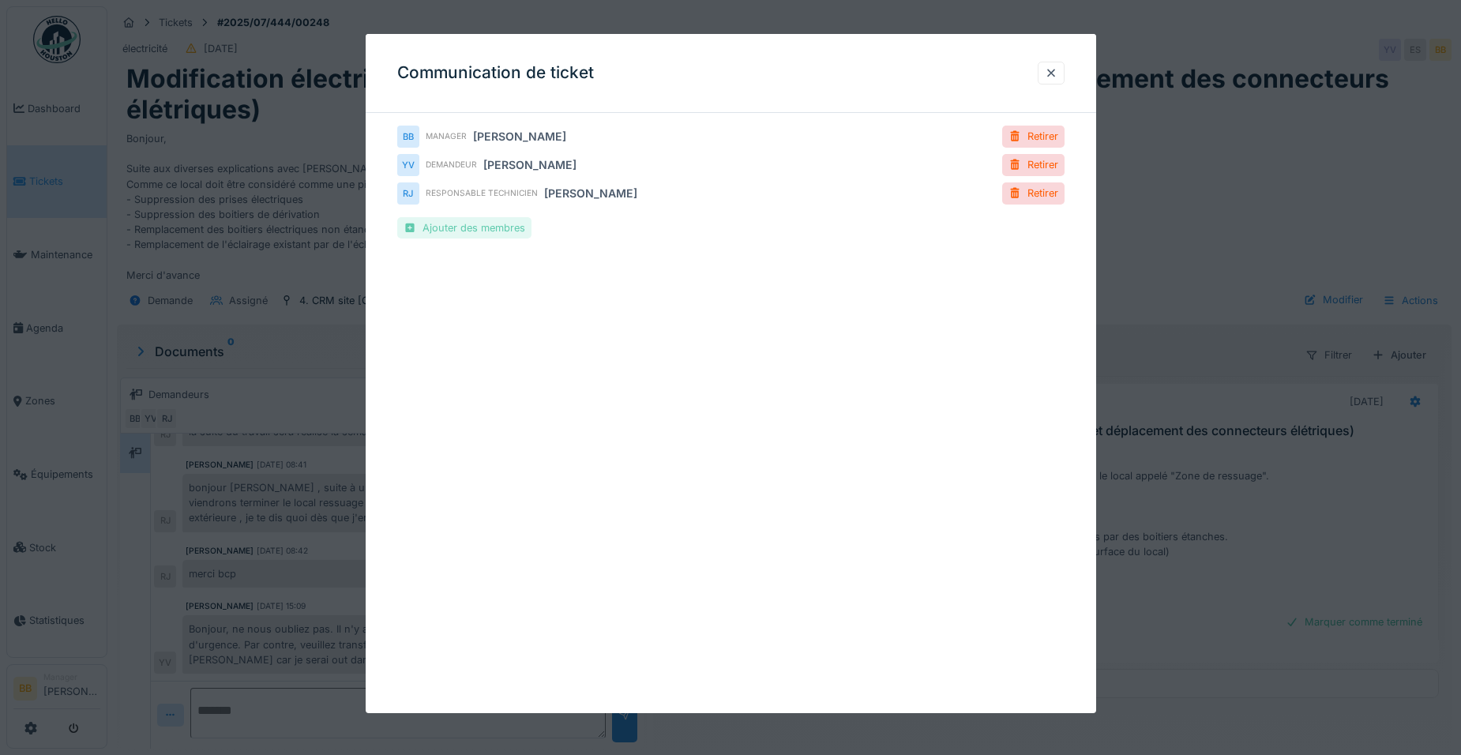
click at [504, 223] on div "Ajouter des membres" at bounding box center [464, 227] width 134 height 21
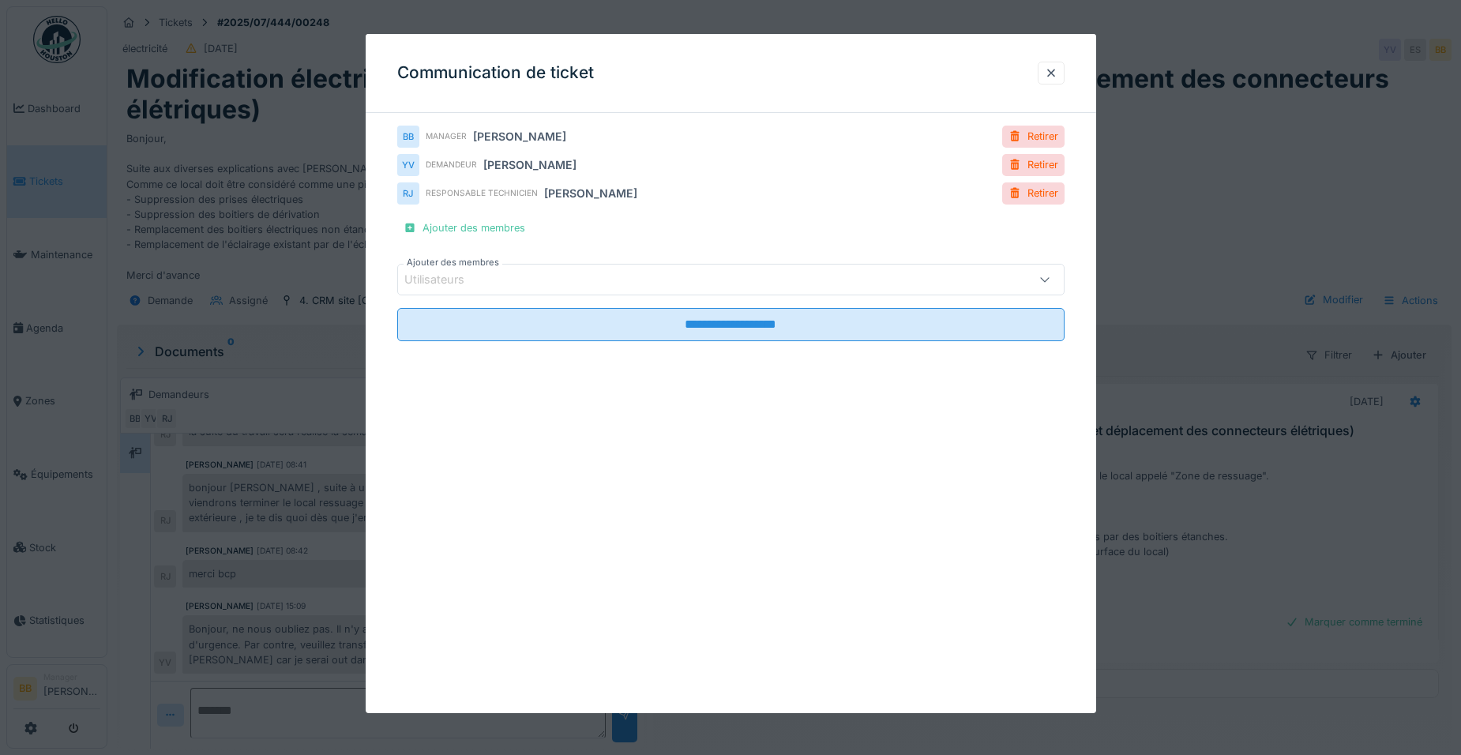
click at [497, 285] on div "Utilisateurs" at bounding box center [691, 279] width 575 height 17
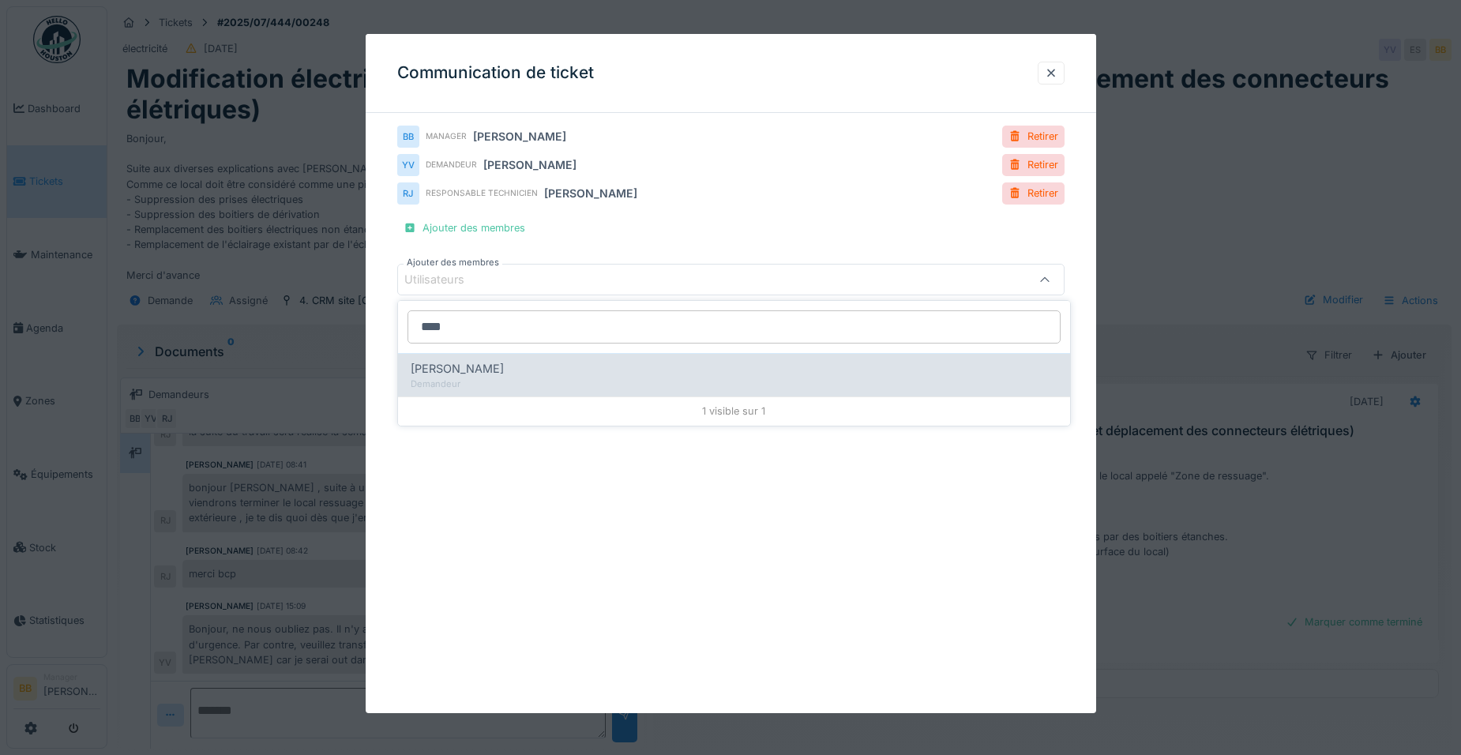
type input "****"
click at [473, 368] on span "[PERSON_NAME]" at bounding box center [457, 368] width 93 height 17
type input "*****"
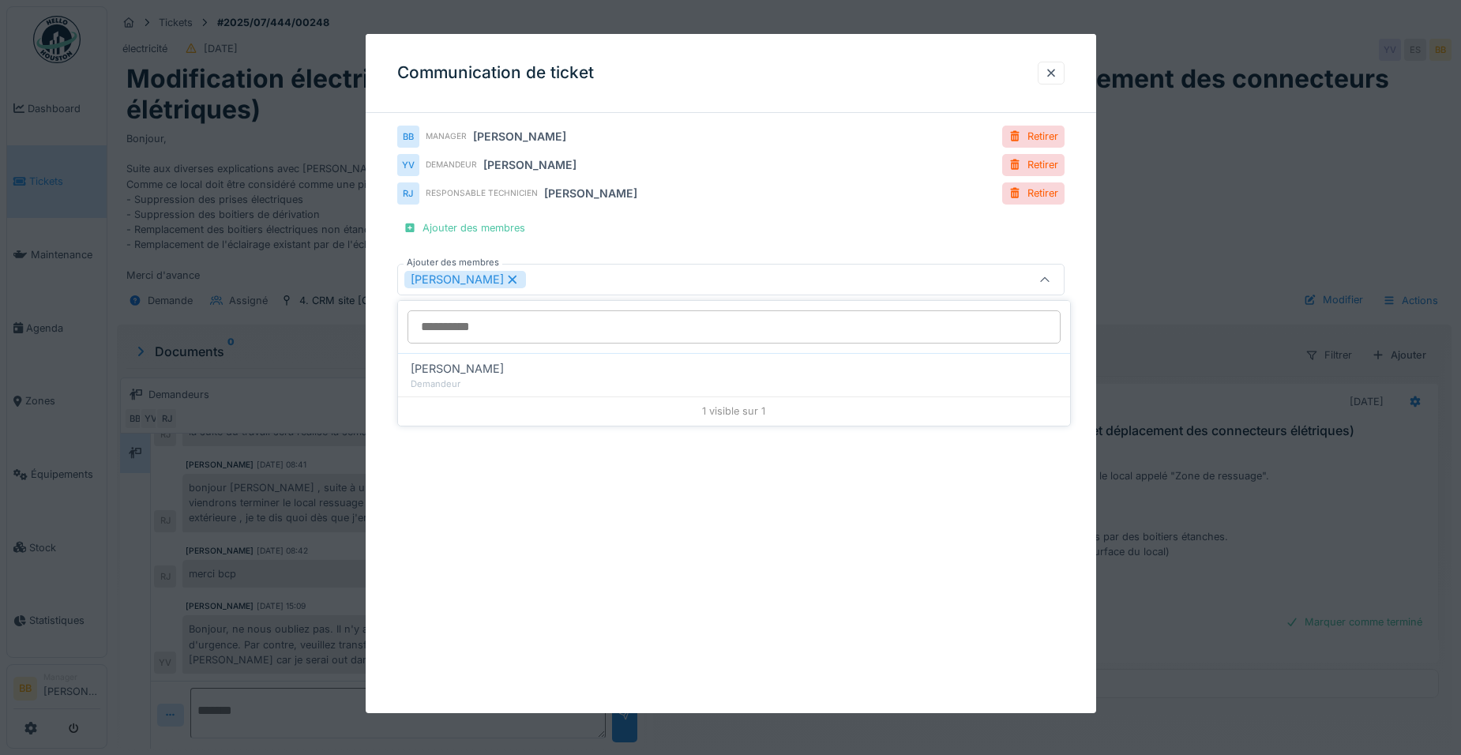
click at [757, 564] on div "**********" at bounding box center [731, 373] width 730 height 679
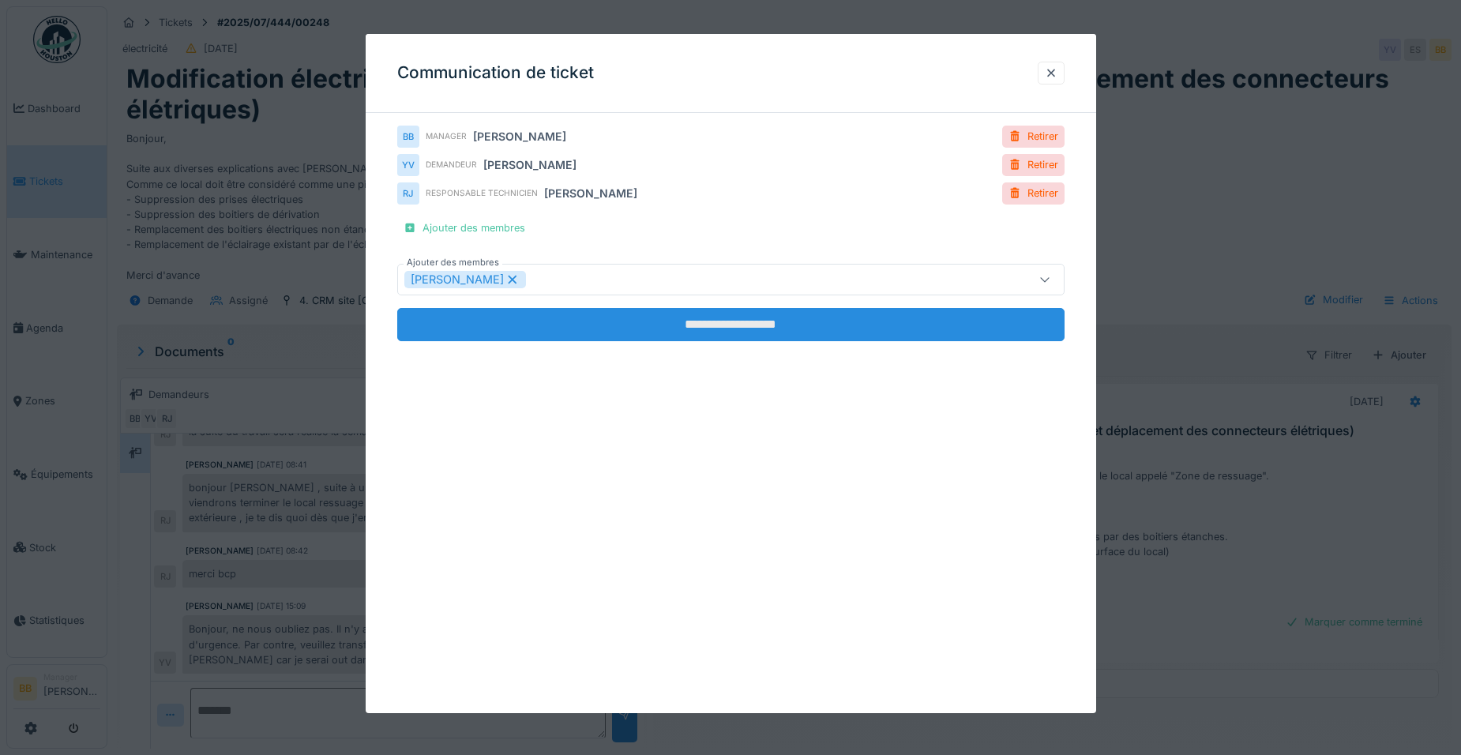
click at [770, 328] on input "**********" at bounding box center [730, 324] width 667 height 33
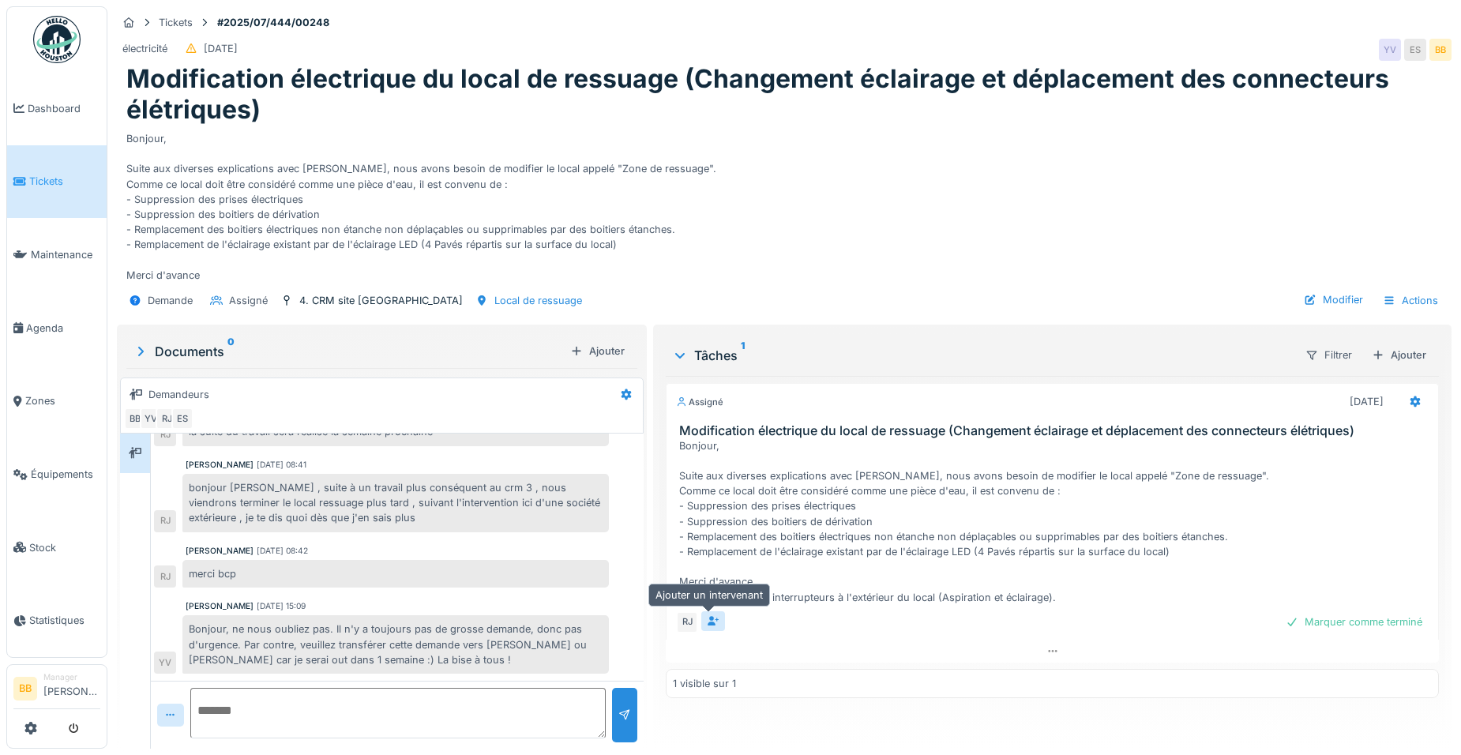
click at [708, 624] on icon at bounding box center [714, 621] width 12 height 10
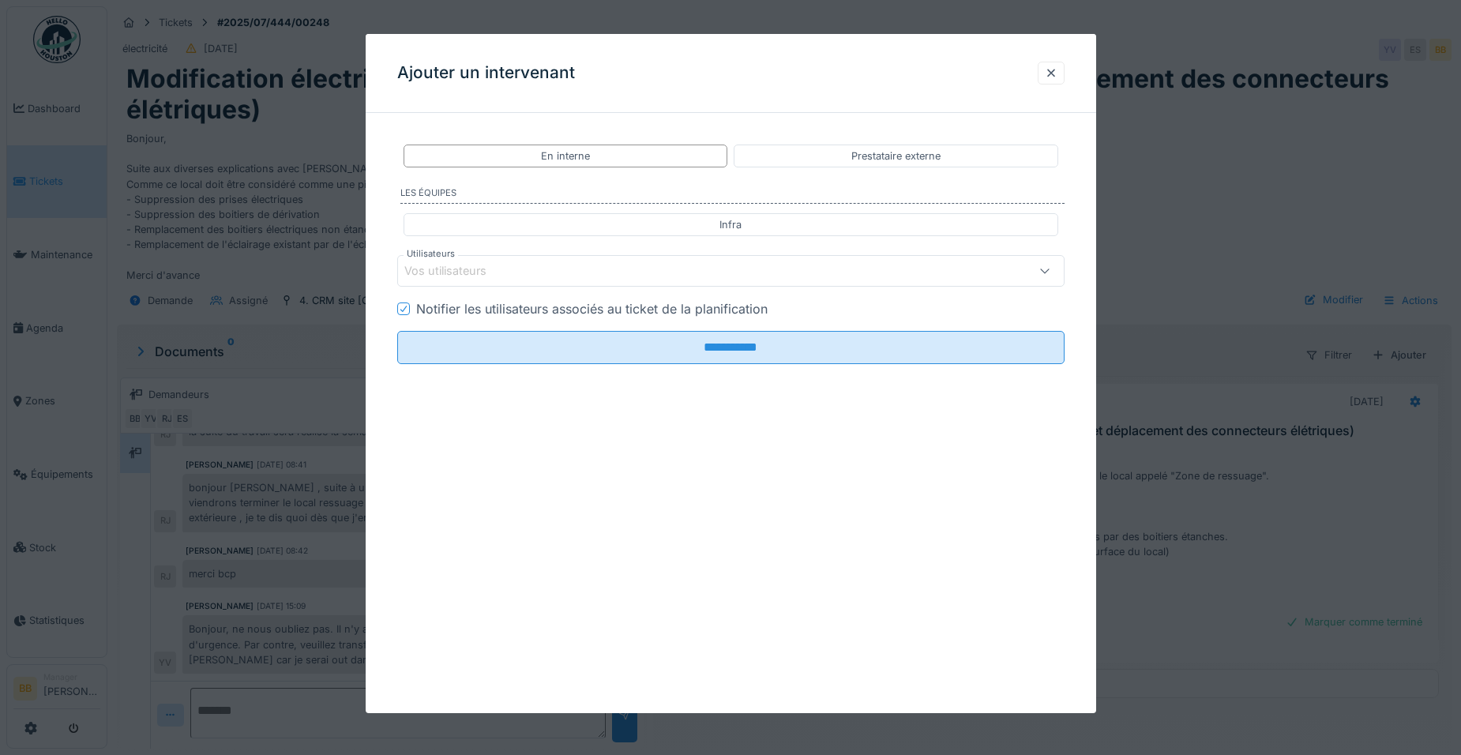
click at [490, 273] on div "Vos utilisateurs" at bounding box center [456, 270] width 104 height 17
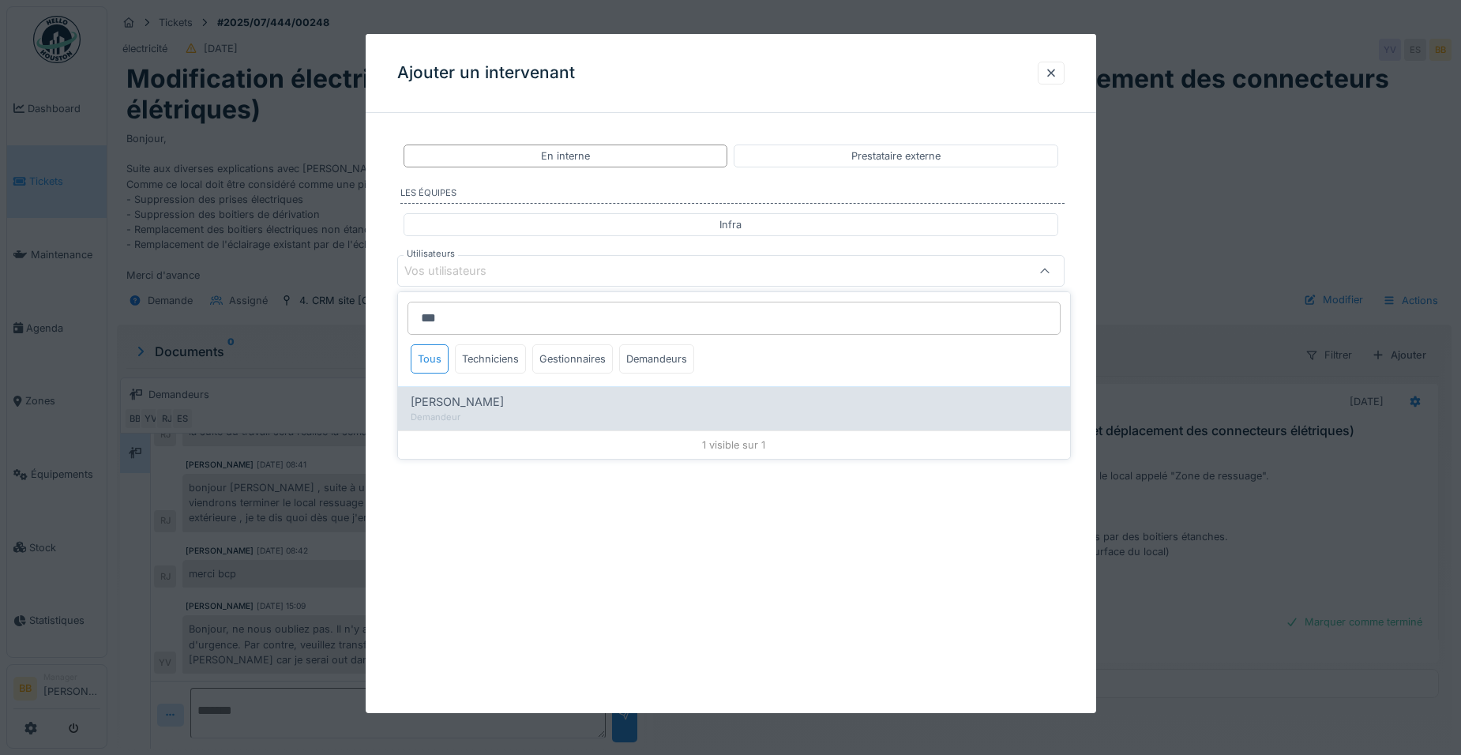
type input "***"
click at [452, 401] on span "[PERSON_NAME]" at bounding box center [457, 401] width 93 height 17
type input "*****"
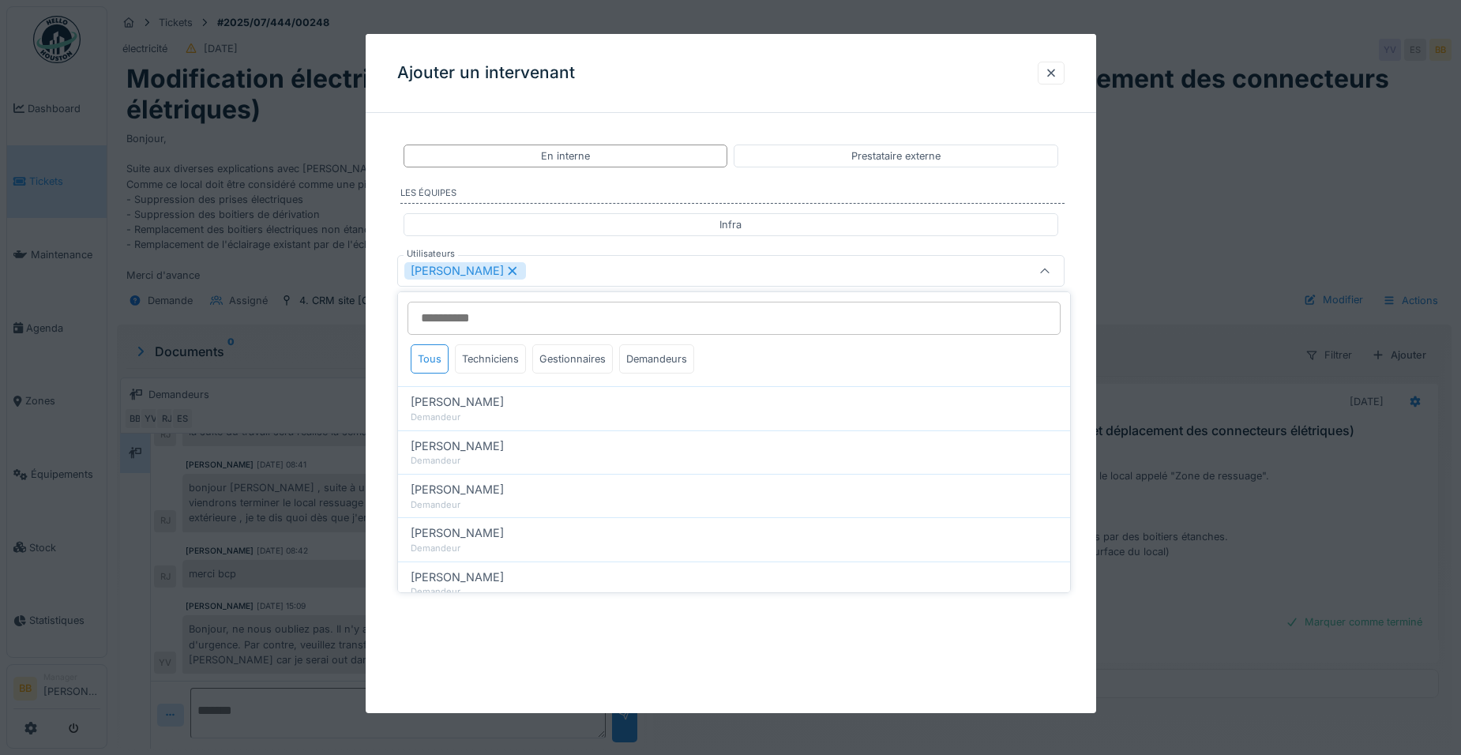
click at [640, 647] on div "**********" at bounding box center [731, 373] width 730 height 679
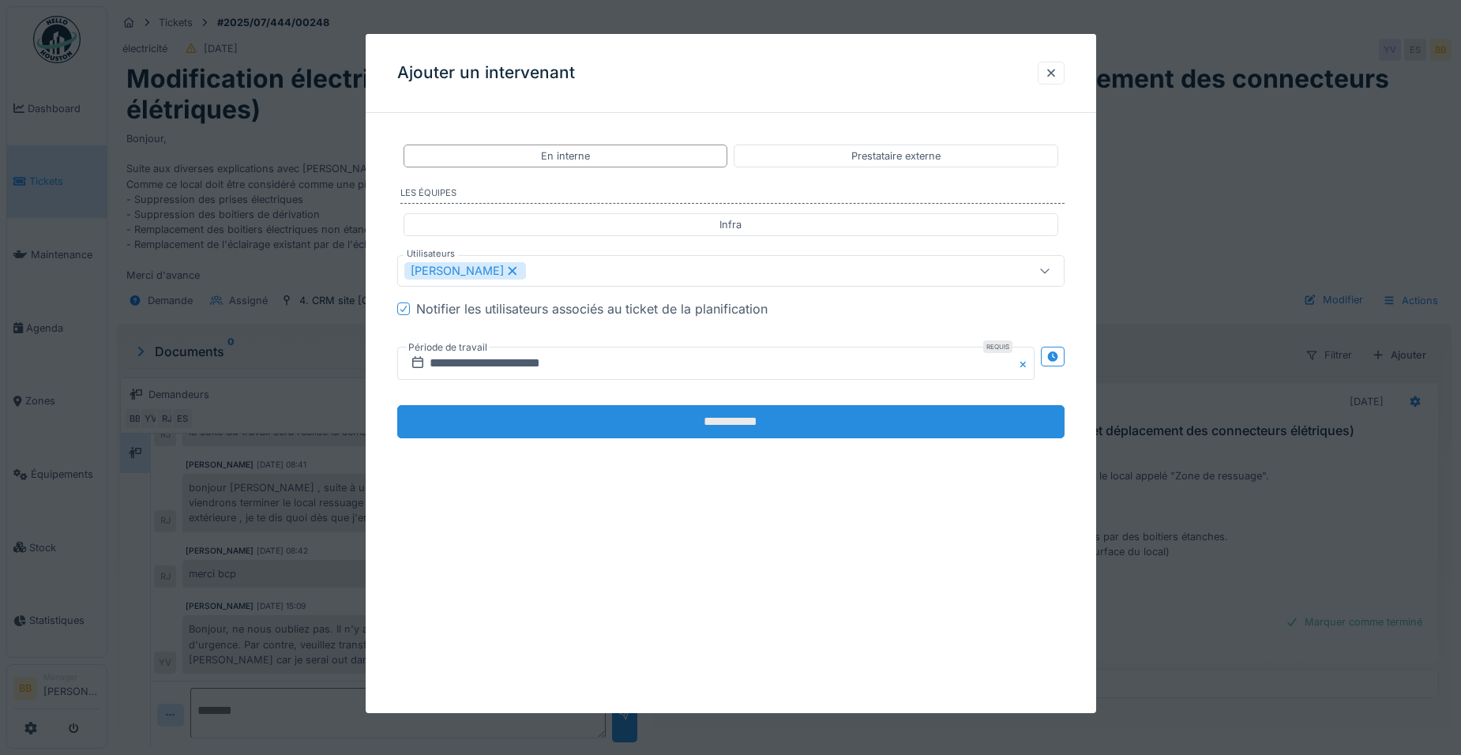
click at [711, 423] on input "**********" at bounding box center [730, 421] width 667 height 33
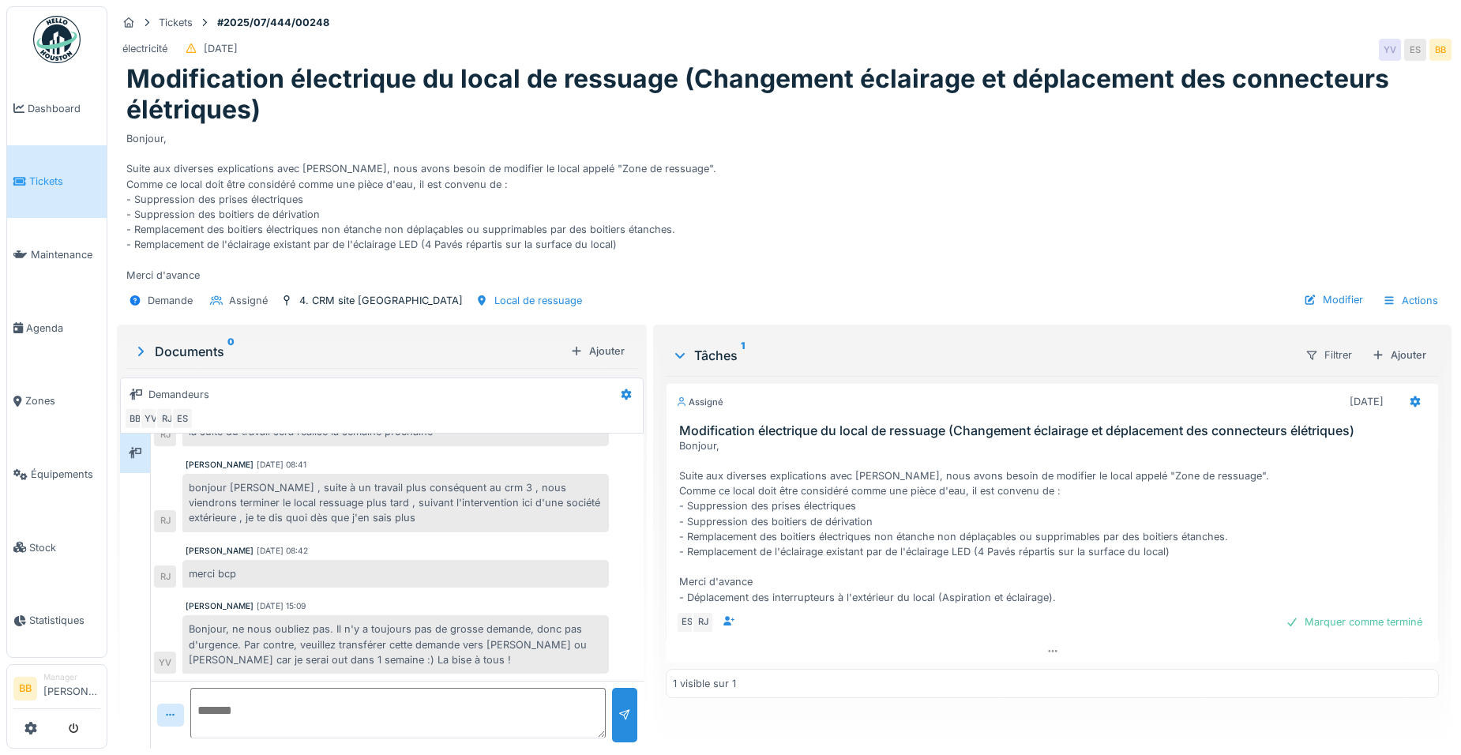
click at [324, 21] on strong "#2025/07/444/00248" at bounding box center [273, 22] width 125 height 15
drag, startPoint x: 330, startPoint y: 21, endPoint x: 228, endPoint y: 23, distance: 101.9
click at [228, 23] on strong "#2025/07/444/00248" at bounding box center [273, 22] width 125 height 15
click at [32, 116] on link "Dashboard" at bounding box center [56, 108] width 99 height 73
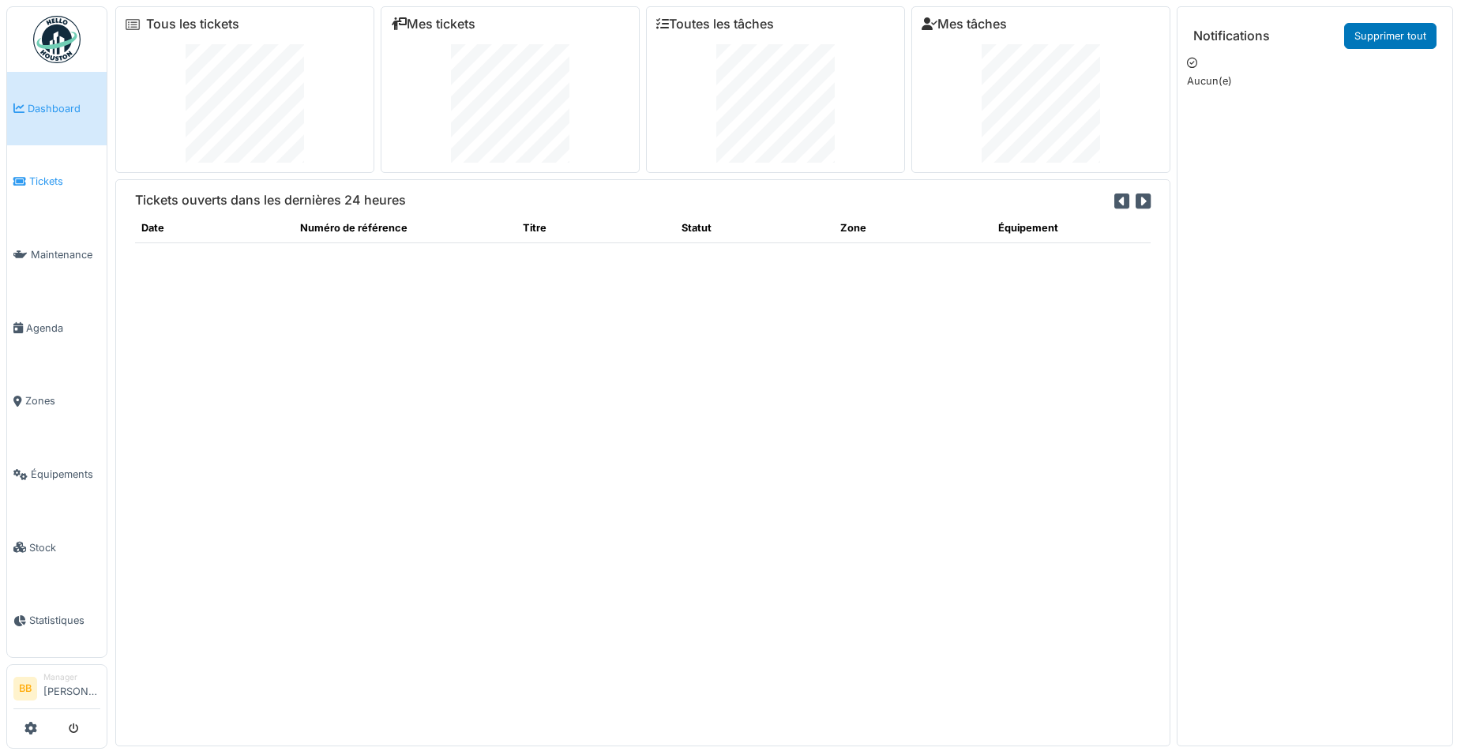
click at [24, 176] on icon at bounding box center [19, 181] width 13 height 11
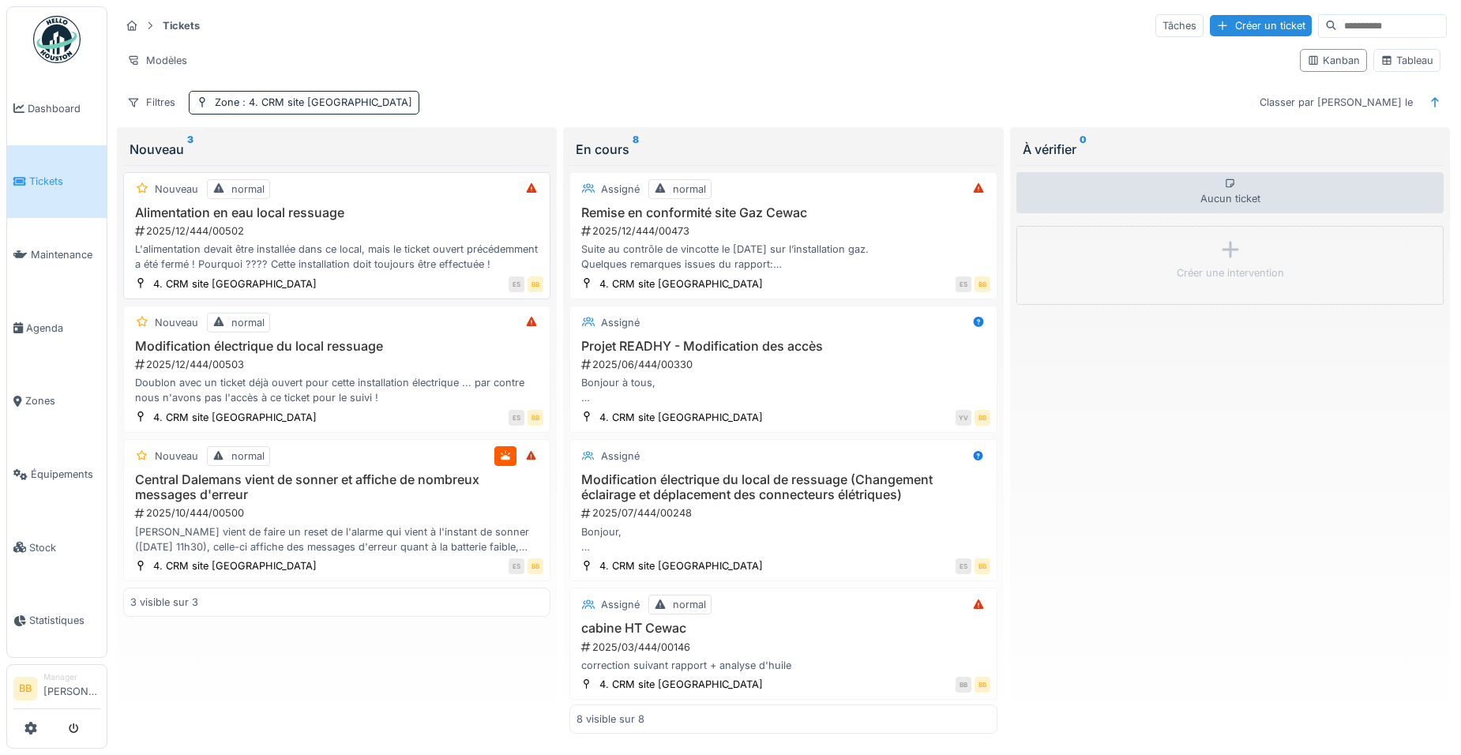
click at [271, 210] on h3 "Alimentation en eau local ressuage" at bounding box center [336, 212] width 413 height 15
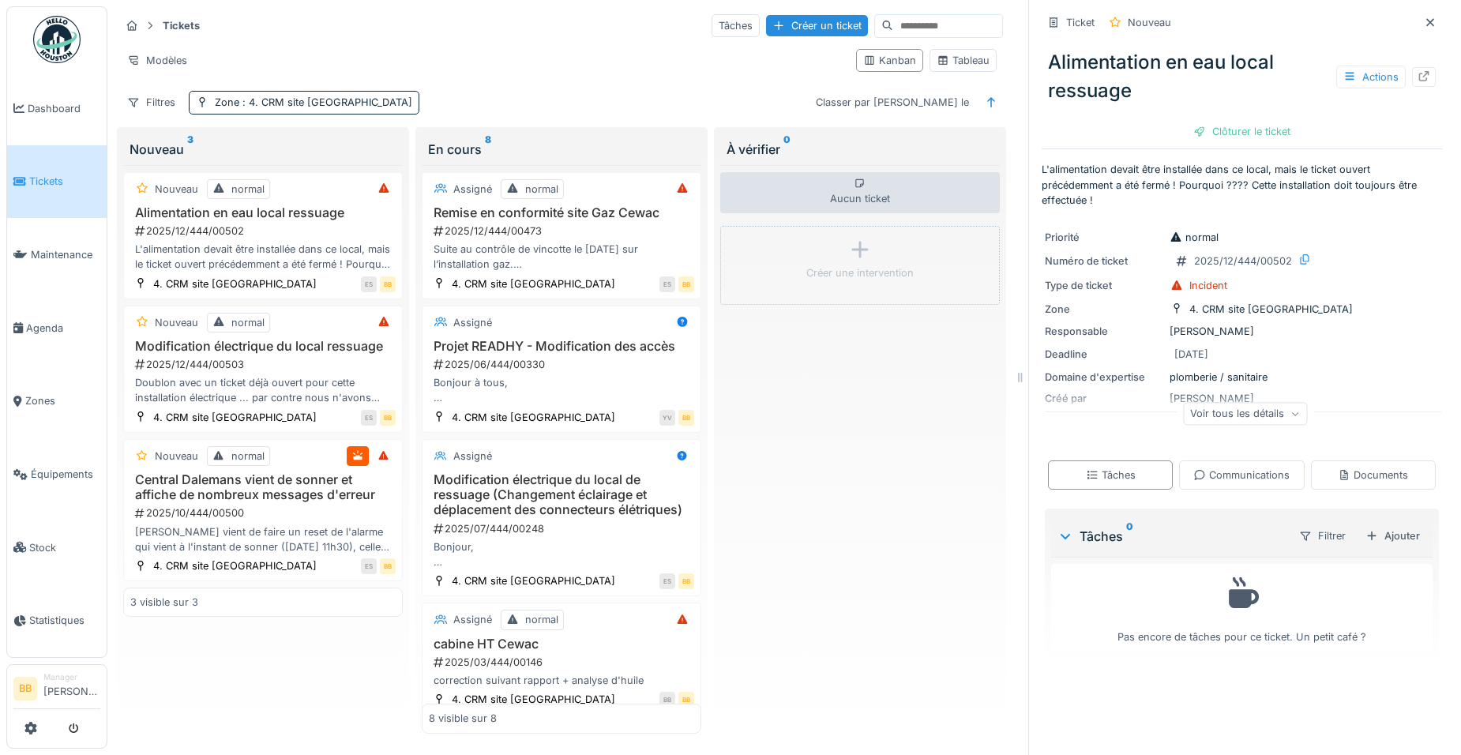
click at [268, 686] on div "Nouveau normal Alimentation en eau local ressuage 2025/12/444/00502 L'alimentat…" at bounding box center [263, 449] width 280 height 569
click at [266, 347] on h3 "Modification électrique du local ressuage" at bounding box center [262, 346] width 265 height 15
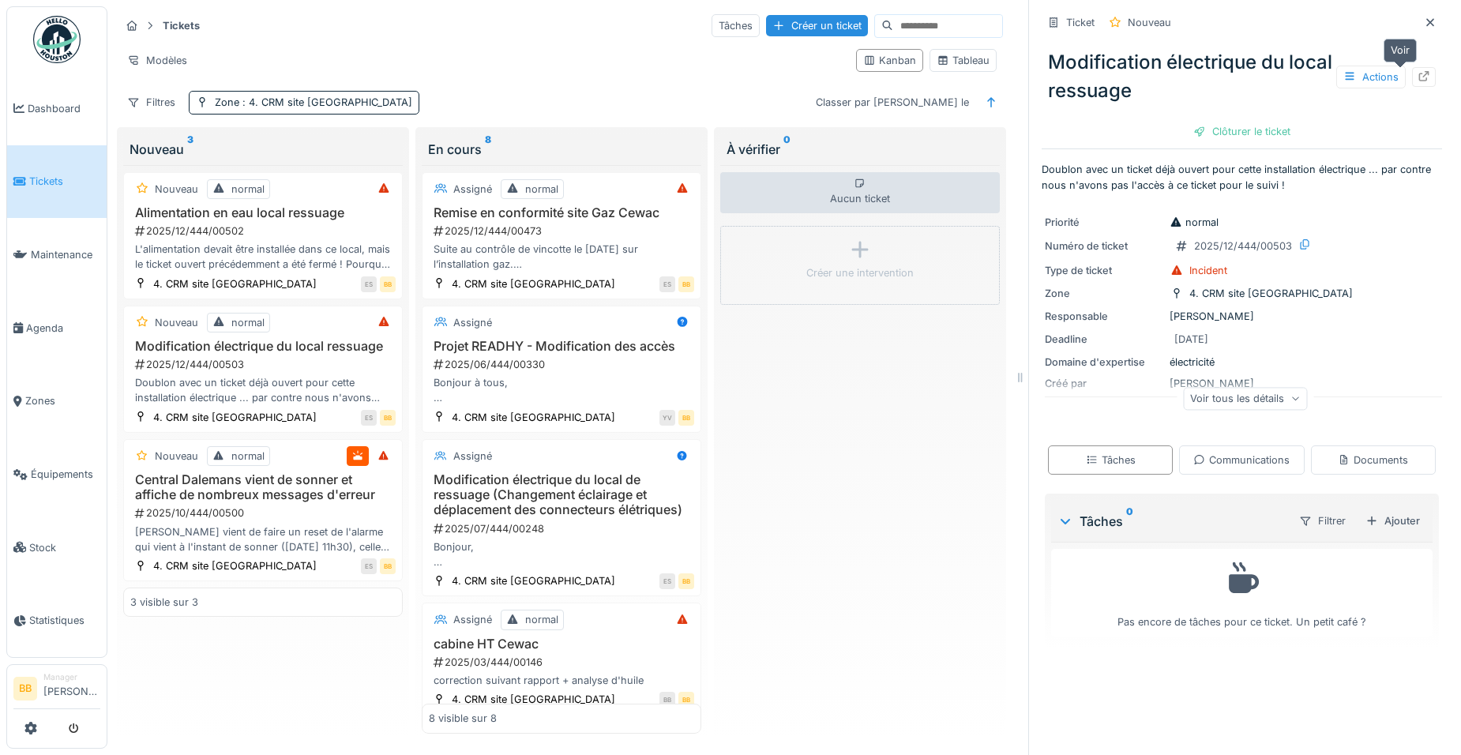
click at [1419, 77] on icon at bounding box center [1424, 76] width 10 height 10
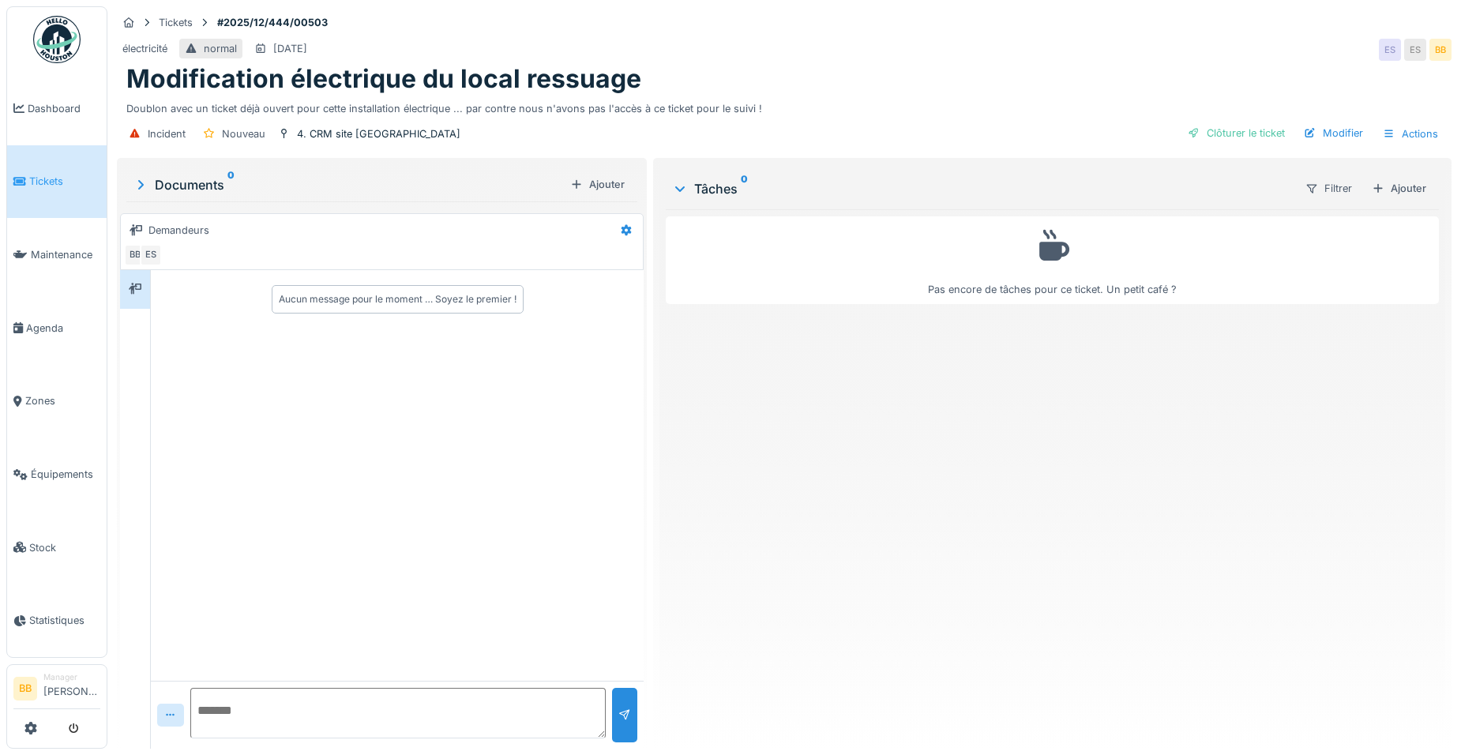
click at [354, 708] on textarea at bounding box center [397, 713] width 415 height 51
paste textarea "**********"
type textarea "**********"
click at [620, 728] on div at bounding box center [624, 715] width 25 height 54
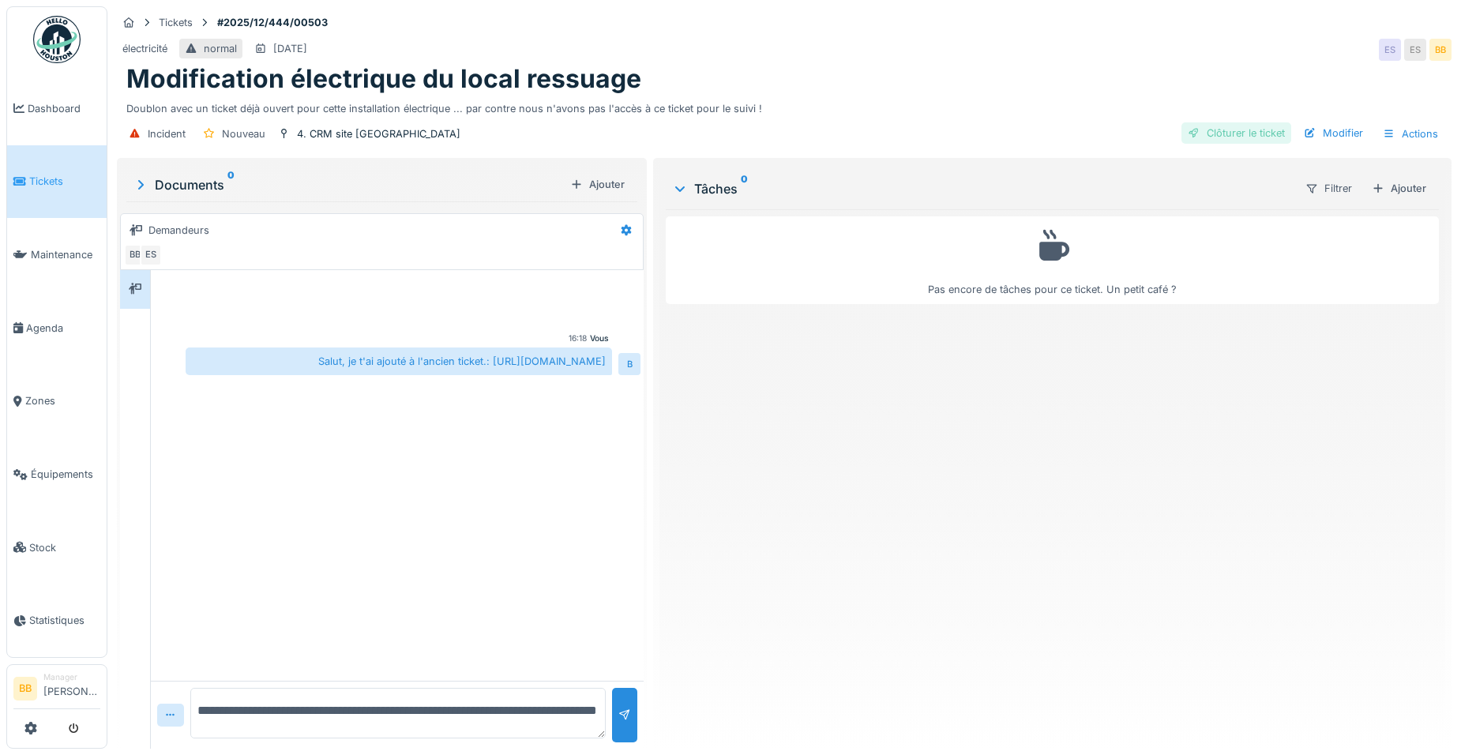
click at [1244, 134] on div "Clôturer le ticket" at bounding box center [1236, 132] width 110 height 21
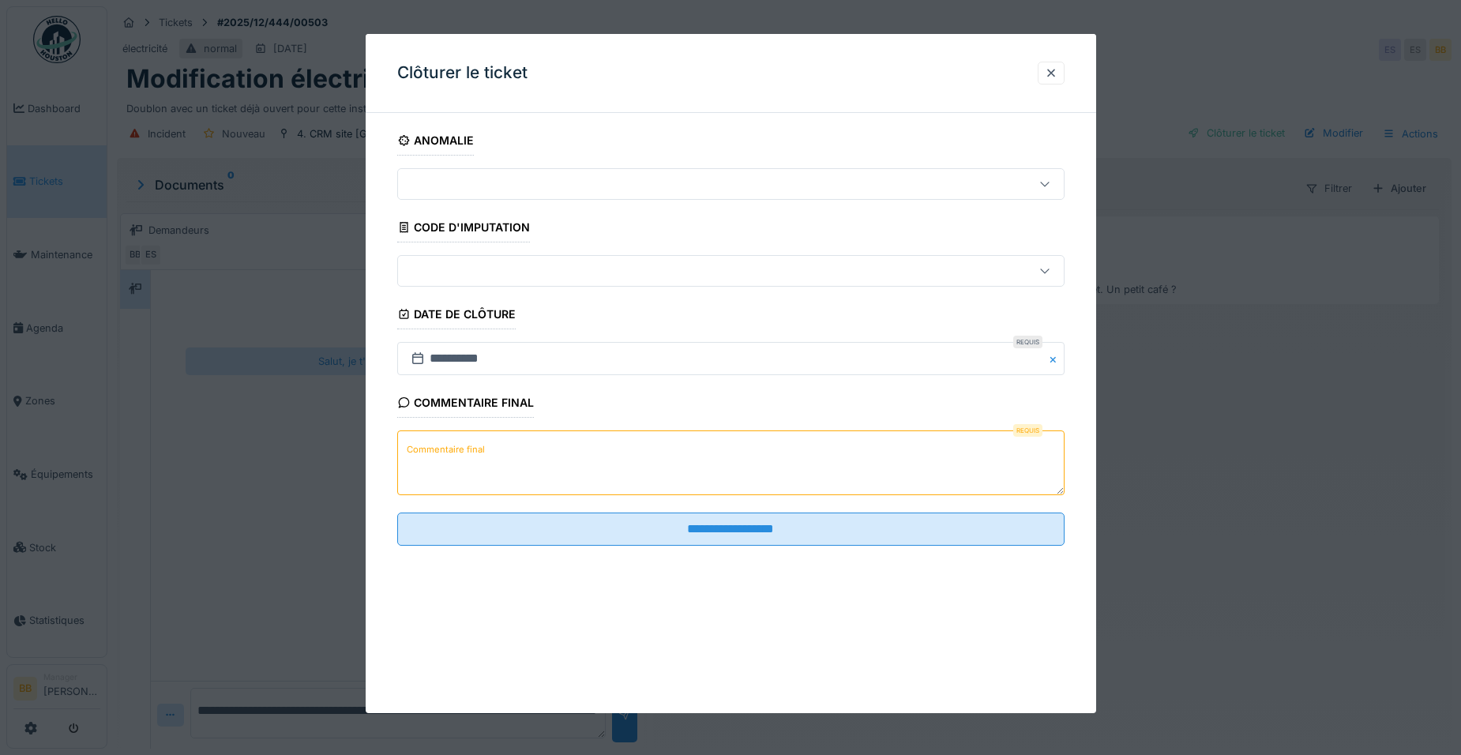
click at [502, 440] on textarea "Commentaire final" at bounding box center [730, 462] width 667 height 65
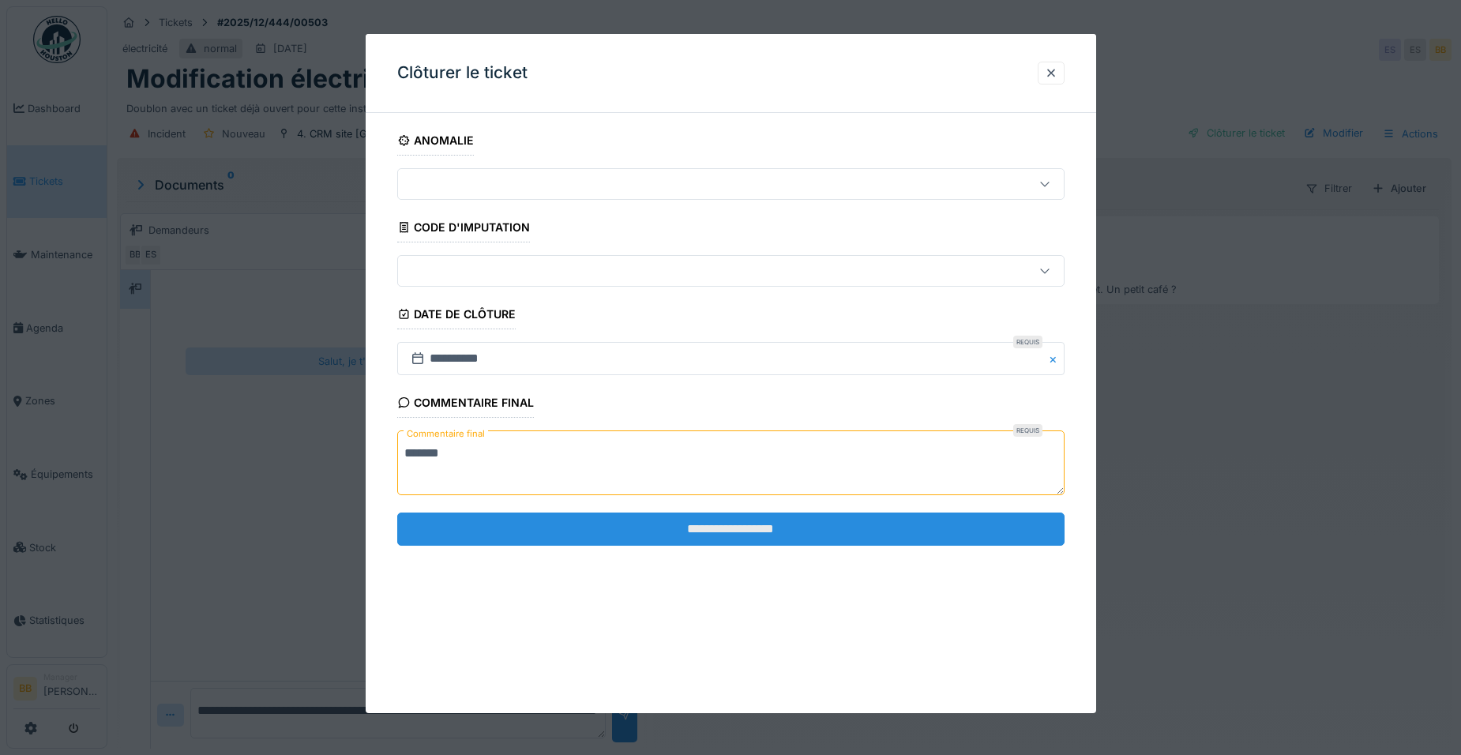
type textarea "*******"
click at [511, 531] on input "**********" at bounding box center [730, 528] width 667 height 33
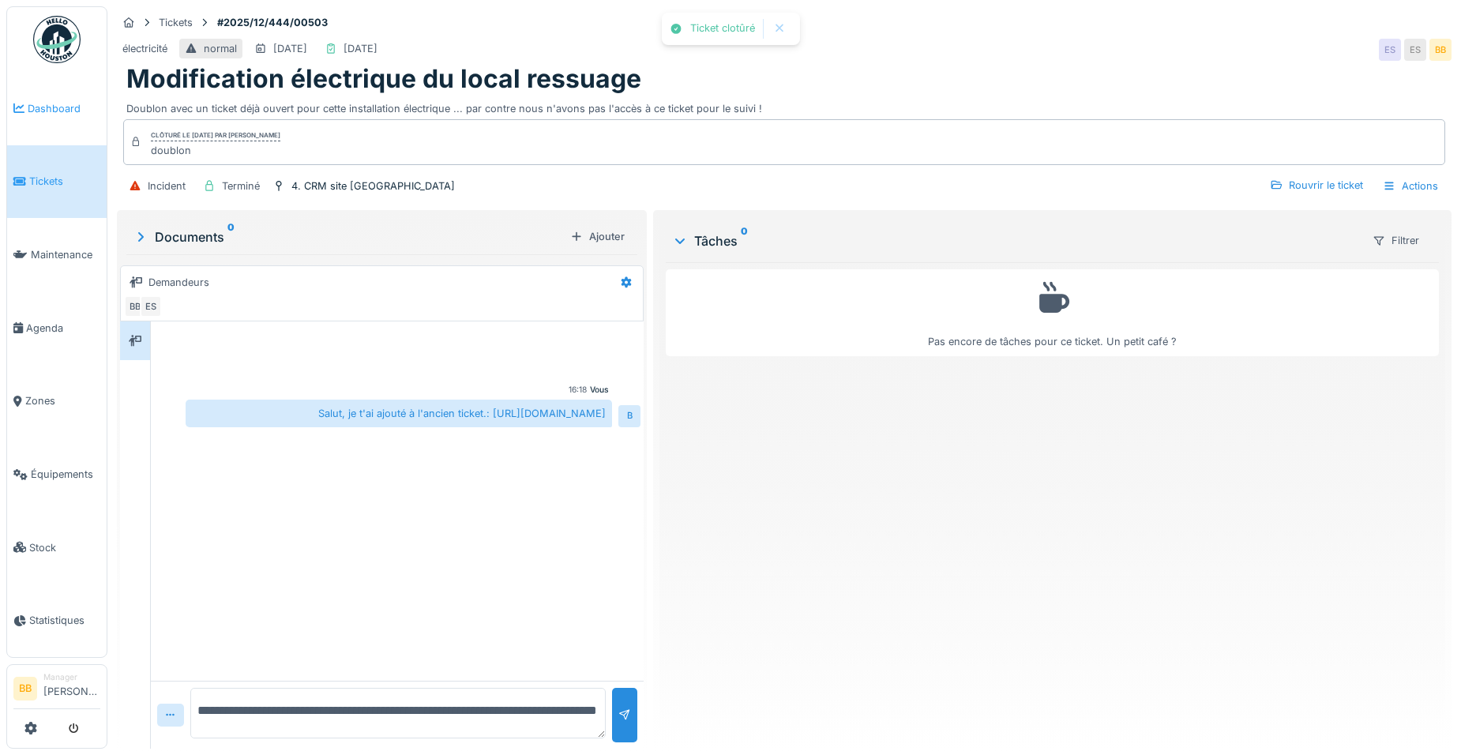
click at [51, 104] on span "Dashboard" at bounding box center [64, 108] width 73 height 15
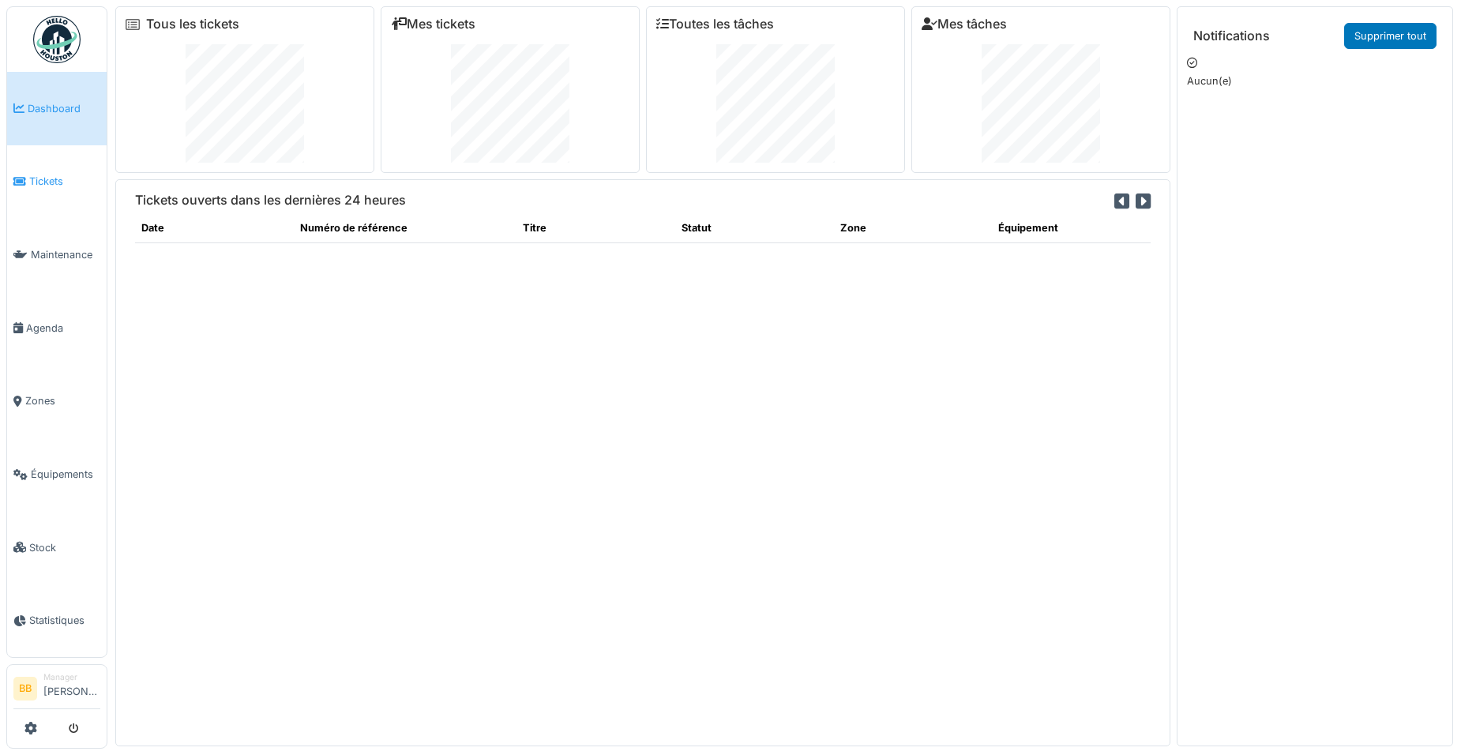
click at [58, 181] on span "Tickets" at bounding box center [64, 181] width 71 height 15
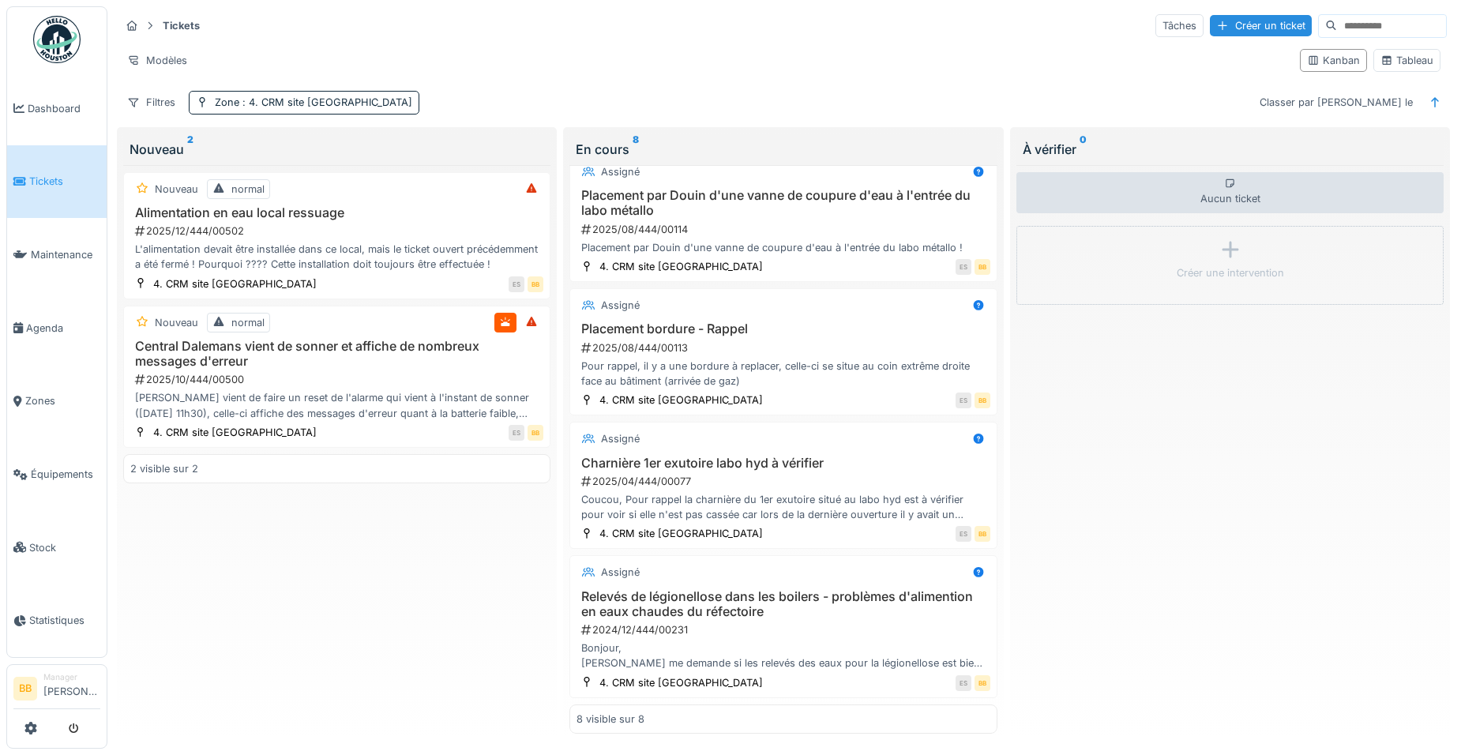
scroll to position [9, 0]
click at [152, 107] on div "Tickets Tâches Créer un ticket Modèles Kanban Tableau Filtres Zone : 4. CRM sit…" at bounding box center [783, 63] width 1339 height 115
click at [153, 99] on div "Filtres" at bounding box center [151, 102] width 62 height 23
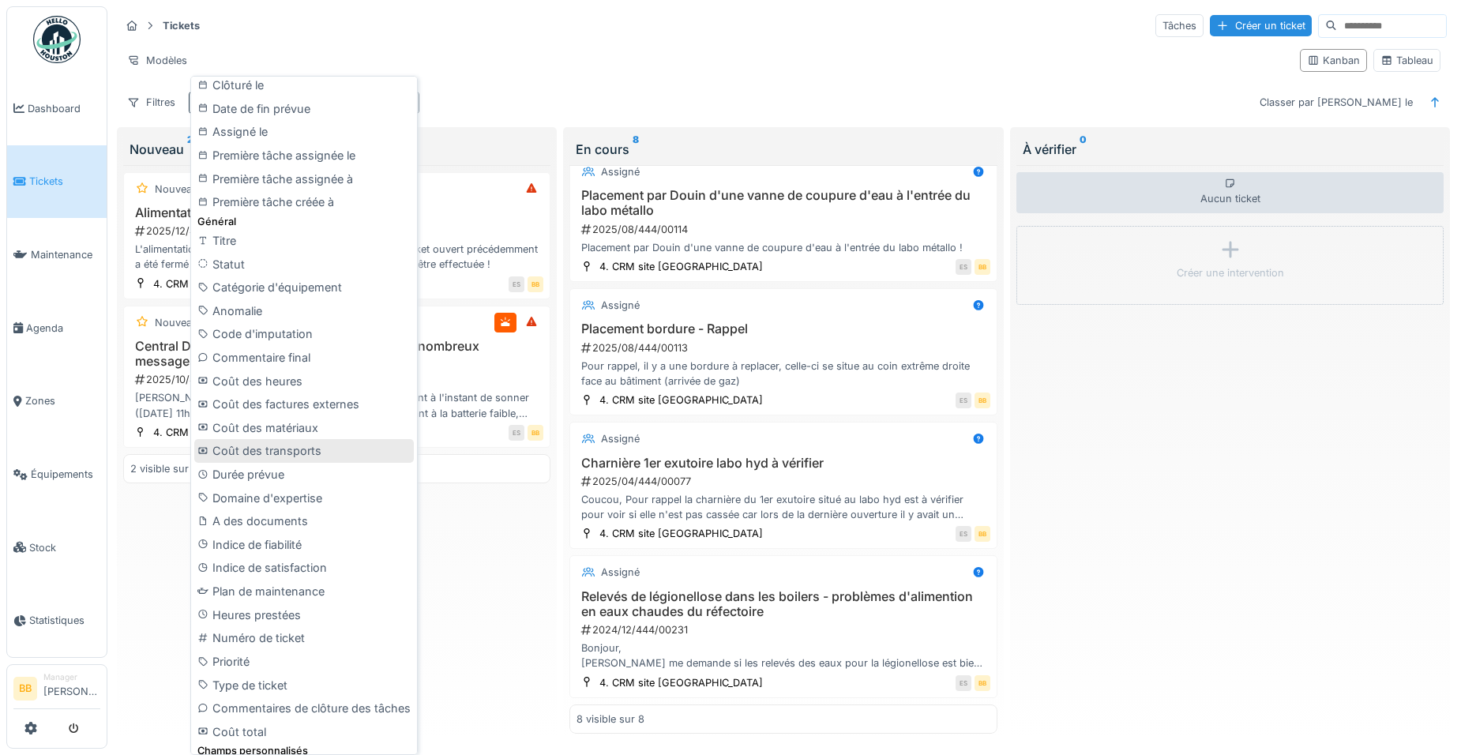
scroll to position [377, 0]
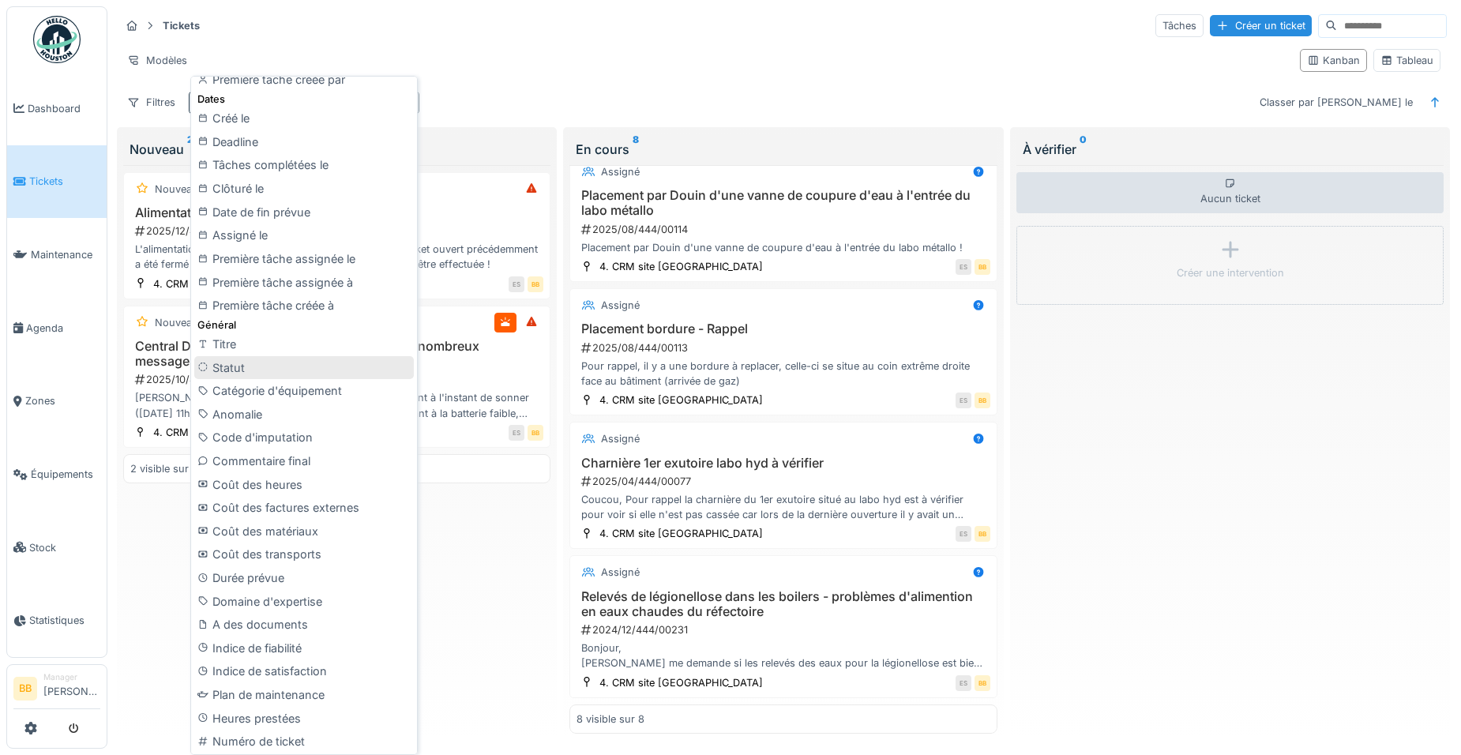
click at [254, 365] on div "Statut" at bounding box center [304, 368] width 220 height 24
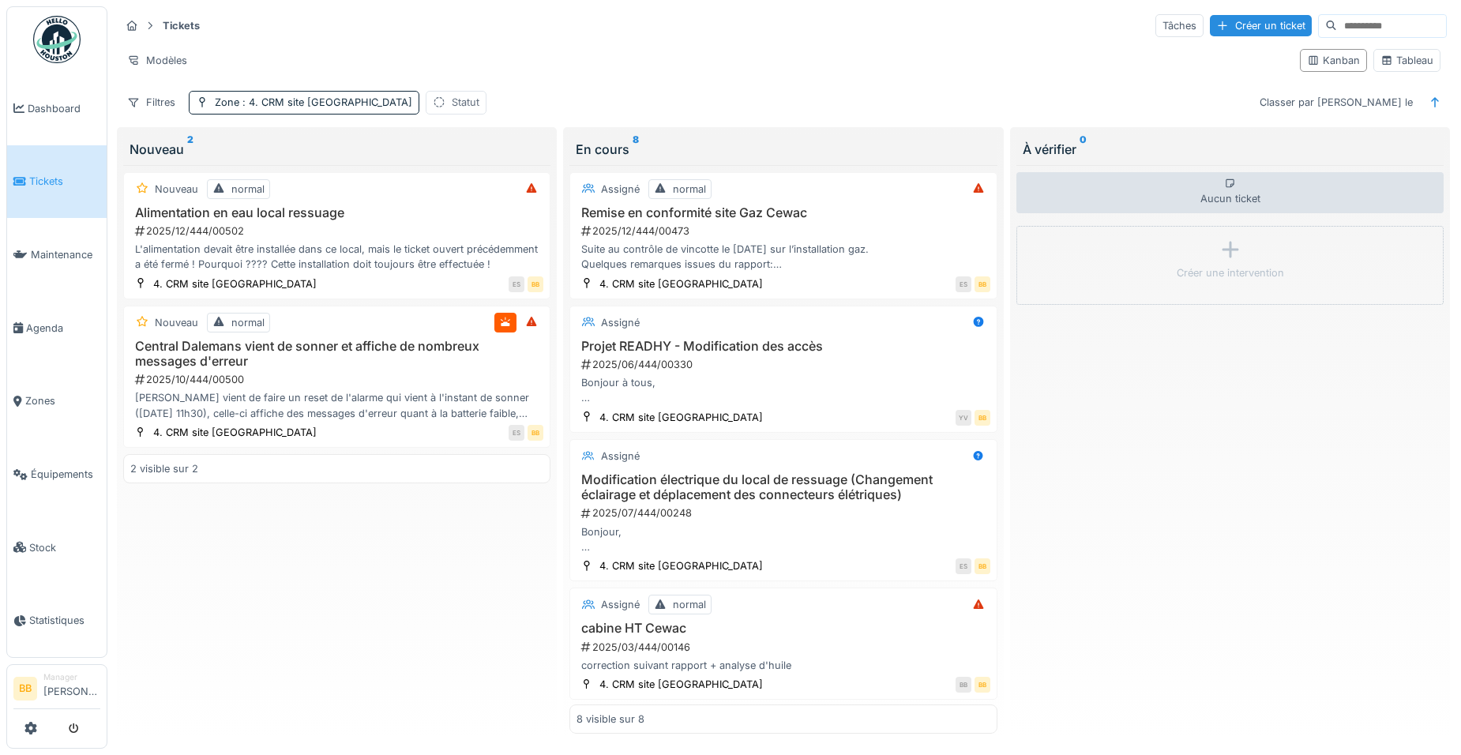
click at [452, 106] on div "Statut" at bounding box center [466, 102] width 28 height 15
click at [511, 180] on icon at bounding box center [506, 177] width 13 height 10
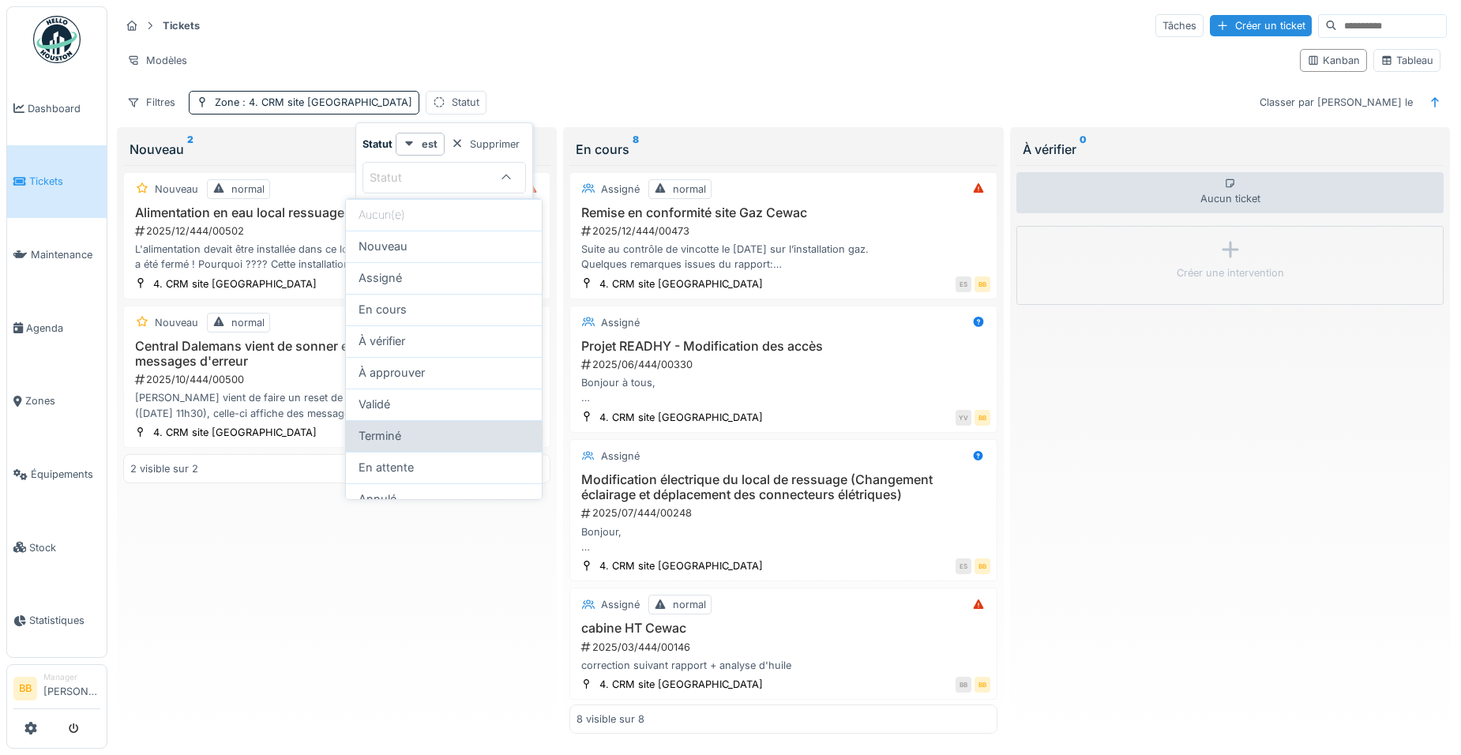
click at [443, 428] on div "Terminé" at bounding box center [444, 435] width 171 height 17
type input "******"
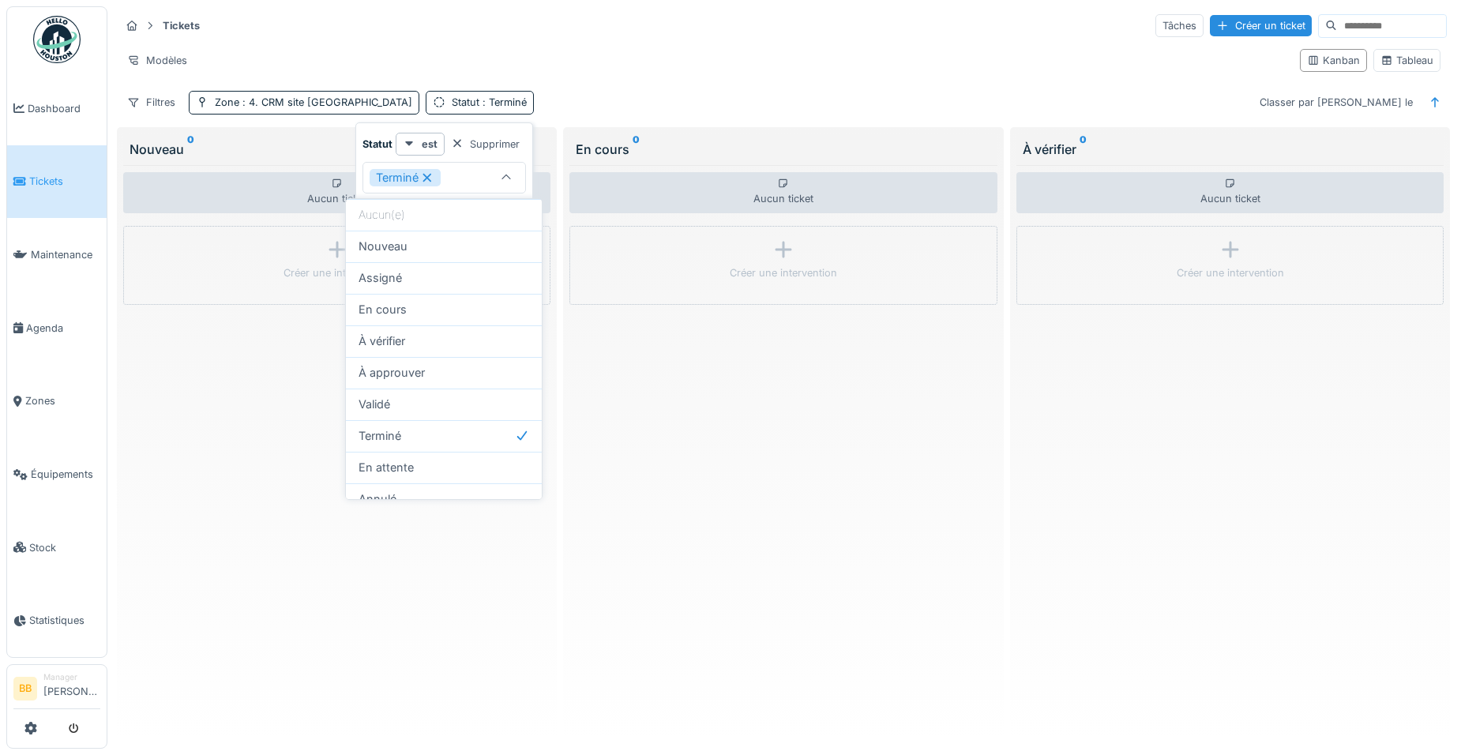
click at [594, 577] on div "Aucun ticket Créer une intervention" at bounding box center [782, 449] width 427 height 569
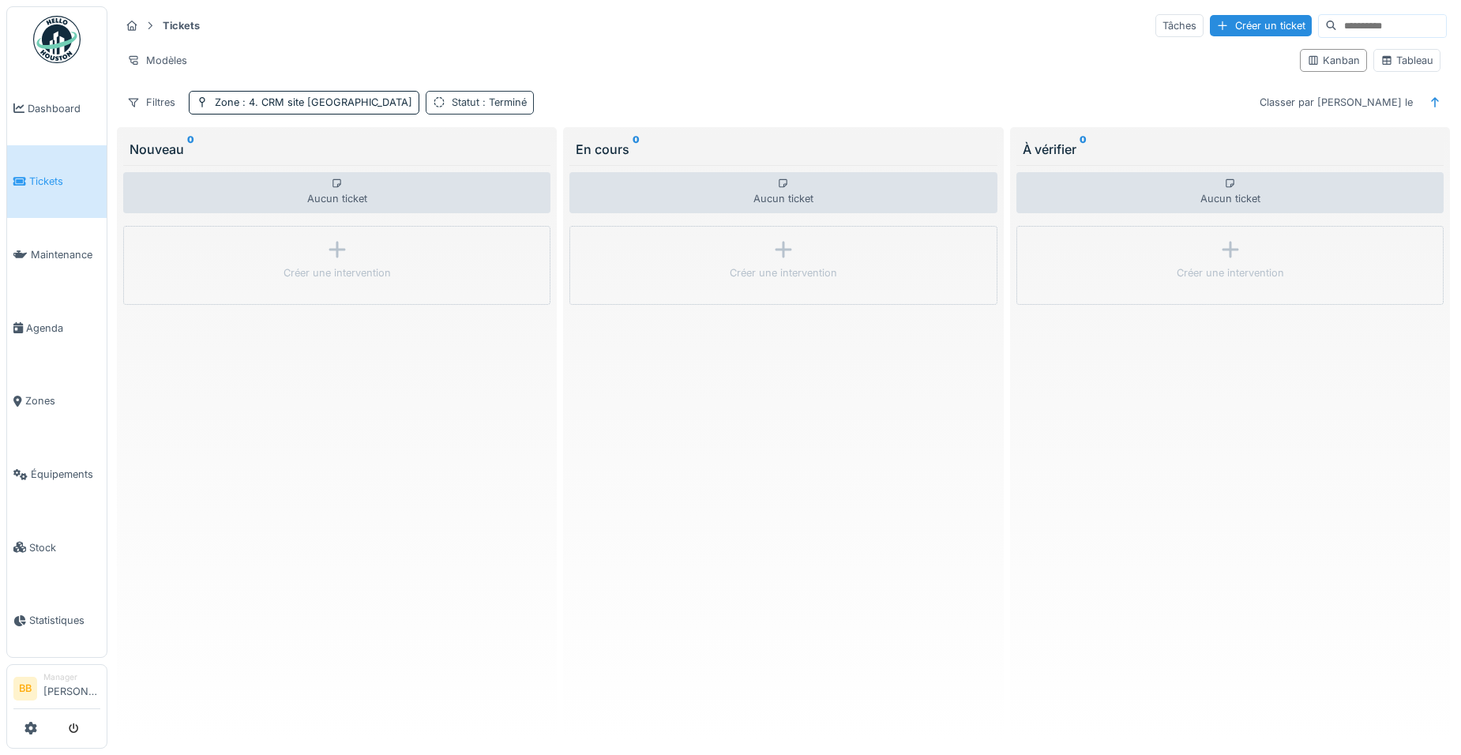
click at [452, 107] on div "Statut : Terminé" at bounding box center [489, 102] width 75 height 15
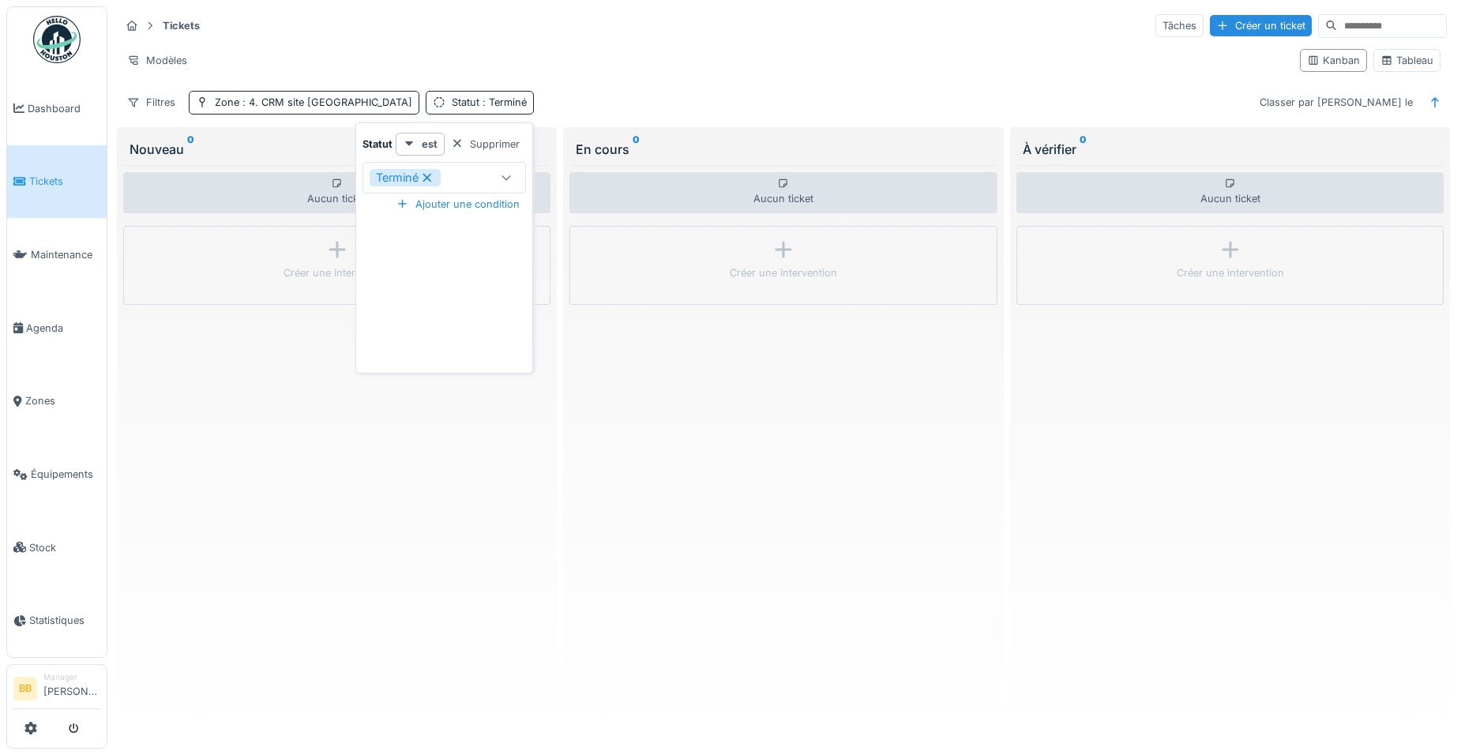
click at [502, 177] on icon at bounding box center [506, 177] width 9 height 5
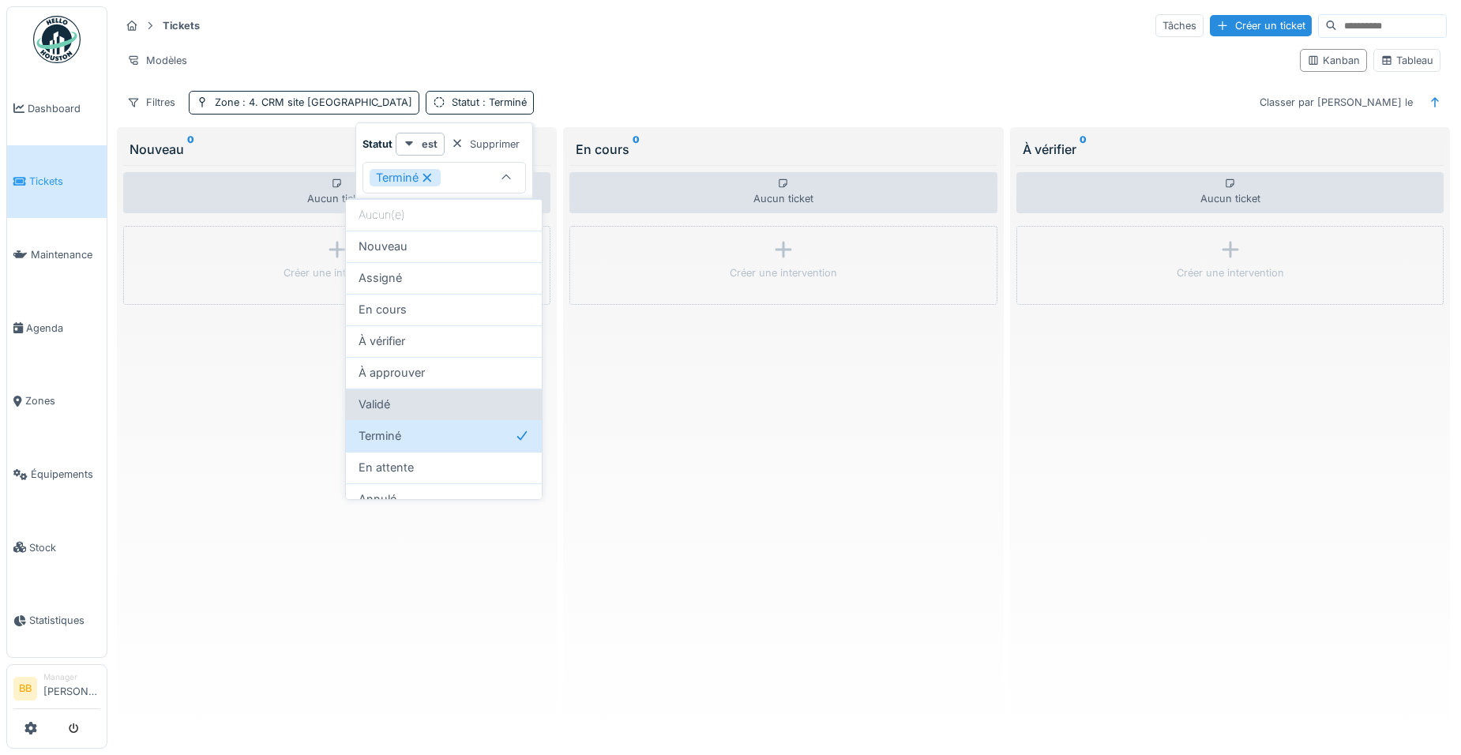
click at [438, 401] on div "Validé" at bounding box center [444, 404] width 171 height 17
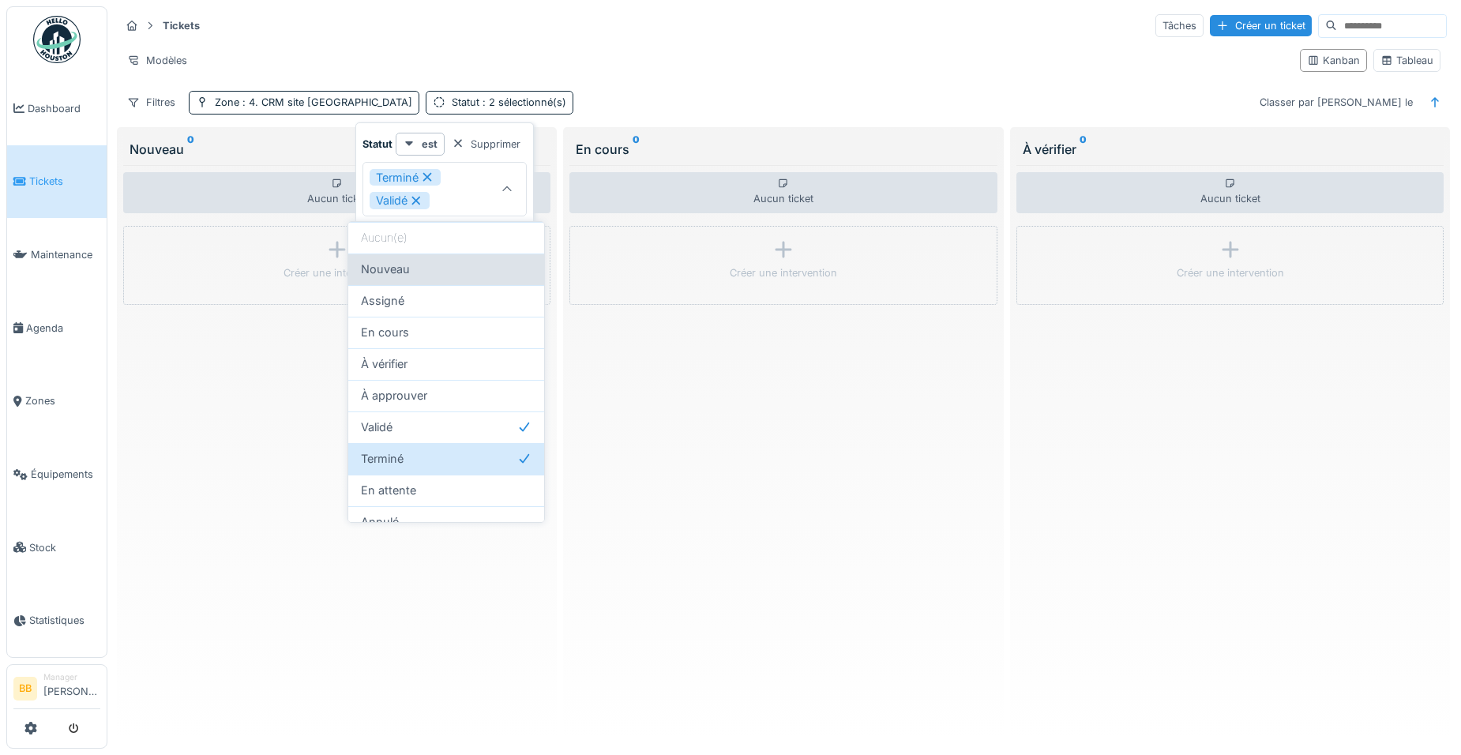
click at [451, 263] on div "Nouveau" at bounding box center [446, 269] width 171 height 17
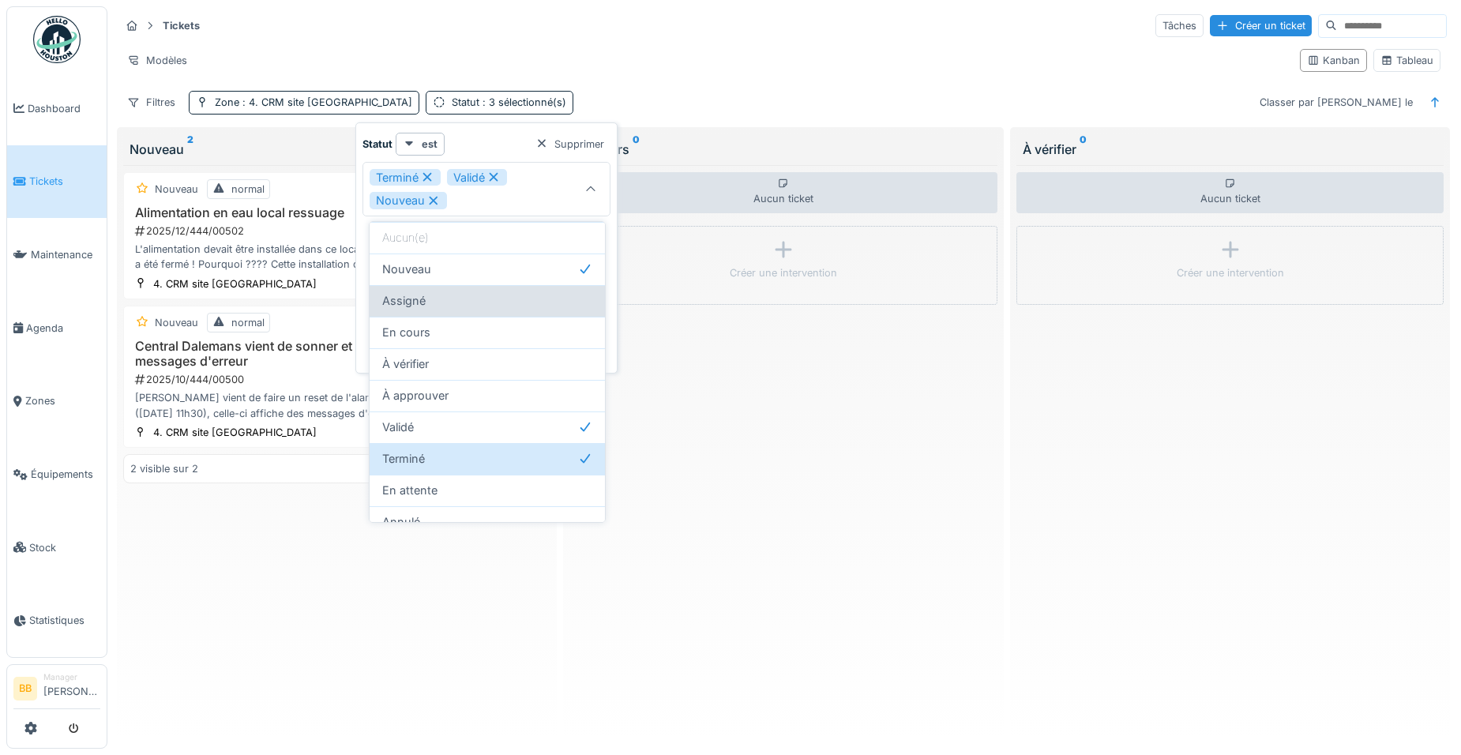
click at [456, 292] on div "Assigné" at bounding box center [487, 300] width 210 height 17
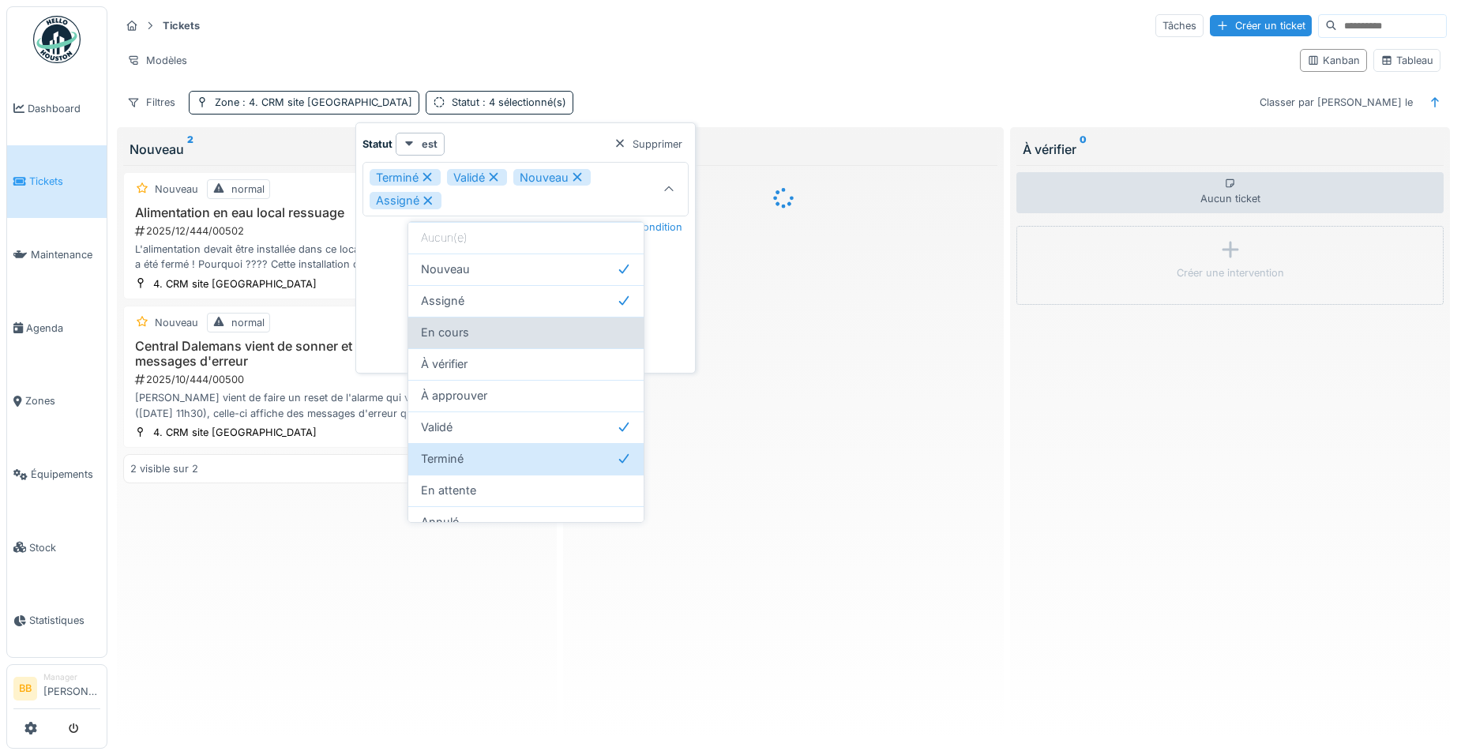
click at [465, 324] on span "En cours" at bounding box center [445, 332] width 48 height 17
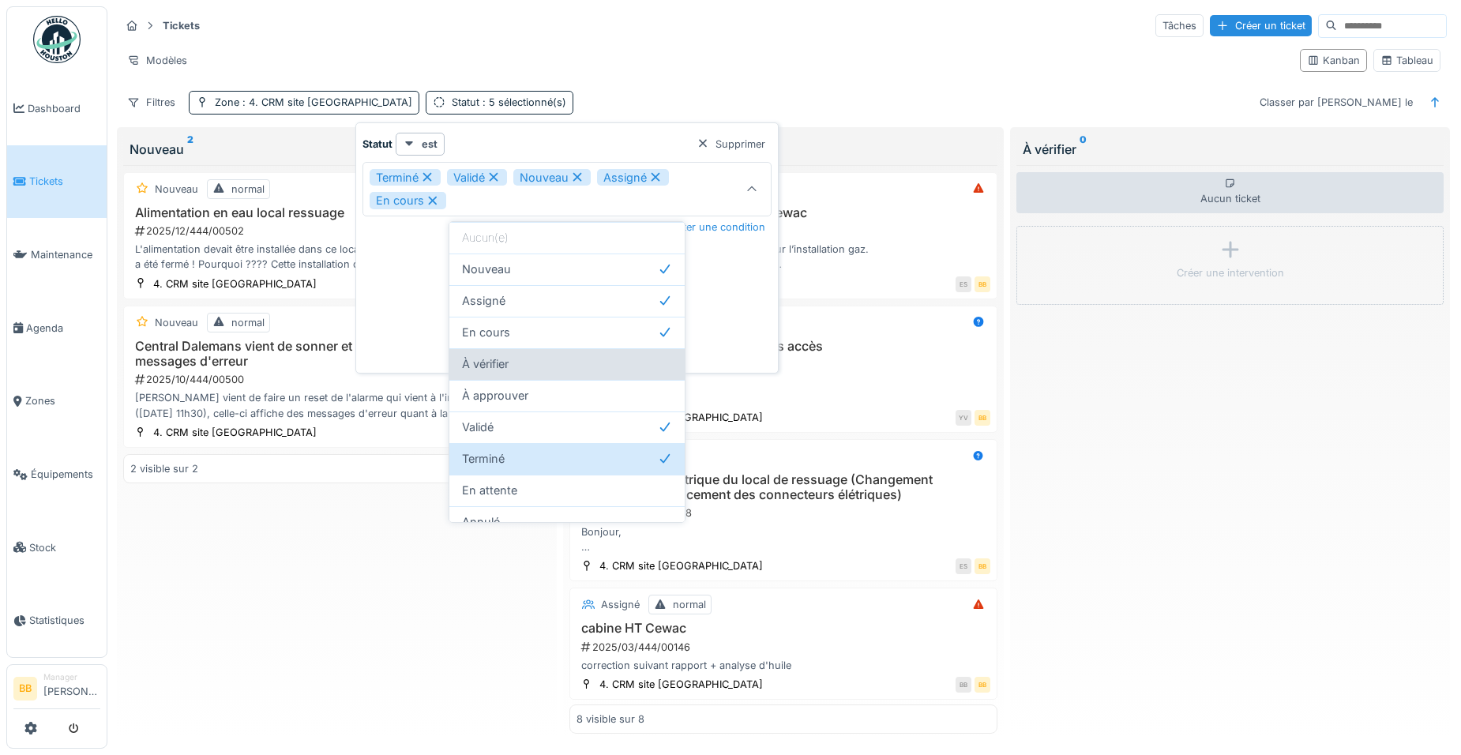
click at [468, 355] on span "À vérifier" at bounding box center [485, 363] width 47 height 17
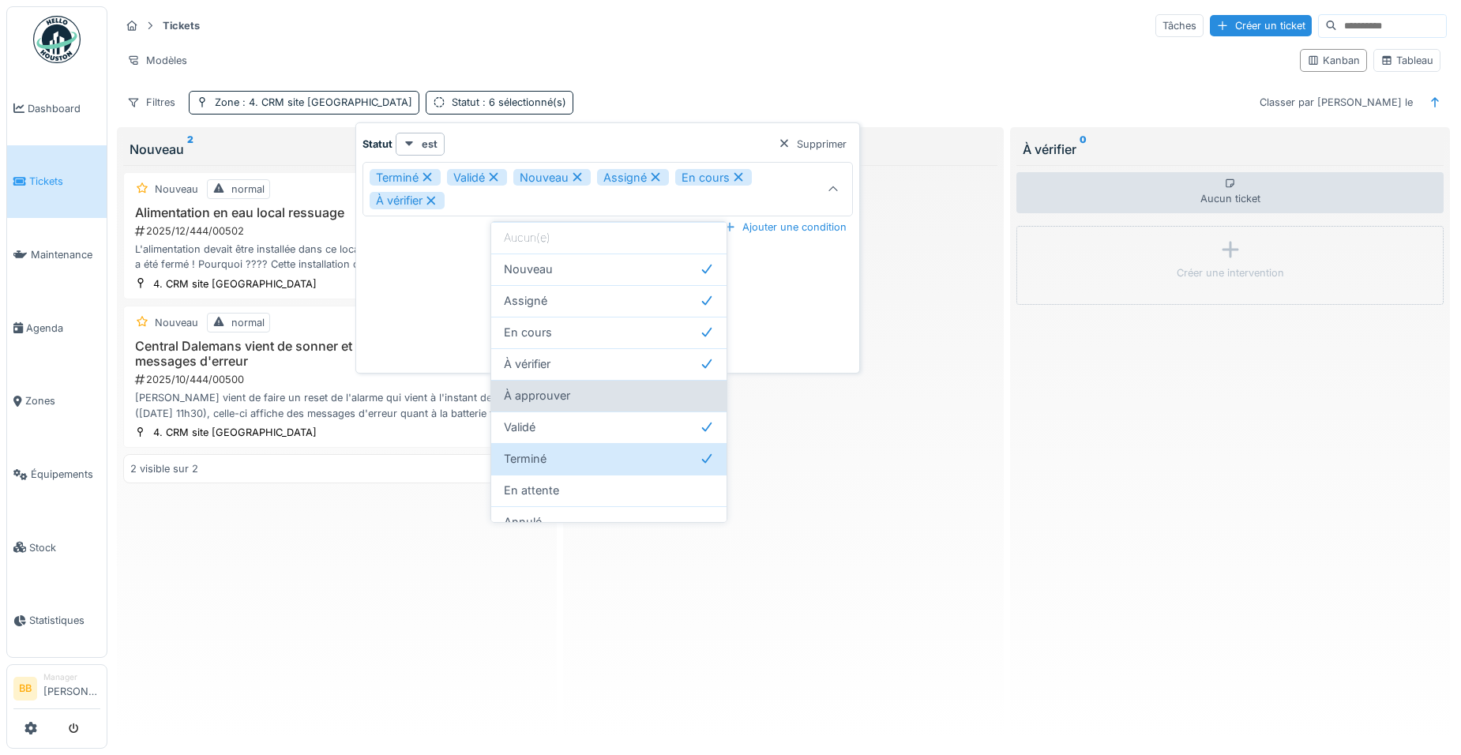
click at [512, 391] on span "À approuver" at bounding box center [537, 395] width 66 height 17
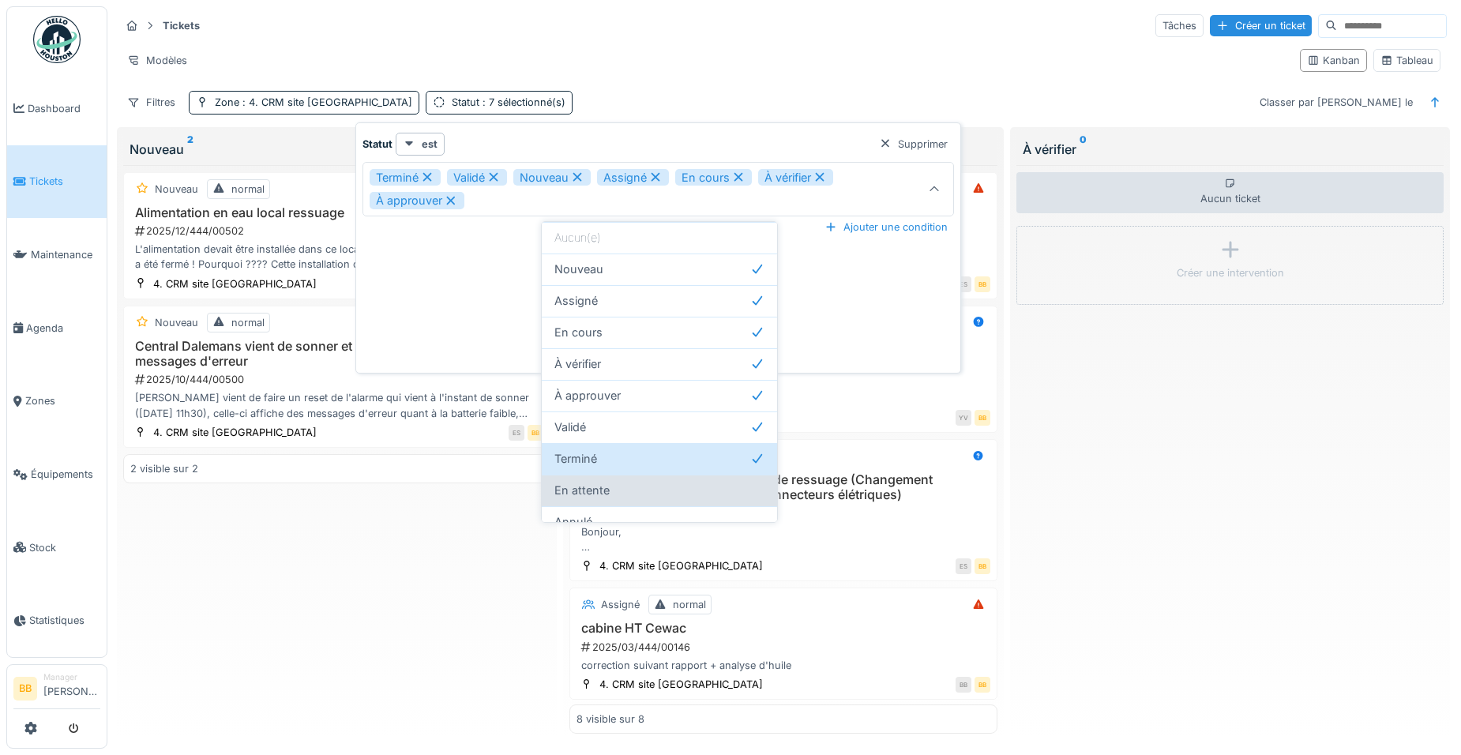
click at [570, 482] on span "En attente" at bounding box center [581, 490] width 55 height 17
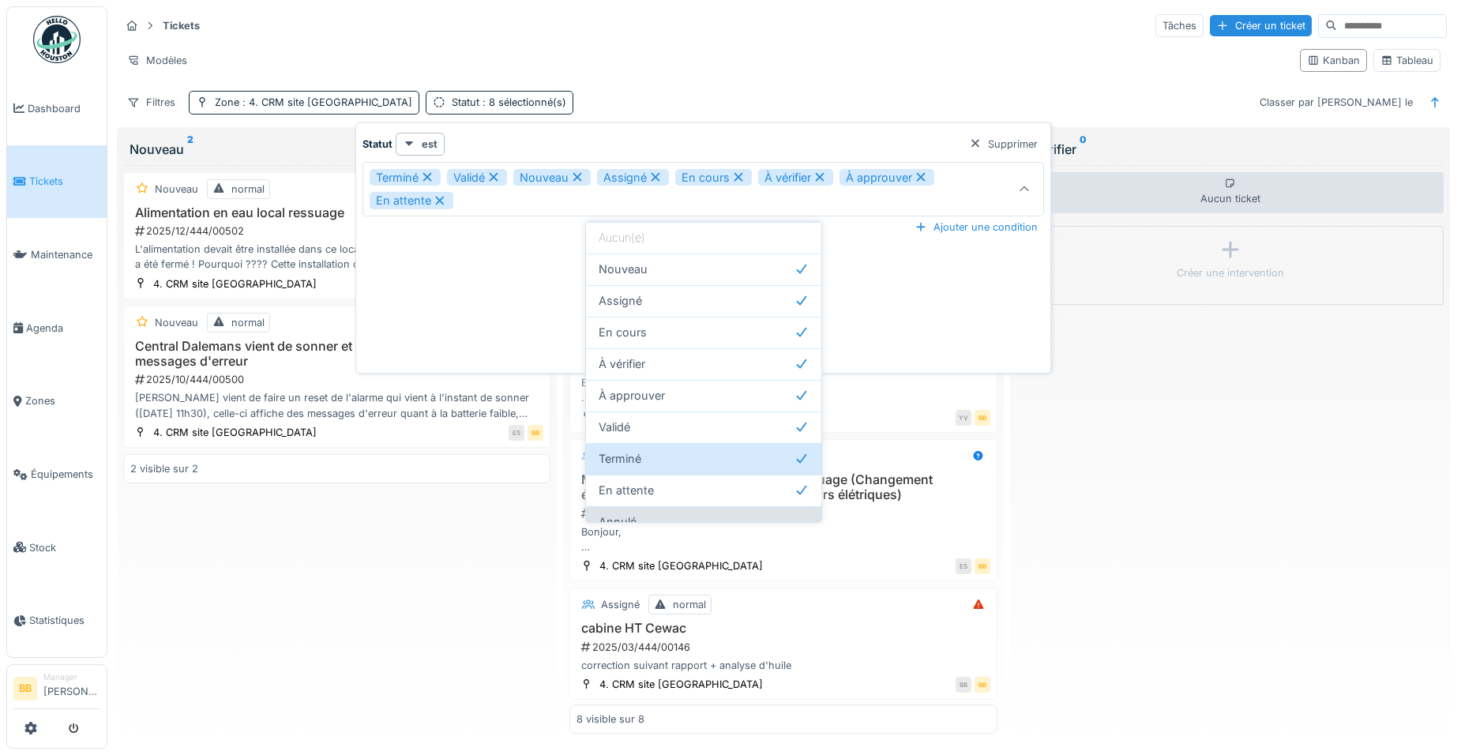
click at [602, 506] on div "Annulé" at bounding box center [703, 522] width 235 height 32
type input "**********"
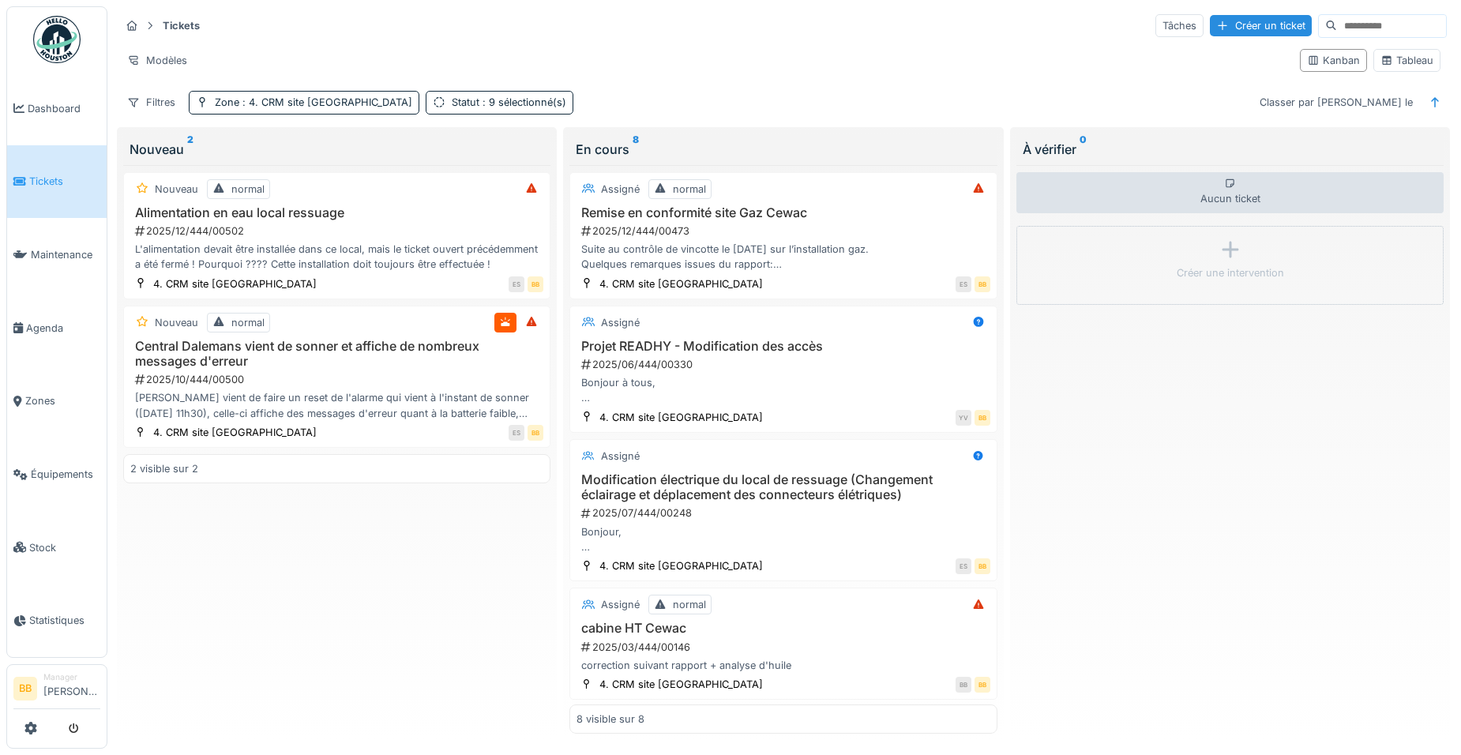
click at [482, 573] on div "Nouveau normal Alimentation en eau local ressuage 2025/12/444/00502 L'alimentat…" at bounding box center [336, 449] width 427 height 569
click at [479, 107] on span ": 9 sélectionné(s)" at bounding box center [522, 102] width 87 height 12
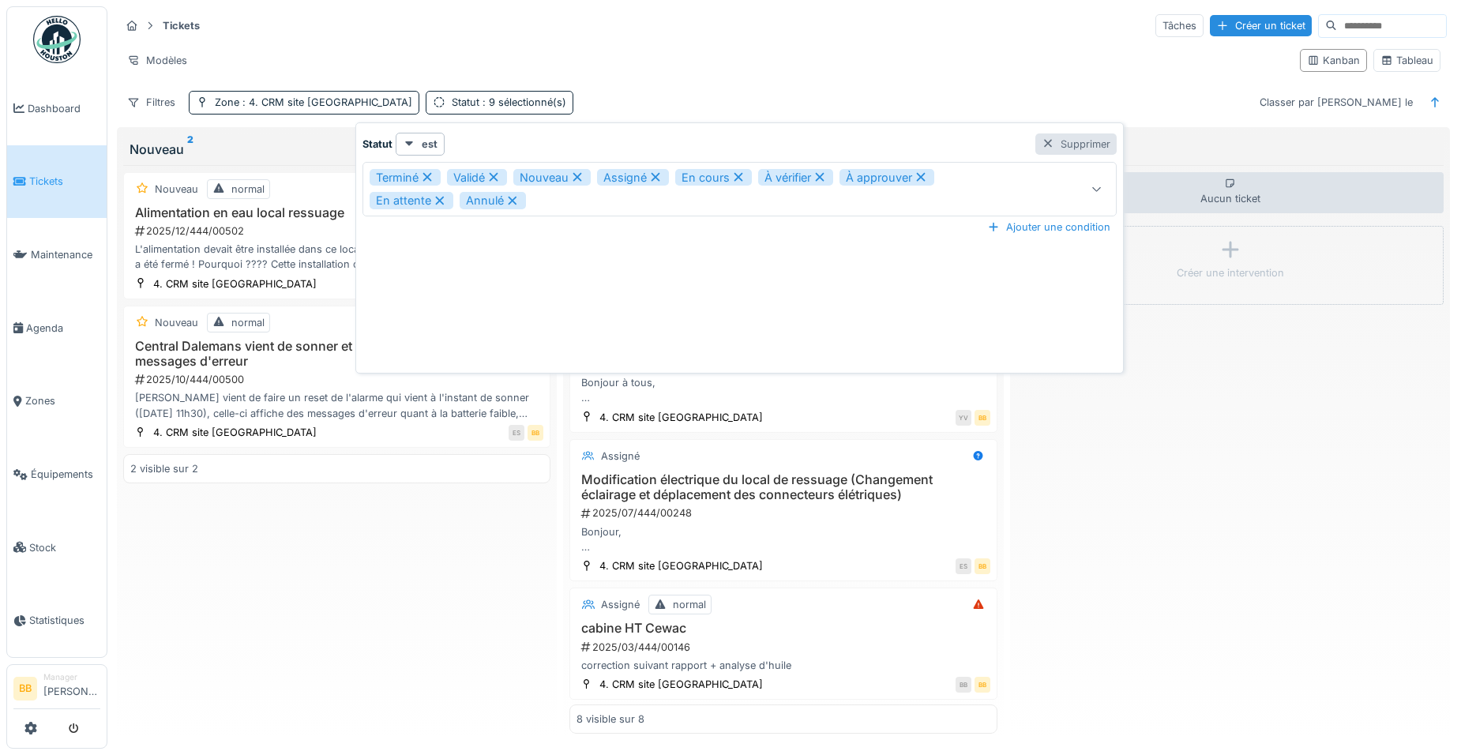
click at [1068, 144] on div "Supprimer" at bounding box center [1075, 143] width 81 height 21
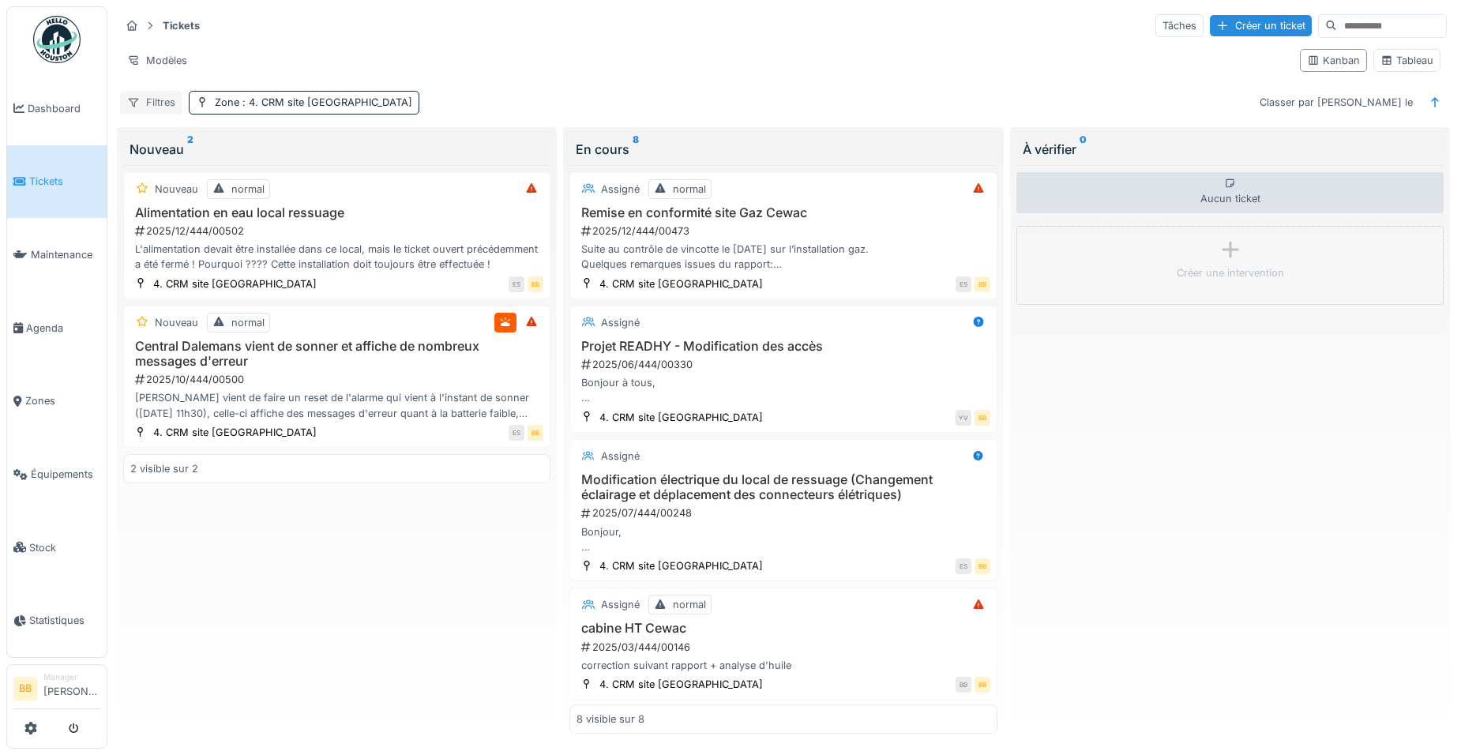
click at [156, 97] on div "Filtres" at bounding box center [151, 102] width 62 height 23
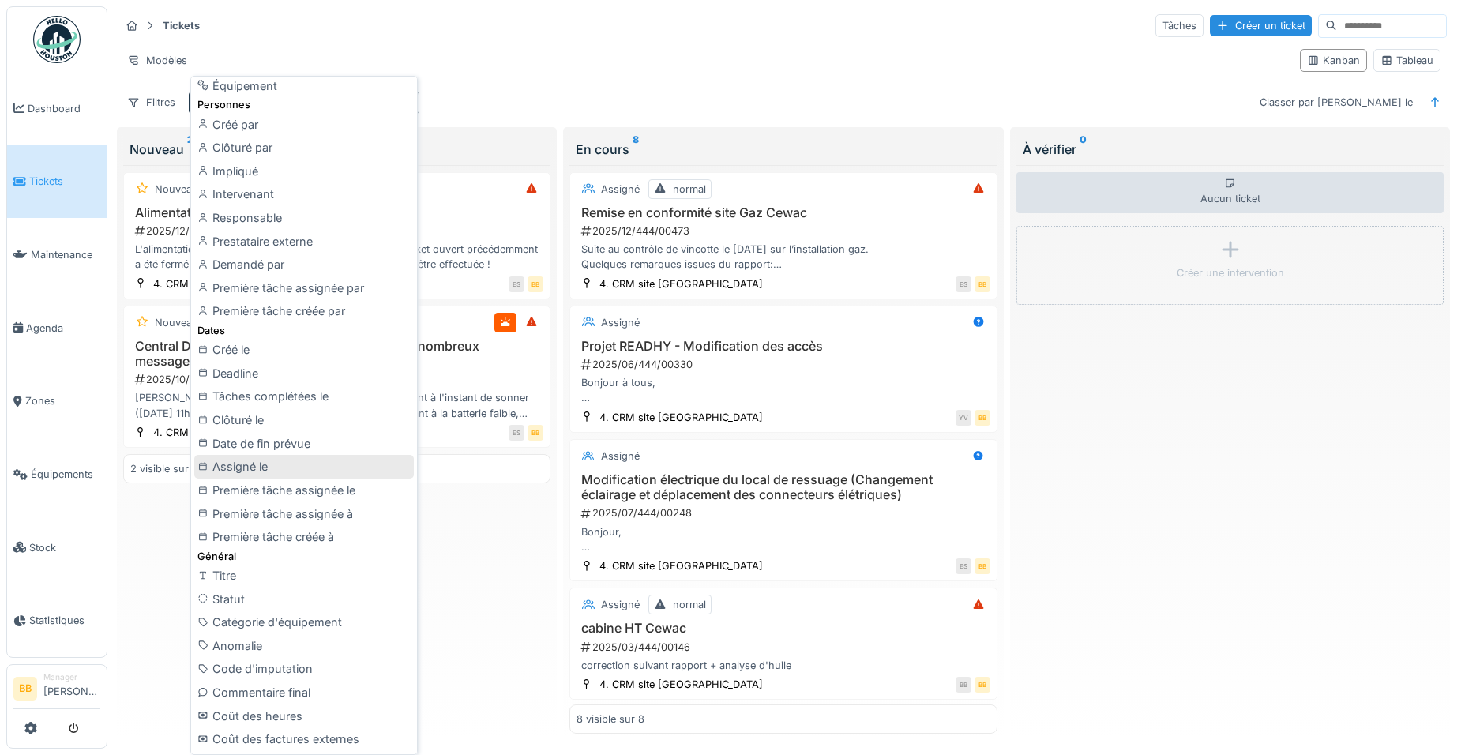
scroll to position [158, 0]
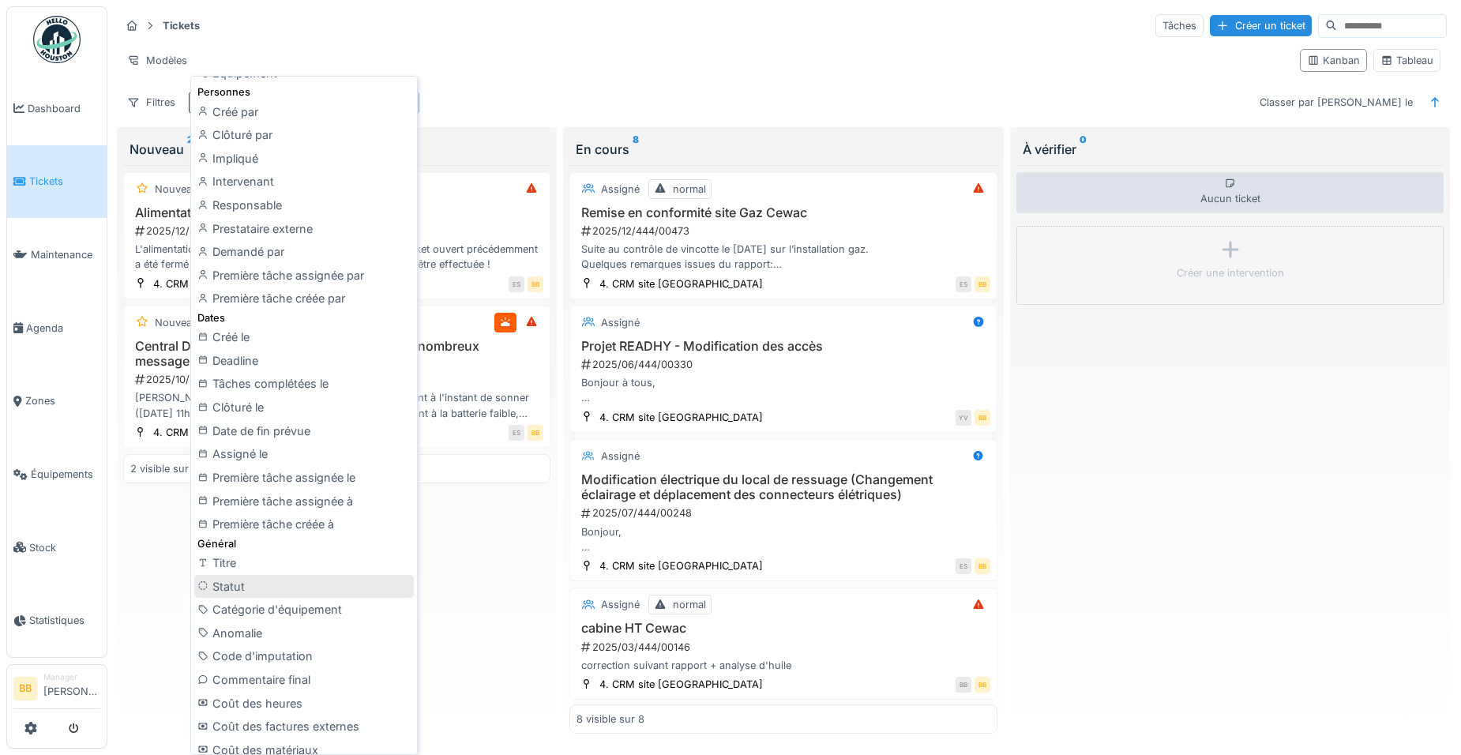
click at [265, 588] on div "Statut" at bounding box center [304, 587] width 220 height 24
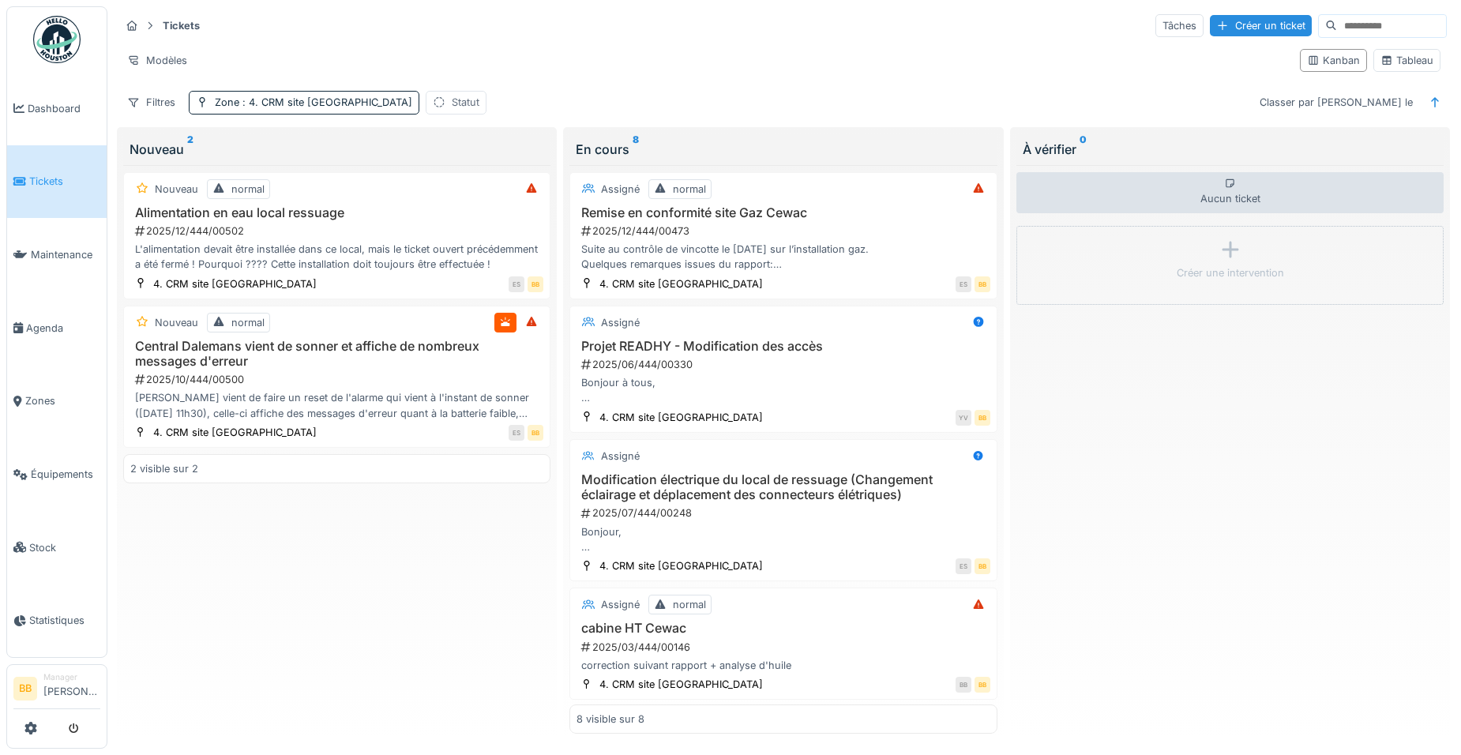
click at [452, 104] on div "Statut" at bounding box center [466, 102] width 28 height 15
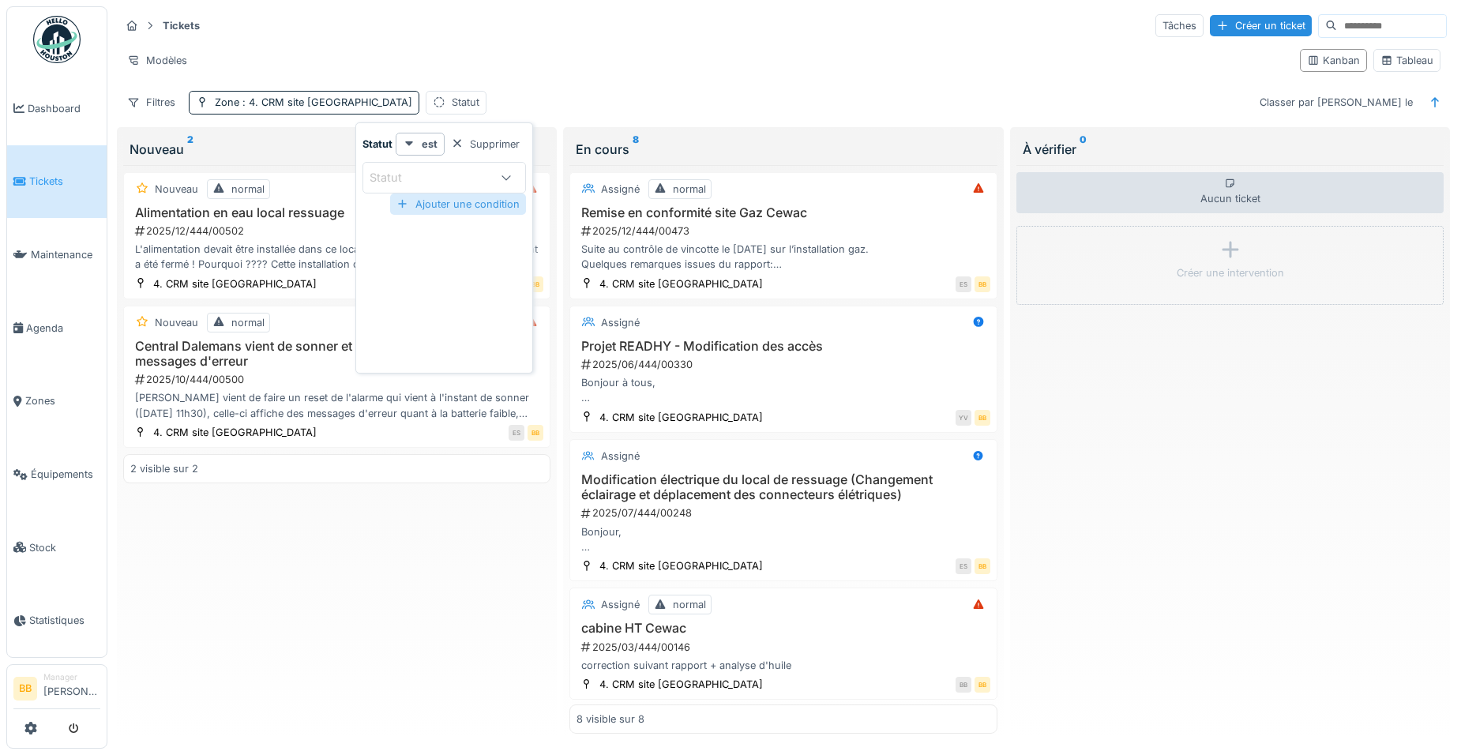
click at [470, 205] on div "Ajouter une condition" at bounding box center [458, 203] width 136 height 21
click at [445, 250] on div "Statut" at bounding box center [431, 244] width 122 height 17
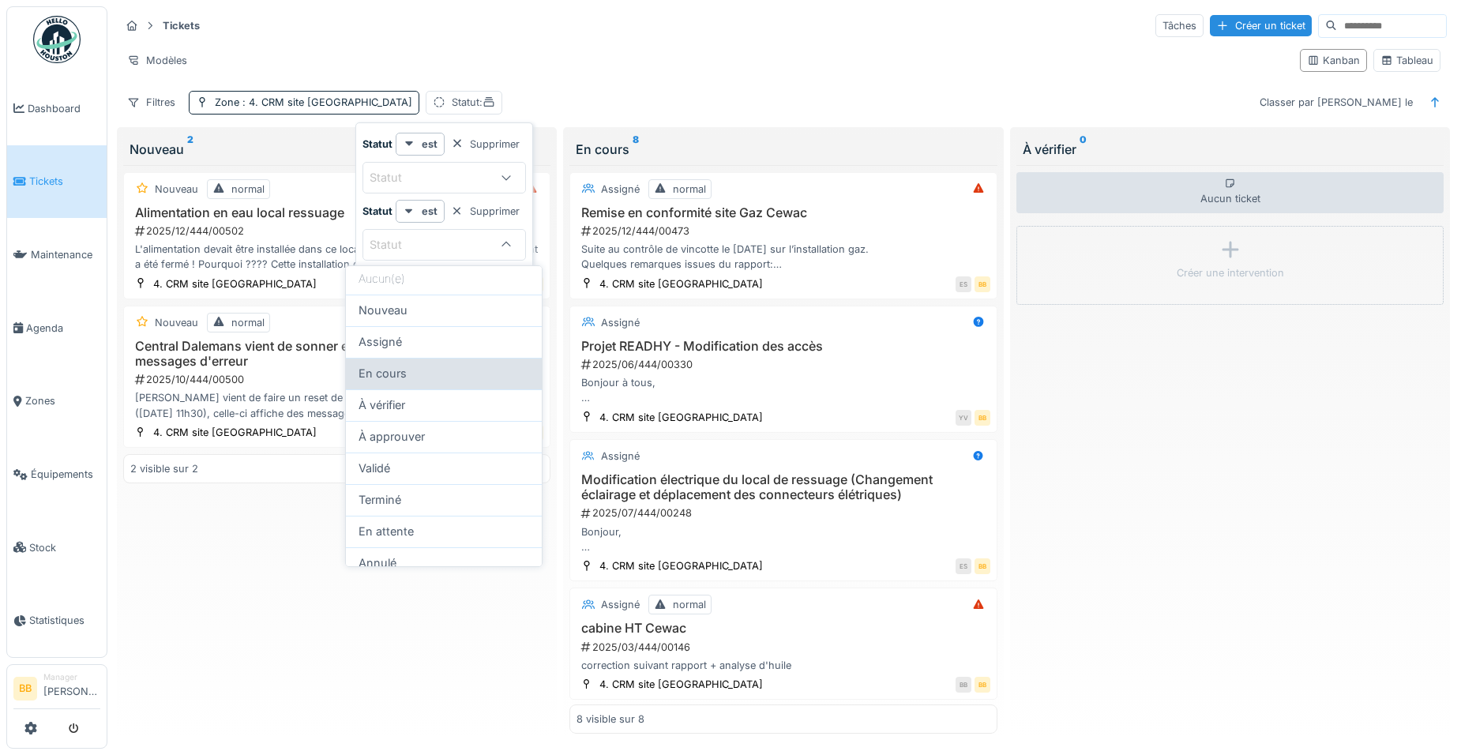
scroll to position [0, 0]
click at [637, 53] on div "Modèles" at bounding box center [703, 60] width 1167 height 23
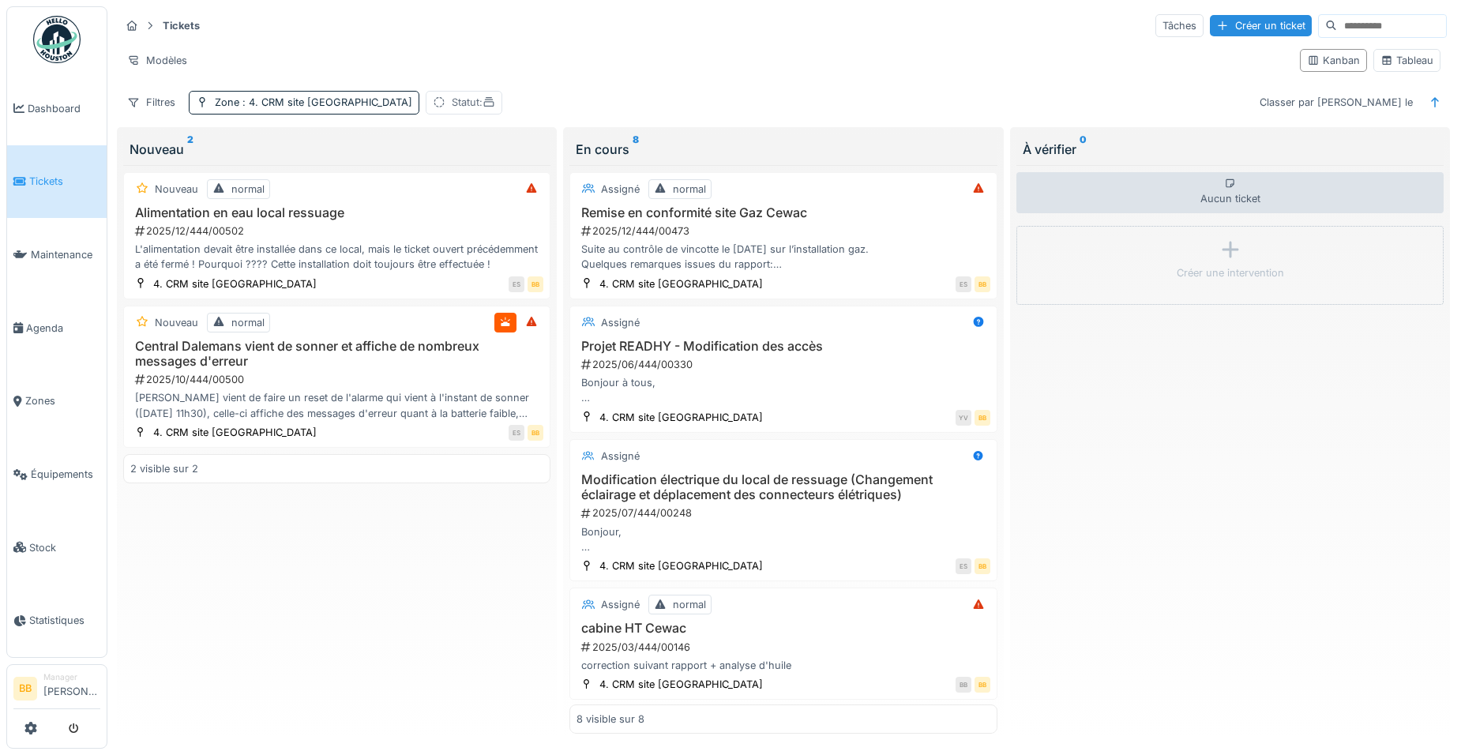
click at [452, 96] on div "Statut :" at bounding box center [473, 102] width 43 height 15
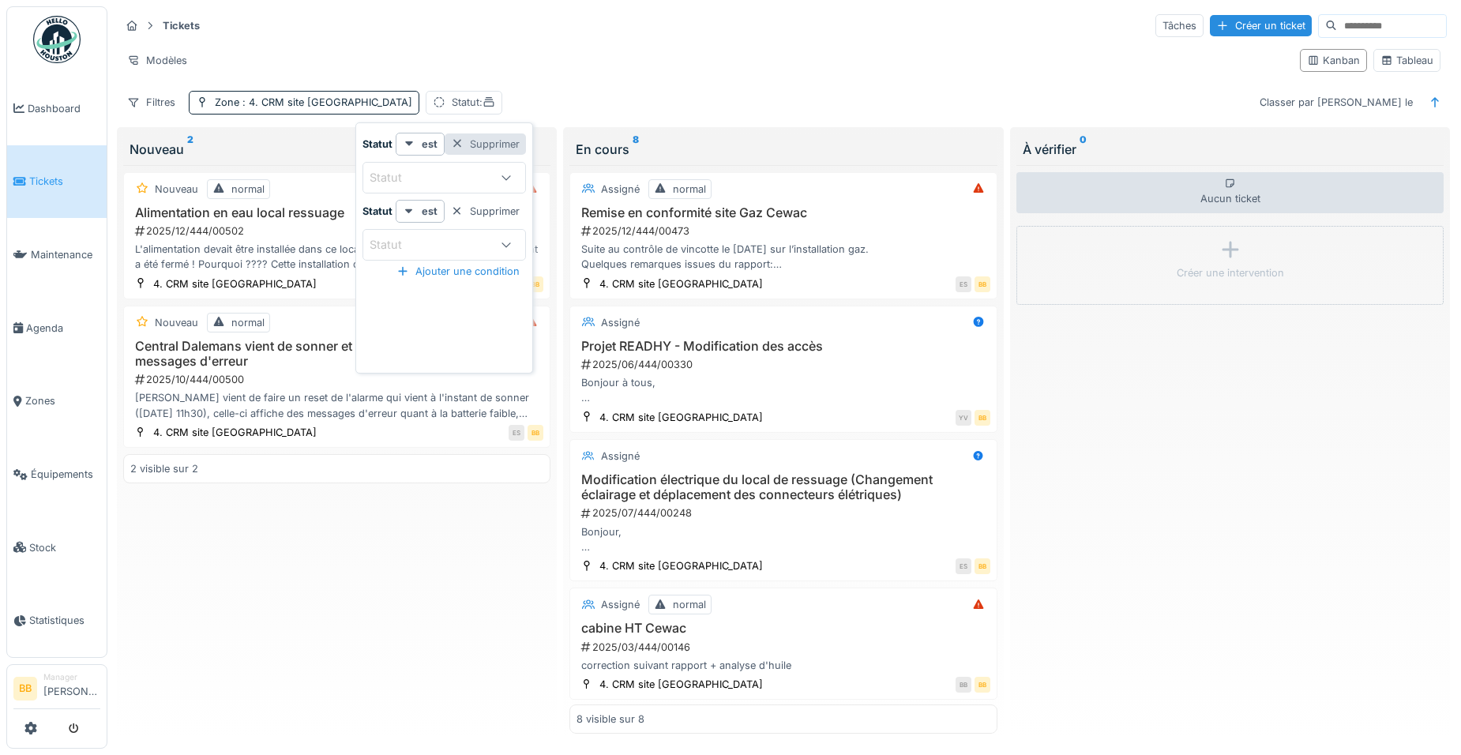
click at [497, 145] on div "Supprimer" at bounding box center [485, 143] width 81 height 21
click at [1383, 62] on div "Tableau" at bounding box center [1406, 60] width 53 height 15
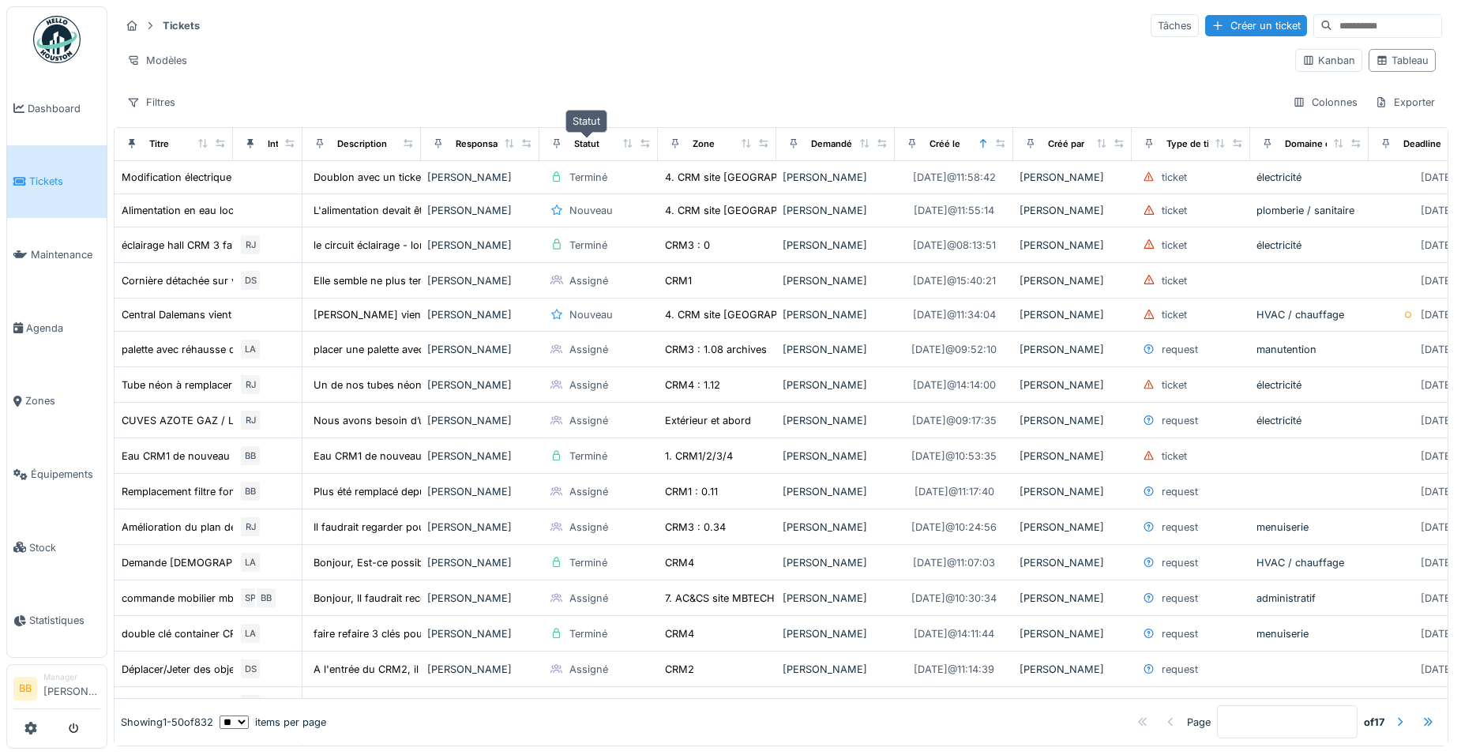
click at [593, 144] on div "Statut" at bounding box center [586, 143] width 25 height 13
click at [584, 137] on div "Statut" at bounding box center [586, 143] width 25 height 13
click at [561, 140] on icon at bounding box center [556, 143] width 11 height 9
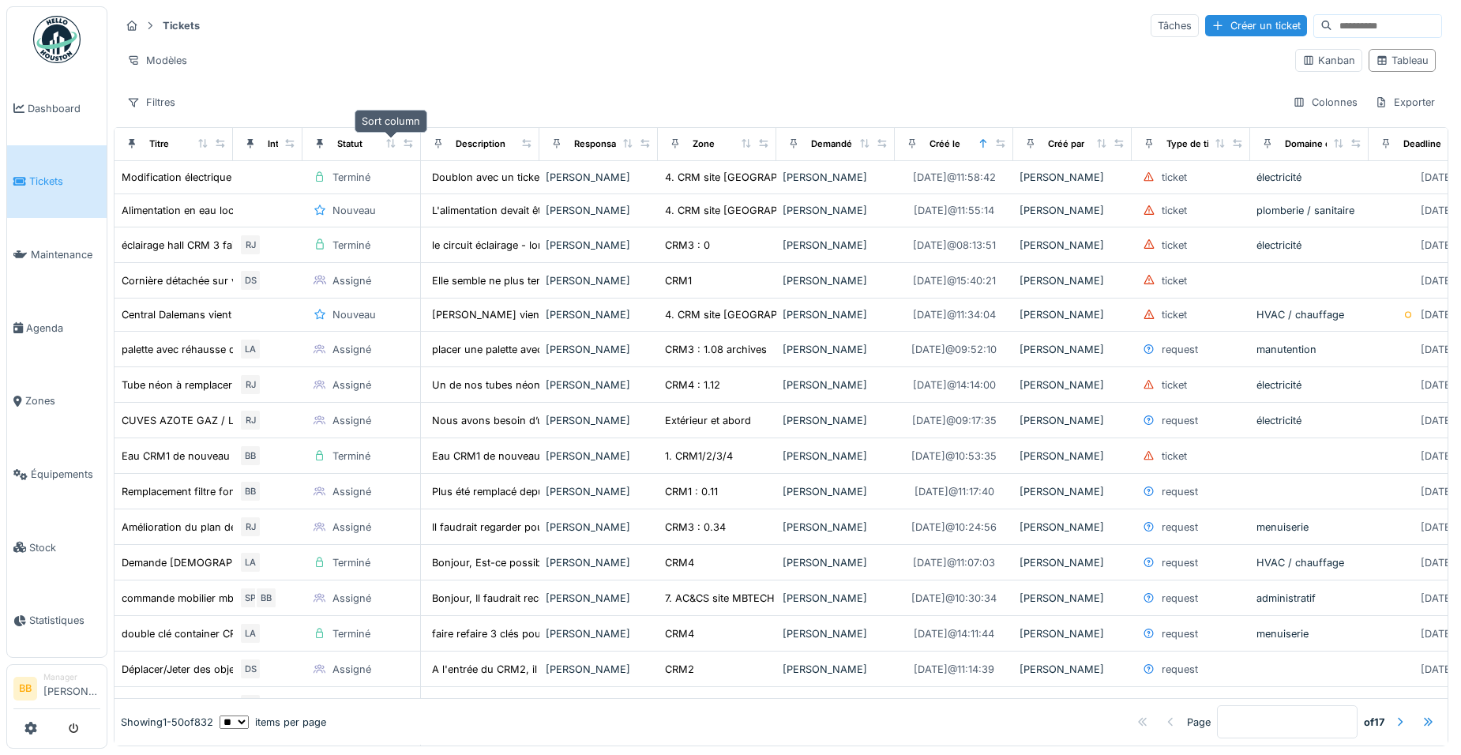
click at [390, 141] on icon at bounding box center [390, 143] width 9 height 9
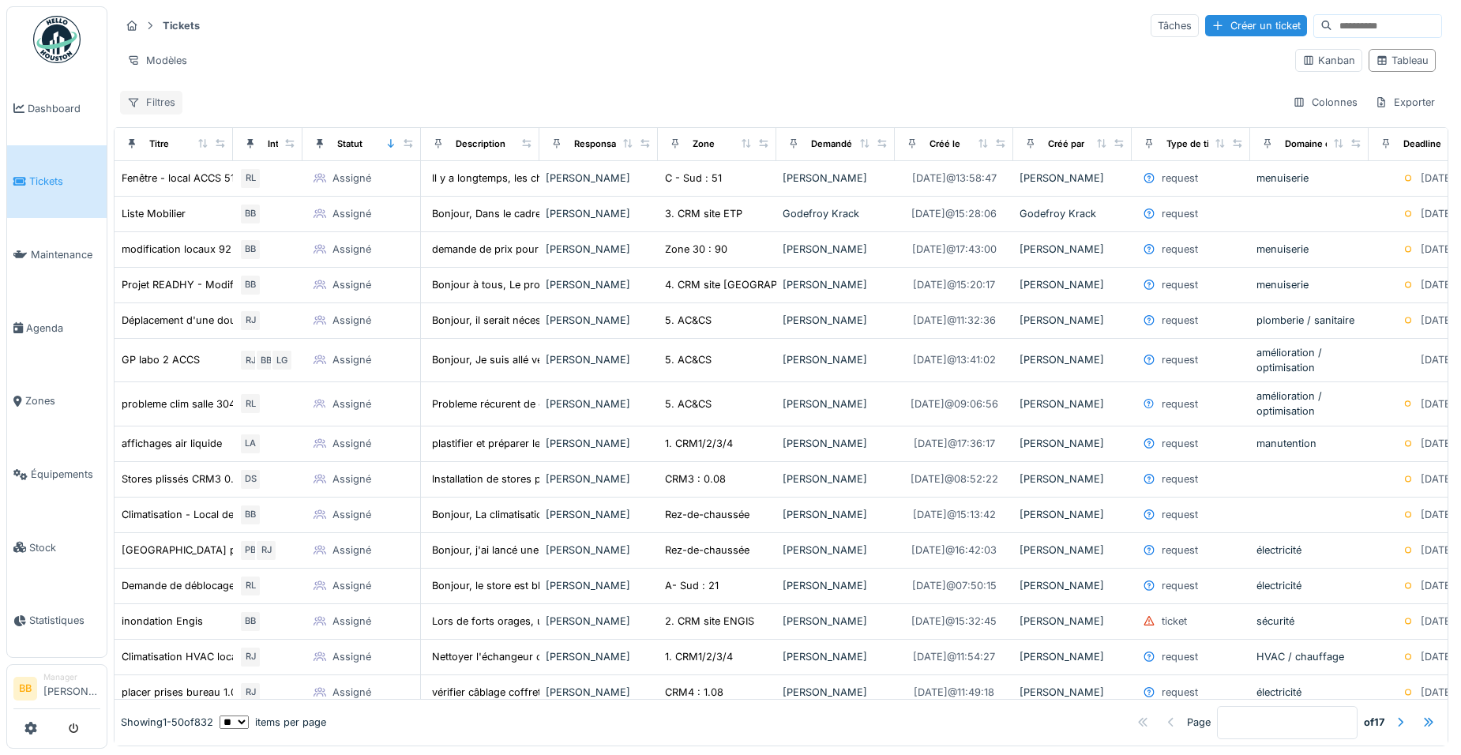
click at [156, 103] on div "Filtres" at bounding box center [151, 102] width 62 height 23
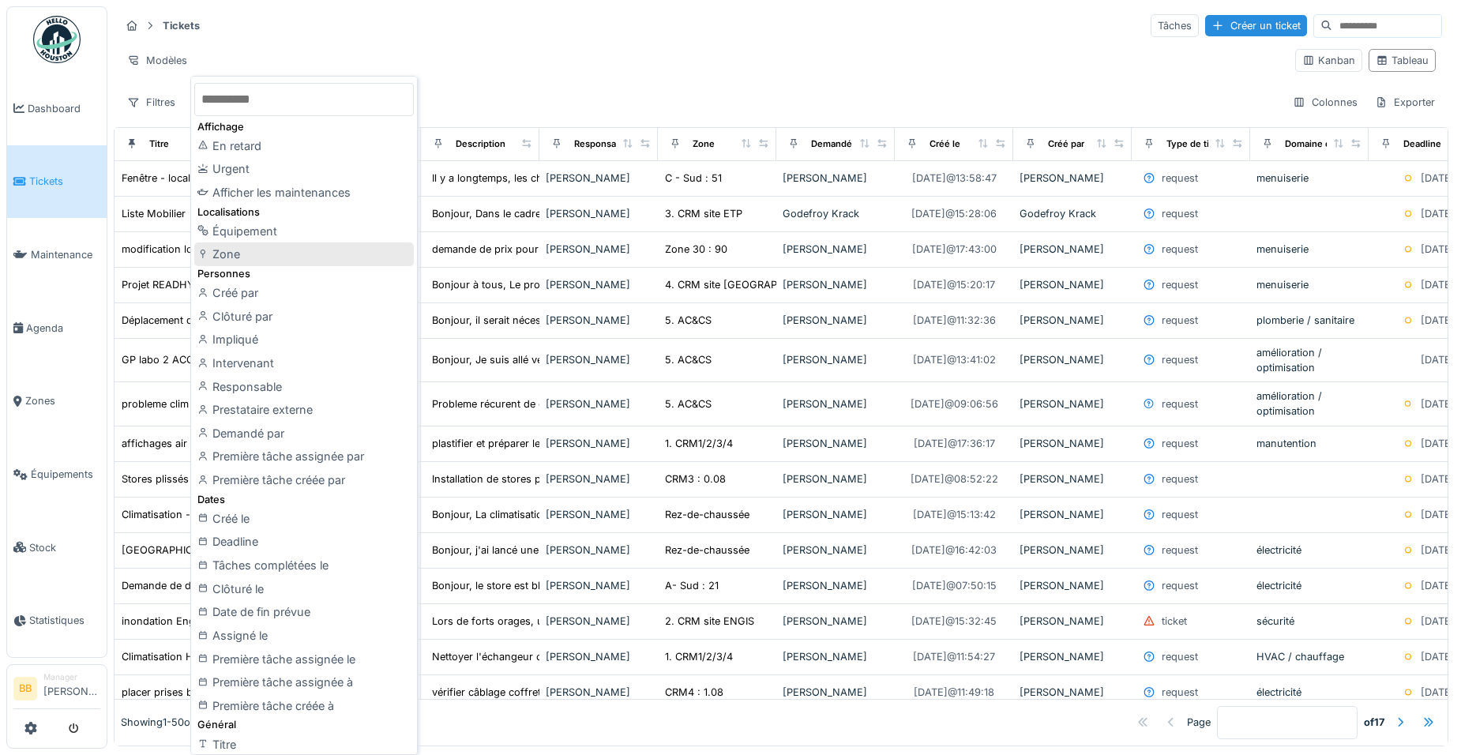
click at [244, 265] on div "Zone" at bounding box center [304, 254] width 220 height 24
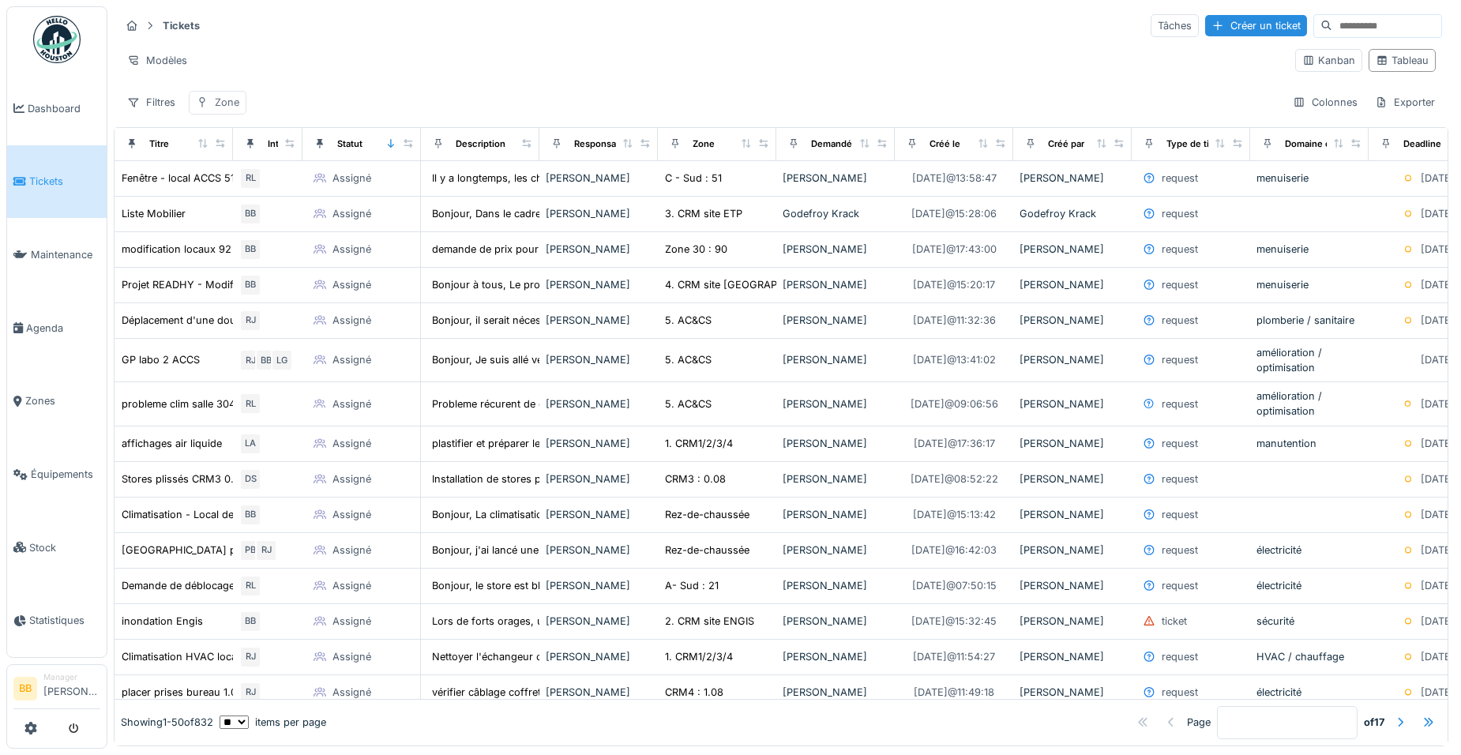
click at [216, 104] on div "Zone" at bounding box center [227, 102] width 24 height 15
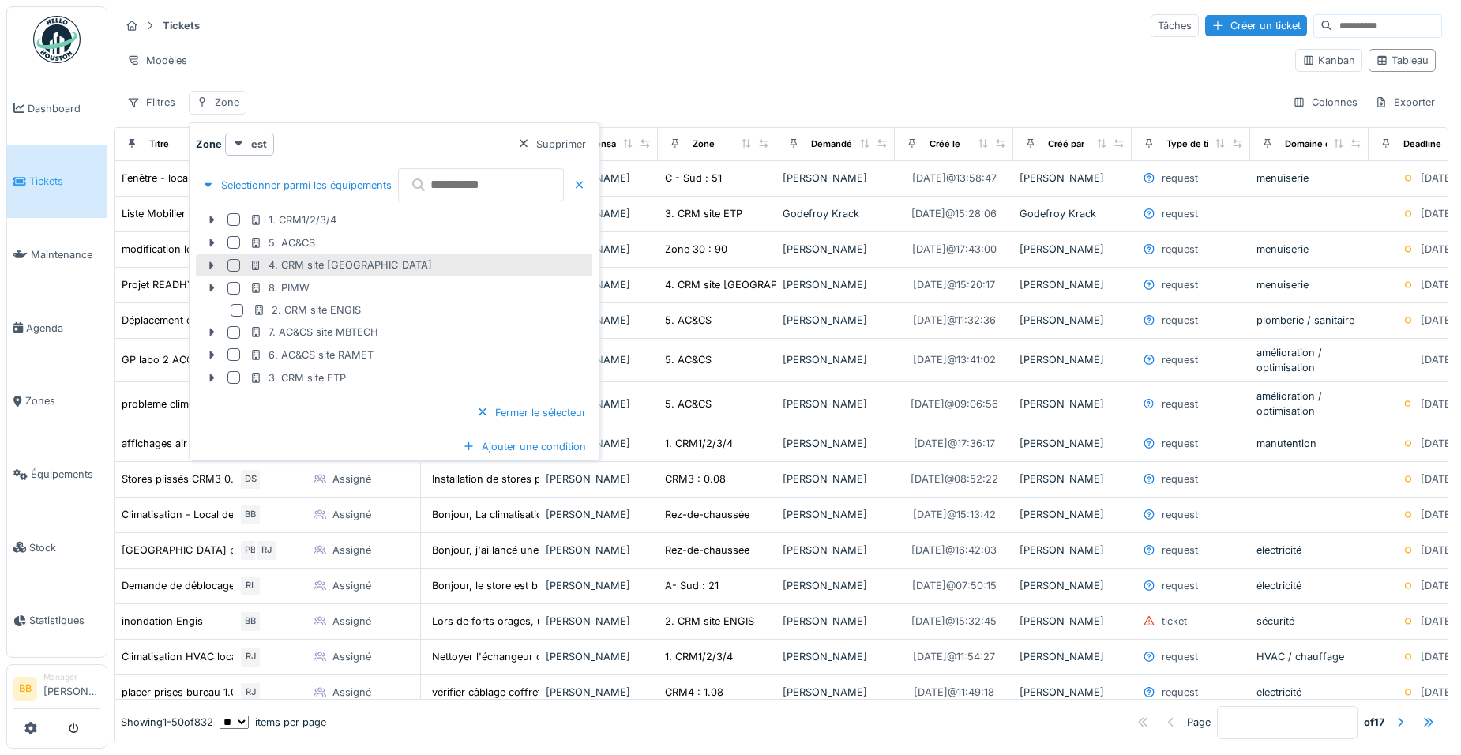
click at [236, 265] on div at bounding box center [233, 265] width 13 height 13
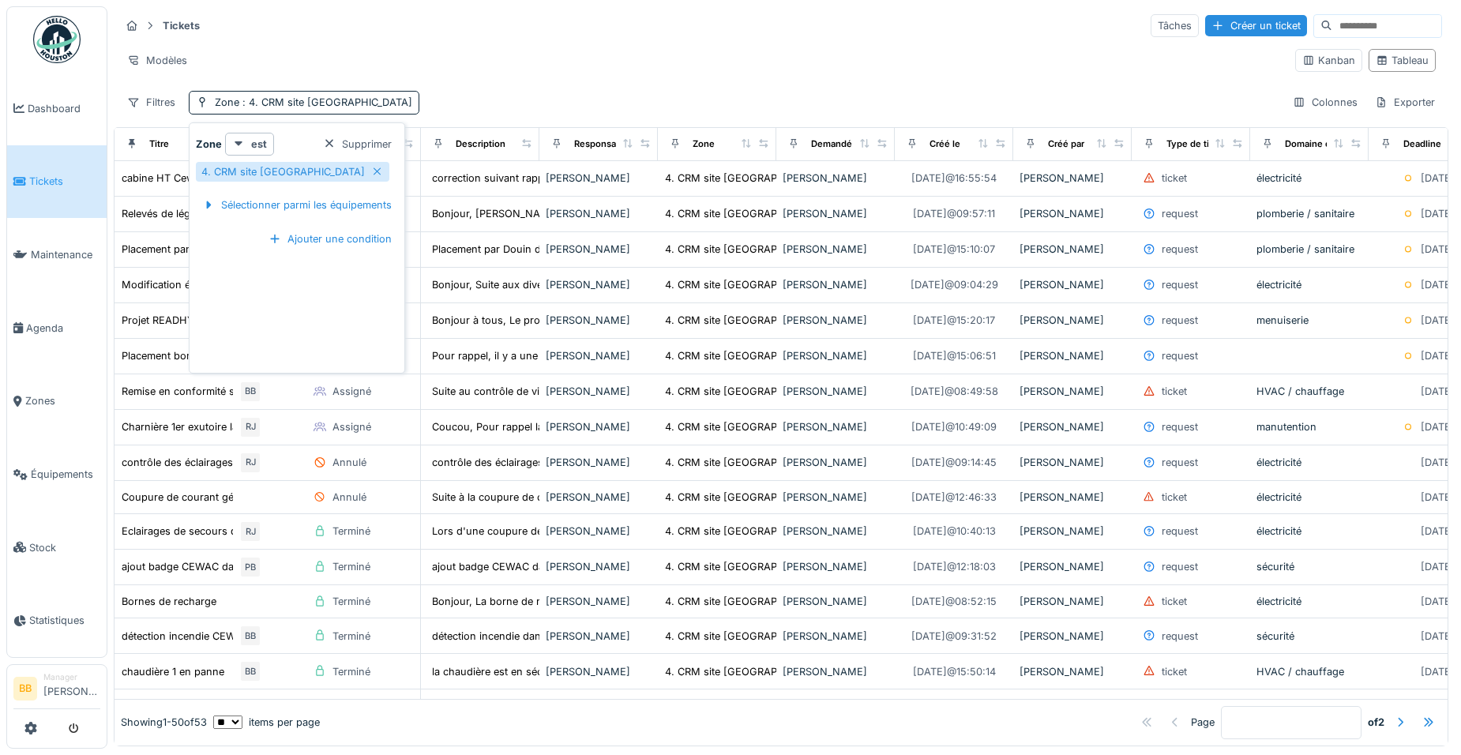
click at [456, 92] on div "Filtres Zone : 4. CRM site CEWAC Colonnes Exporter" at bounding box center [781, 102] width 1322 height 23
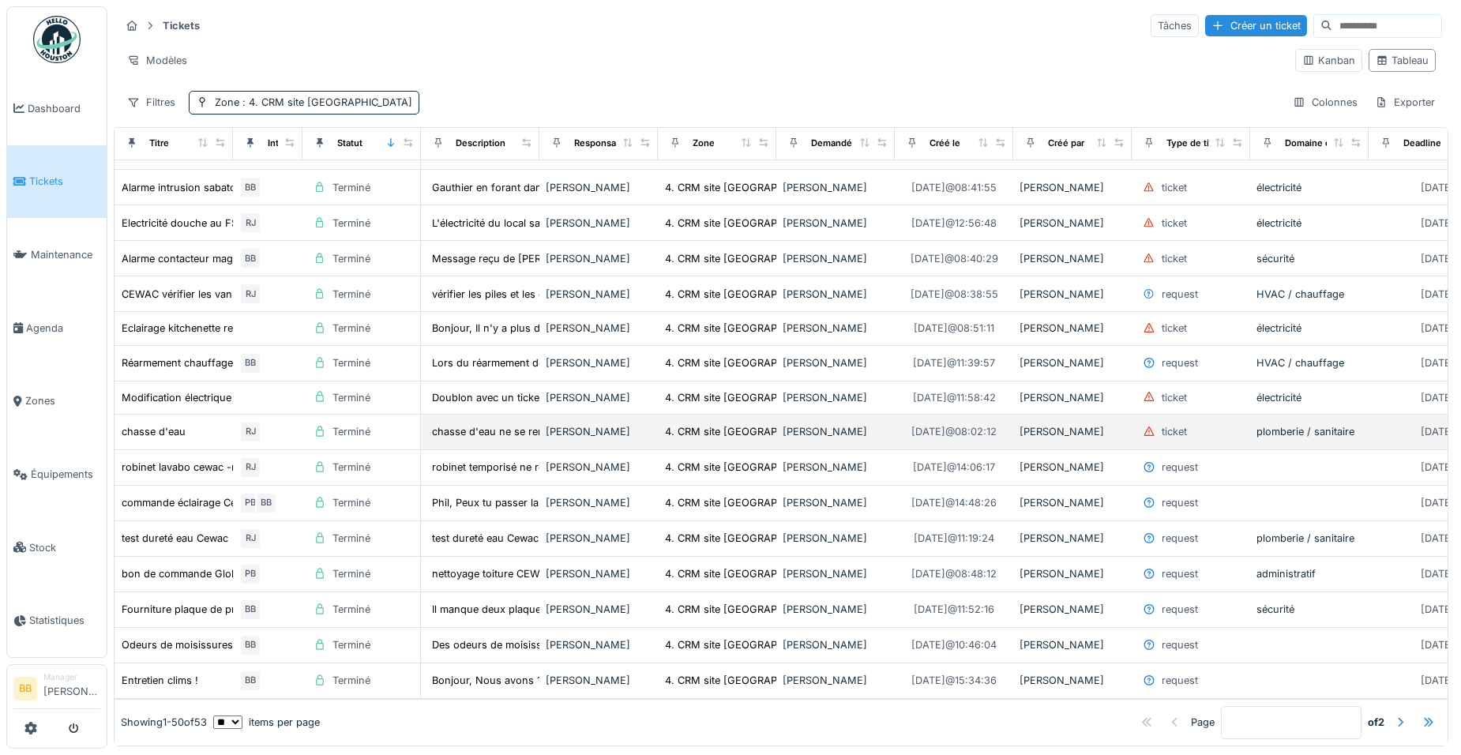
scroll to position [1265, 0]
click at [242, 715] on select "** ** ** *** *** ***" at bounding box center [227, 721] width 29 height 13
click at [225, 715] on select "** ** ** *** *** ***" at bounding box center [227, 721] width 29 height 13
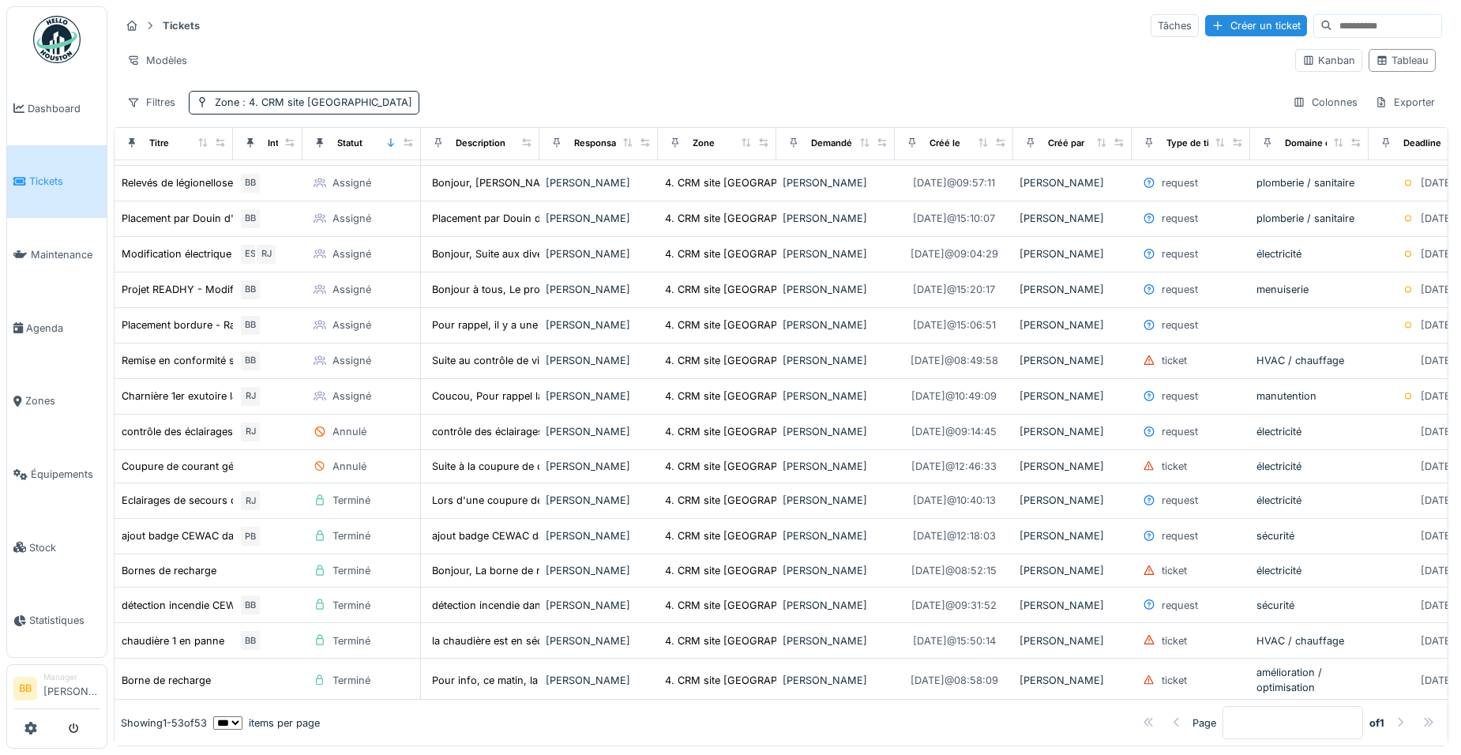
scroll to position [0, 0]
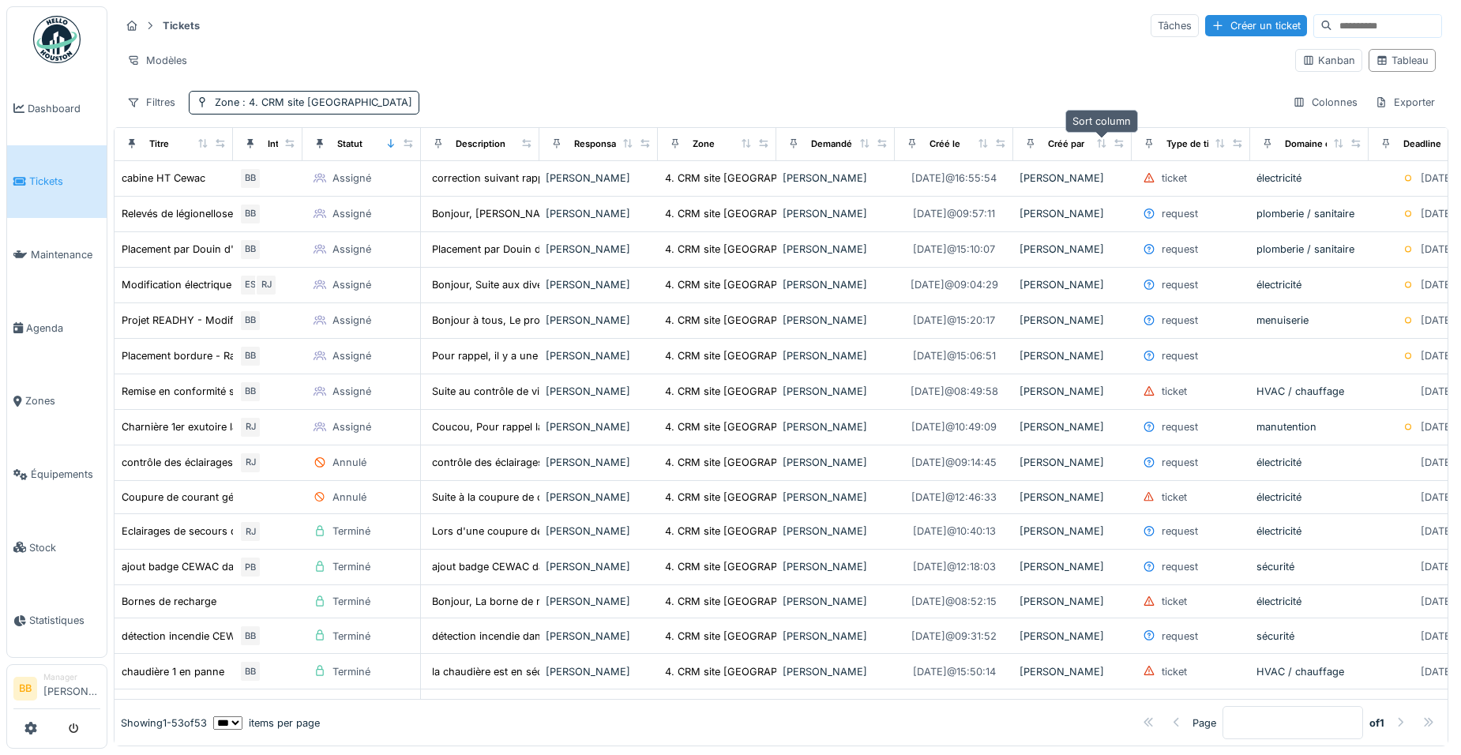
click at [1103, 141] on icon at bounding box center [1101, 143] width 11 height 9
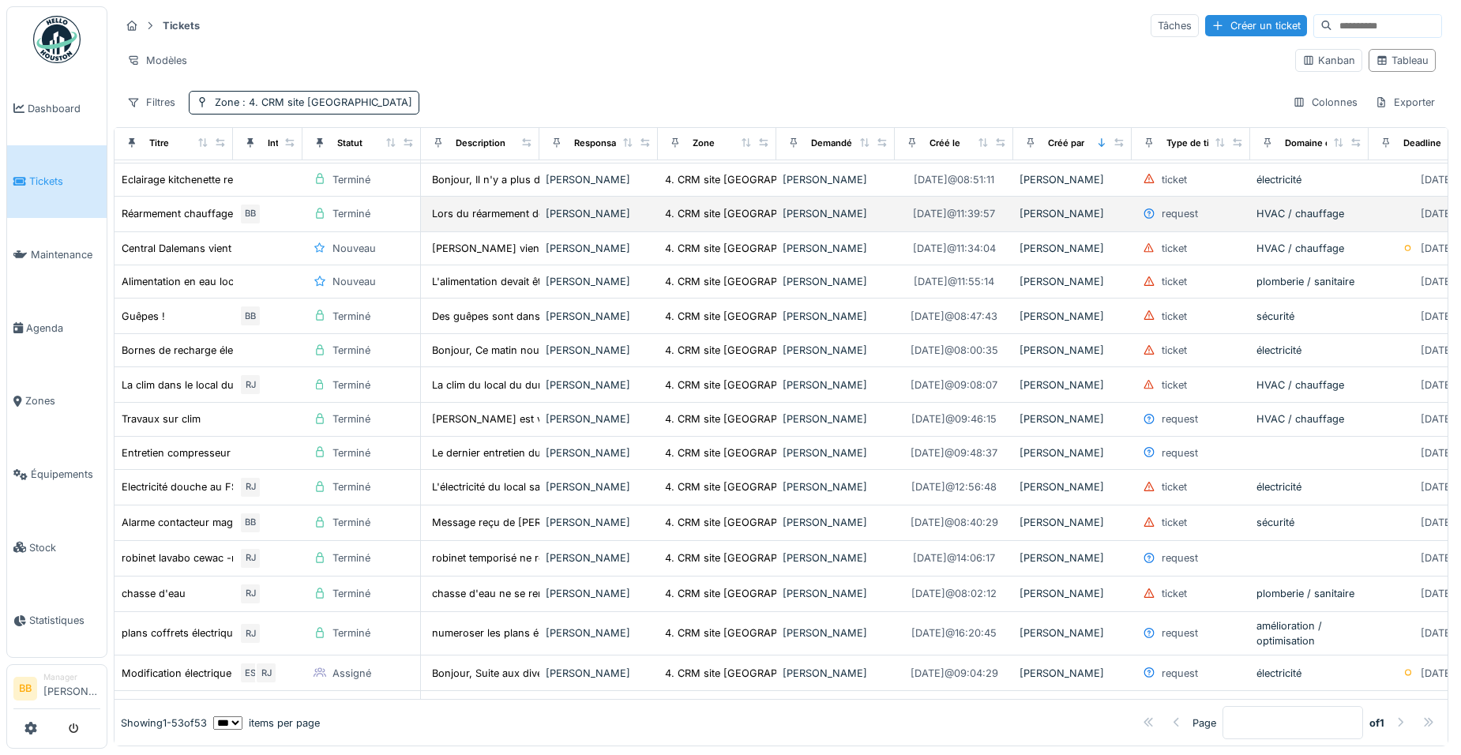
scroll to position [1367, 0]
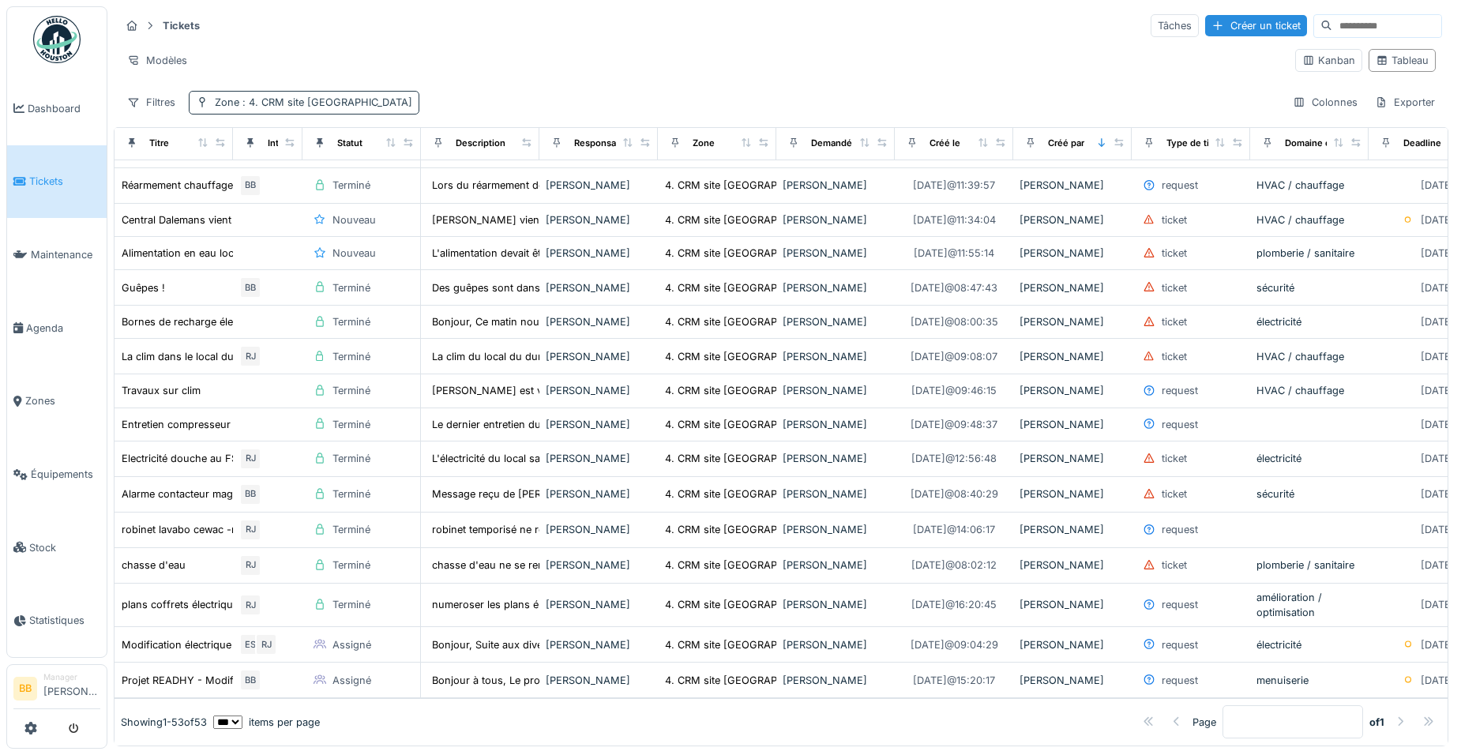
click at [265, 107] on span ": 4. CRM site CEWAC" at bounding box center [325, 102] width 173 height 12
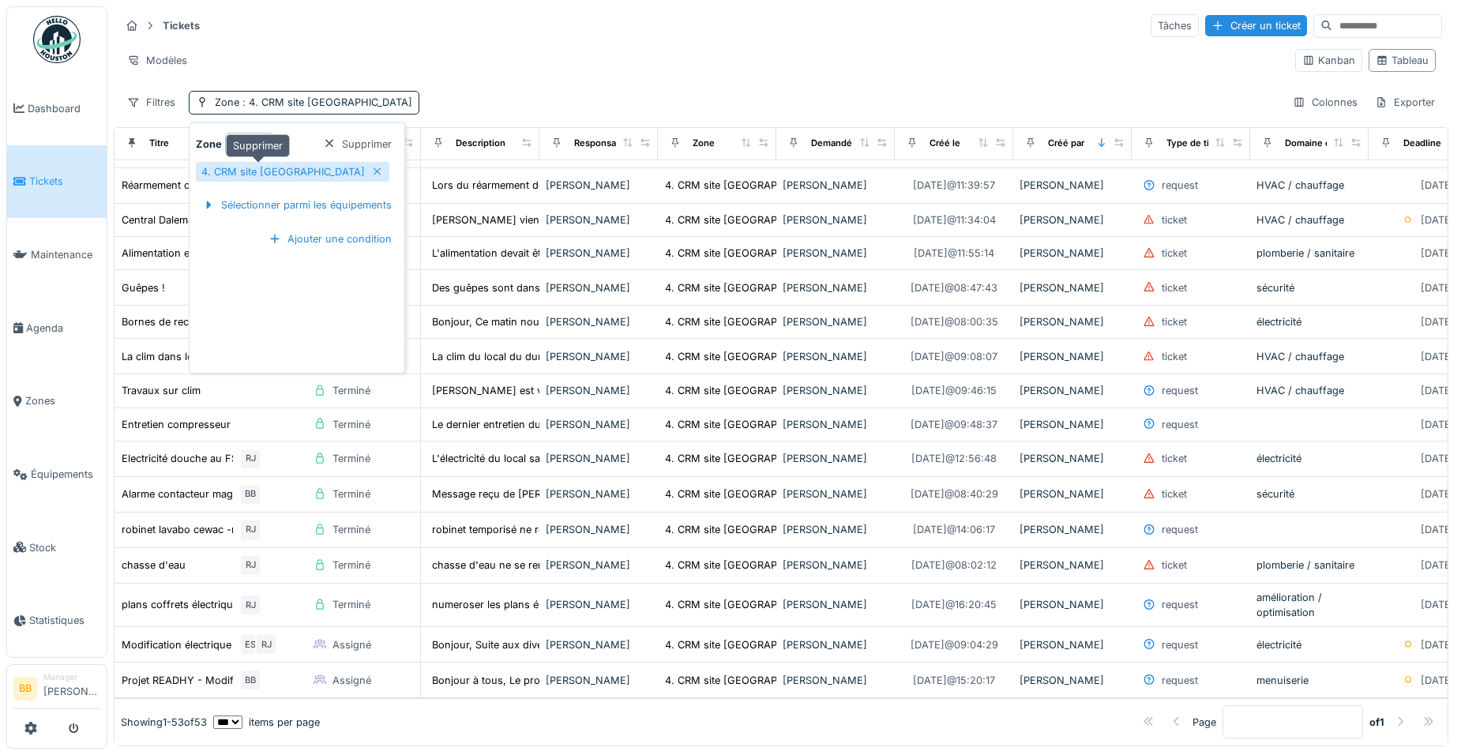
click at [374, 173] on icon at bounding box center [378, 171] width 8 height 8
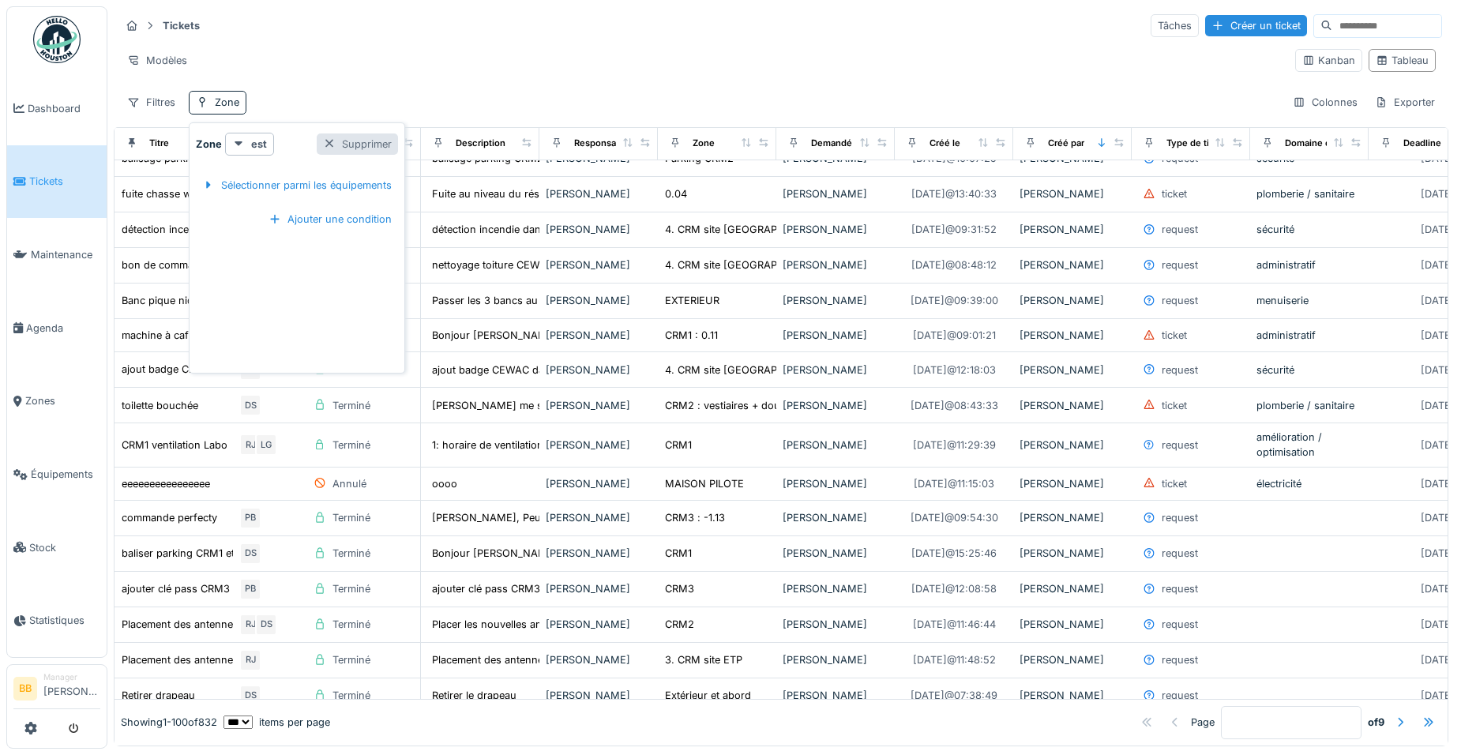
click at [355, 141] on div "Supprimer" at bounding box center [357, 143] width 81 height 21
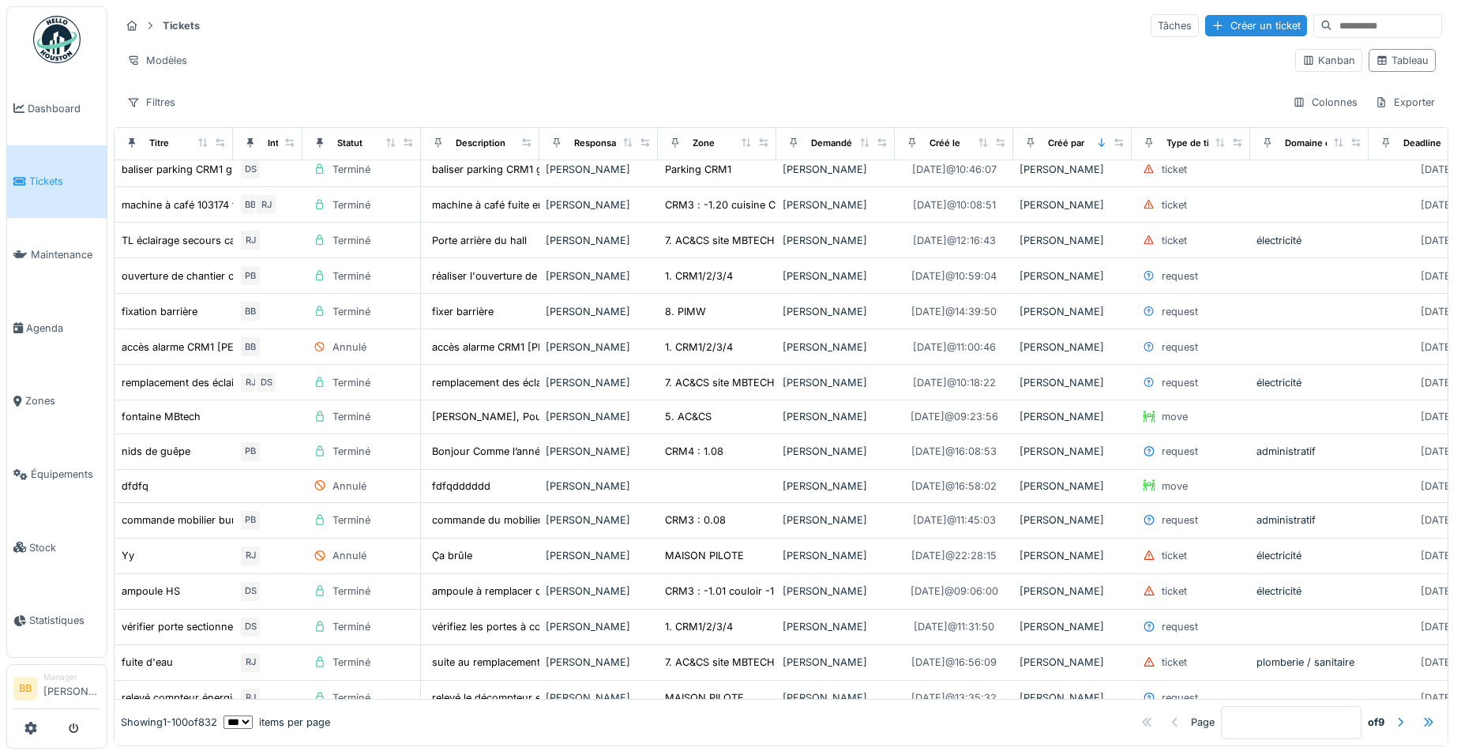
scroll to position [2843, 0]
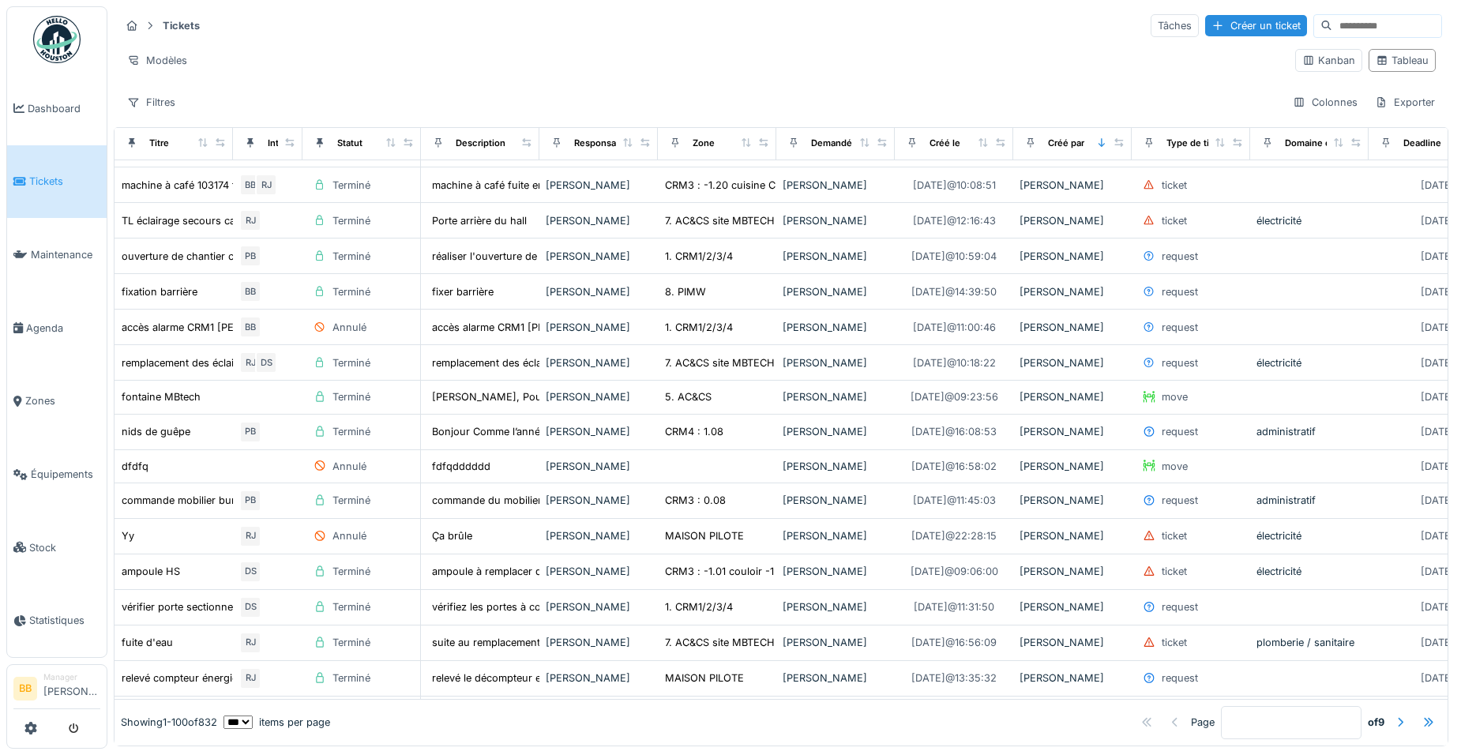
click at [253, 715] on select "** ** ** *** *** ***" at bounding box center [237, 721] width 29 height 13
select select "***"
click at [236, 715] on select "** ** ** *** *** ***" at bounding box center [237, 721] width 29 height 13
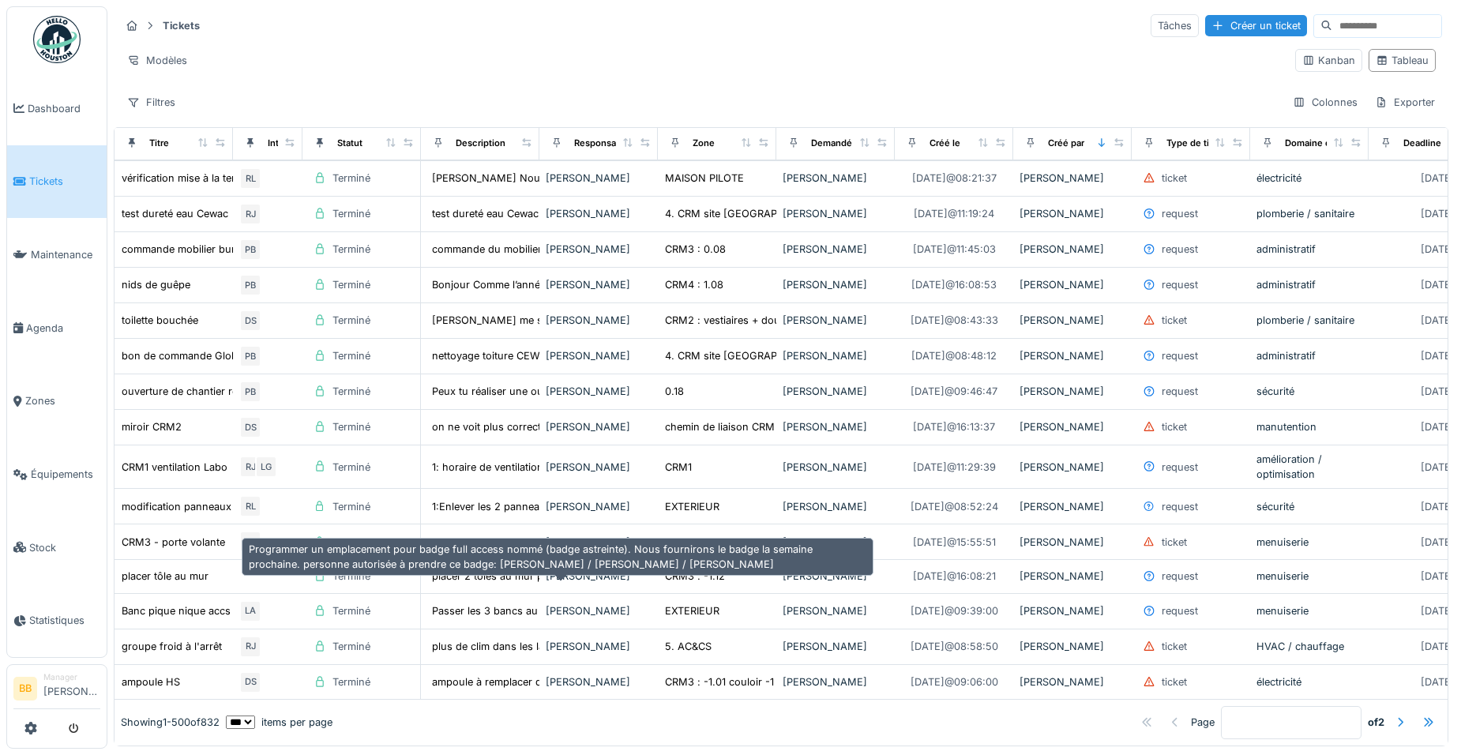
scroll to position [1116, 0]
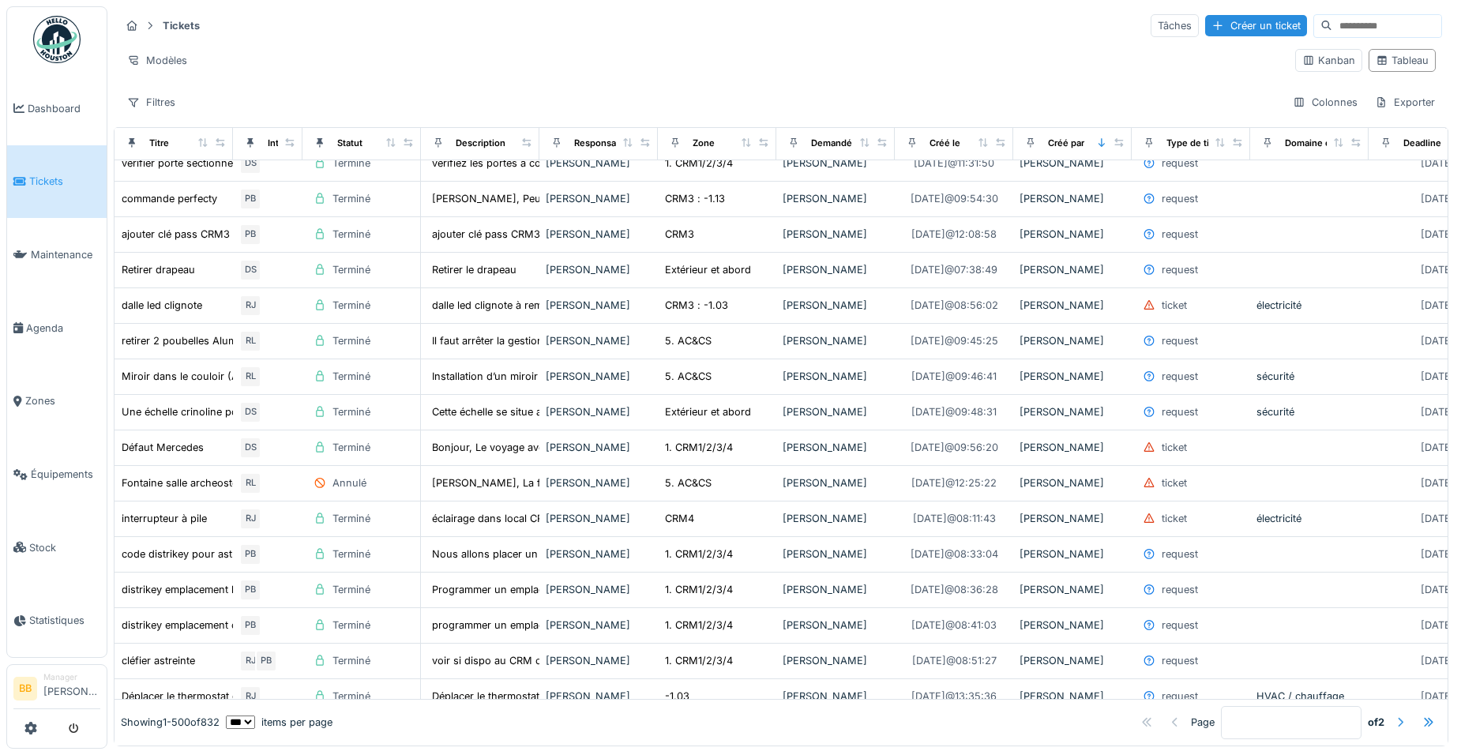
click at [1394, 715] on div at bounding box center [1400, 722] width 13 height 15
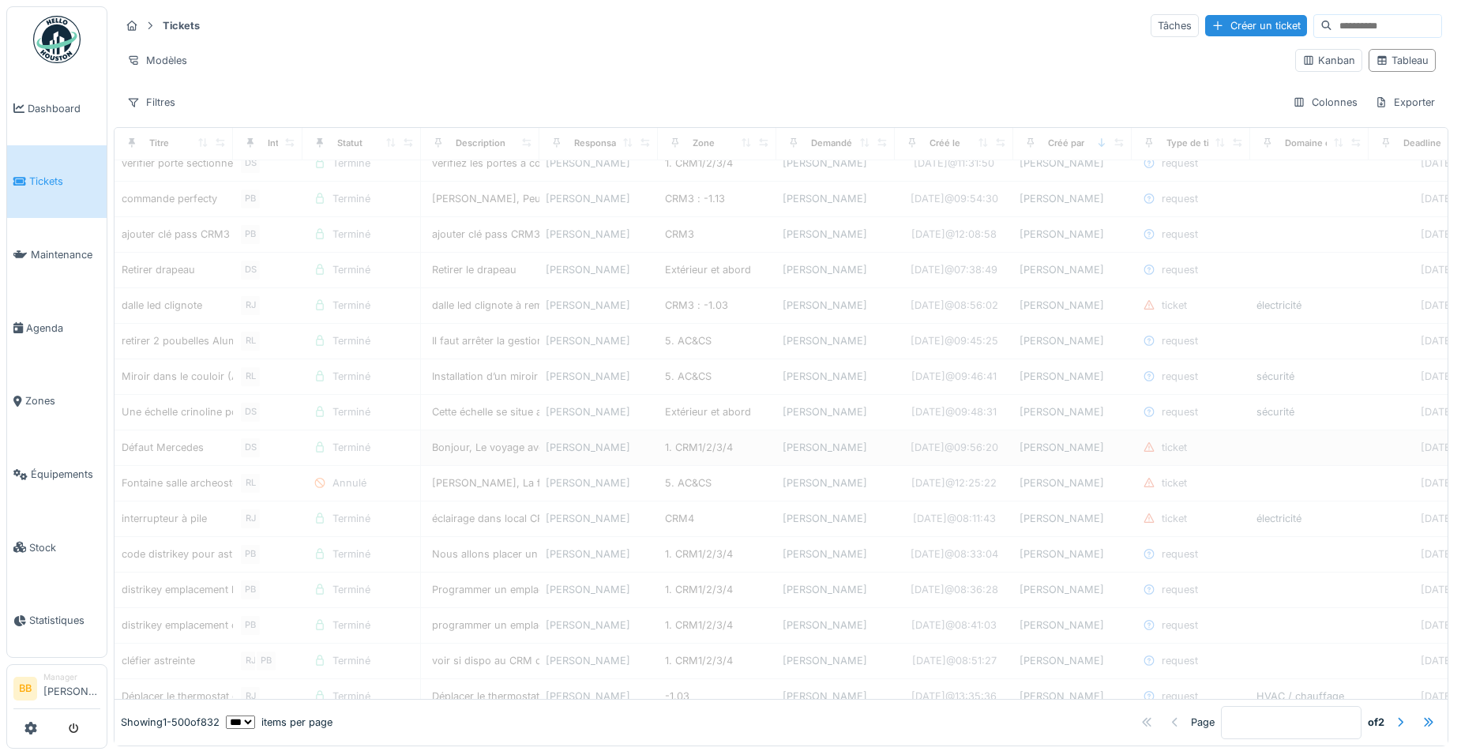
type input "*"
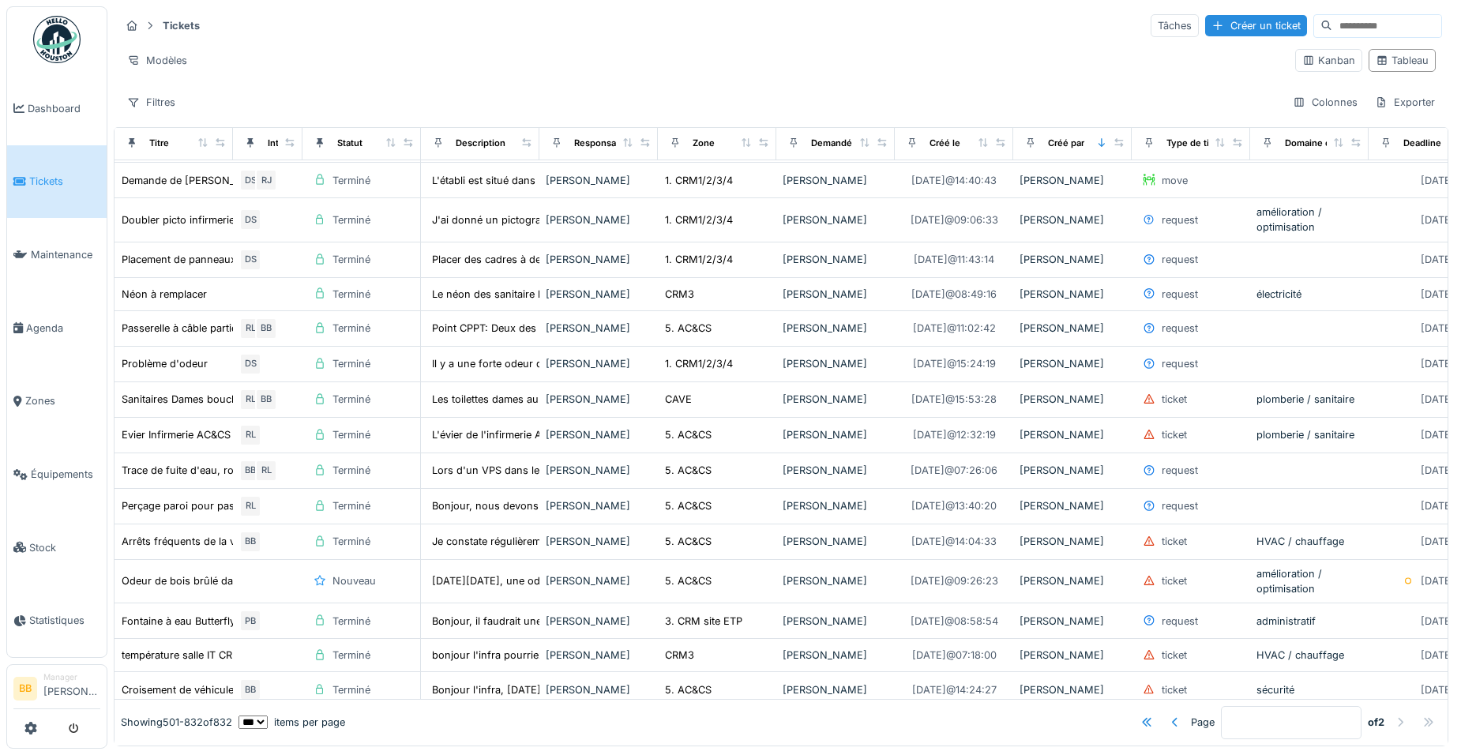
scroll to position [11397, 0]
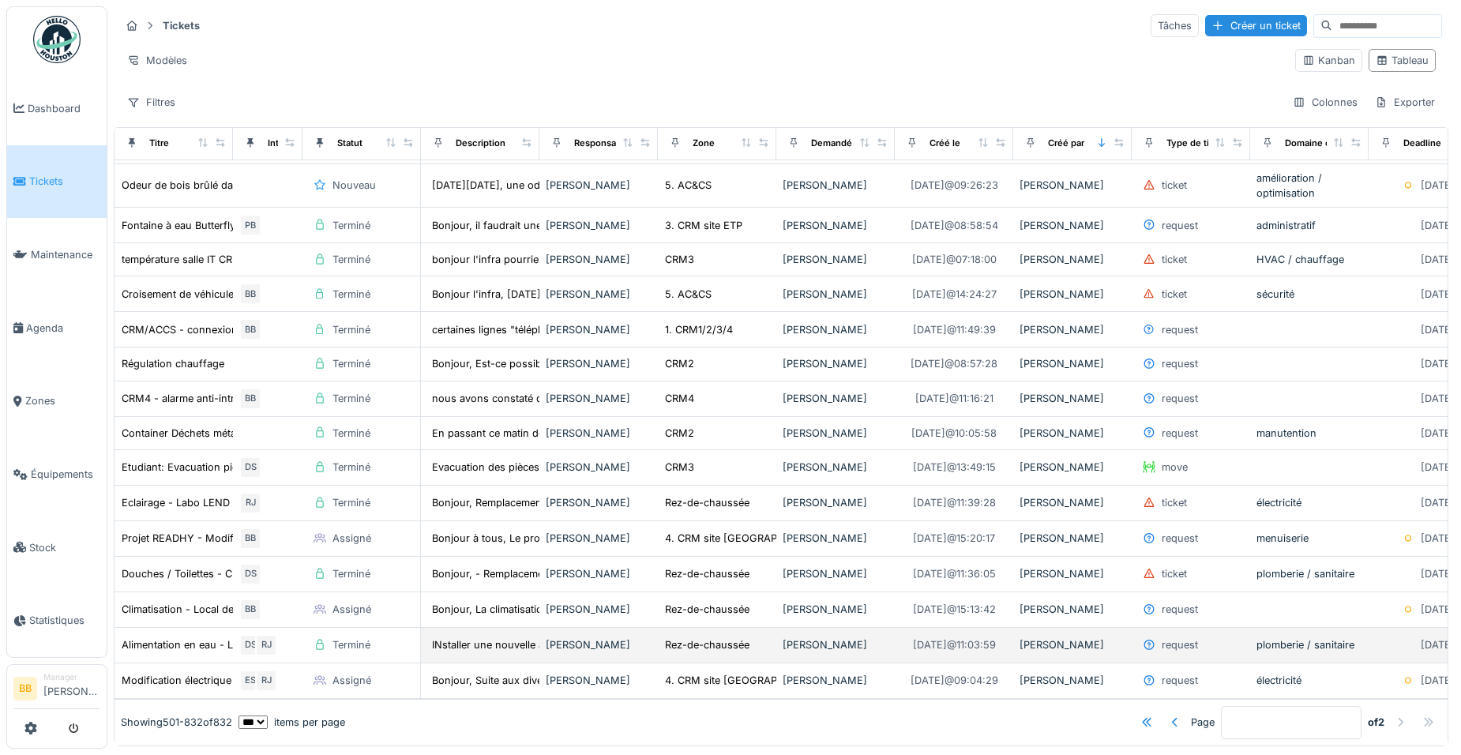
click at [1042, 637] on div "Yves Vincent" at bounding box center [1072, 644] width 106 height 15
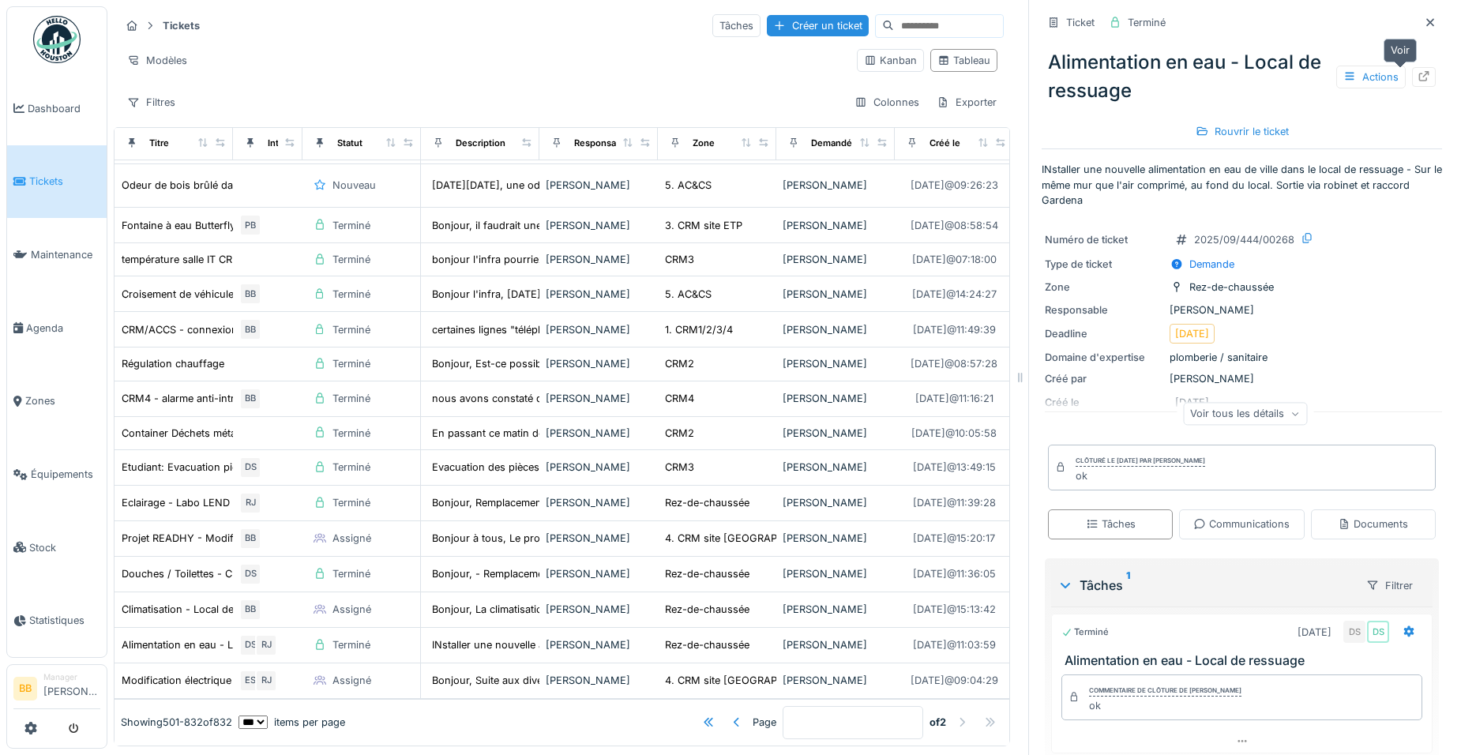
click at [1417, 78] on icon at bounding box center [1423, 76] width 13 height 10
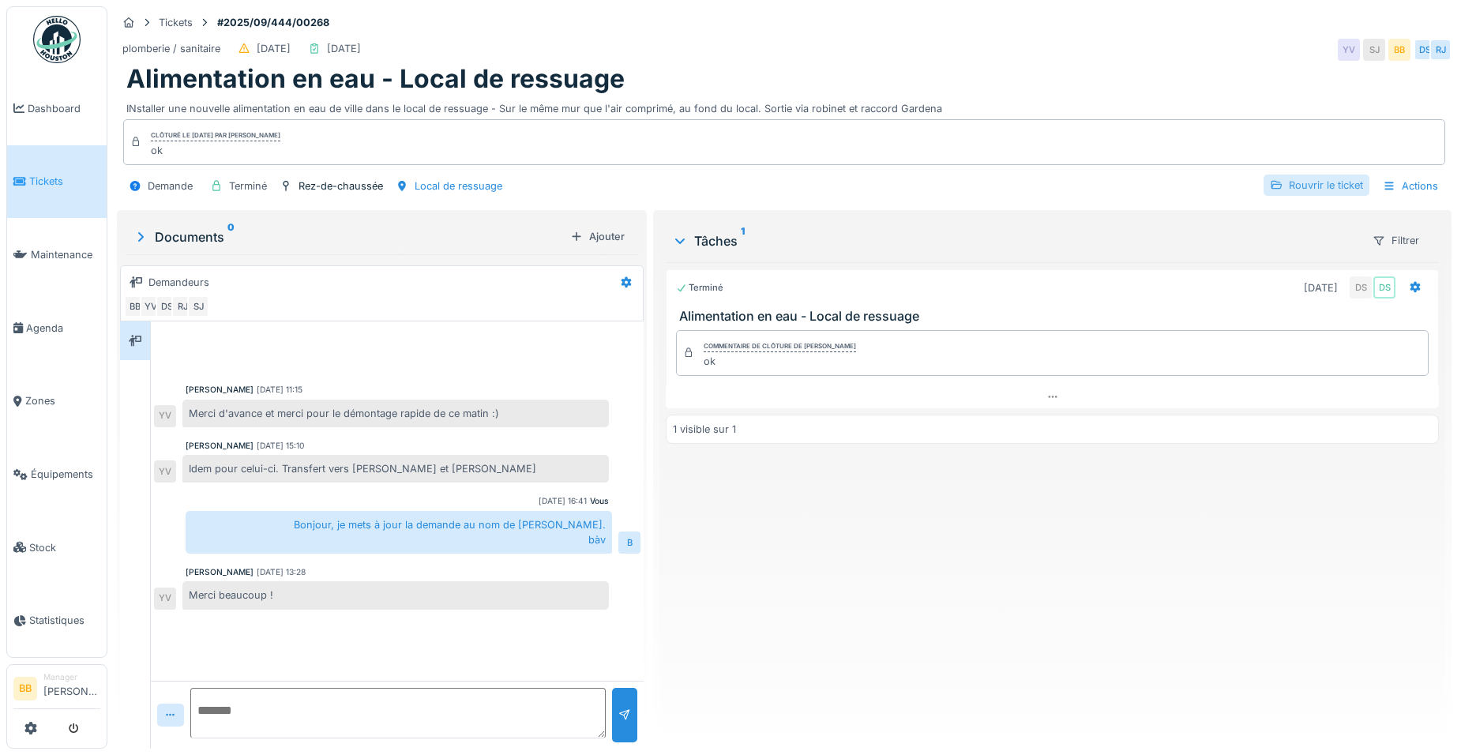
click at [1327, 184] on div "Rouvrir le ticket" at bounding box center [1316, 185] width 106 height 21
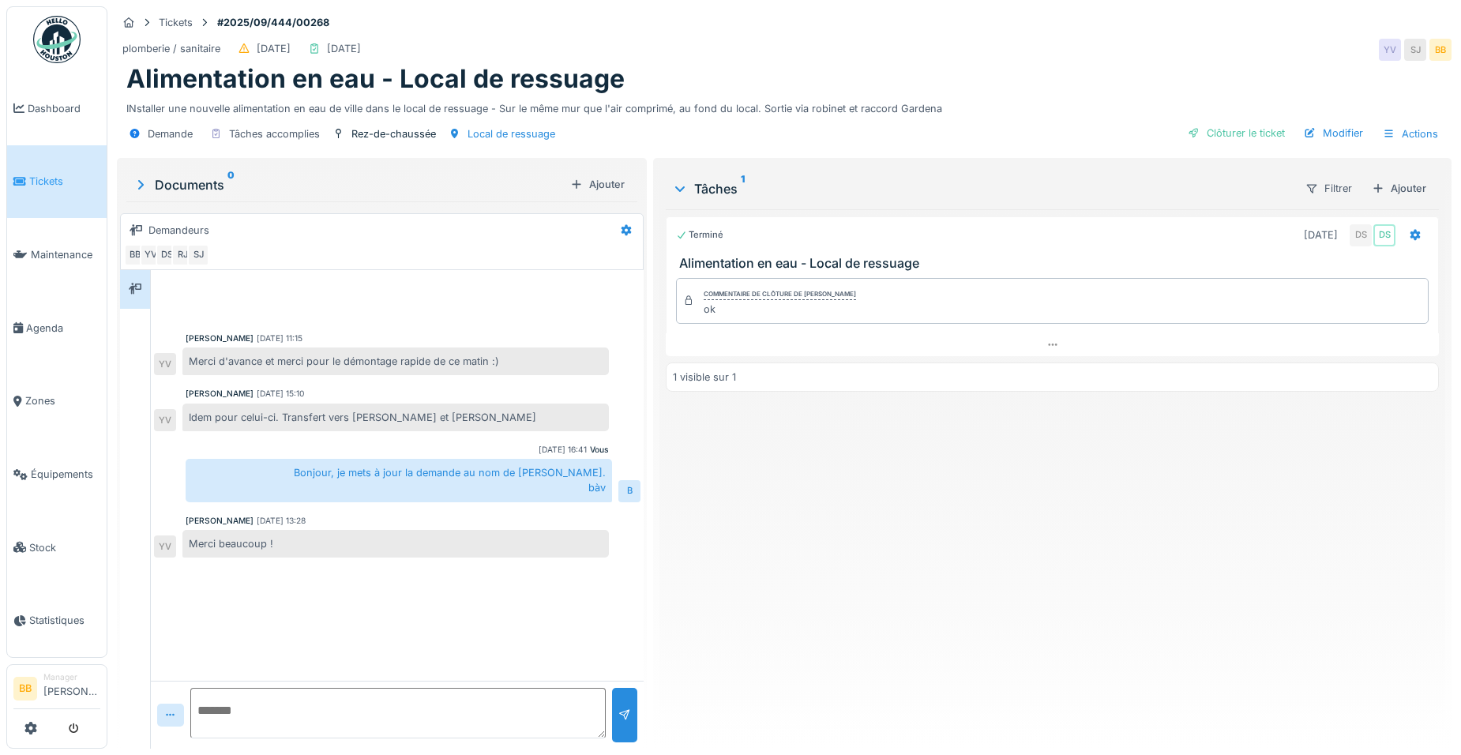
click at [315, 699] on textarea at bounding box center [397, 713] width 415 height 51
click at [1409, 234] on icon at bounding box center [1415, 235] width 13 height 10
click at [1346, 287] on div "Rouvrir" at bounding box center [1332, 294] width 136 height 24
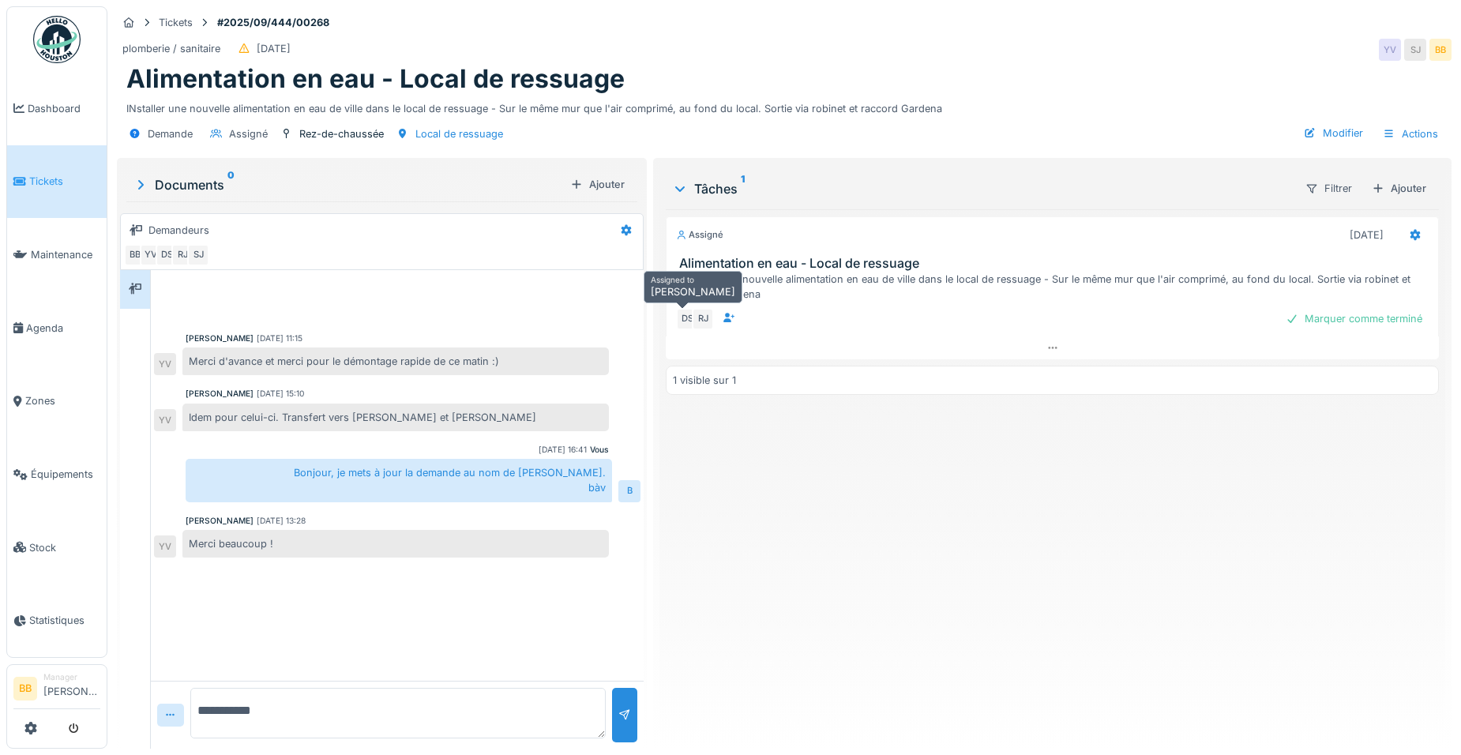
click at [678, 321] on div "DS" at bounding box center [687, 319] width 22 height 22
click at [1402, 238] on div at bounding box center [1415, 234] width 27 height 23
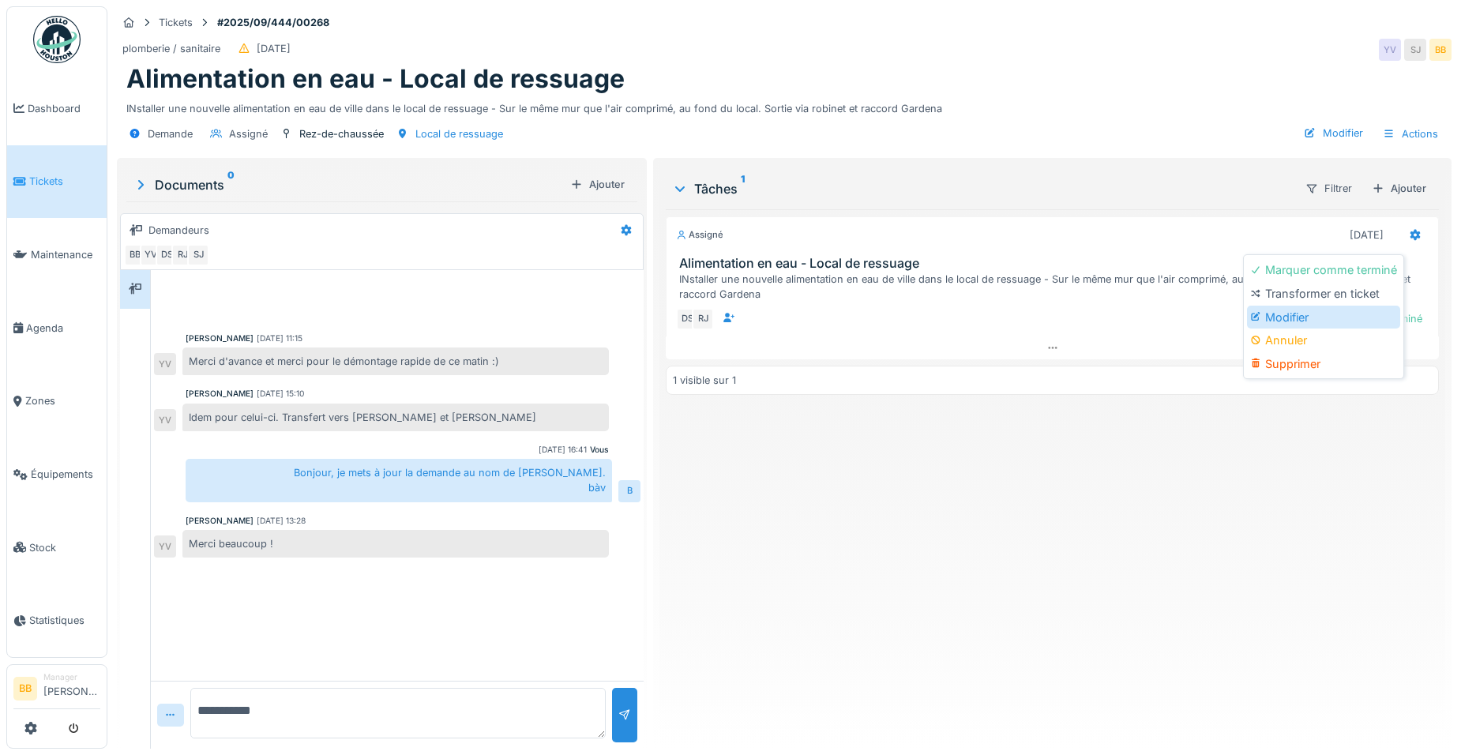
click at [1335, 310] on div "Modifier" at bounding box center [1323, 318] width 153 height 24
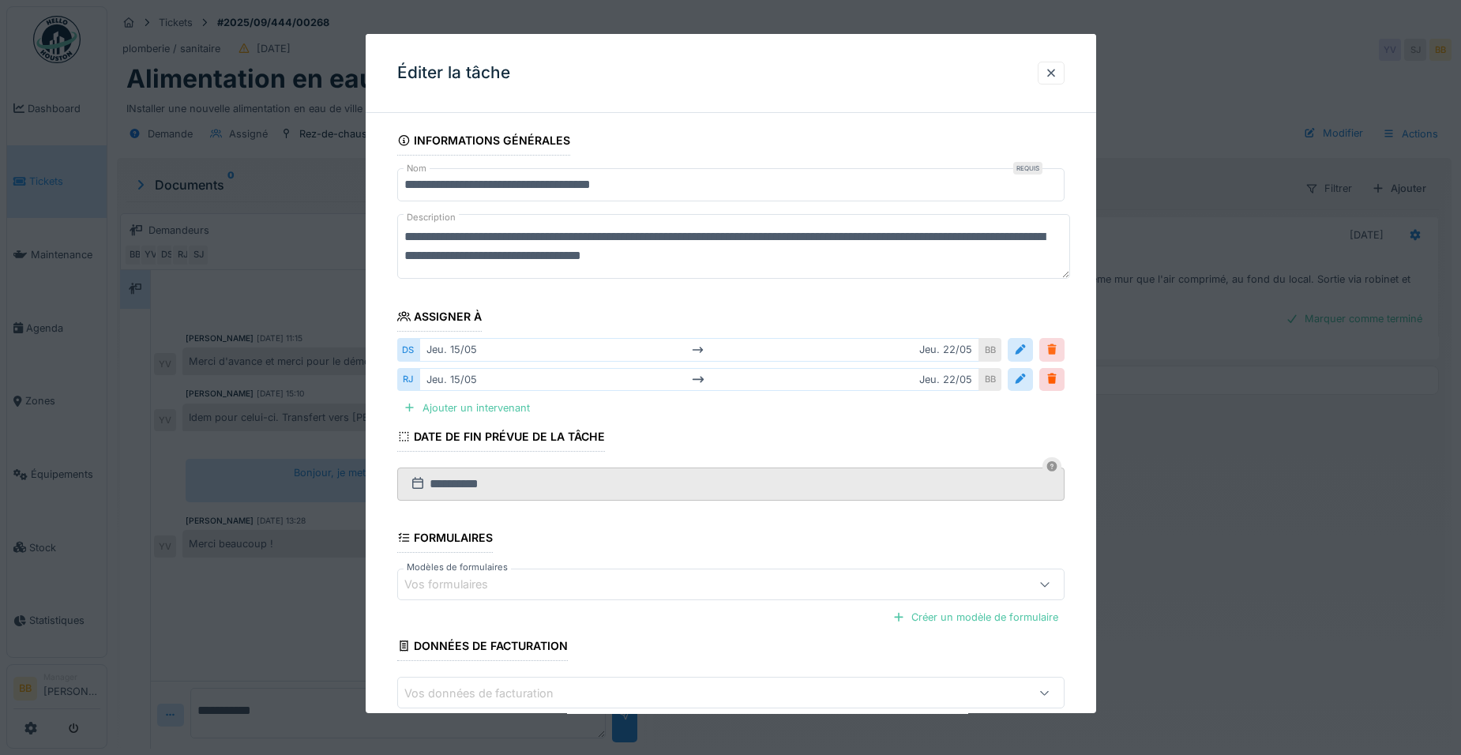
click at [1058, 347] on div at bounding box center [1052, 349] width 13 height 15
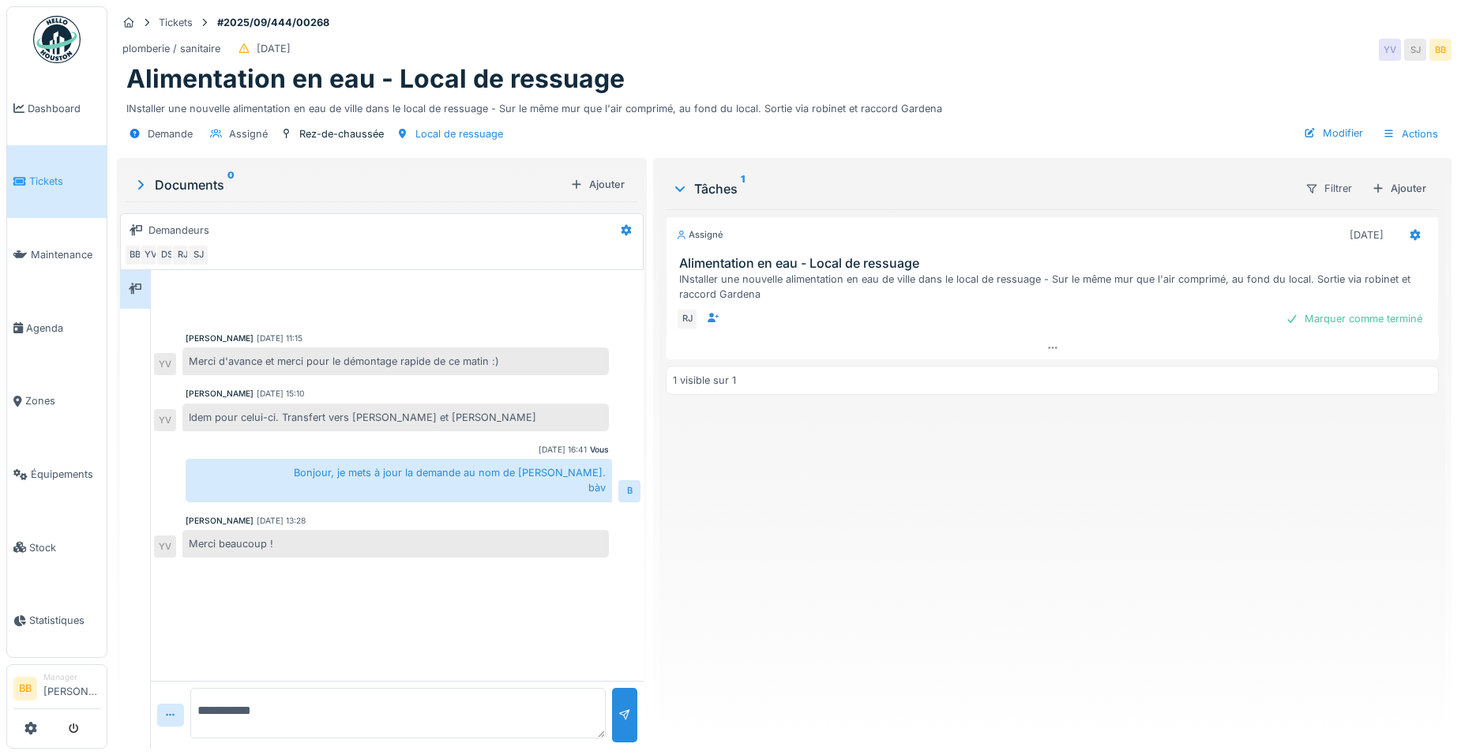
click at [309, 708] on textarea "**********" at bounding box center [397, 713] width 415 height 51
type textarea "**********"
click at [612, 715] on div at bounding box center [624, 715] width 25 height 54
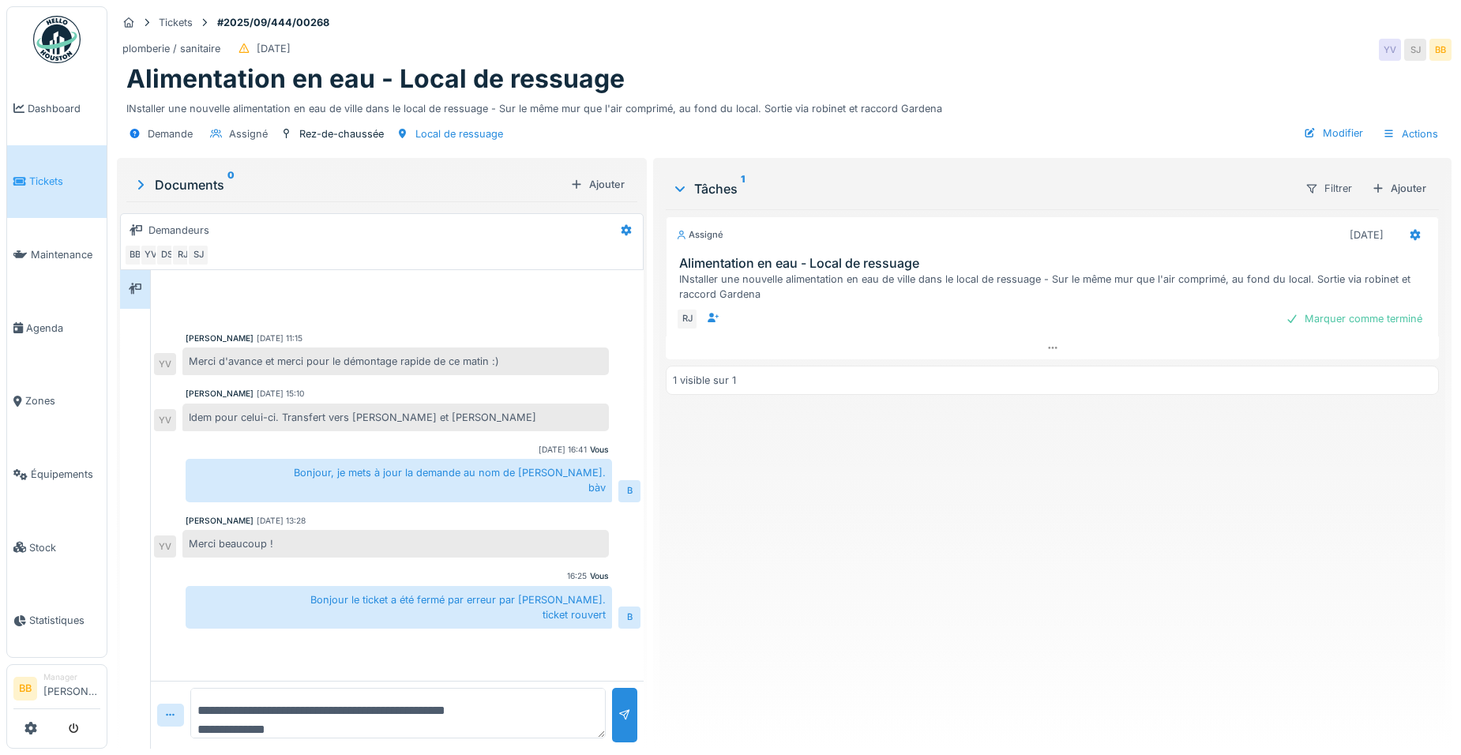
click at [308, 25] on strong "#2025/09/444/00268" at bounding box center [273, 22] width 125 height 15
drag, startPoint x: 330, startPoint y: 19, endPoint x: 242, endPoint y: 27, distance: 88.8
click at [242, 27] on strong "#2025/09/444/00268" at bounding box center [273, 22] width 125 height 15
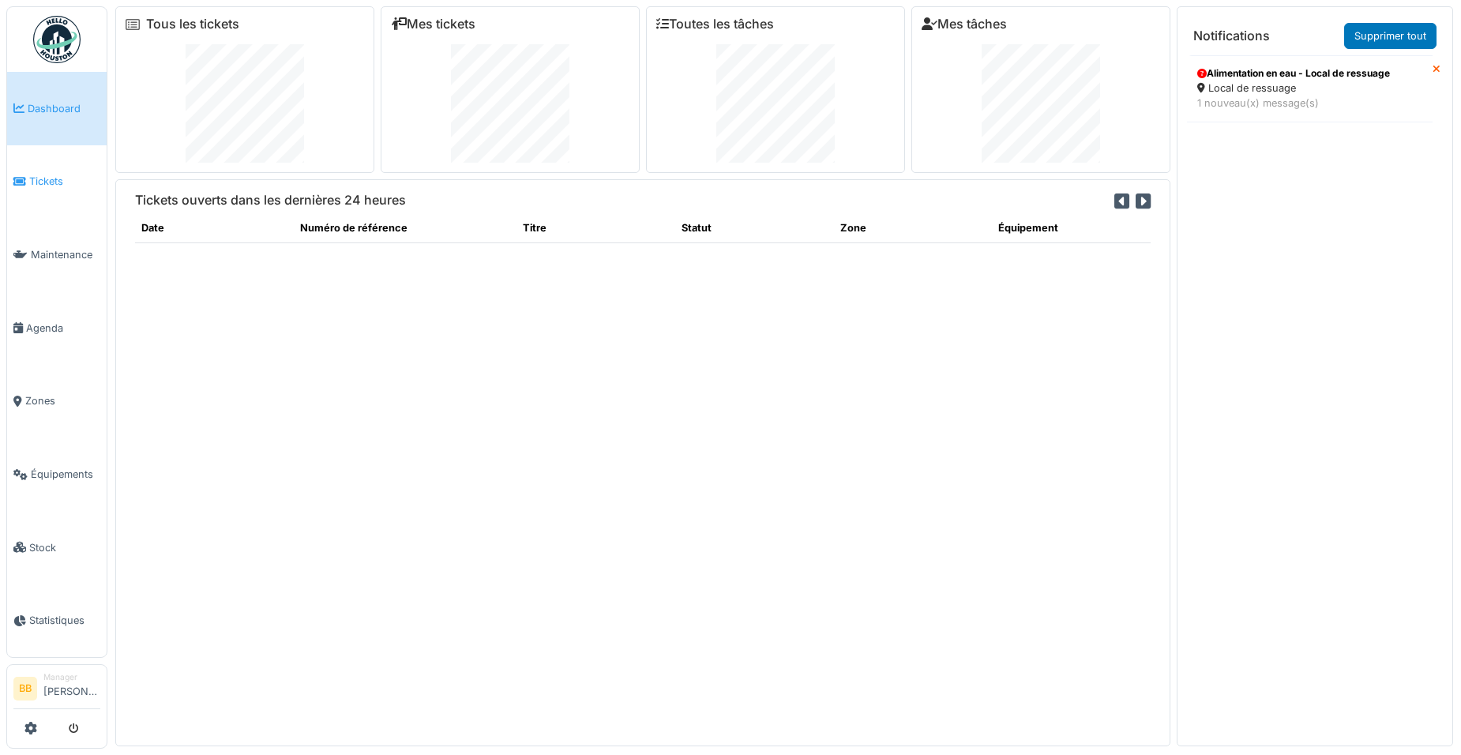
click at [43, 169] on link "Tickets" at bounding box center [56, 181] width 99 height 73
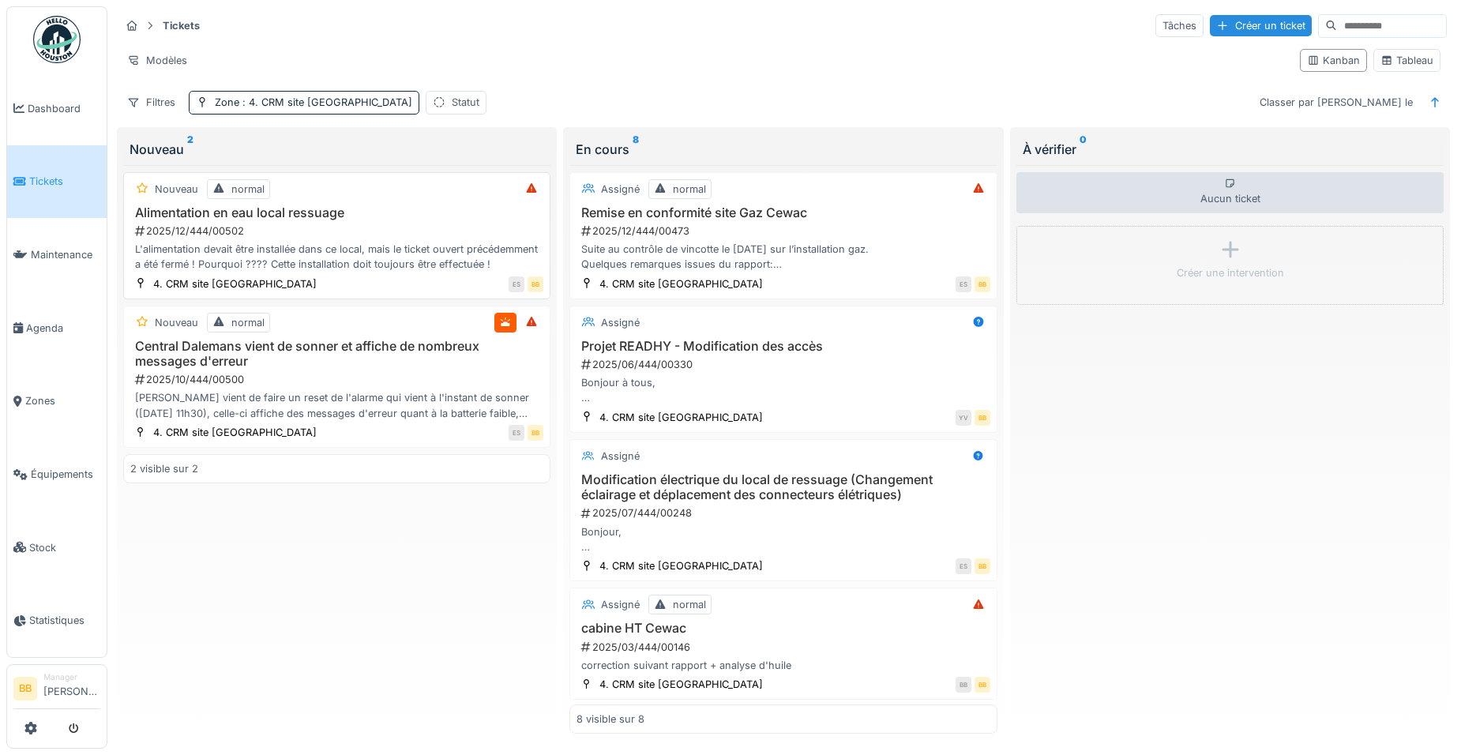
click at [220, 208] on h3 "Alimentation en eau local ressuage" at bounding box center [336, 212] width 413 height 15
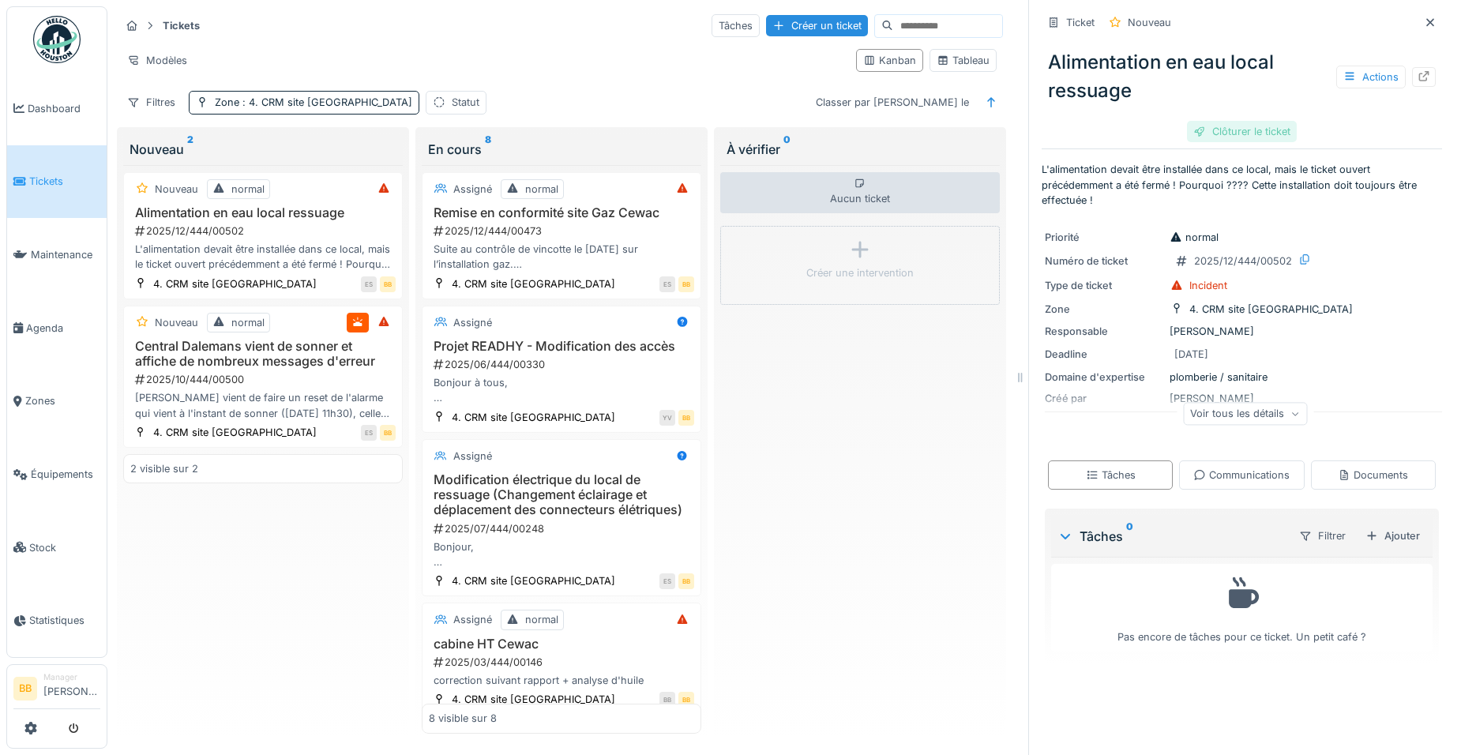
click at [1203, 130] on div "Clôturer le ticket" at bounding box center [1242, 131] width 110 height 21
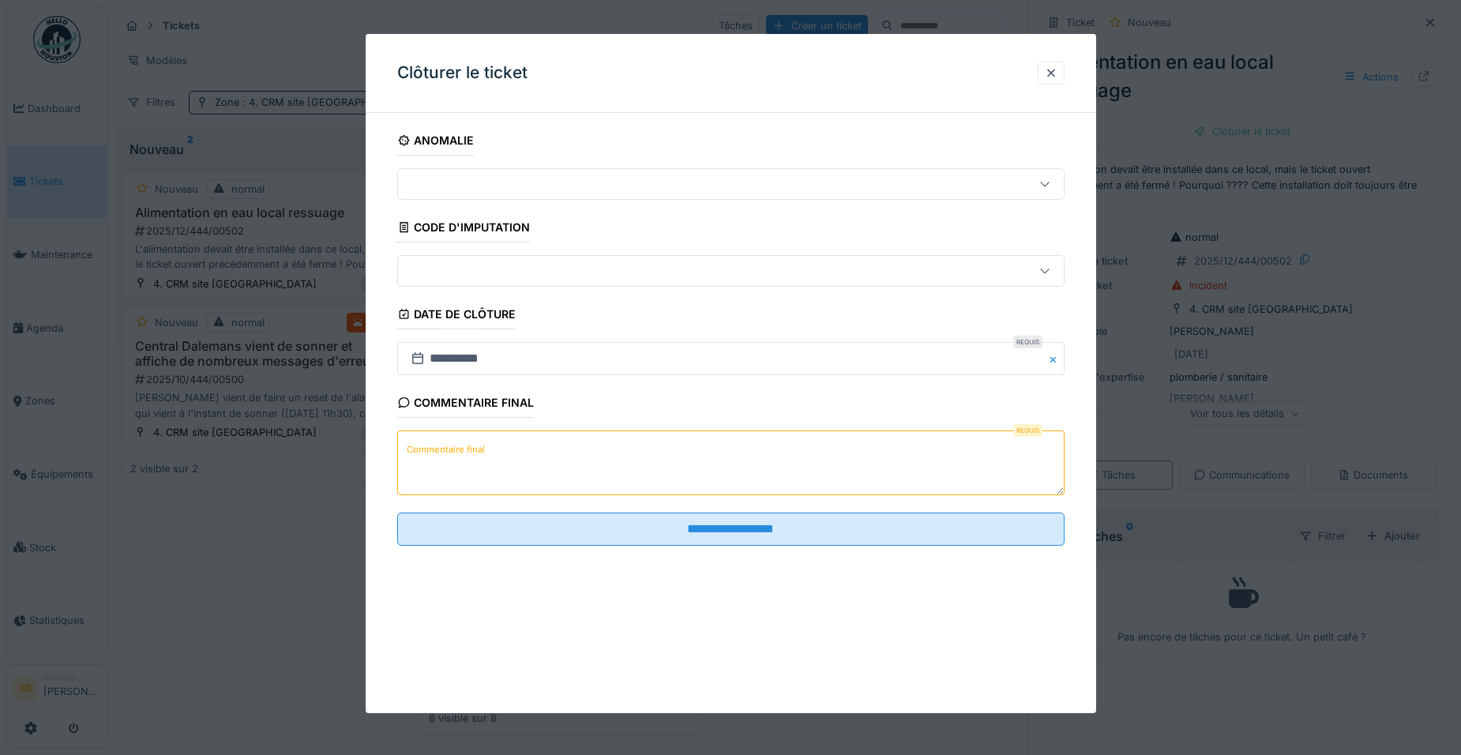
click at [599, 474] on textarea "Commentaire final" at bounding box center [730, 462] width 667 height 65
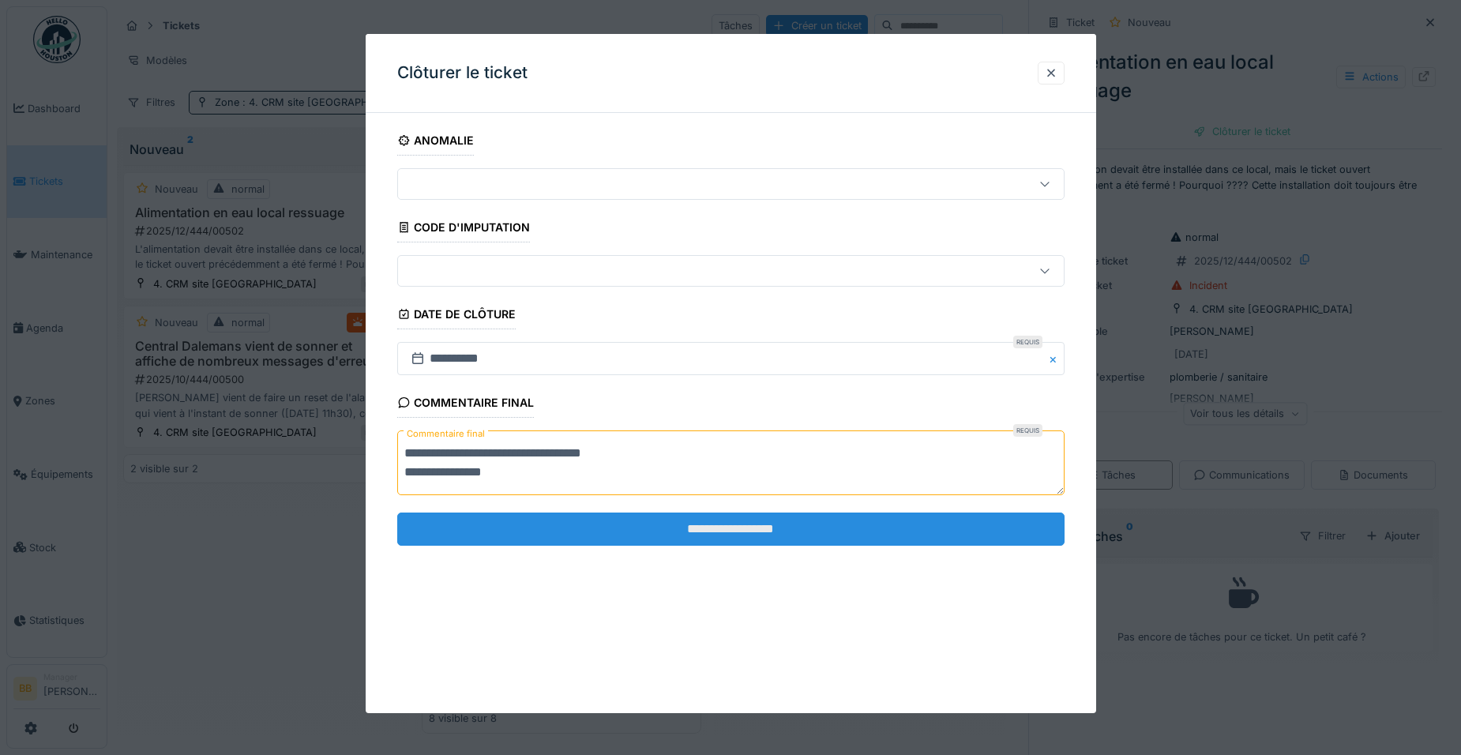
type textarea "**********"
click at [580, 529] on input "**********" at bounding box center [730, 528] width 667 height 33
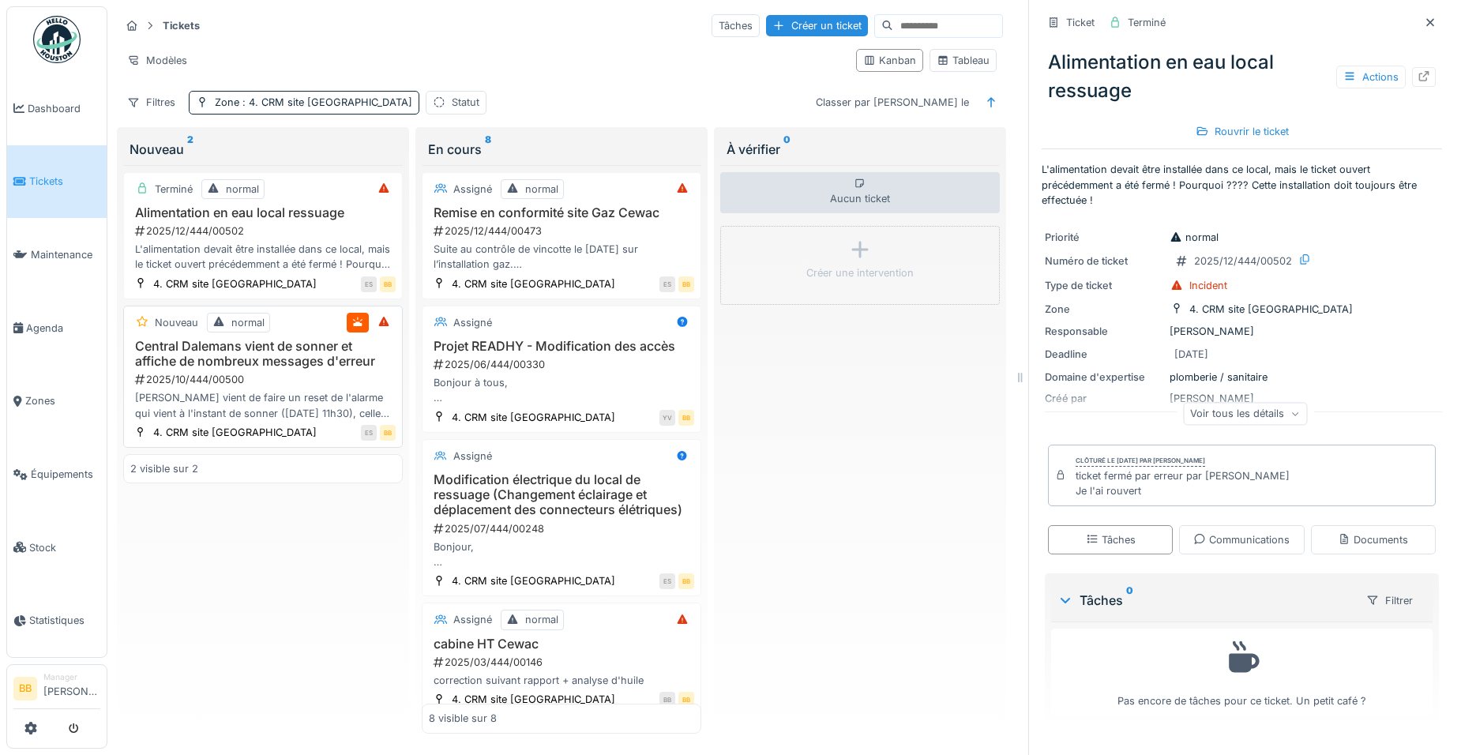
click at [234, 357] on h3 "Central Dalemans vient de sonner et affiche de nombreux messages d'erreur" at bounding box center [262, 354] width 265 height 30
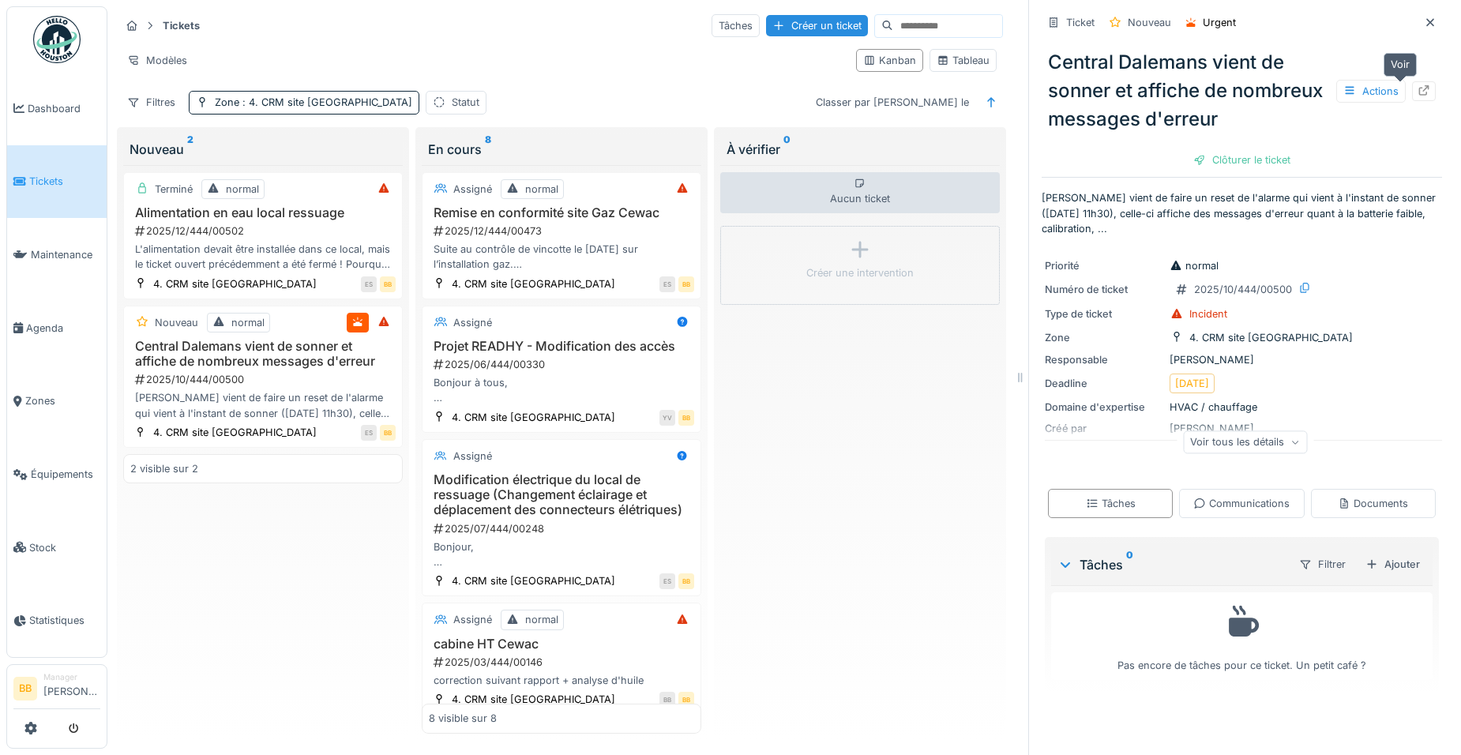
click at [1417, 96] on div at bounding box center [1423, 91] width 13 height 15
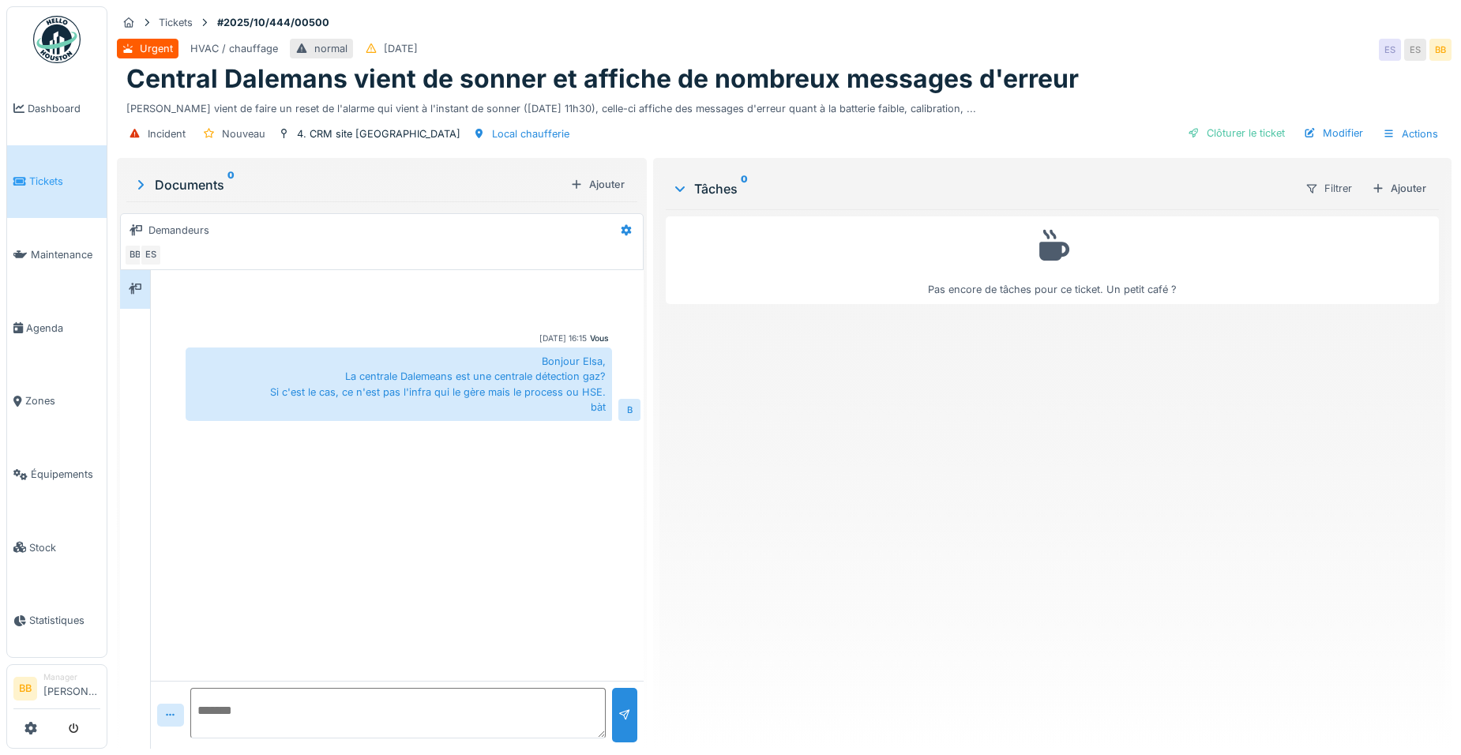
click at [304, 704] on textarea at bounding box center [397, 713] width 415 height 51
type textarea "**********"
click at [618, 718] on div at bounding box center [624, 715] width 13 height 15
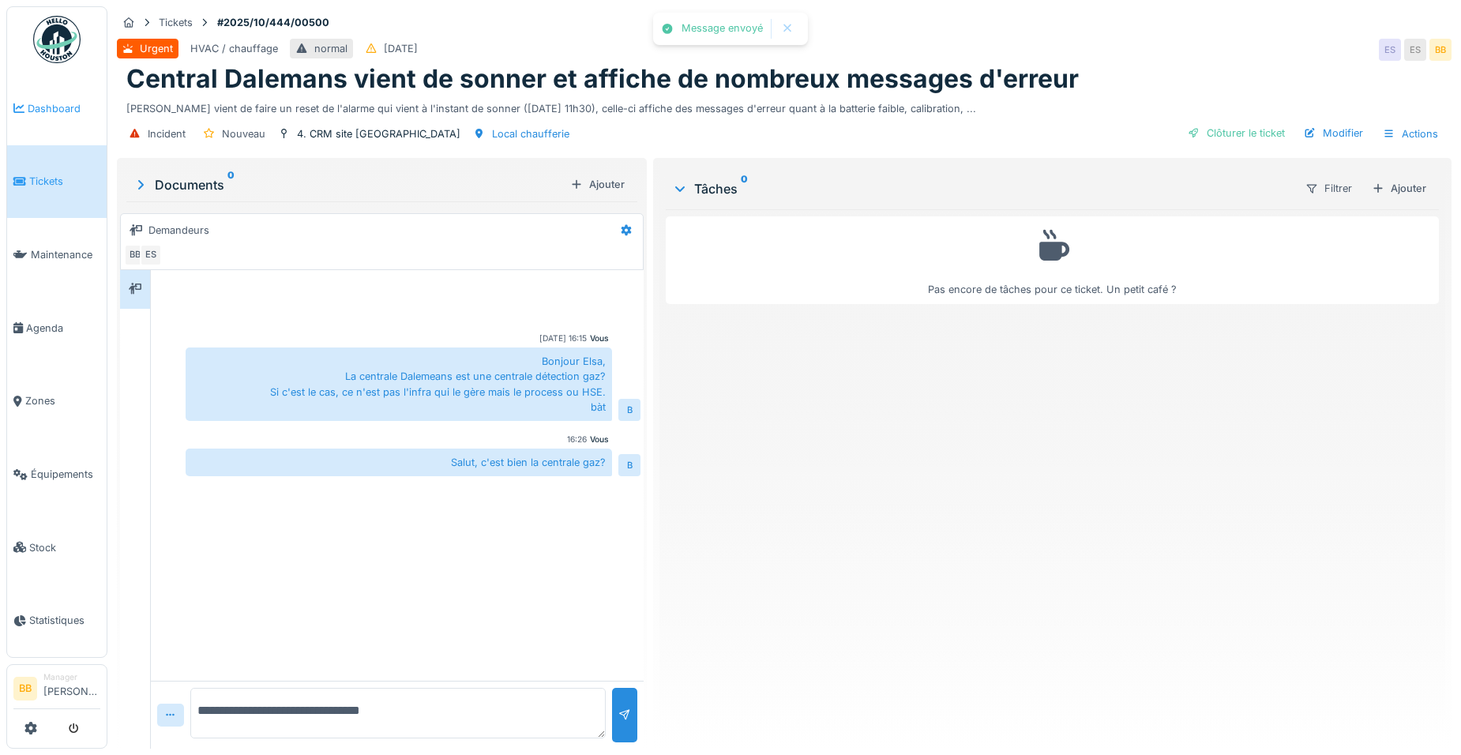
click at [31, 106] on span "Dashboard" at bounding box center [64, 108] width 73 height 15
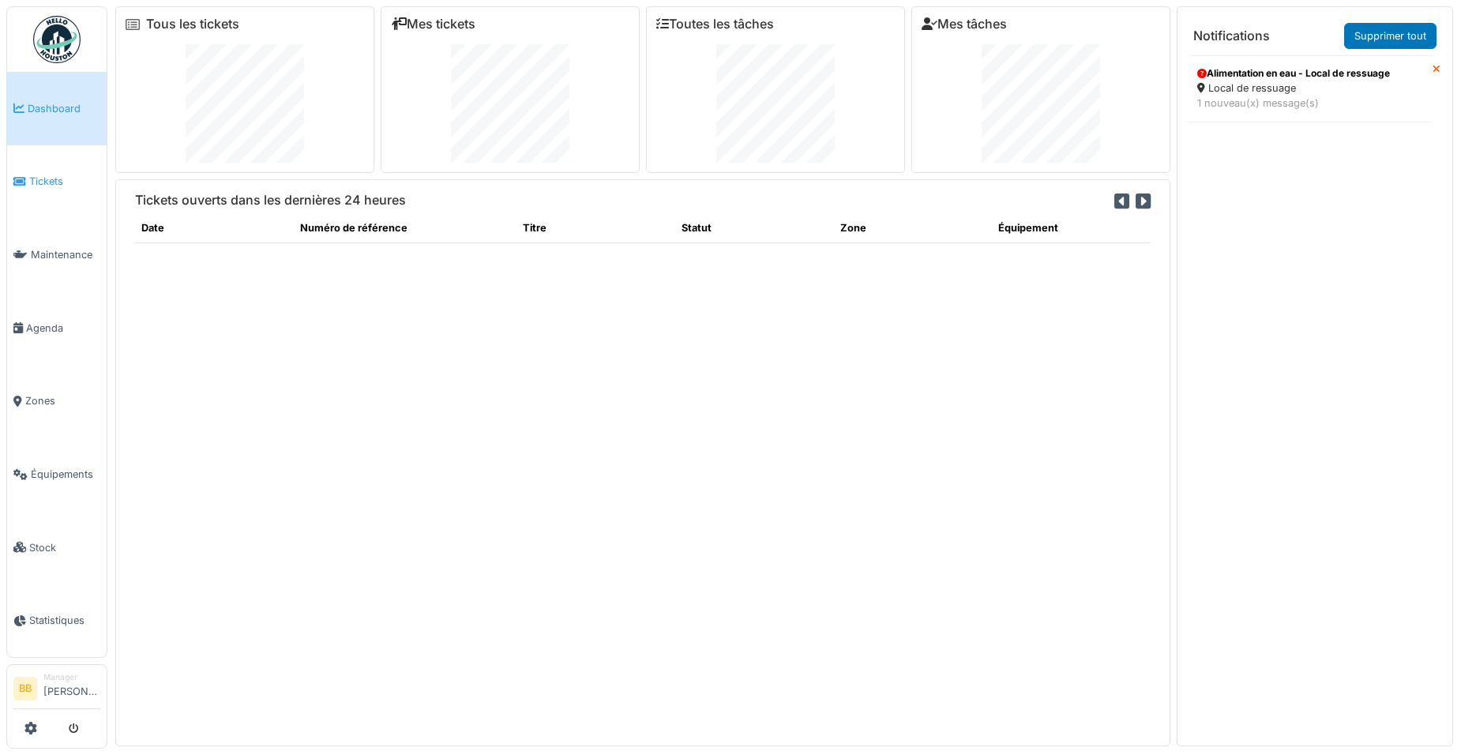
click at [42, 170] on link "Tickets" at bounding box center [56, 181] width 99 height 73
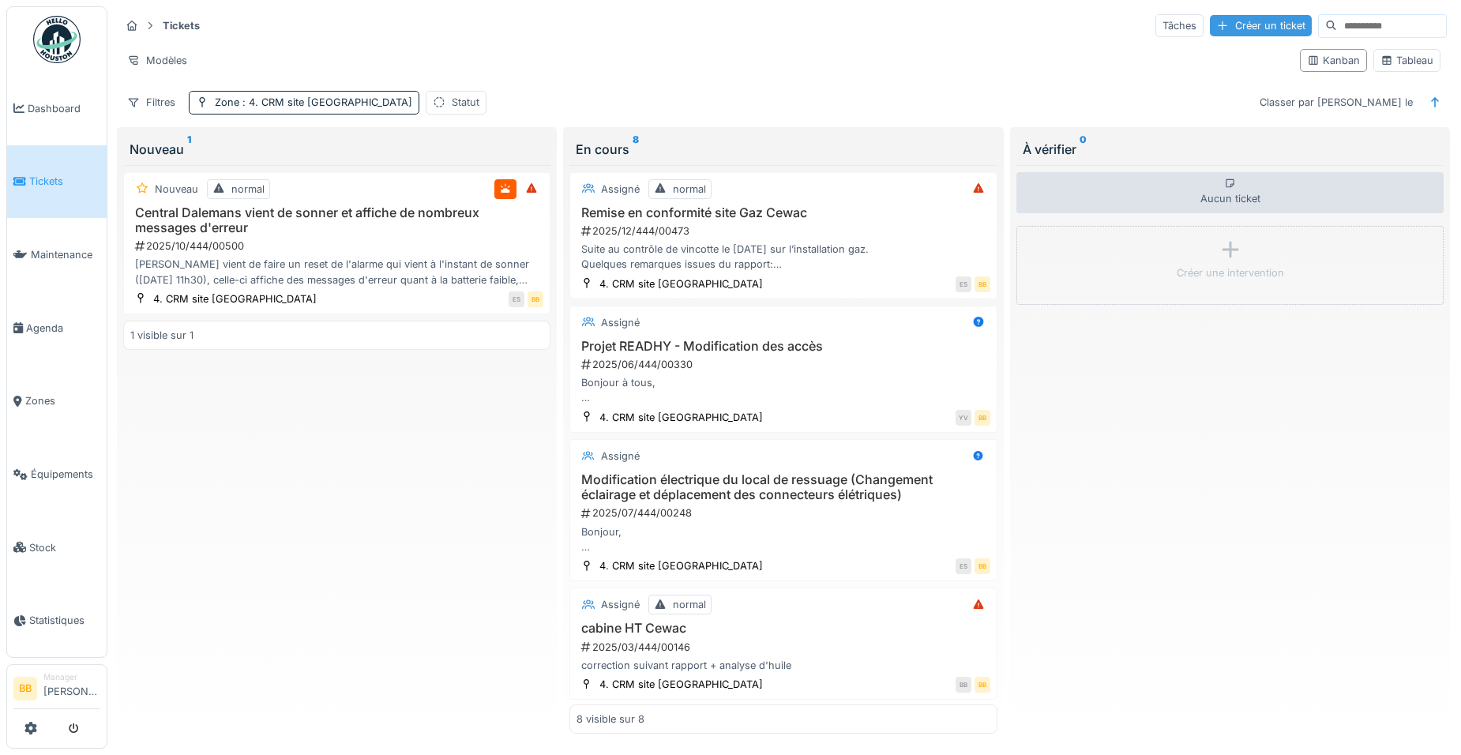
click at [1233, 30] on div "Créer un ticket" at bounding box center [1261, 25] width 102 height 21
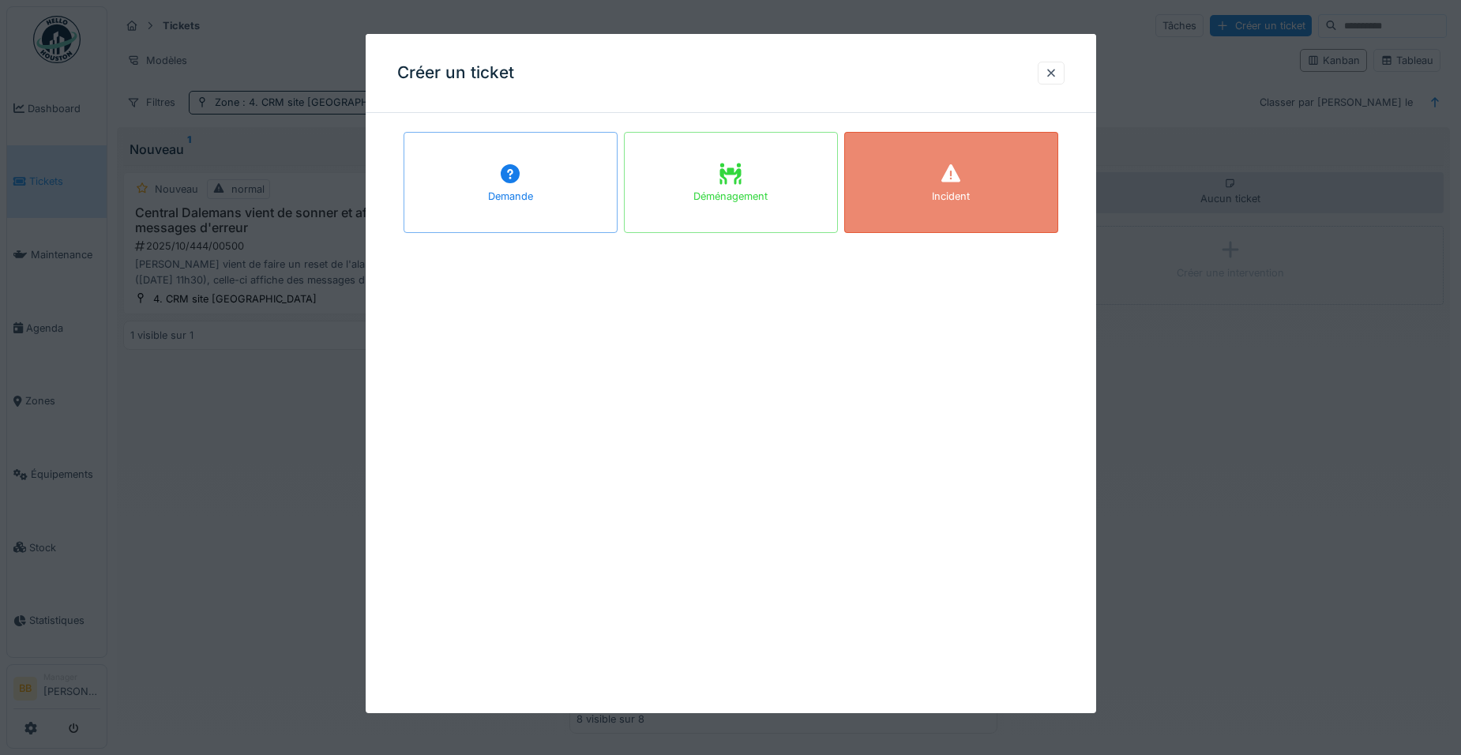
click at [900, 193] on div "Incident" at bounding box center [951, 182] width 214 height 101
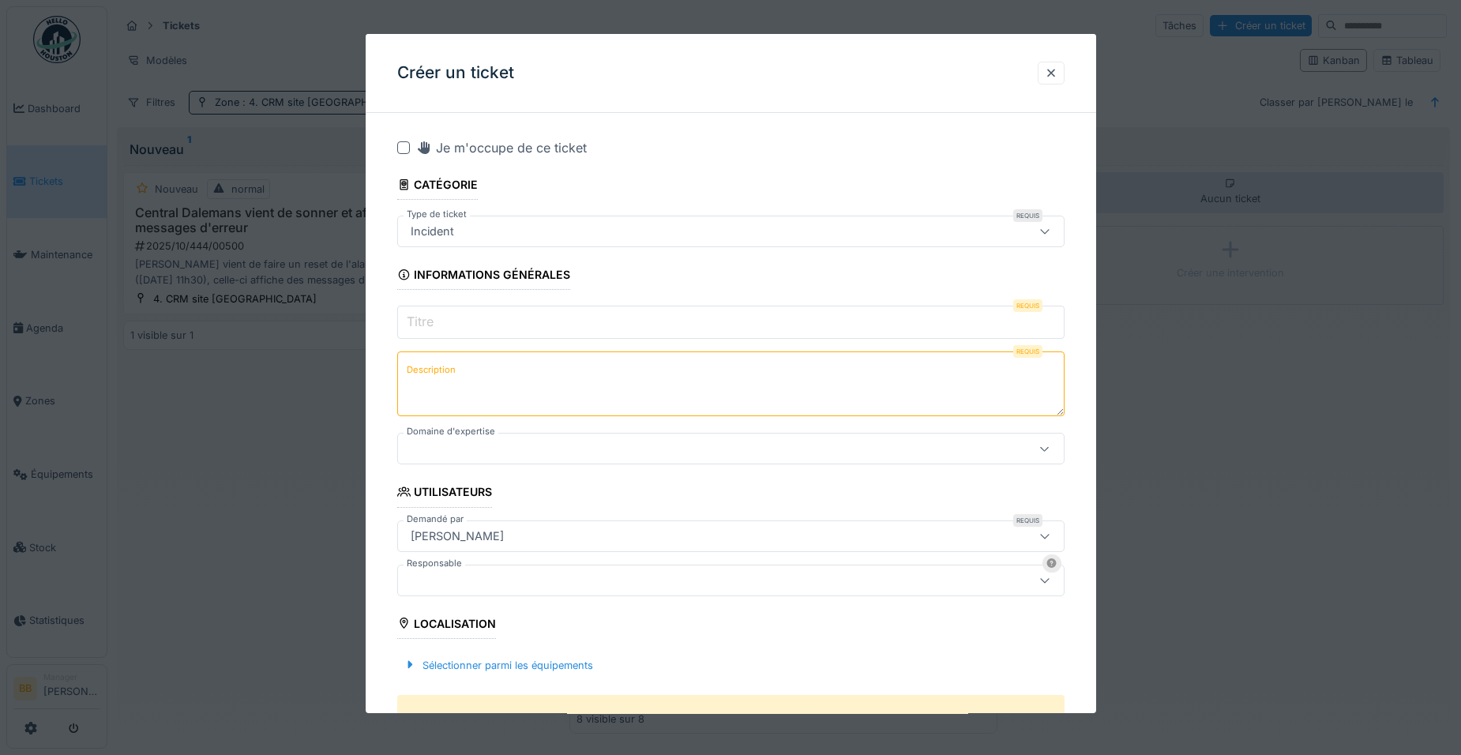
click at [573, 316] on input "Titre" at bounding box center [730, 322] width 667 height 33
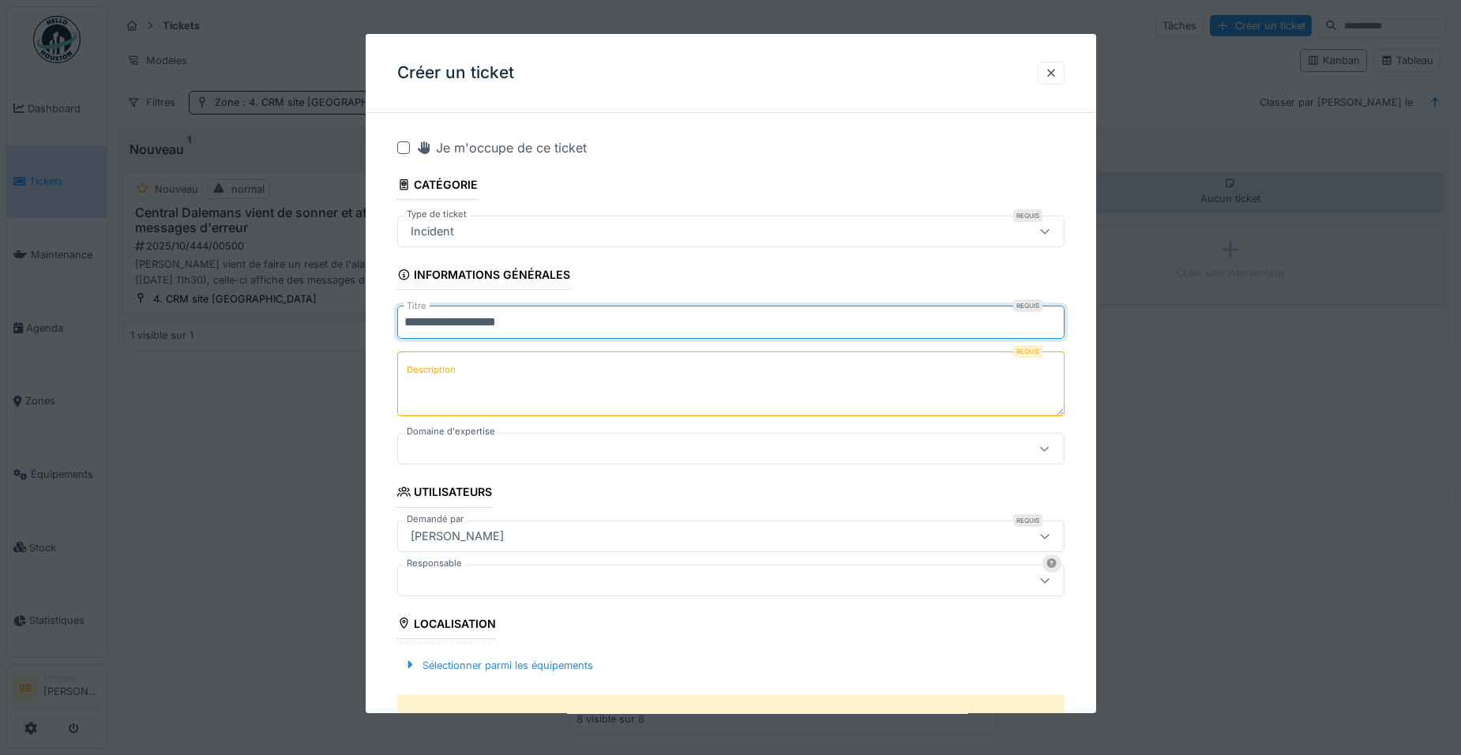
type input "**********"
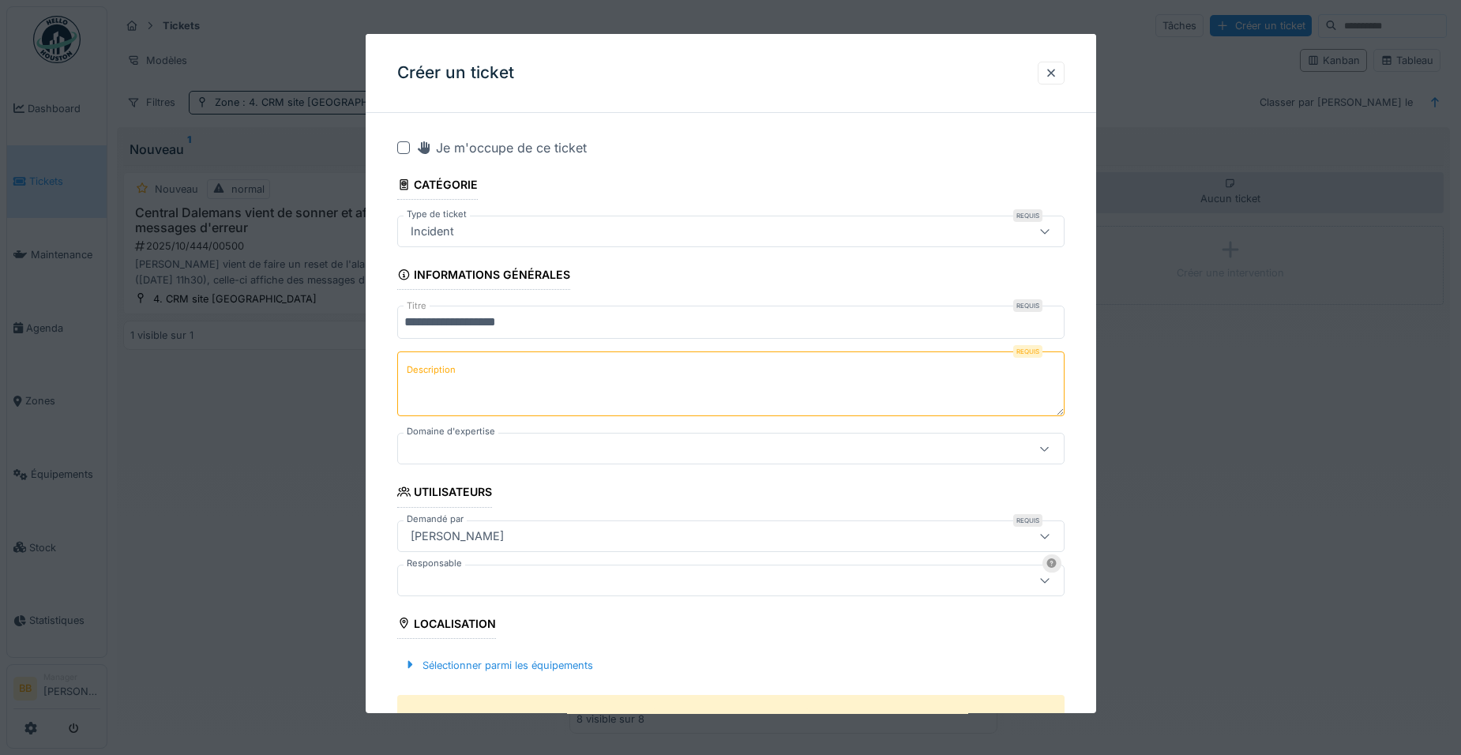
click at [552, 374] on textarea "Description" at bounding box center [730, 383] width 667 height 65
type textarea "**********"
click at [535, 449] on div at bounding box center [691, 448] width 575 height 17
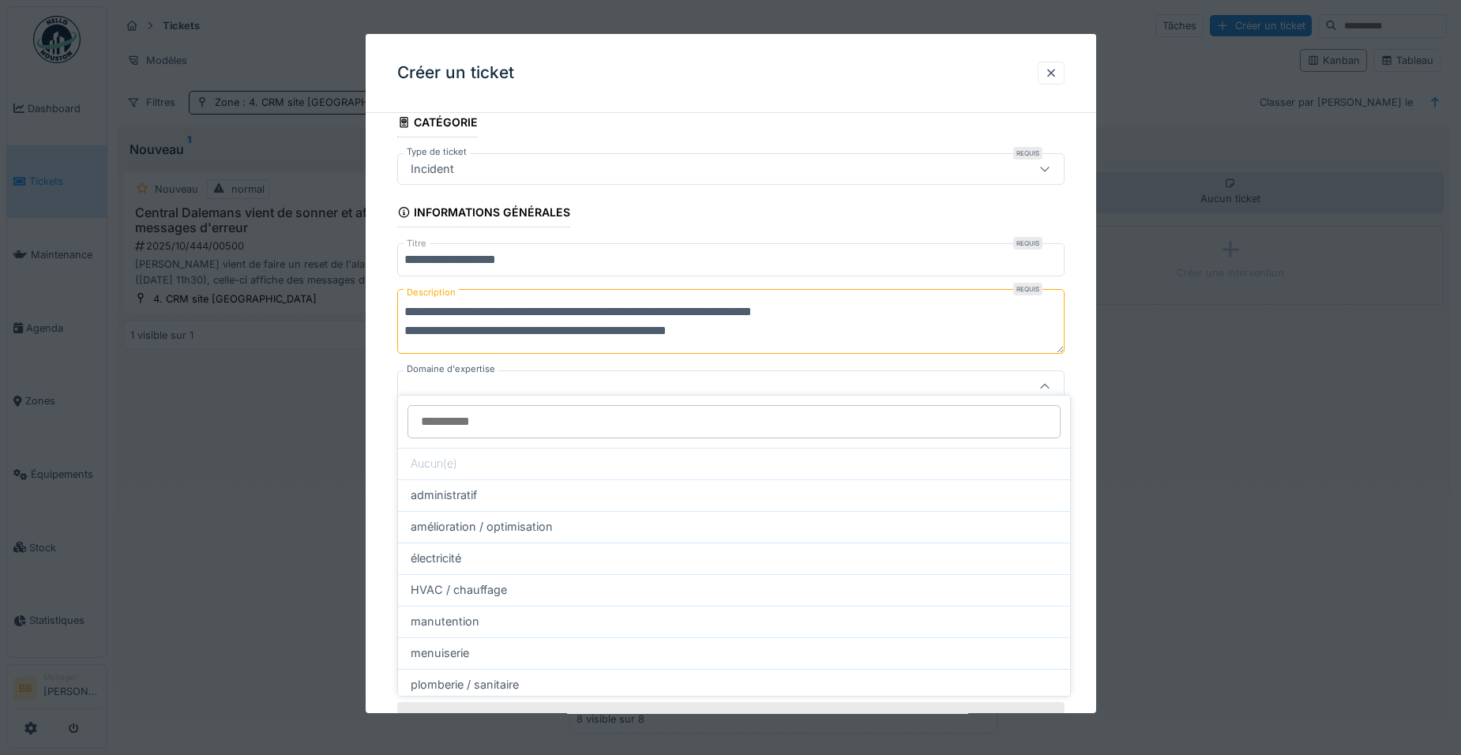
scroll to position [75, 0]
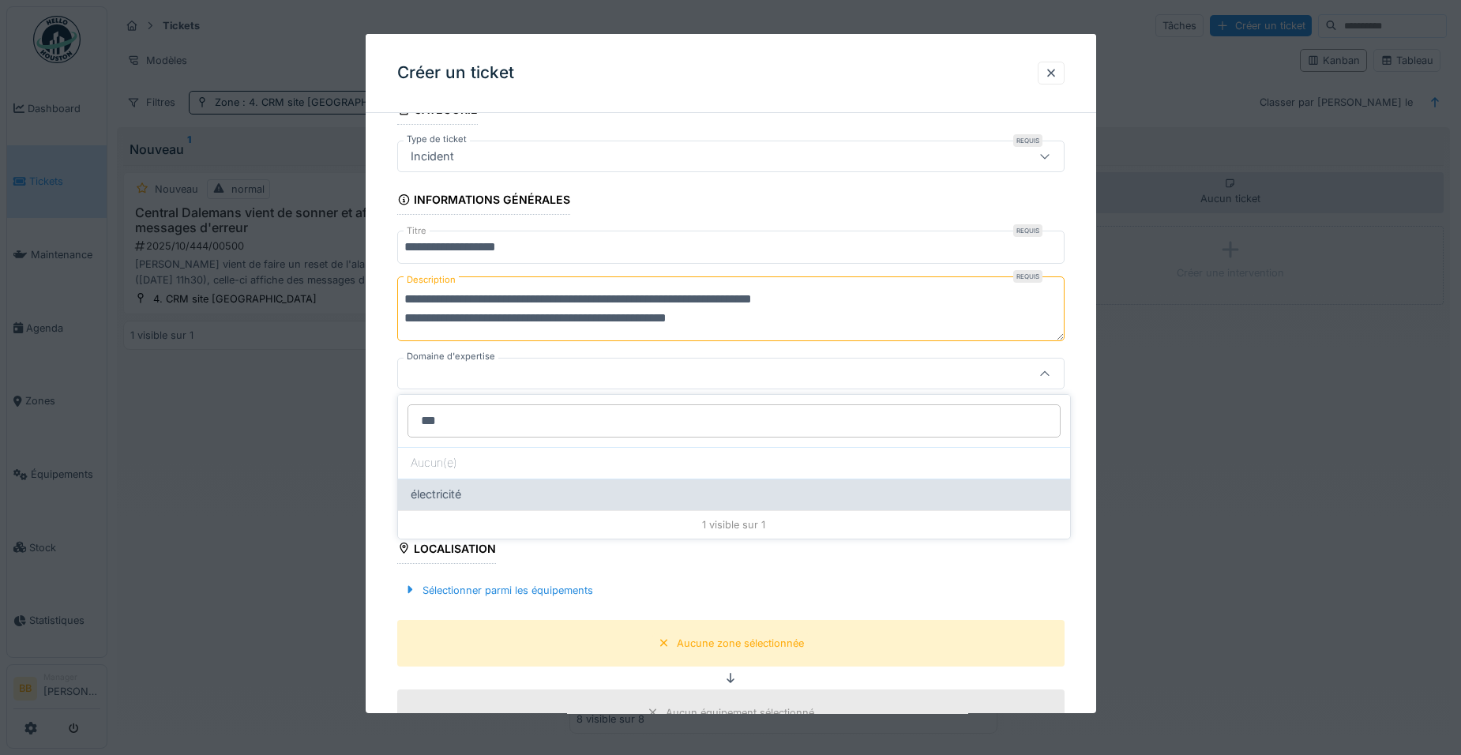
type input "***"
click at [458, 489] on span "électricité" at bounding box center [436, 494] width 51 height 17
type input "****"
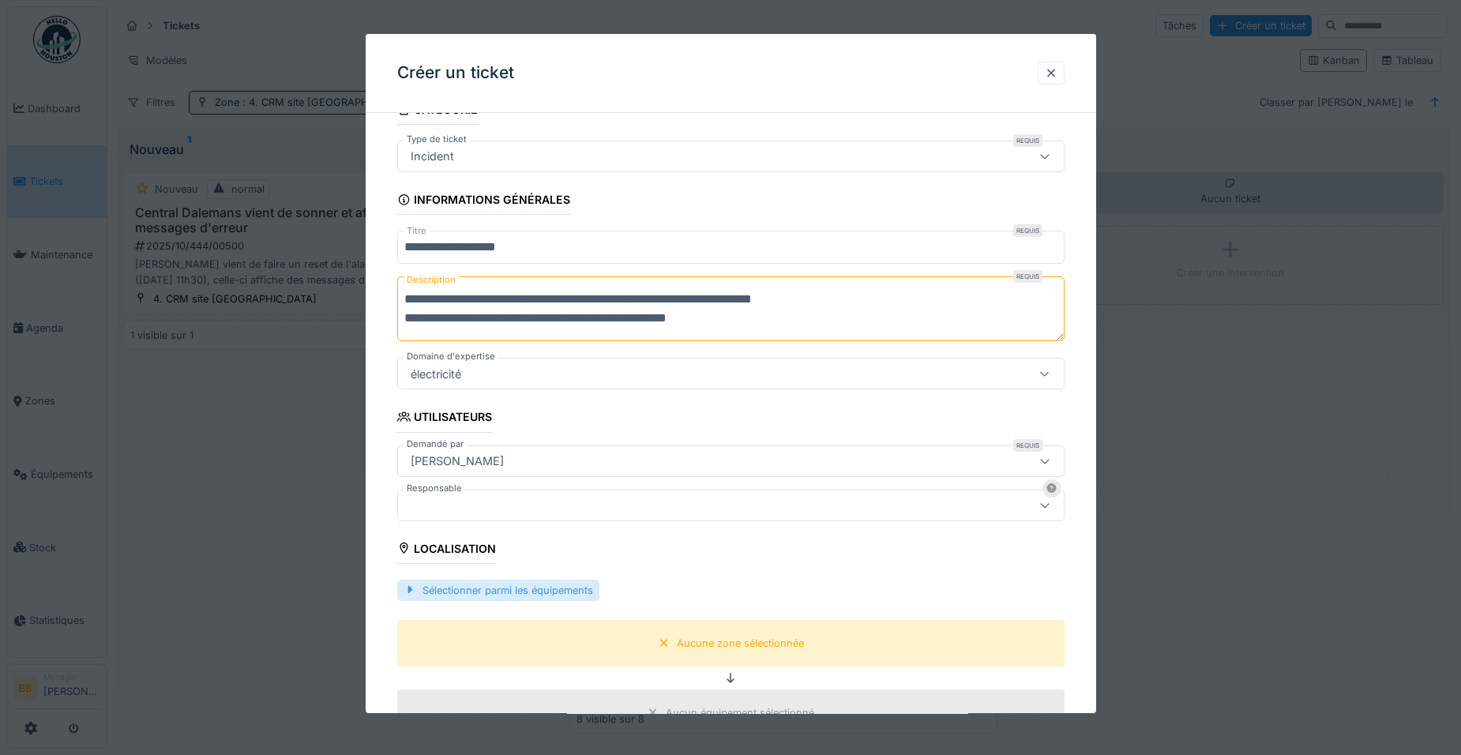
click at [503, 594] on div "Sélectionner parmi les équipements" at bounding box center [498, 590] width 202 height 21
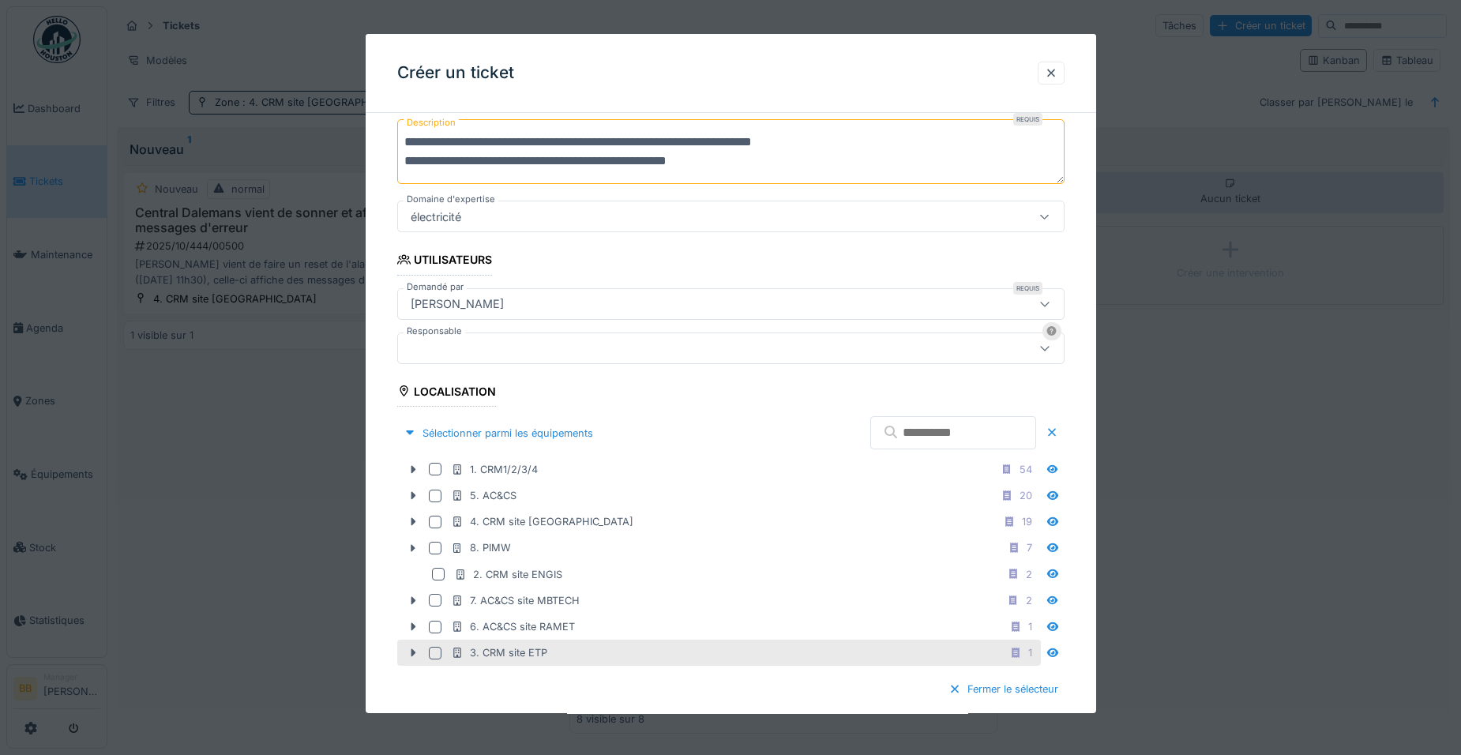
scroll to position [233, 0]
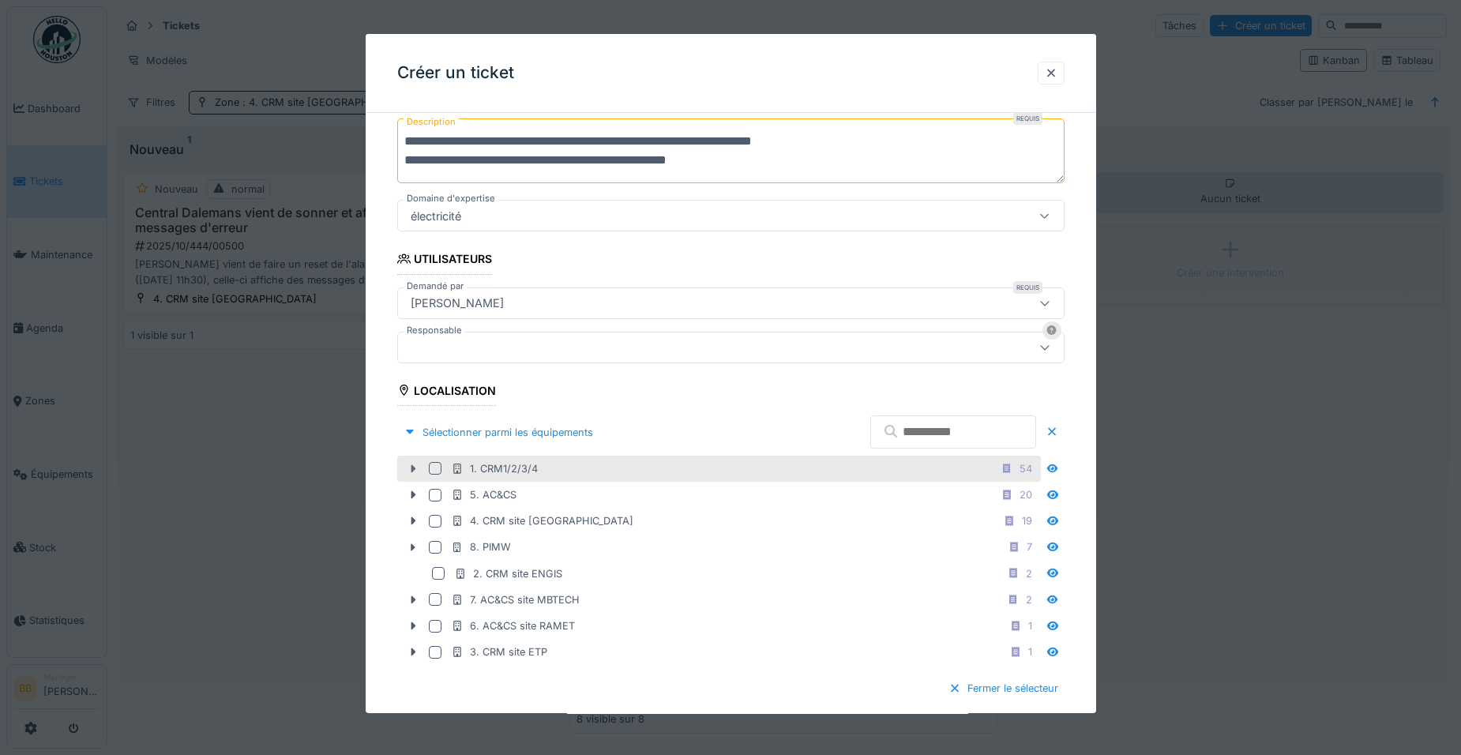
click at [411, 468] on icon at bounding box center [413, 469] width 13 height 10
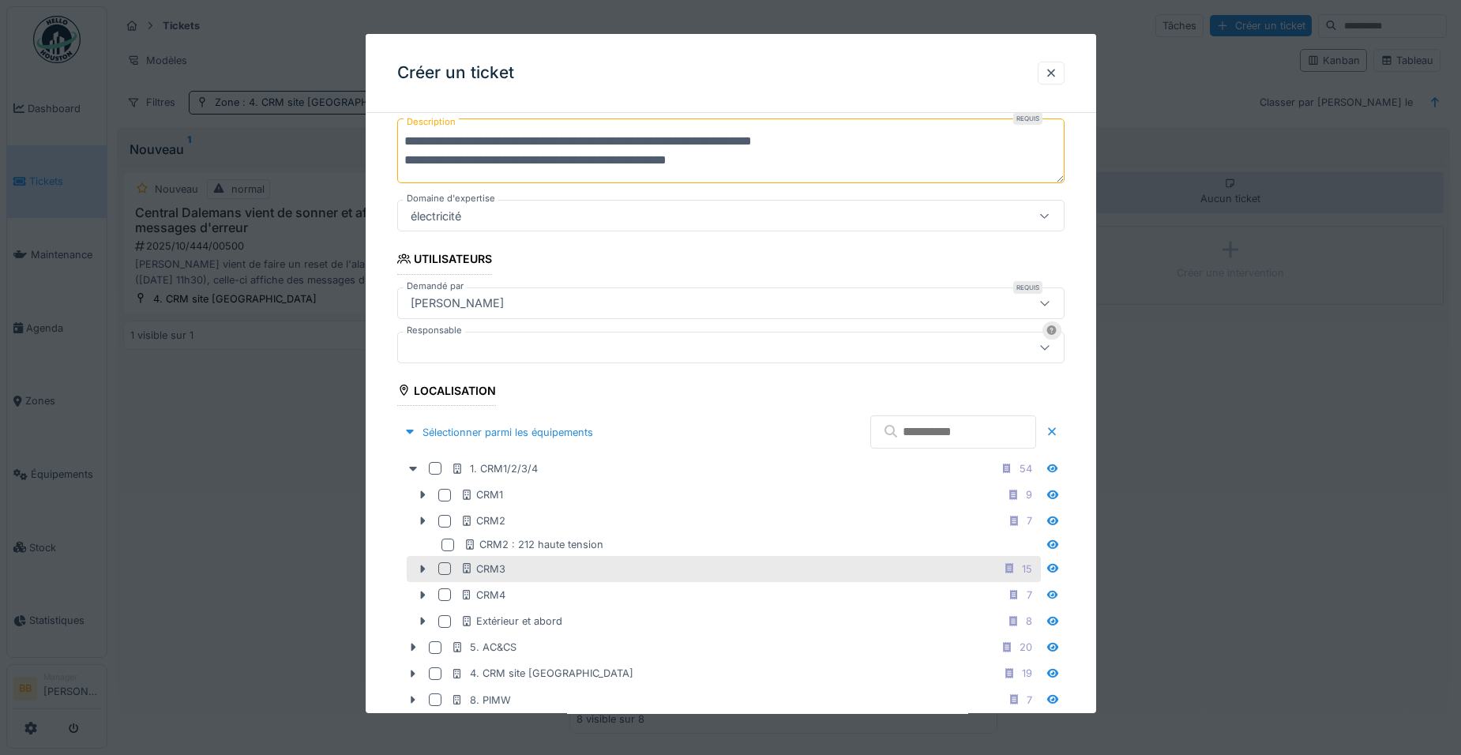
click at [444, 567] on div at bounding box center [444, 568] width 13 height 13
click at [426, 566] on icon at bounding box center [422, 569] width 13 height 10
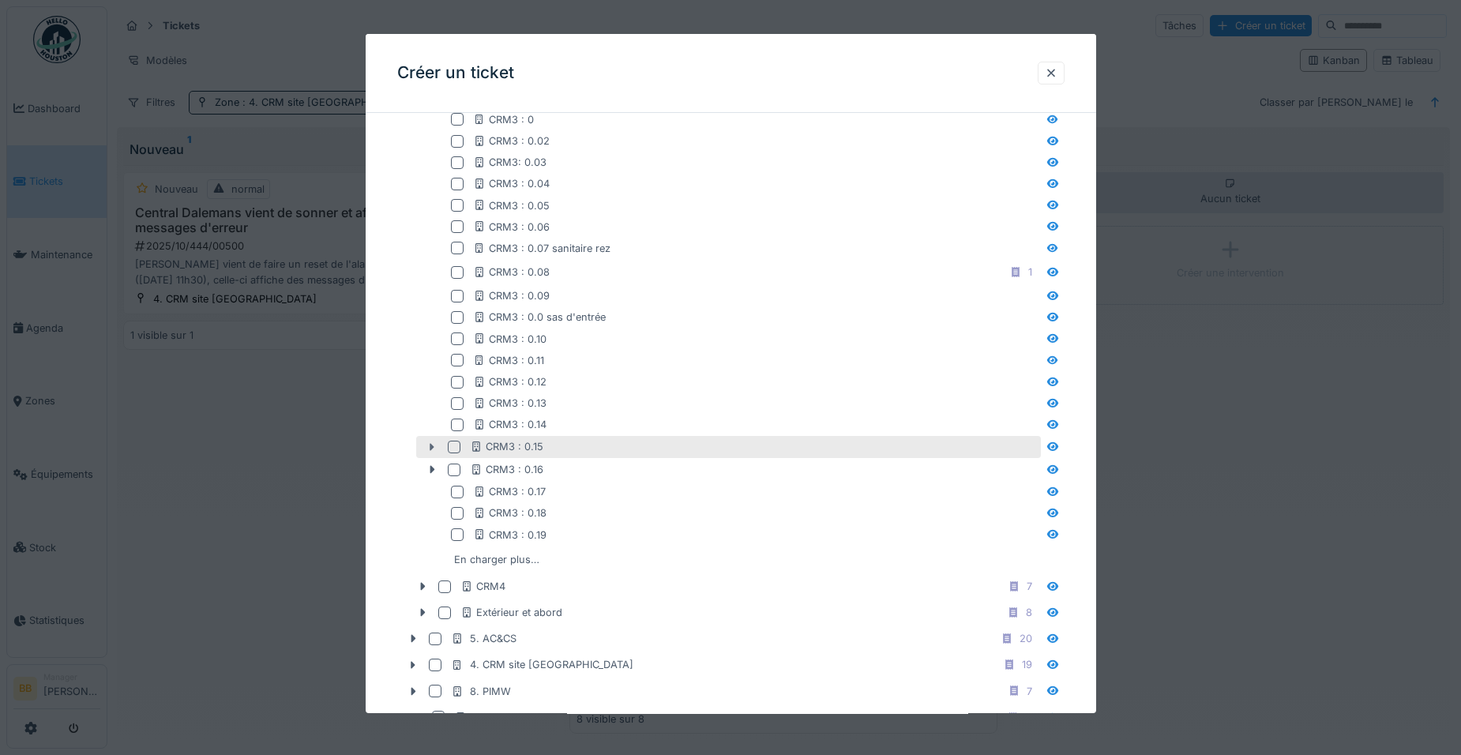
scroll to position [707, 0]
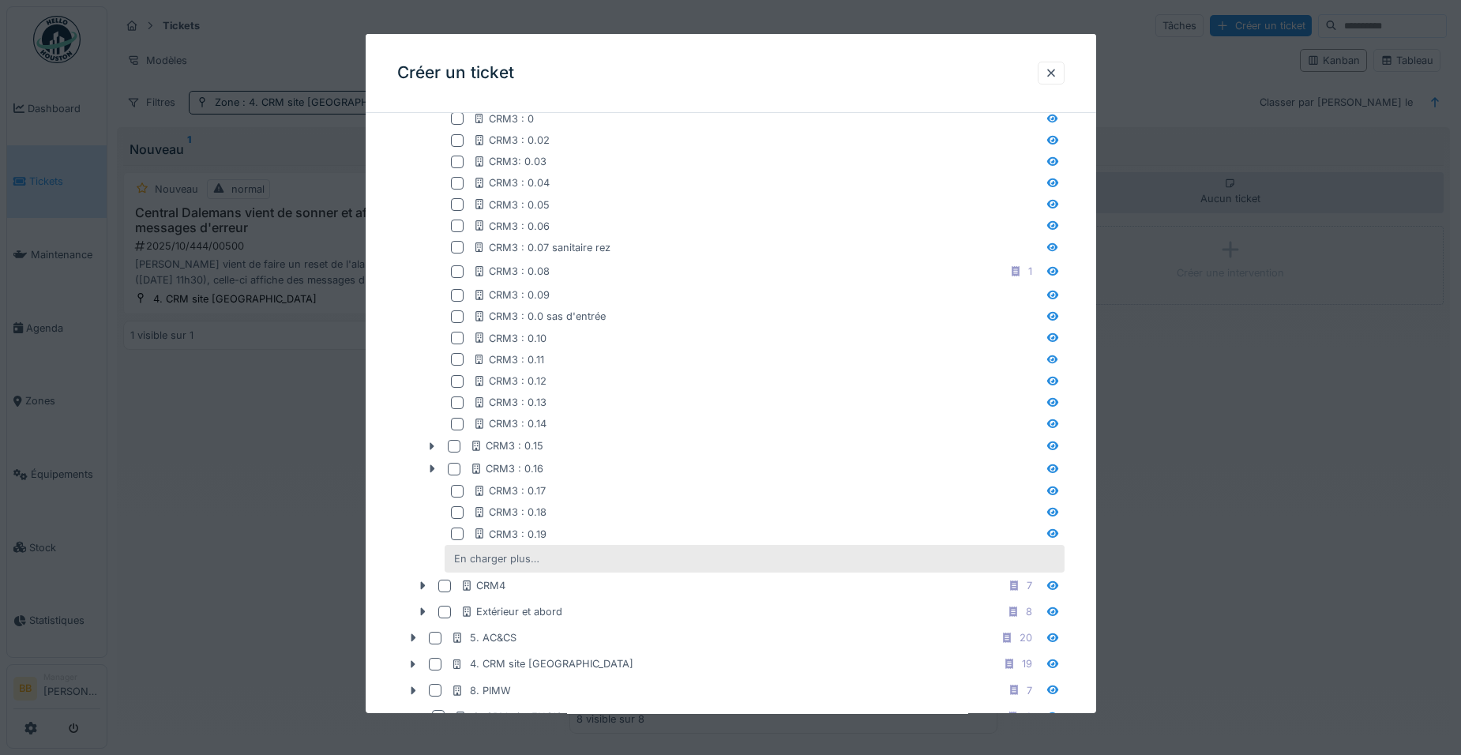
click at [467, 562] on div "En charger plus…" at bounding box center [497, 558] width 98 height 21
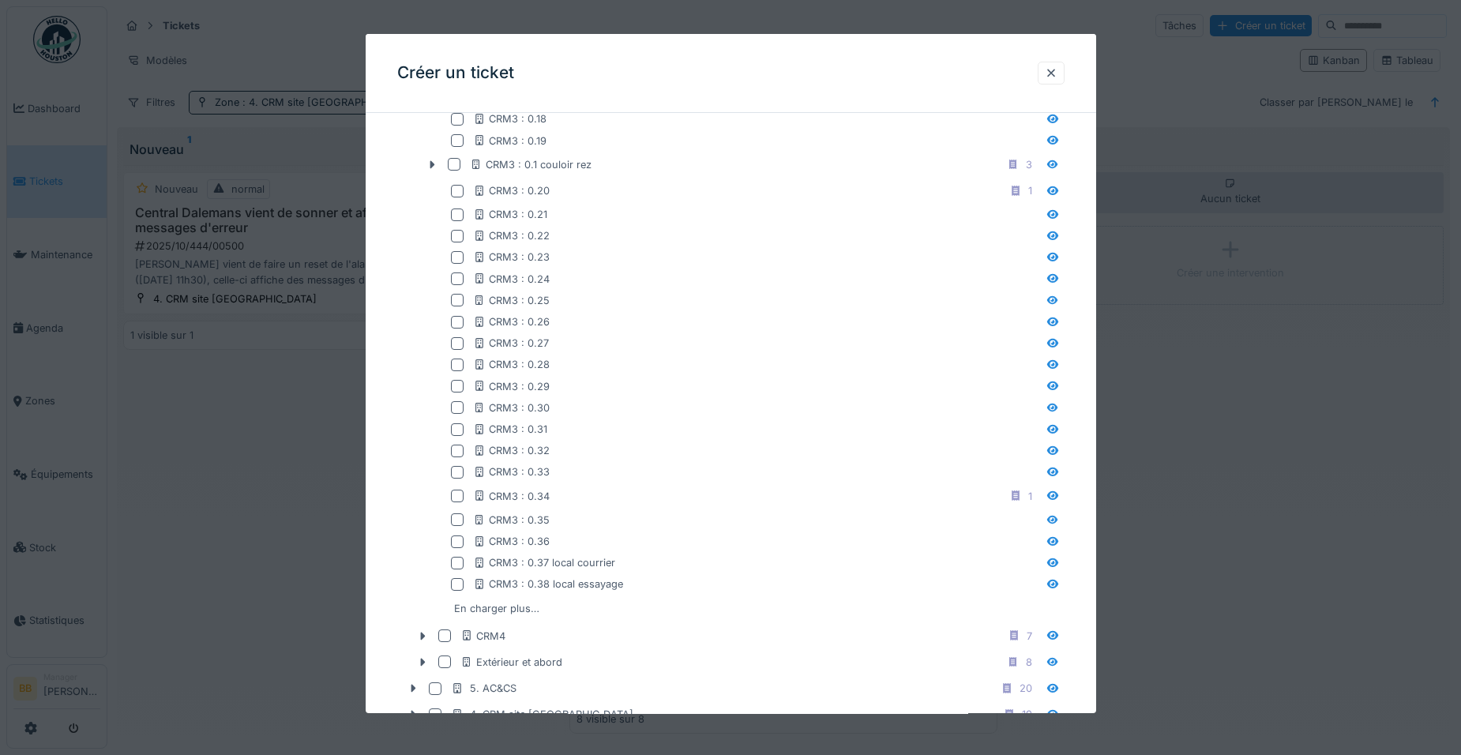
scroll to position [1102, 0]
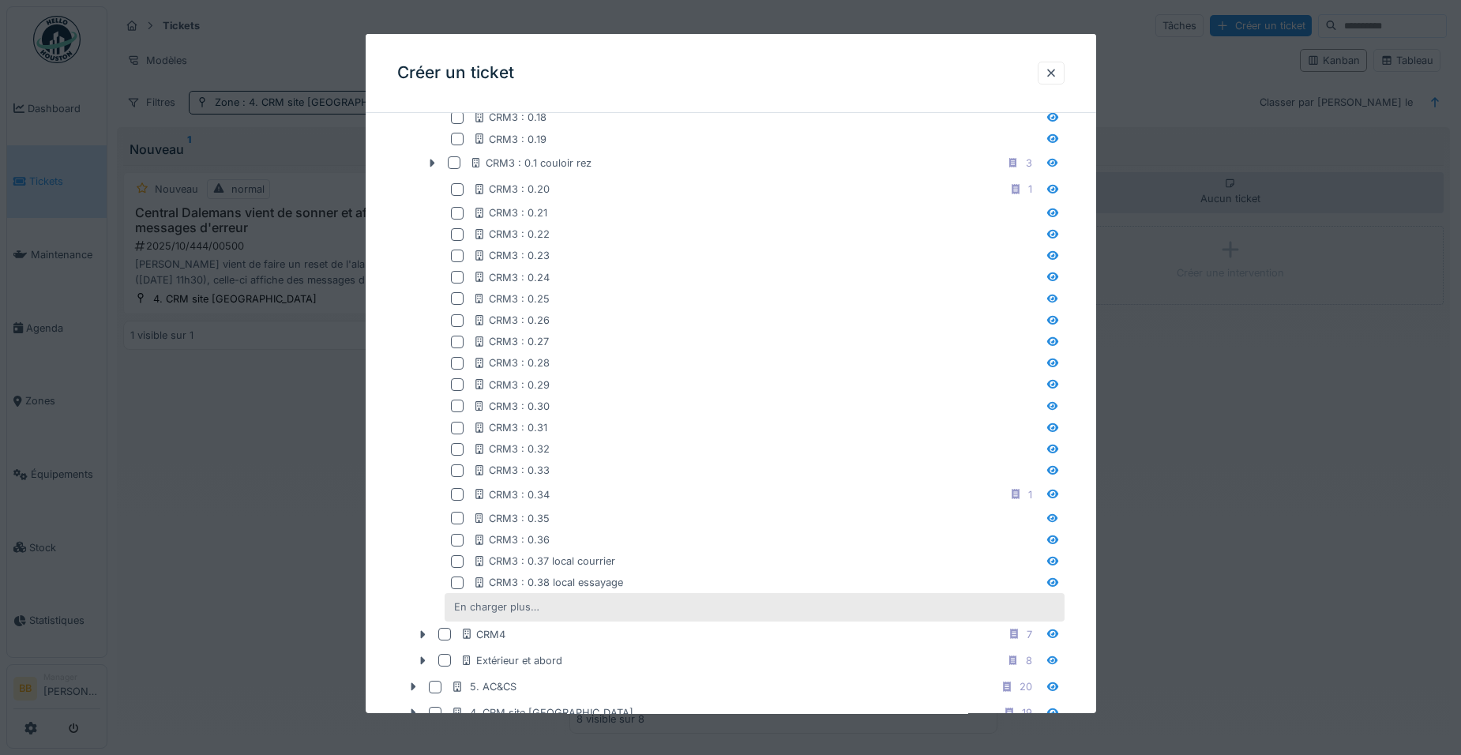
click at [466, 603] on div "En charger plus…" at bounding box center [497, 606] width 98 height 21
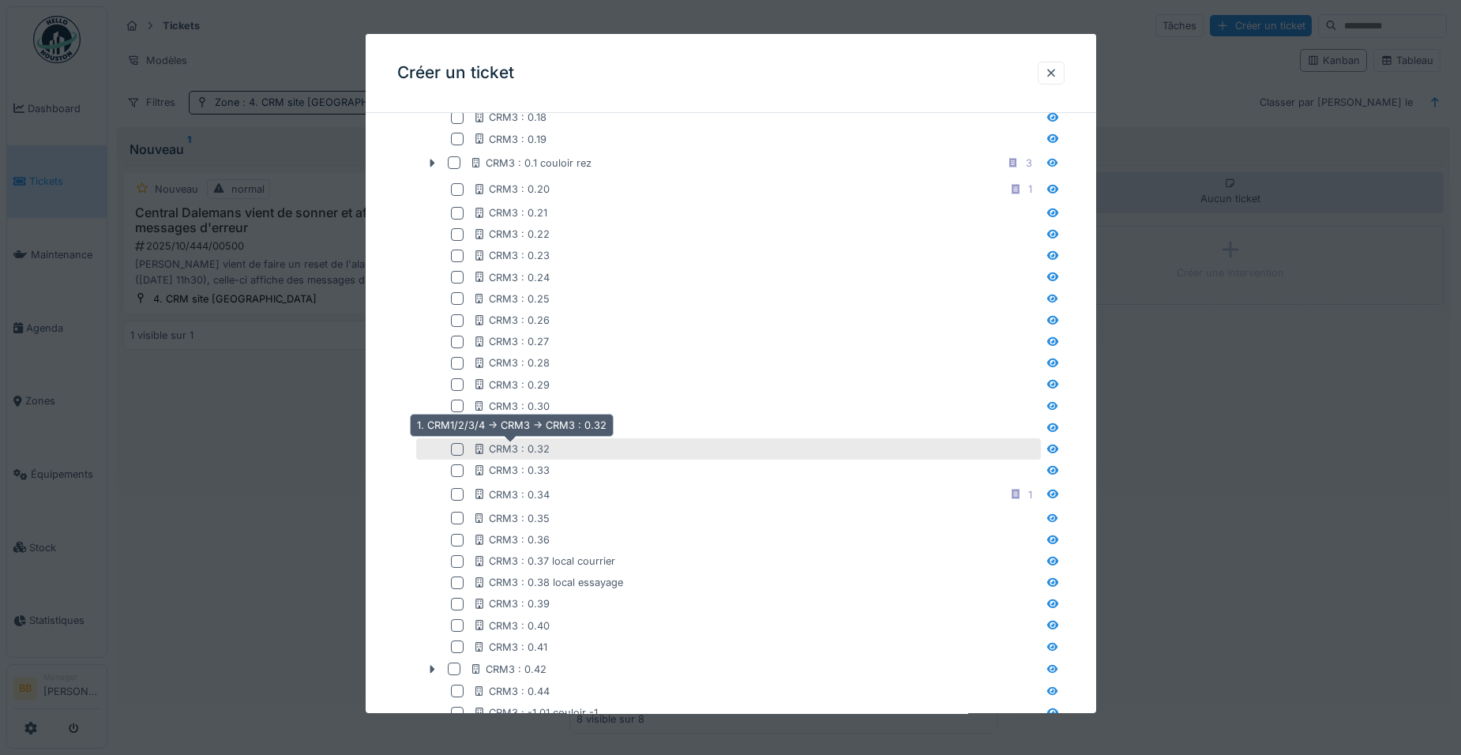
scroll to position [1338, 0]
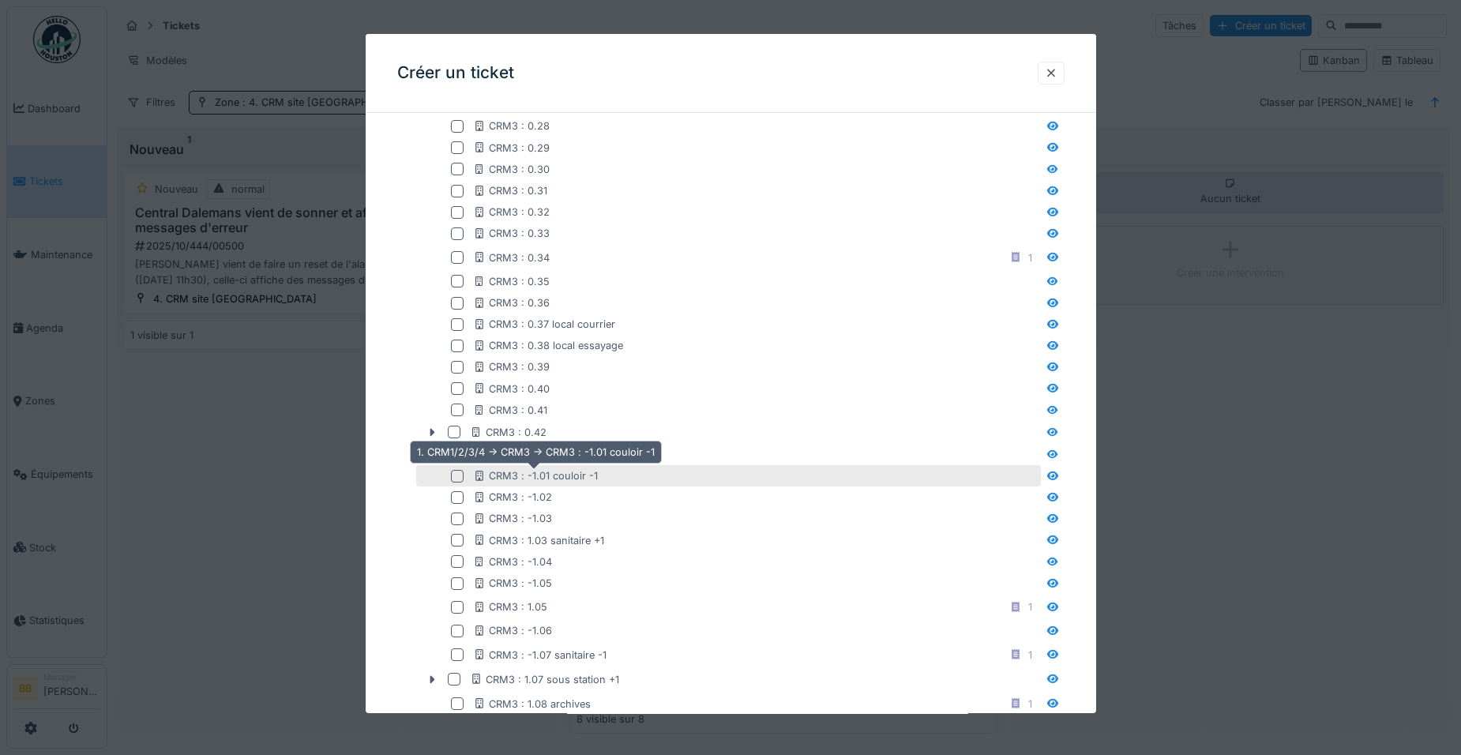
click at [565, 474] on div "CRM3 : -1.01 couloir -1" at bounding box center [535, 475] width 125 height 15
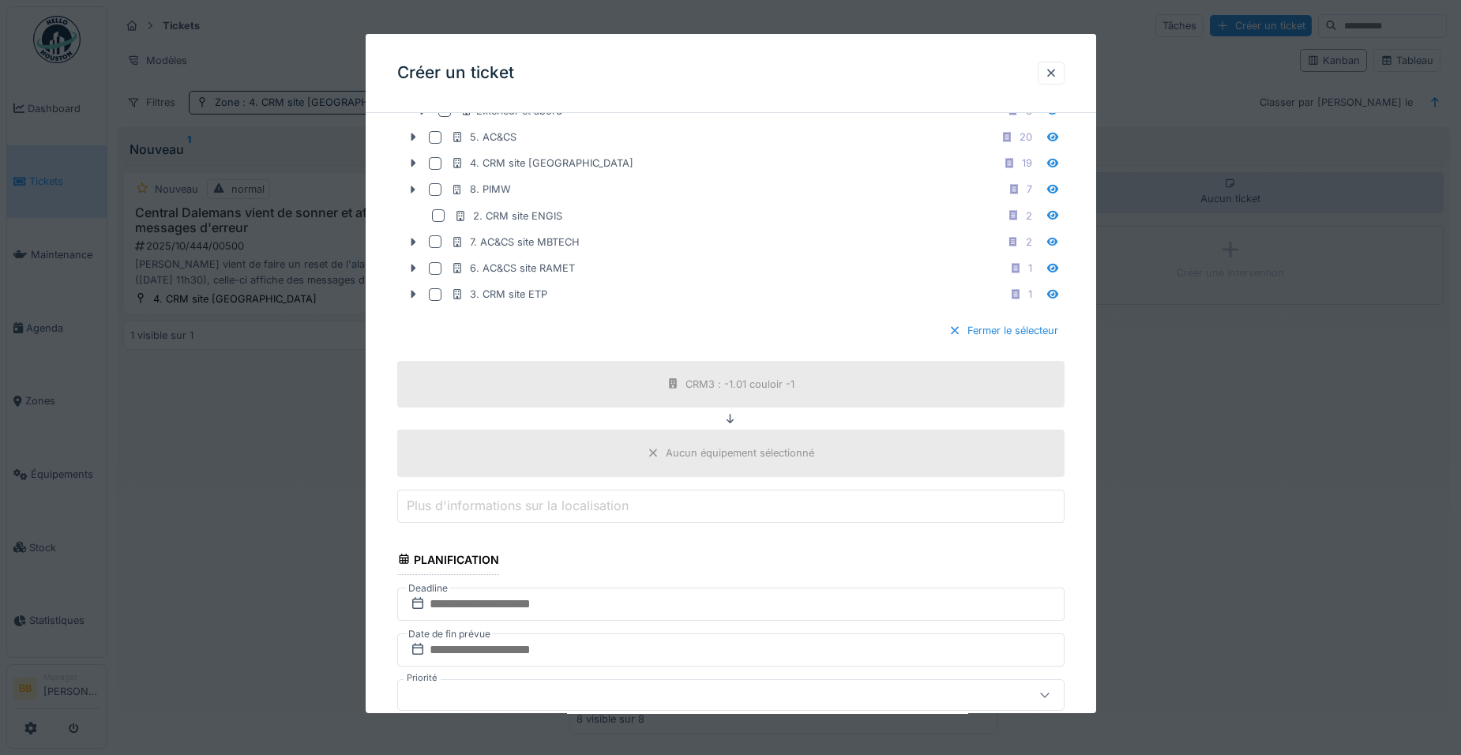
scroll to position [2207, 0]
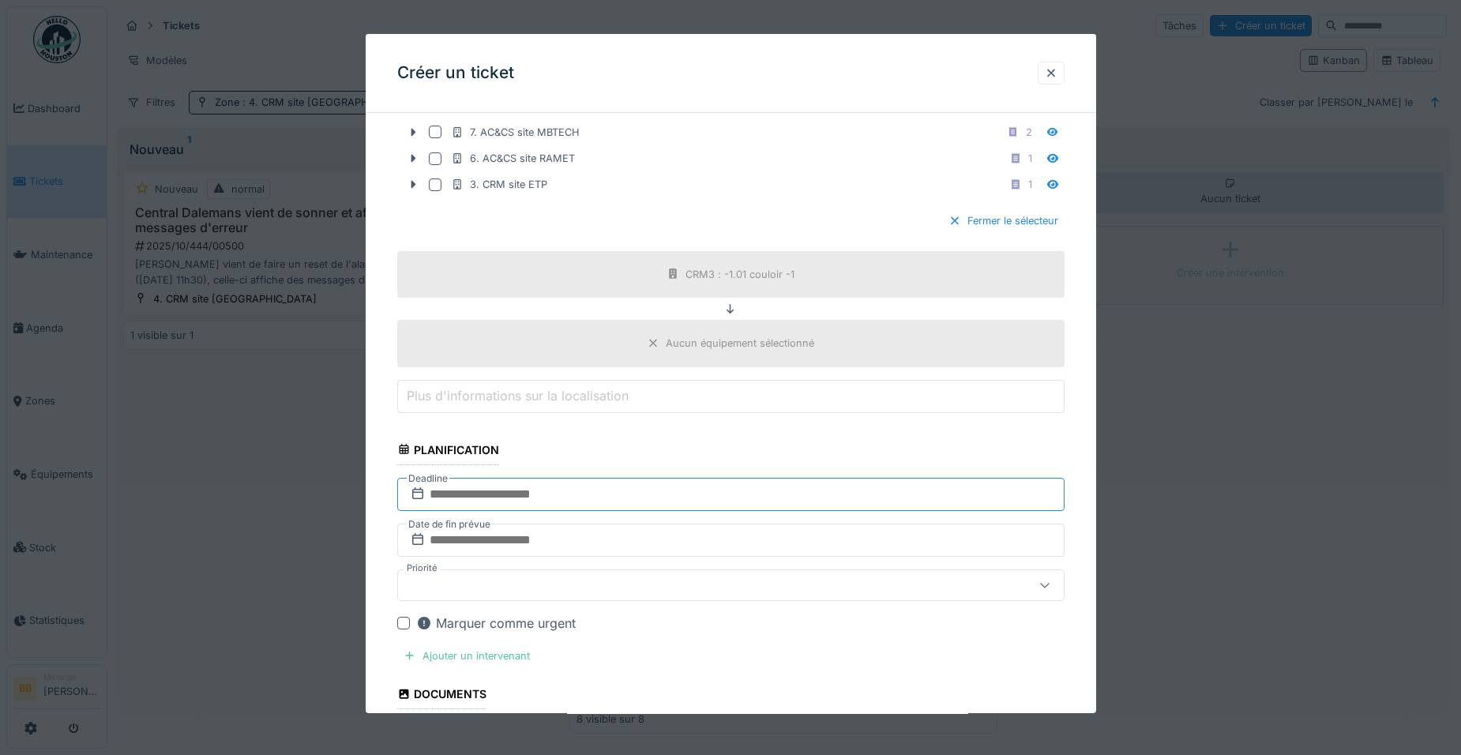
click at [633, 490] on input "text" at bounding box center [730, 494] width 667 height 33
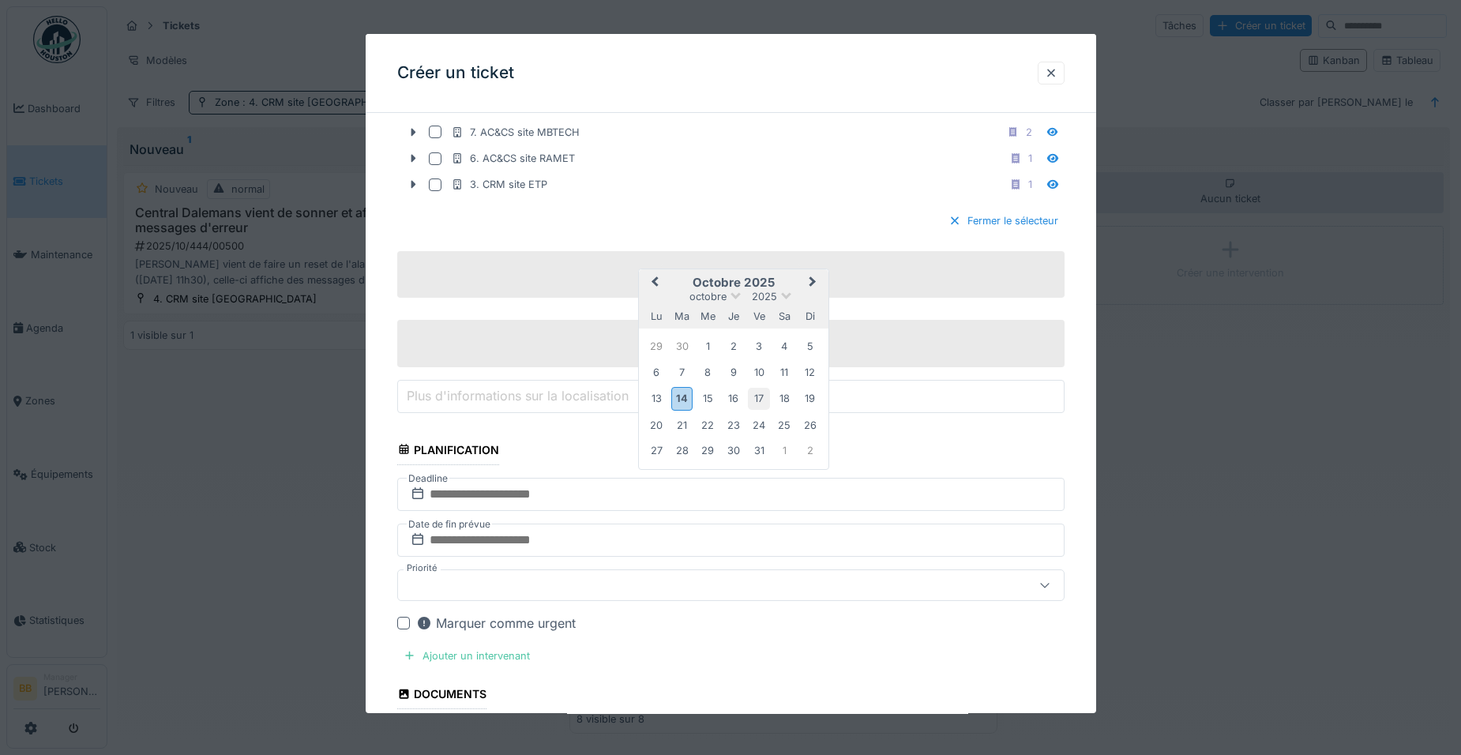
click at [768, 398] on div "17" at bounding box center [758, 398] width 21 height 21
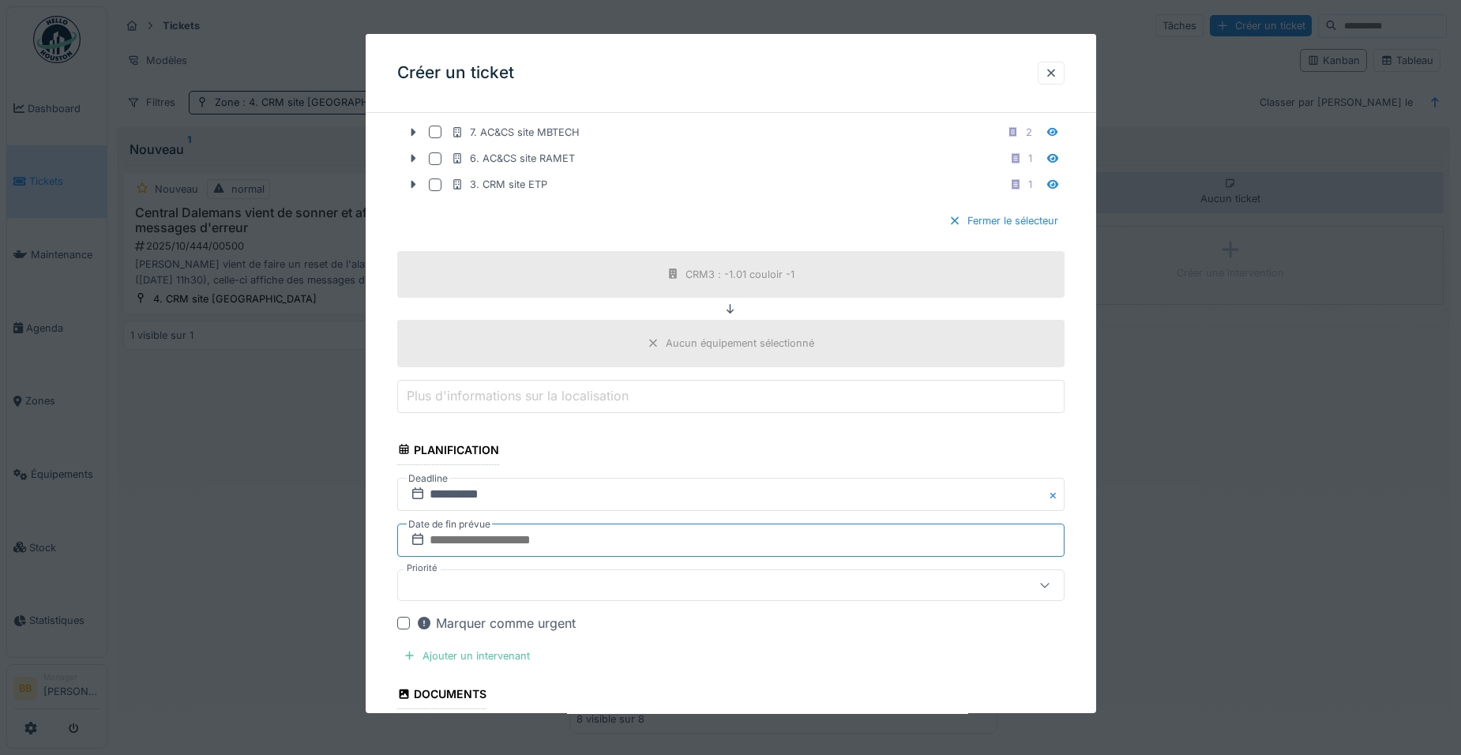
click at [584, 545] on input "text" at bounding box center [730, 540] width 667 height 33
click at [684, 440] on div "14" at bounding box center [681, 444] width 21 height 23
click at [596, 546] on input "**********" at bounding box center [730, 540] width 667 height 33
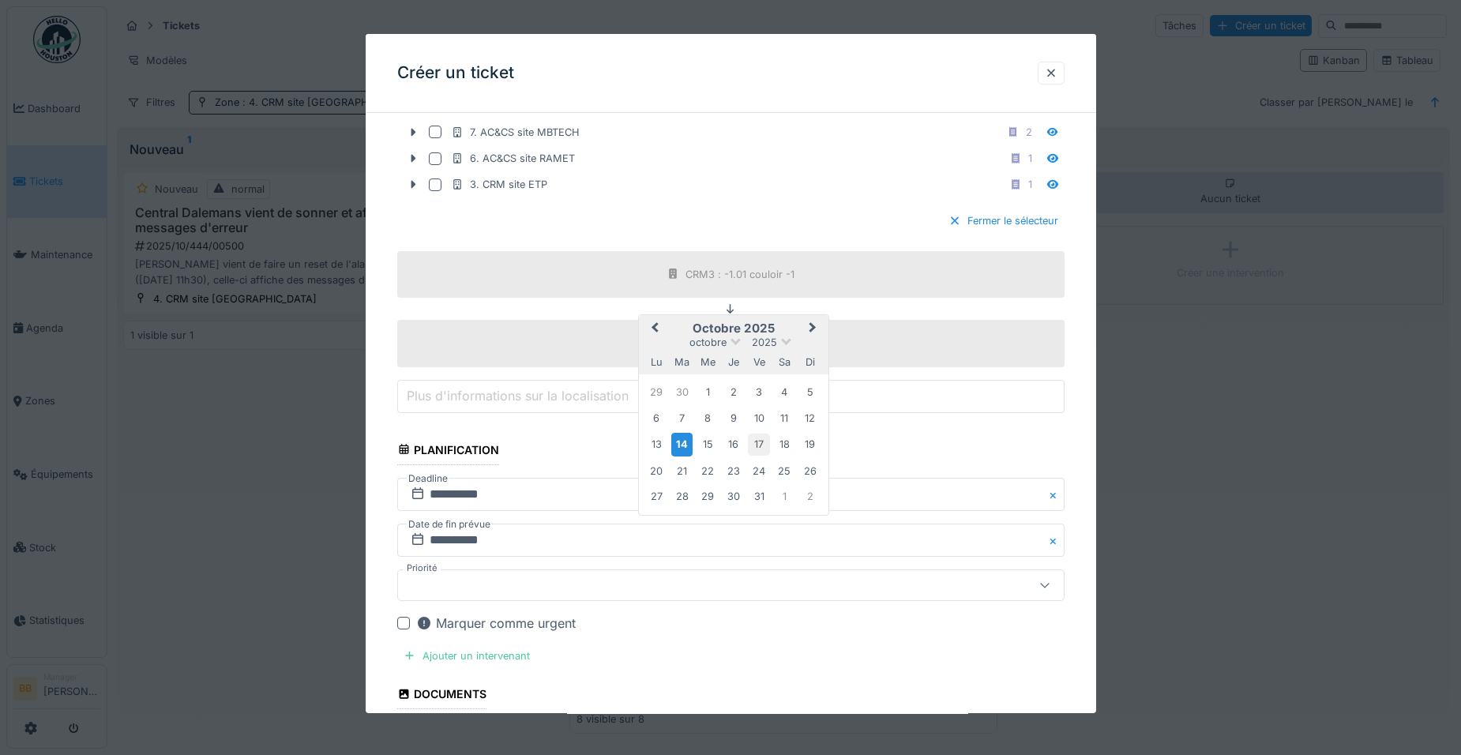
click at [756, 446] on div "17" at bounding box center [758, 444] width 21 height 21
click at [519, 662] on div "Ajouter un intervenant" at bounding box center [466, 655] width 139 height 21
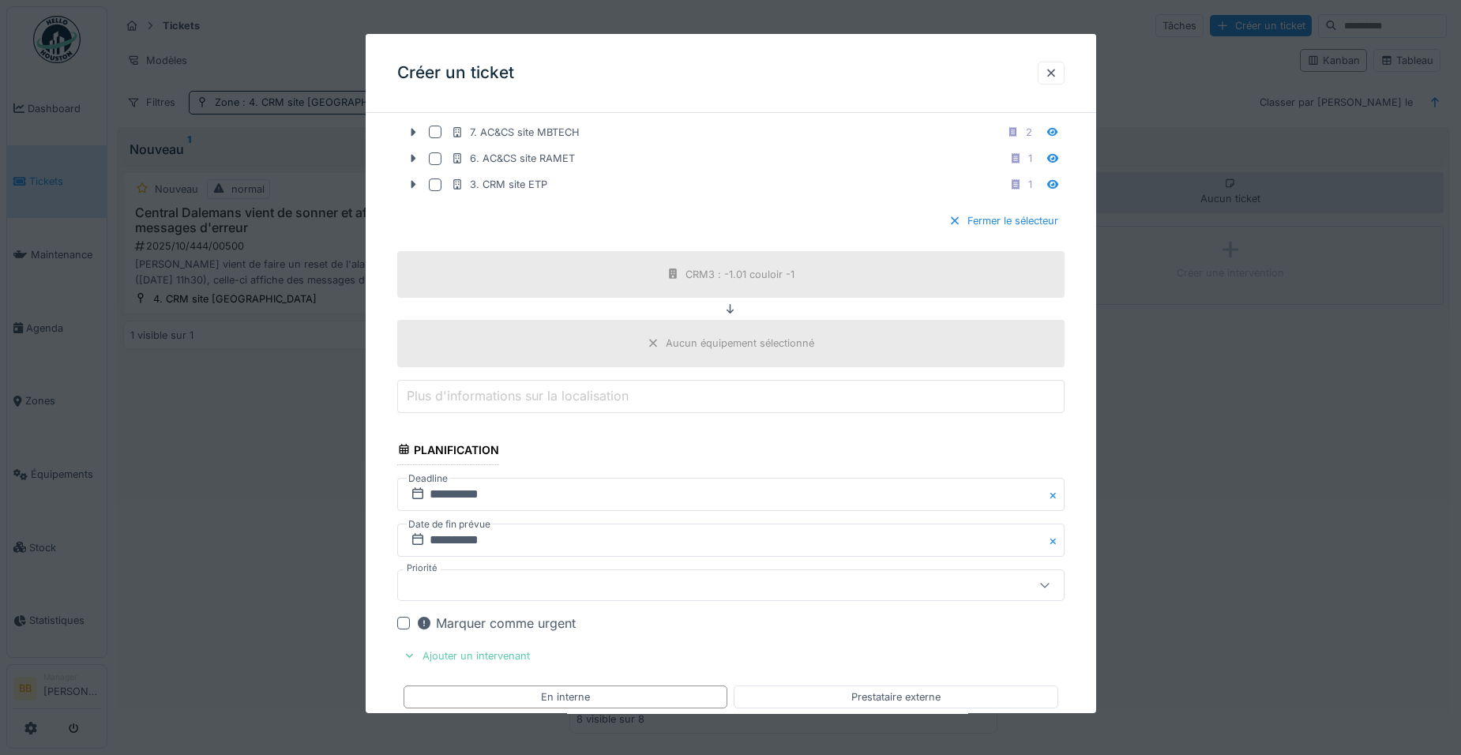
scroll to position [2444, 0]
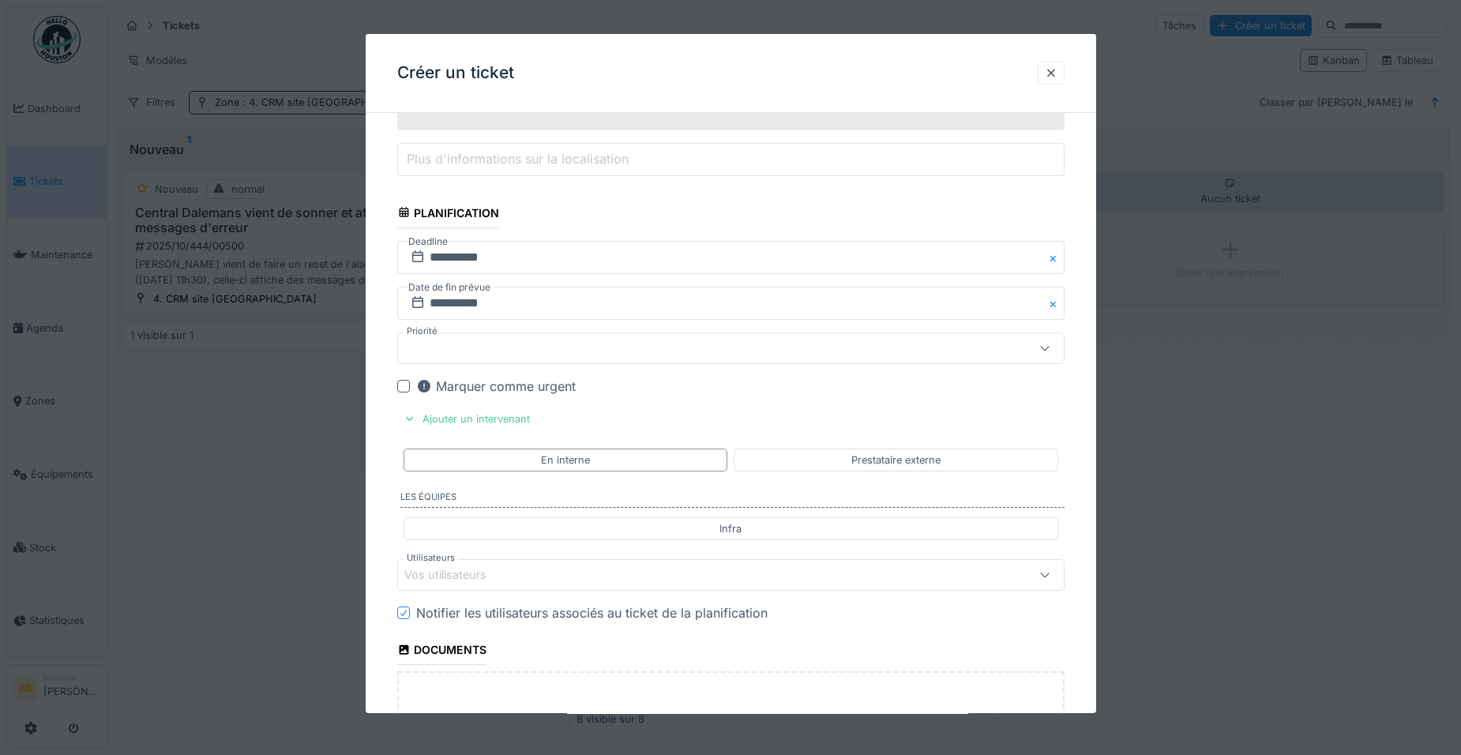
click at [494, 571] on div "Vos utilisateurs" at bounding box center [456, 574] width 104 height 17
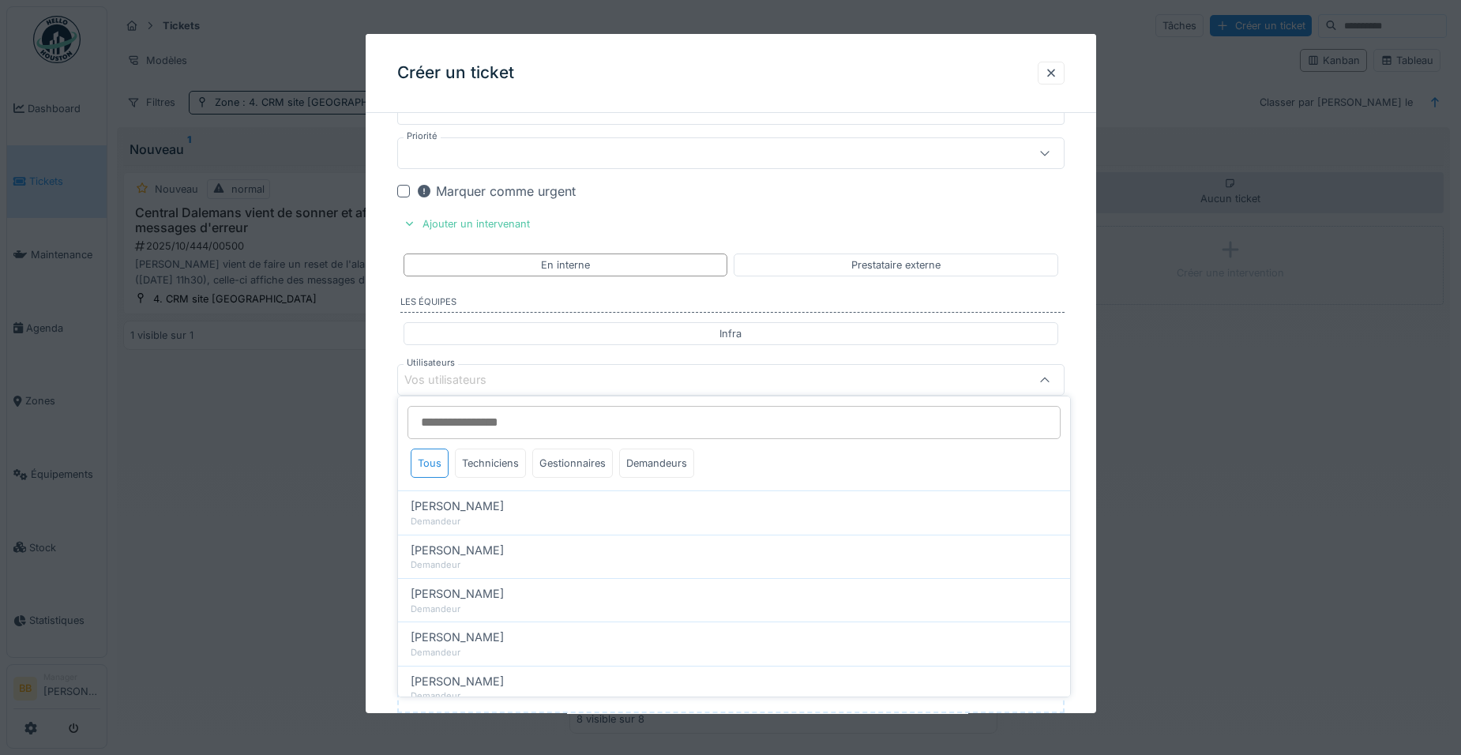
scroll to position [2645, 0]
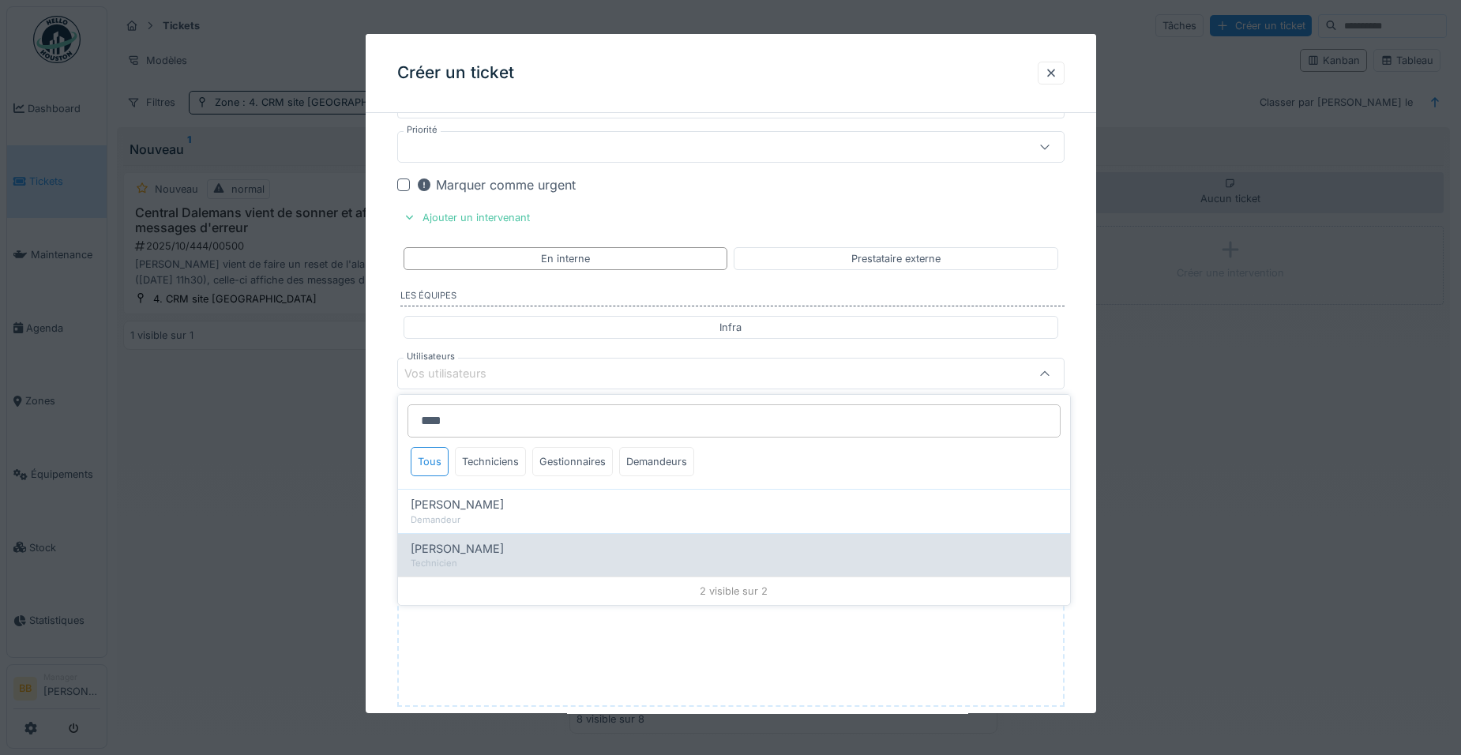
type input "****"
click at [513, 536] on div "Leonardo Alaimo Technicien" at bounding box center [734, 554] width 672 height 43
type input "*****"
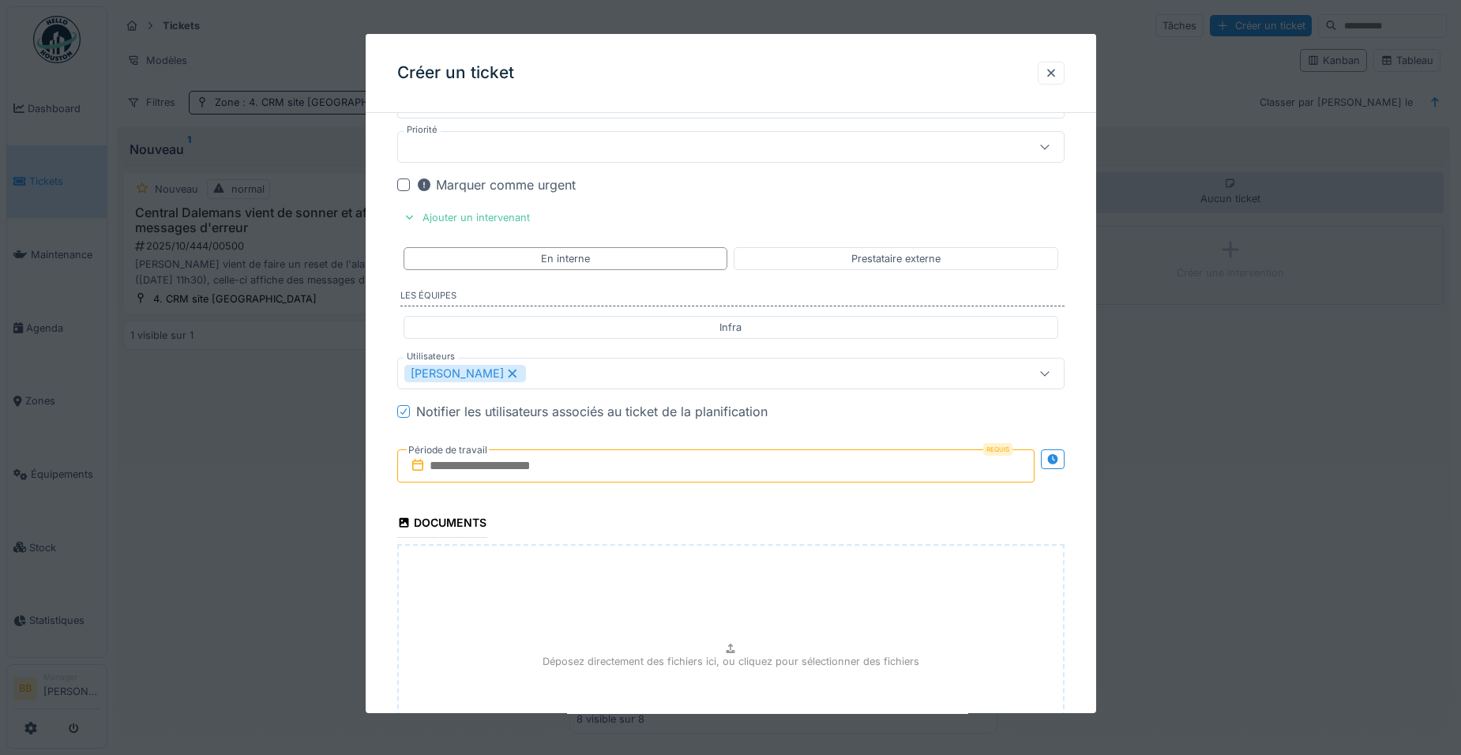
scroll to position [2724, 0]
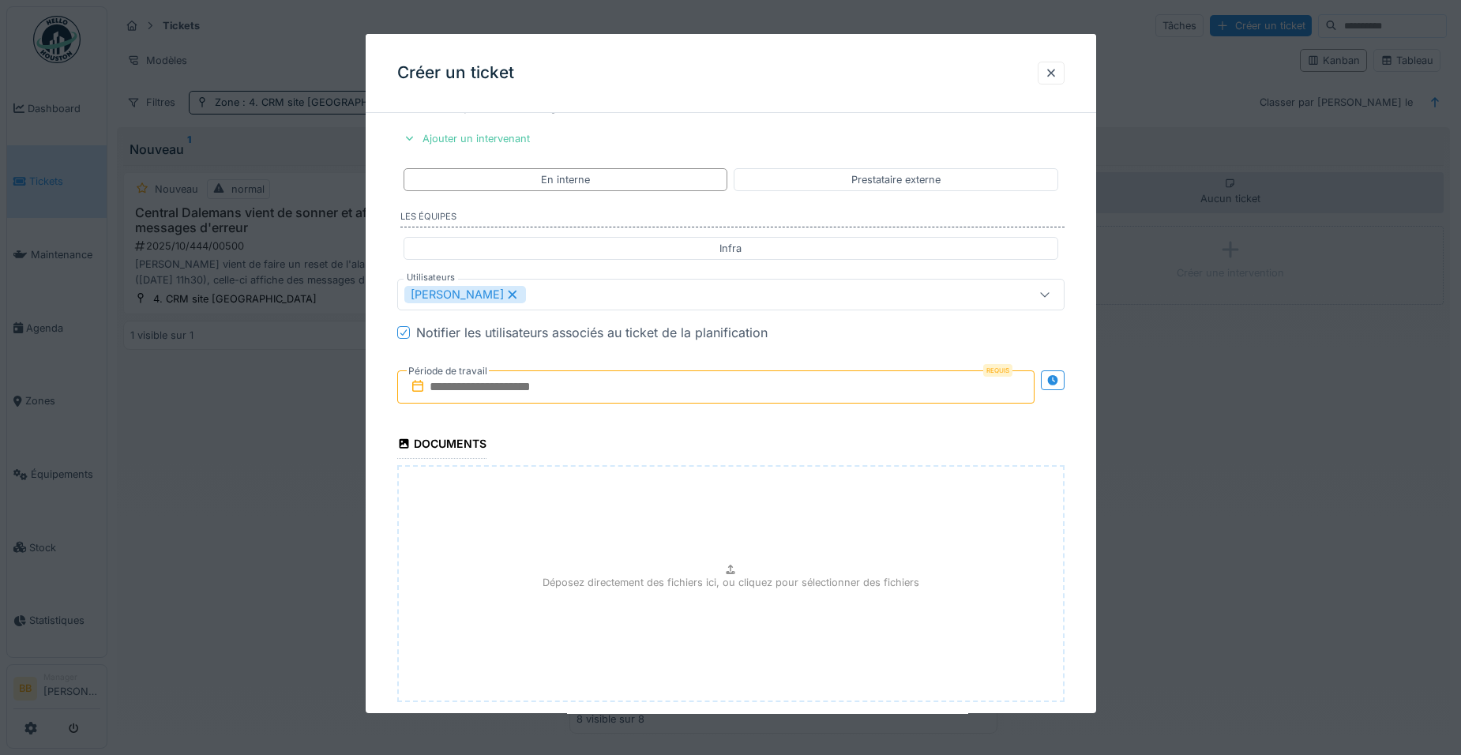
click at [824, 385] on input "text" at bounding box center [715, 386] width 637 height 33
click at [687, 542] on div "15" at bounding box center [691, 541] width 21 height 21
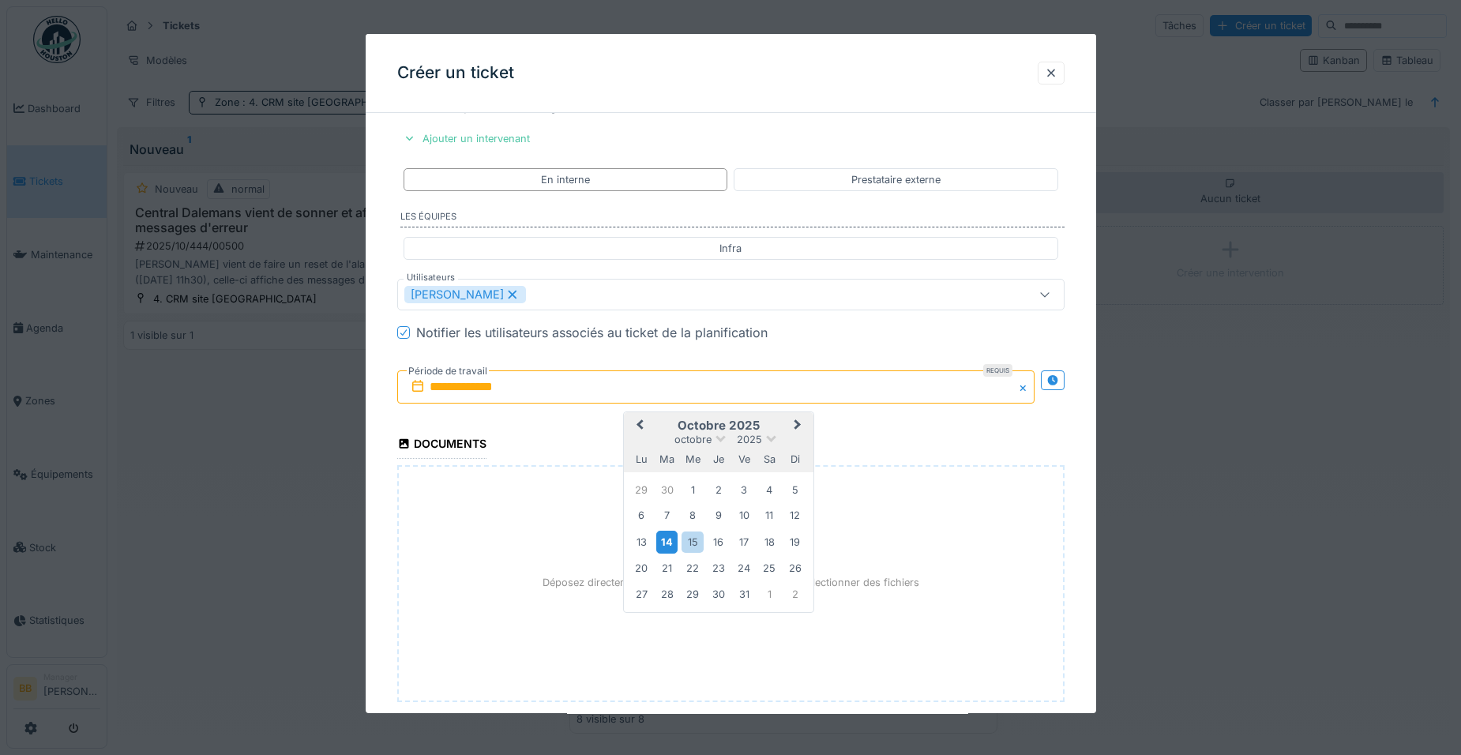
click at [669, 542] on div "14" at bounding box center [666, 542] width 21 height 23
drag, startPoint x: 669, startPoint y: 542, endPoint x: 741, endPoint y: 542, distance: 72.6
click at [741, 542] on div "17" at bounding box center [743, 541] width 21 height 21
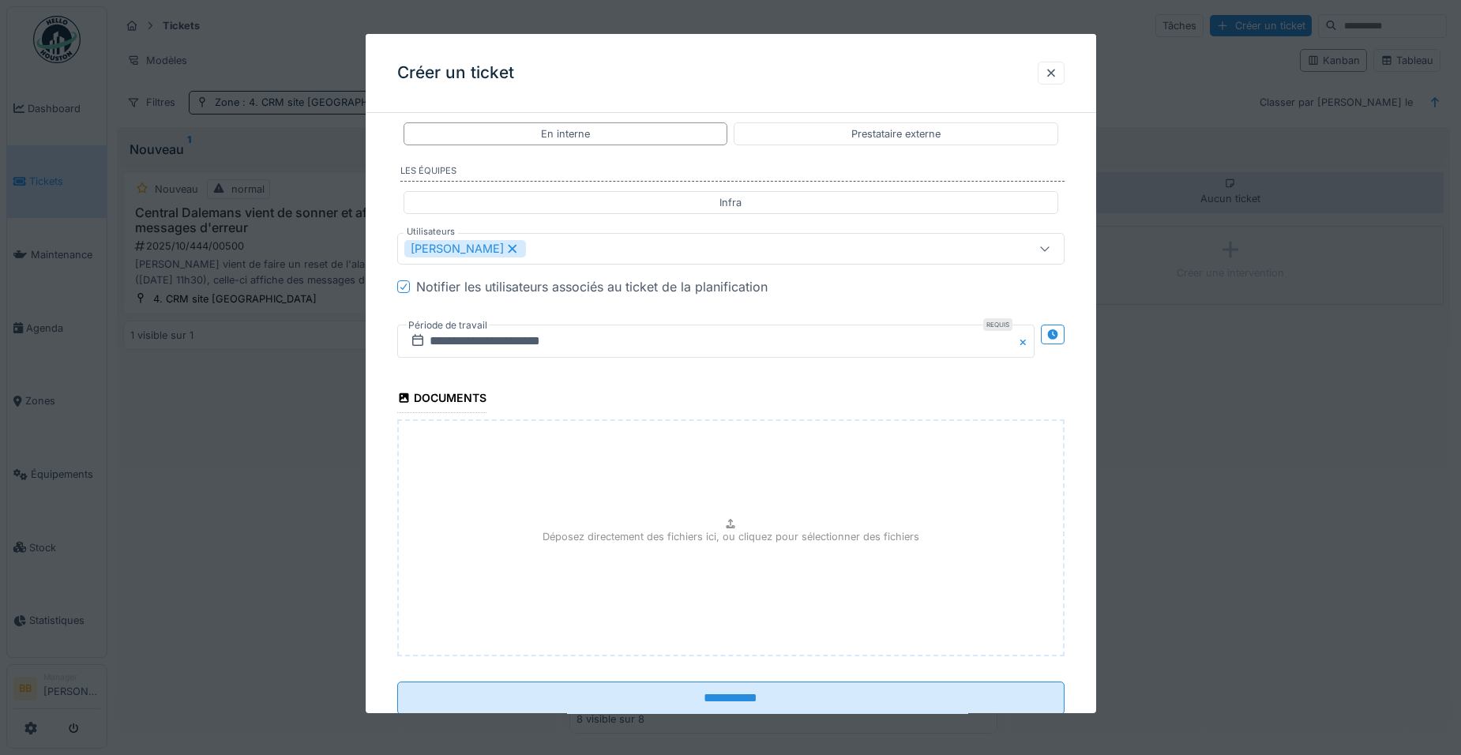
scroll to position [2816, 0]
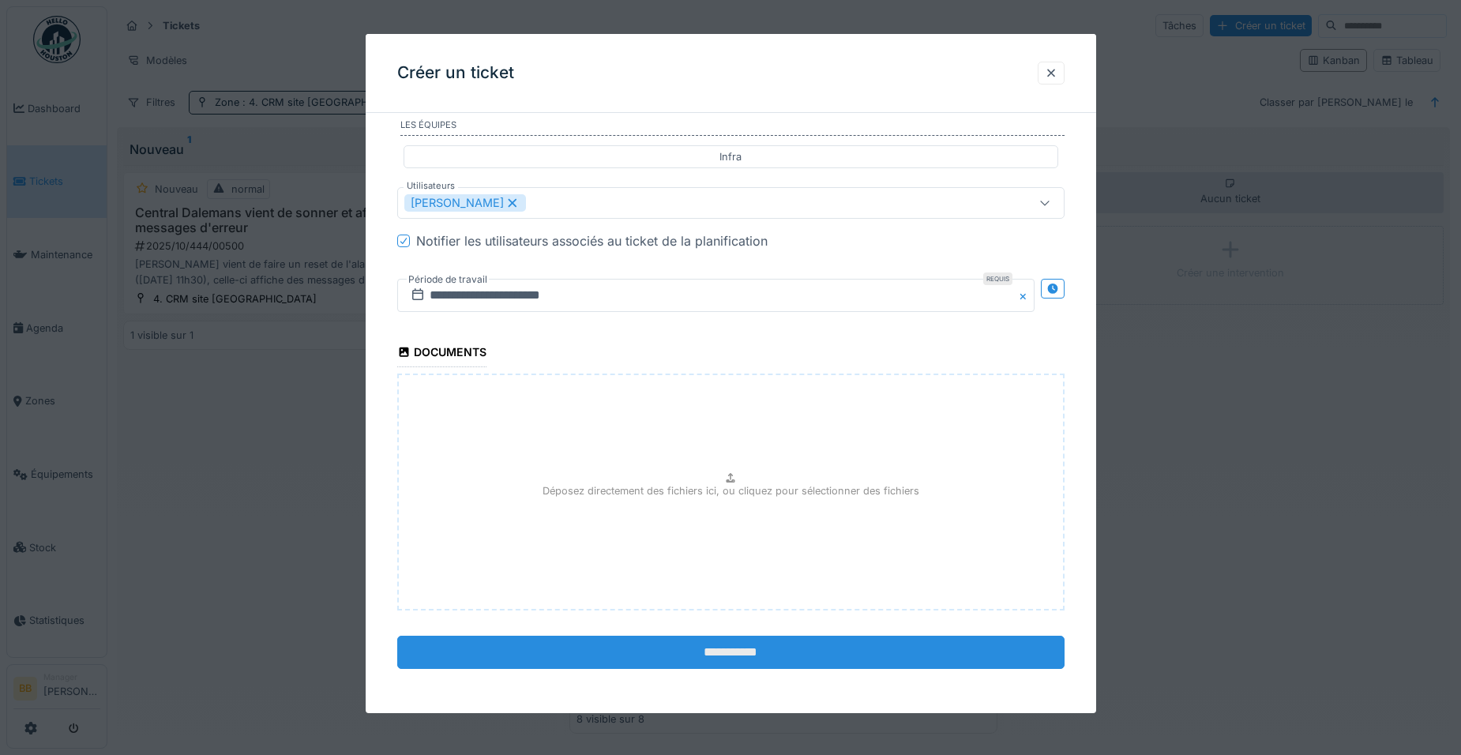
click at [695, 657] on input "**********" at bounding box center [730, 652] width 667 height 33
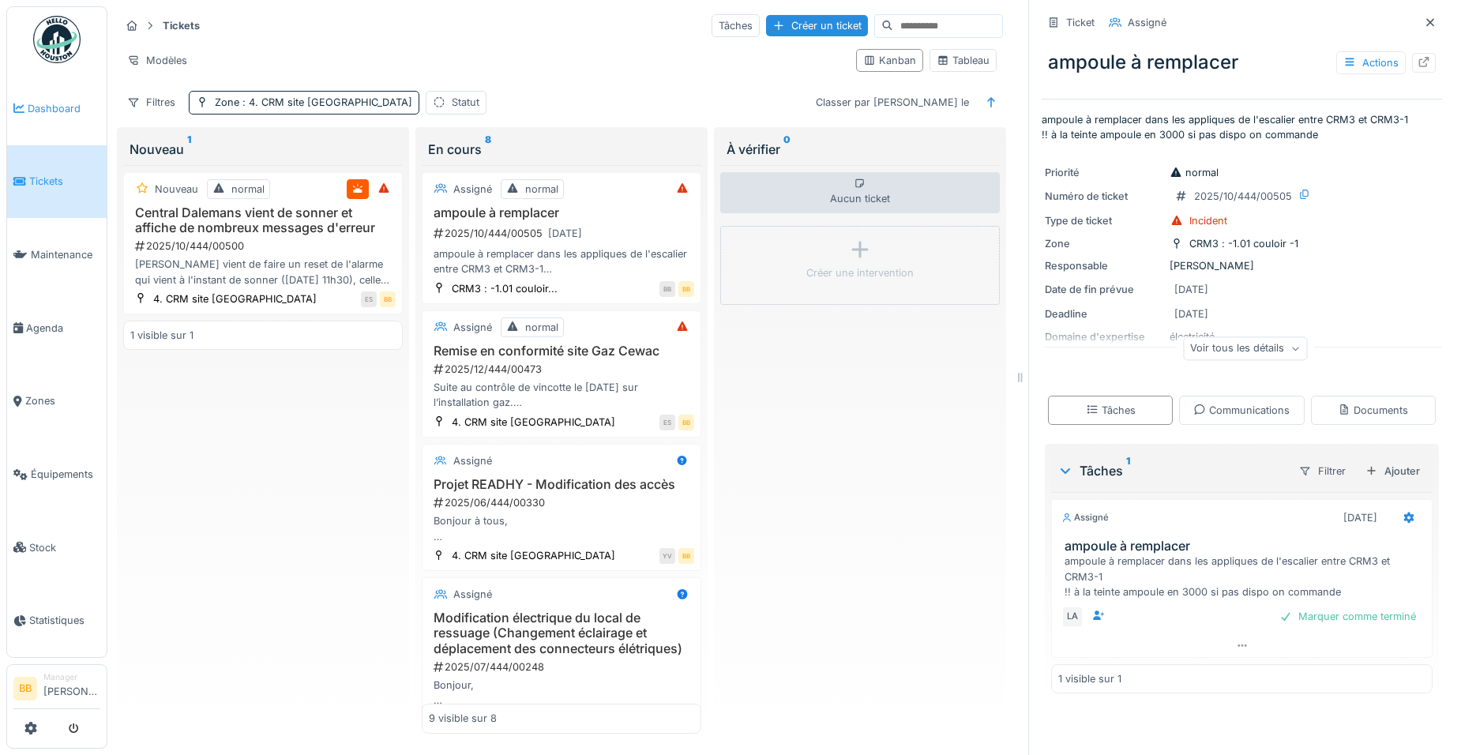
click at [71, 107] on span "Dashboard" at bounding box center [64, 108] width 73 height 15
